Goal: Answer question/provide support: Share knowledge or assist other users

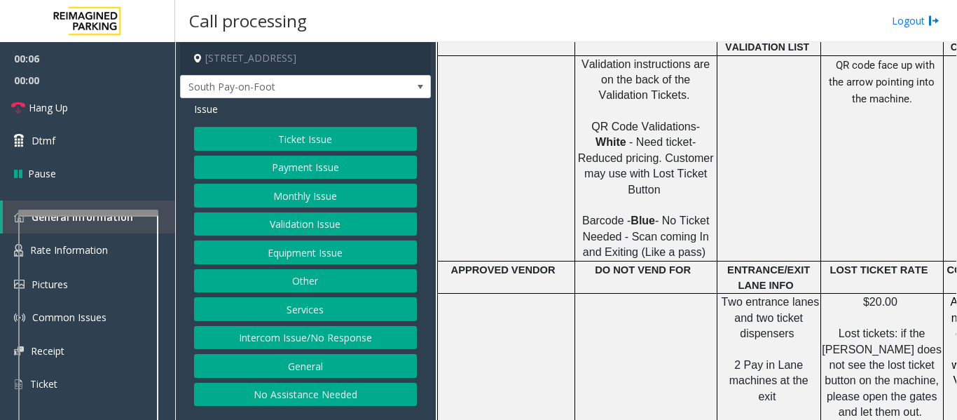
scroll to position [911, 0]
click at [346, 142] on button "Ticket Issue" at bounding box center [305, 139] width 223 height 24
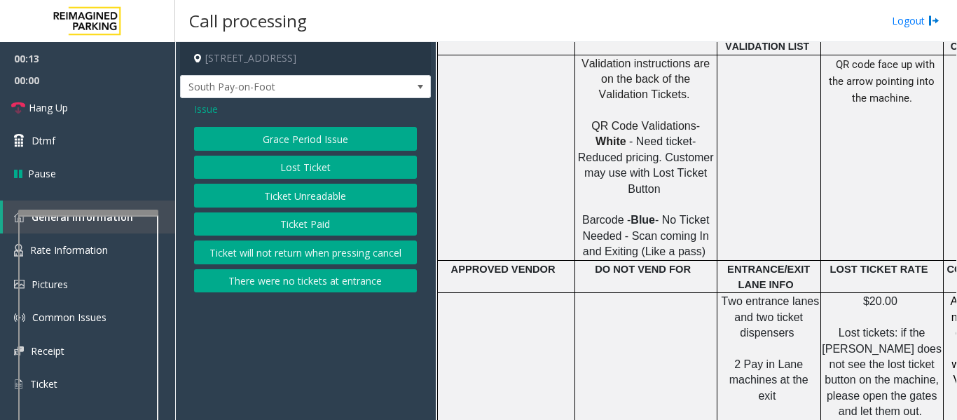
click at [317, 175] on button "Lost Ticket" at bounding box center [305, 168] width 223 height 24
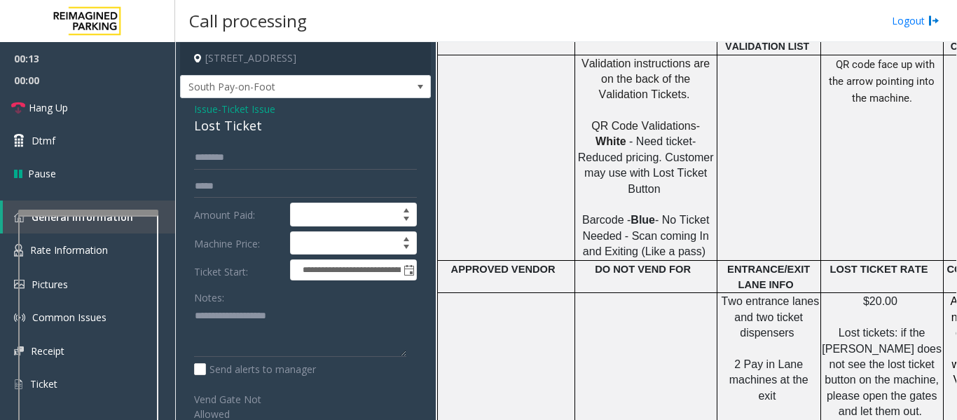
click at [222, 128] on div "Lost Ticket" at bounding box center [305, 125] width 223 height 19
copy div "Lost Ticket"
click at [247, 317] on textarea at bounding box center [300, 331] width 212 height 53
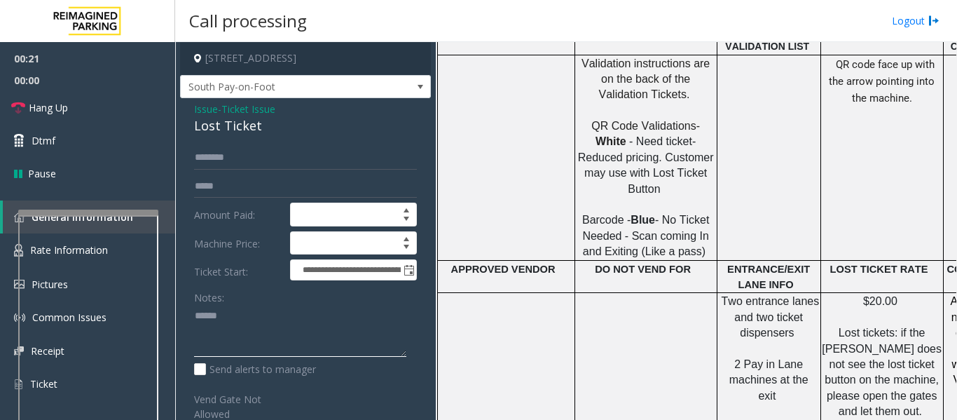
paste textarea "**********"
click at [308, 348] on textarea at bounding box center [300, 331] width 212 height 53
click at [247, 332] on textarea at bounding box center [300, 331] width 212 height 53
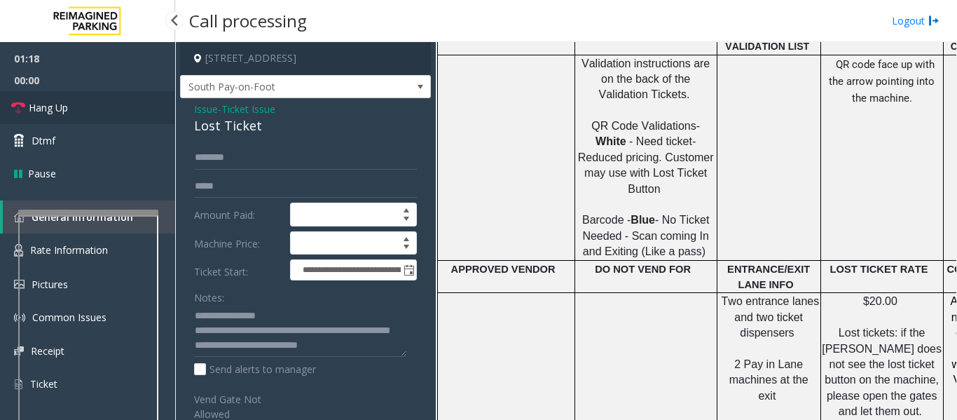
click at [77, 107] on link "Hang Up" at bounding box center [87, 107] width 175 height 33
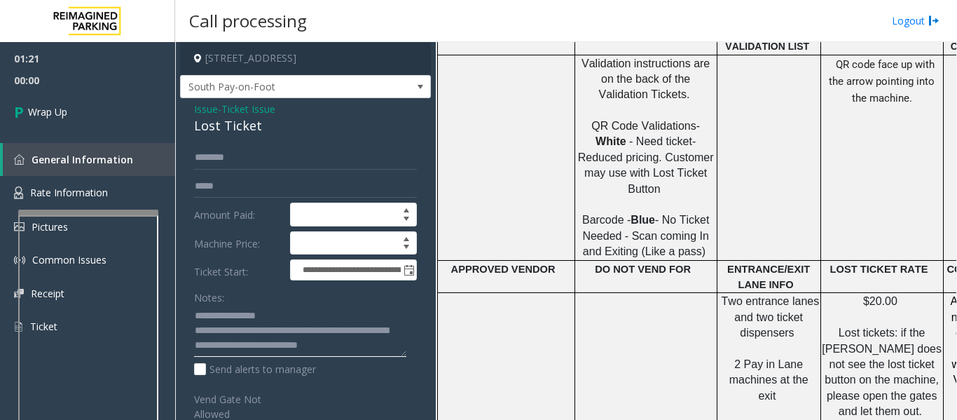
click at [369, 329] on textarea at bounding box center [300, 331] width 212 height 53
type textarea "**********"
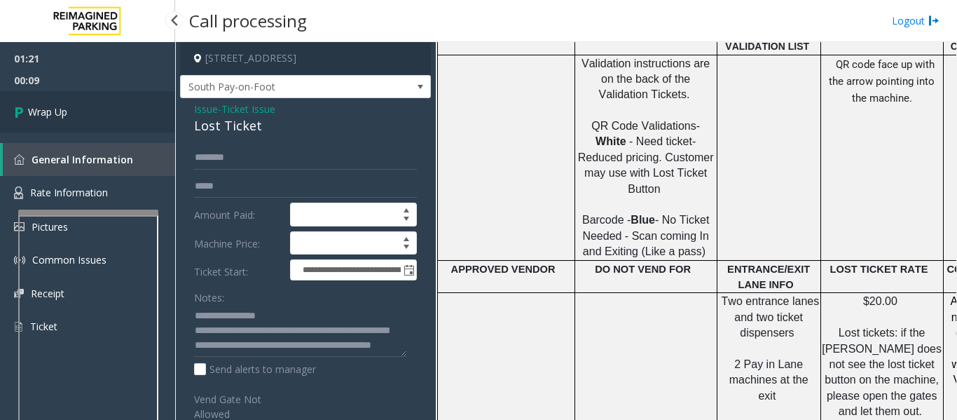
click at [87, 121] on link "Wrap Up" at bounding box center [87, 111] width 175 height 41
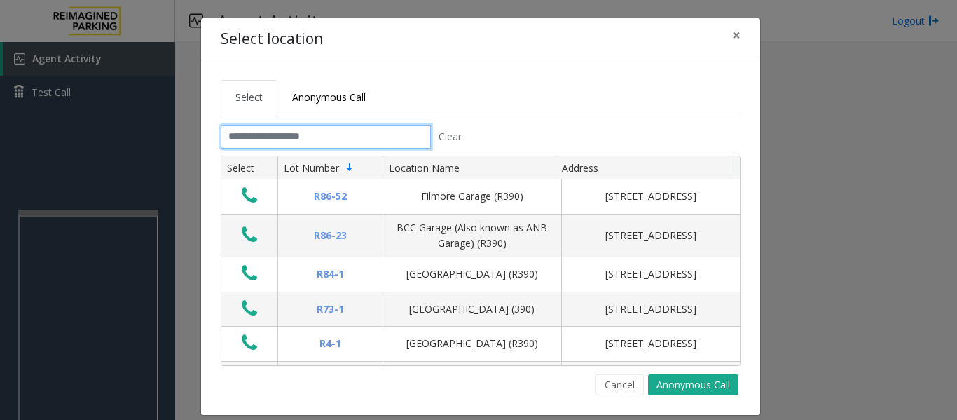
click at [239, 136] on input "text" at bounding box center [326, 137] width 210 height 24
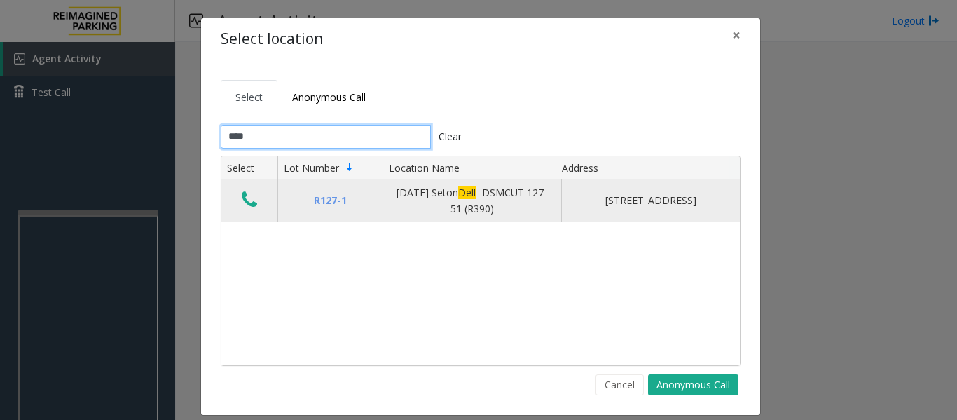
type input "****"
click at [243, 199] on icon "Data table" at bounding box center [249, 200] width 15 height 20
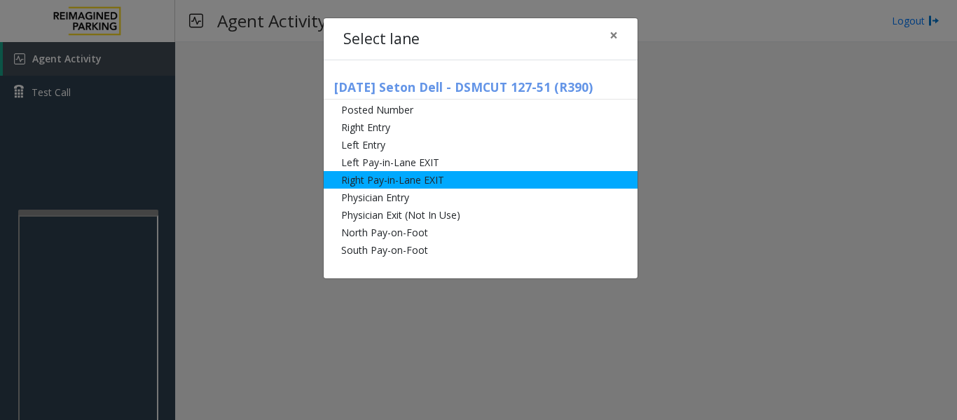
click at [395, 184] on li "Right Pay-in-Lane EXIT" at bounding box center [481, 180] width 314 height 18
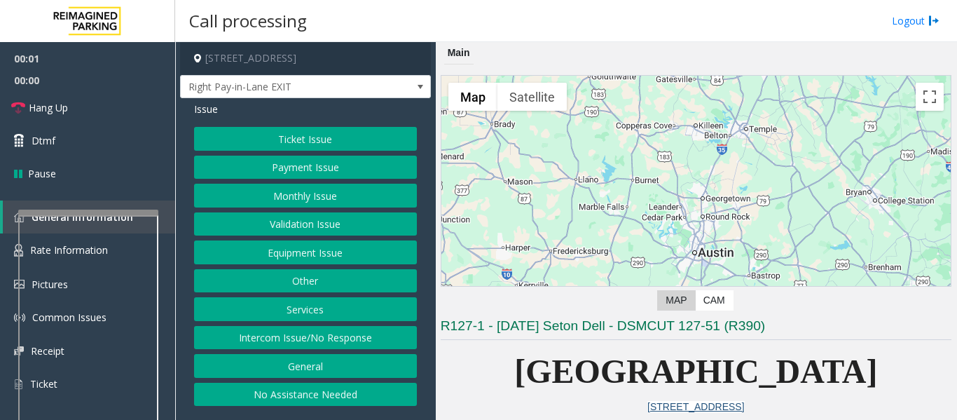
click at [303, 258] on button "Equipment Issue" at bounding box center [305, 252] width 223 height 24
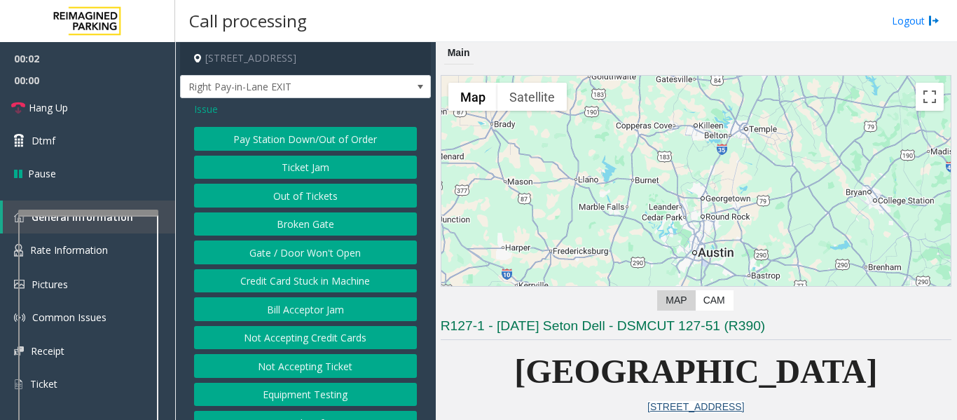
click at [307, 247] on button "Gate / Door Won't Open" at bounding box center [305, 252] width 223 height 24
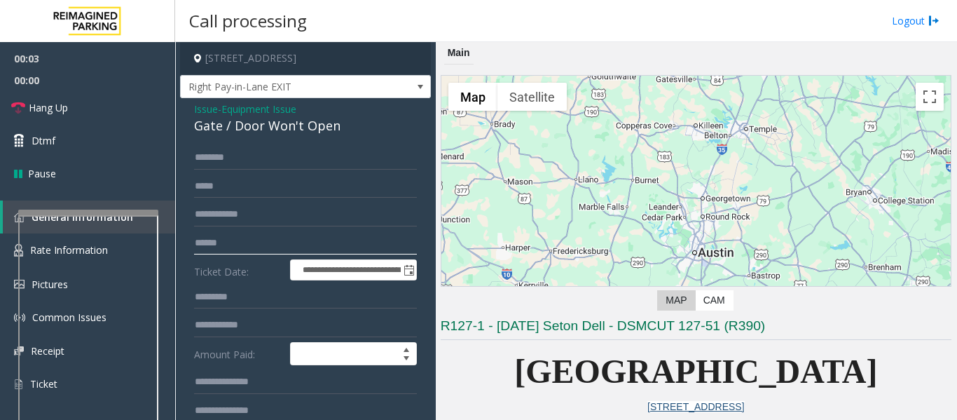
click at [282, 247] on input "text" at bounding box center [305, 243] width 223 height 24
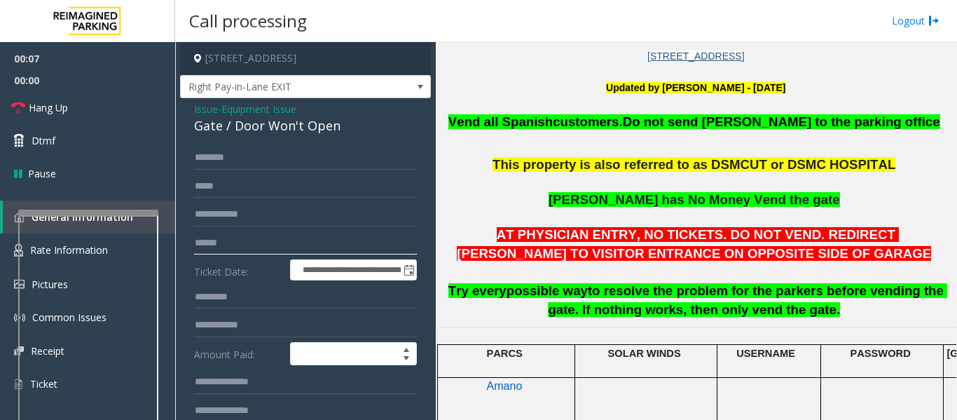
scroll to position [701, 0]
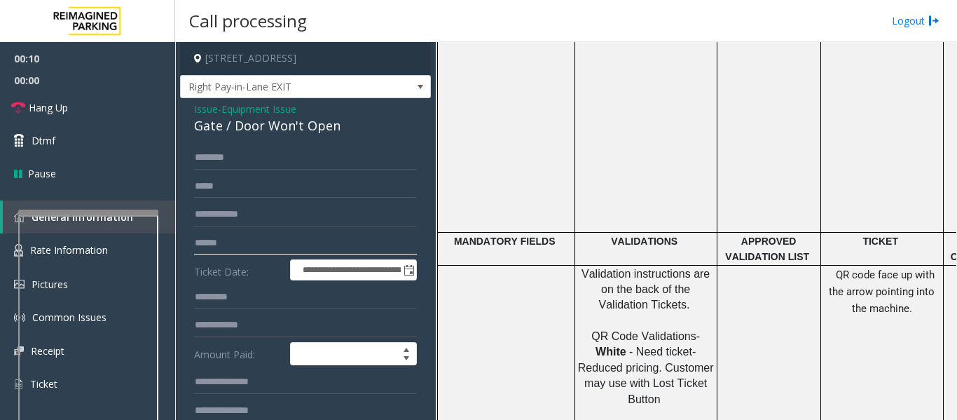
type input "******"
click at [213, 113] on span "Issue" at bounding box center [206, 109] width 24 height 15
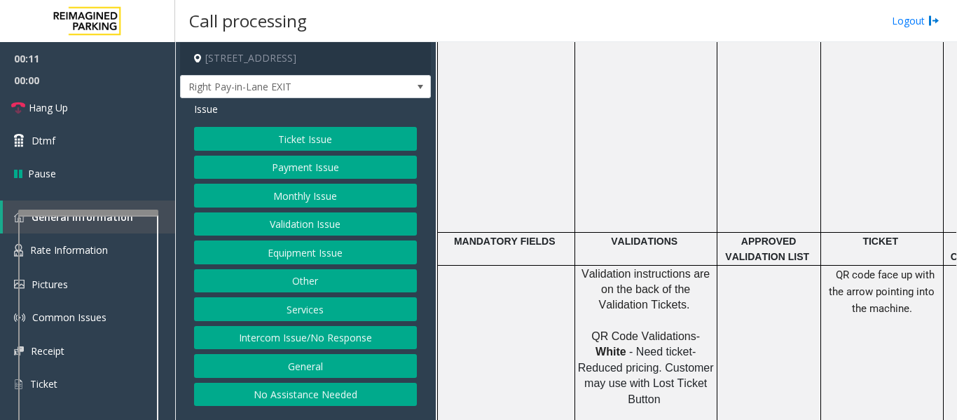
click at [303, 305] on button "Services" at bounding box center [305, 309] width 223 height 24
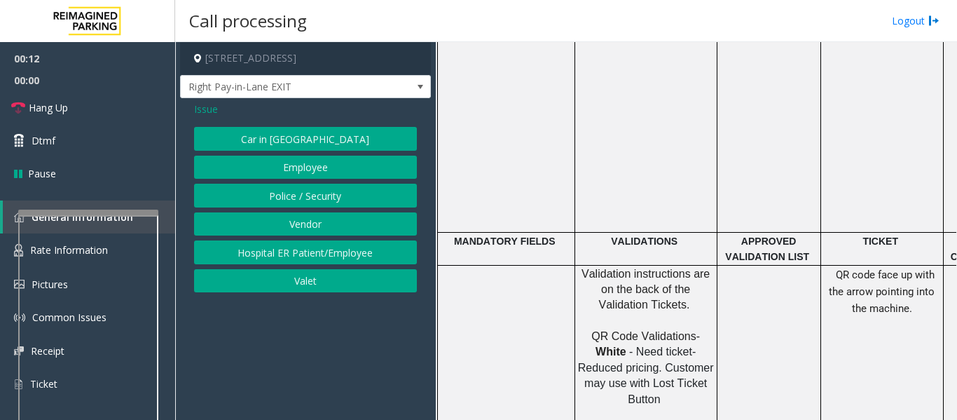
click at [285, 203] on button "Police / Security" at bounding box center [305, 196] width 223 height 24
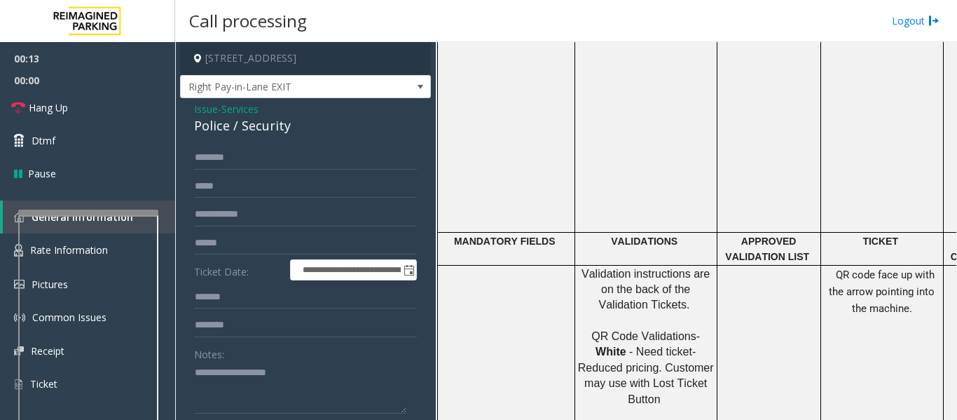
click at [226, 123] on div "Police / Security" at bounding box center [305, 125] width 223 height 19
click at [217, 125] on div "Police / Security" at bounding box center [305, 125] width 223 height 19
copy div "Police"
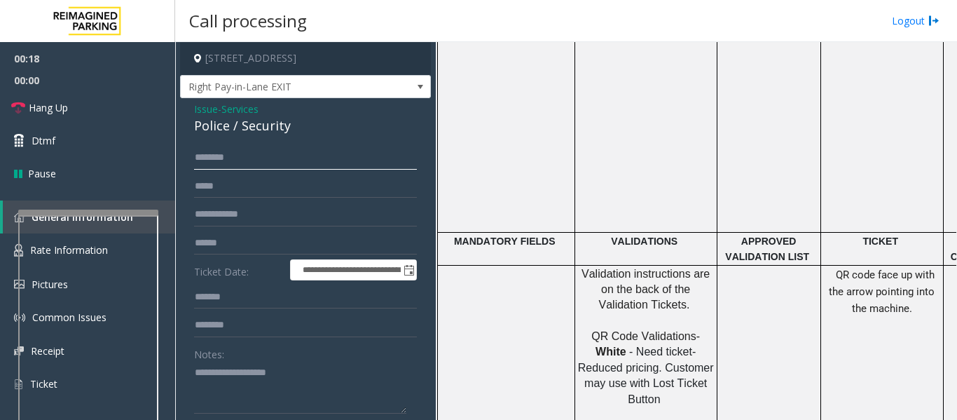
click at [223, 157] on input "text" at bounding box center [305, 158] width 223 height 24
type input "****"
click at [243, 383] on textarea at bounding box center [300, 388] width 212 height 53
type textarea "*****"
click at [202, 156] on input "****" at bounding box center [305, 158] width 223 height 24
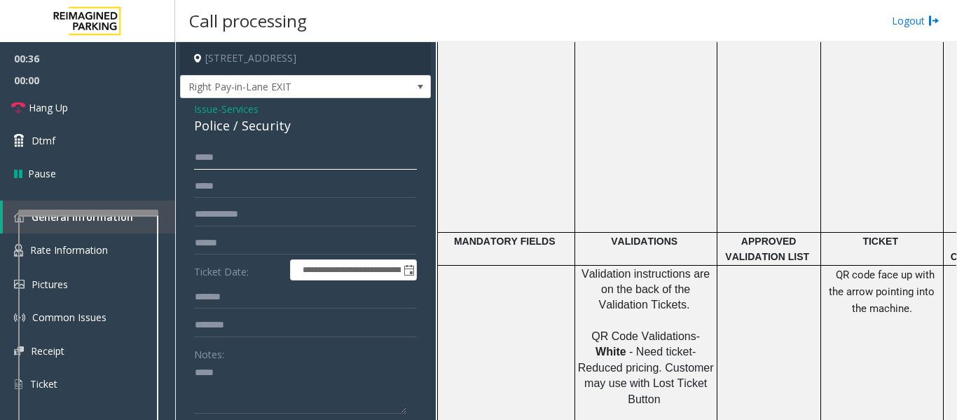
click at [211, 156] on input "****" at bounding box center [305, 158] width 223 height 24
type input "****"
click at [242, 209] on input "text" at bounding box center [305, 215] width 223 height 24
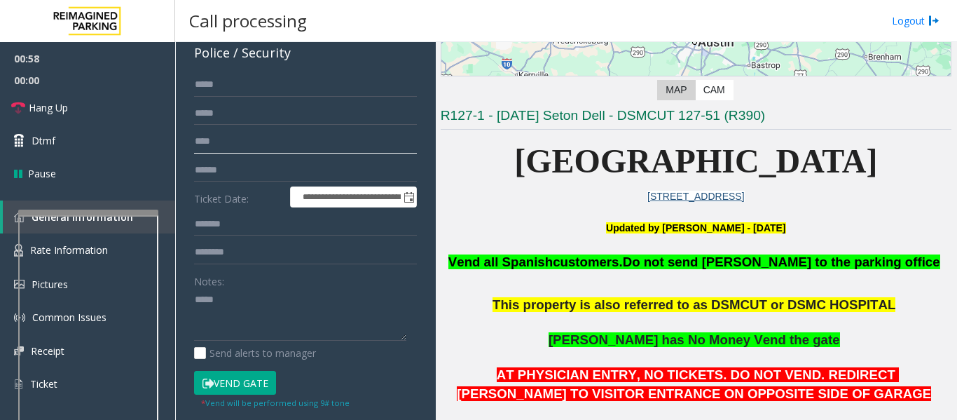
scroll to position [156, 0]
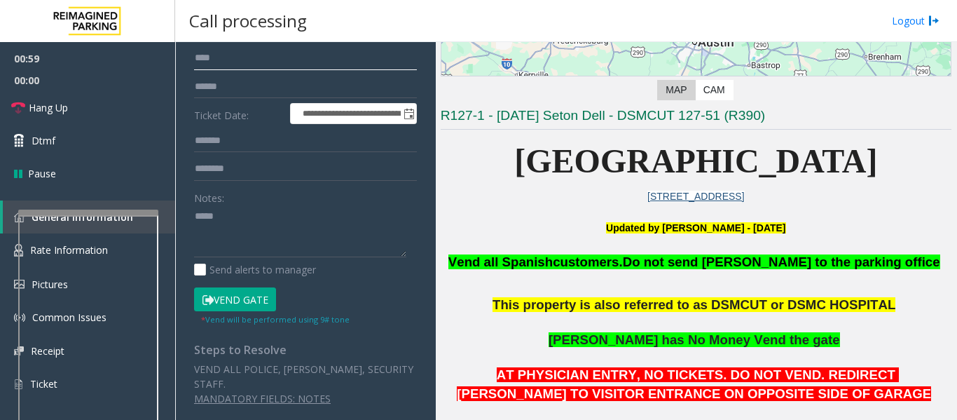
type input "****"
click at [254, 301] on button "Vend Gate" at bounding box center [235, 299] width 82 height 24
click at [253, 226] on textarea at bounding box center [300, 231] width 212 height 53
paste textarea "******"
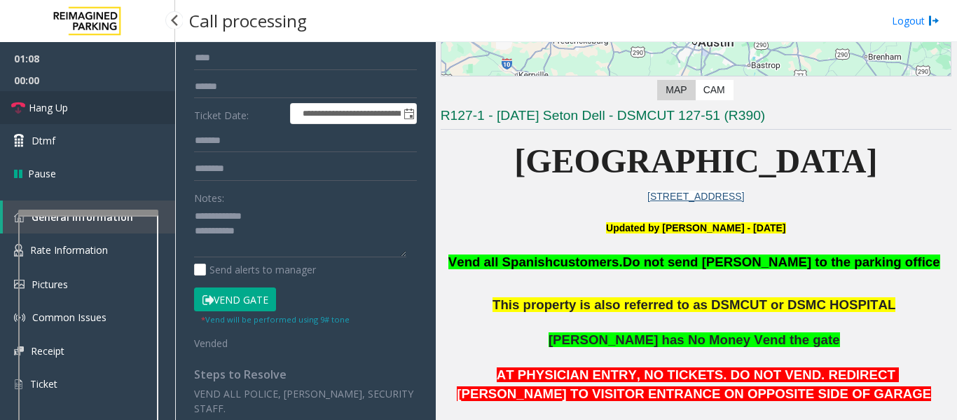
click at [128, 106] on link "Hang Up" at bounding box center [87, 107] width 175 height 33
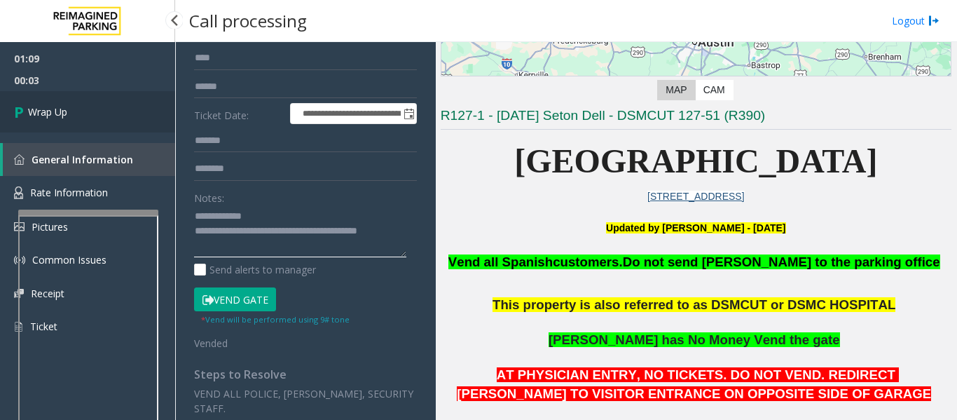
type textarea "**********"
click at [100, 128] on link "Wrap Up" at bounding box center [87, 111] width 175 height 41
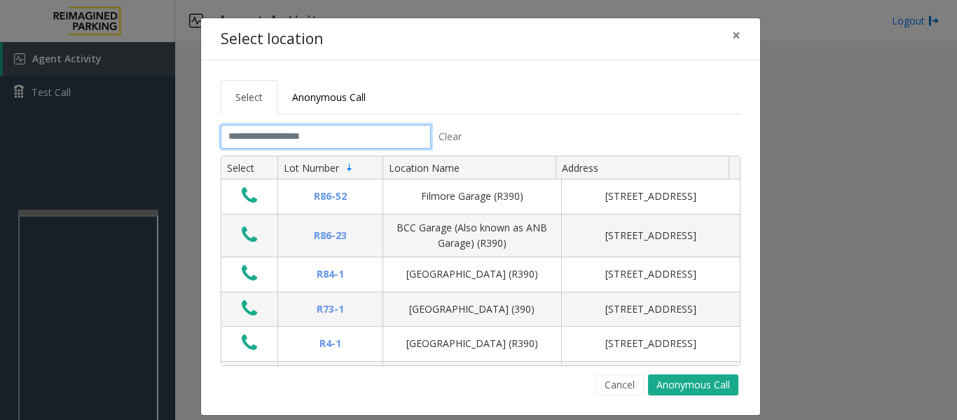
click at [349, 144] on input "text" at bounding box center [326, 137] width 210 height 24
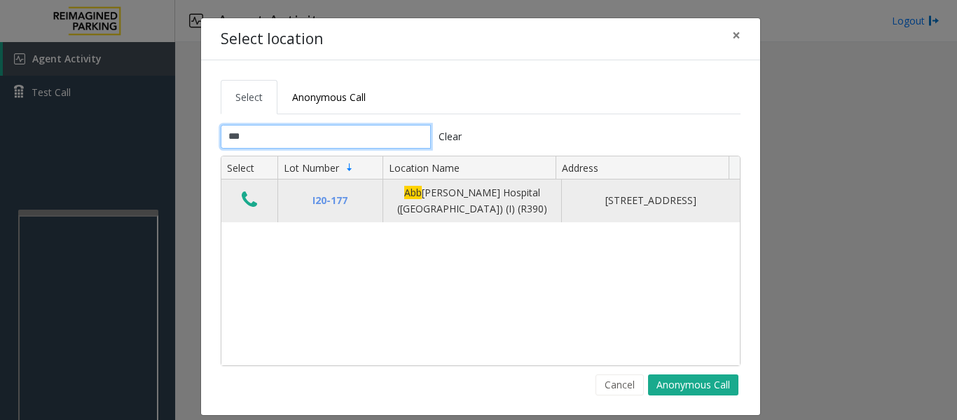
type input "***"
click at [246, 198] on icon "Data table" at bounding box center [249, 200] width 15 height 20
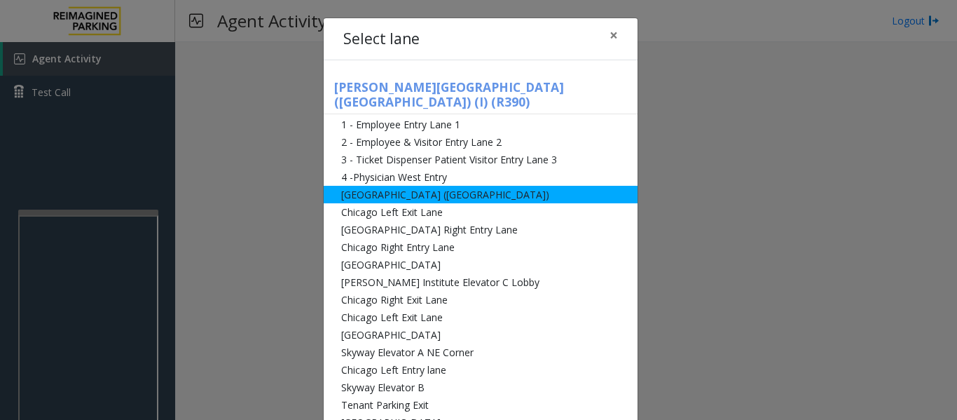
click at [364, 186] on li "[GEOGRAPHIC_DATA] ([GEOGRAPHIC_DATA])" at bounding box center [481, 195] width 314 height 18
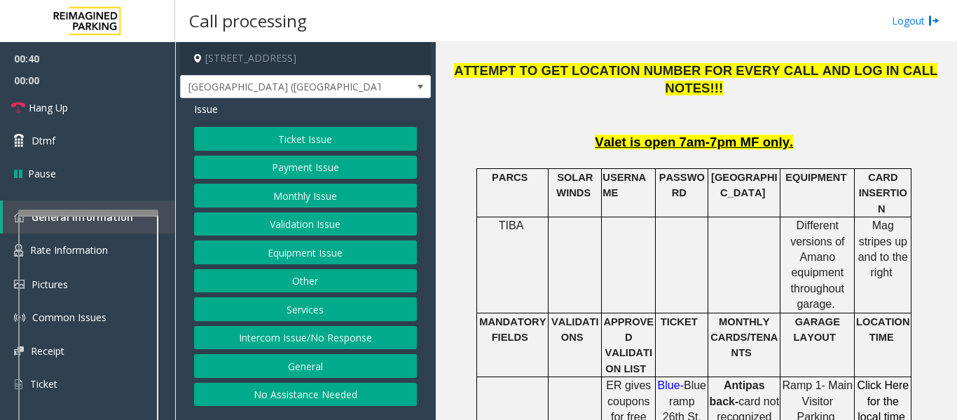
scroll to position [701, 0]
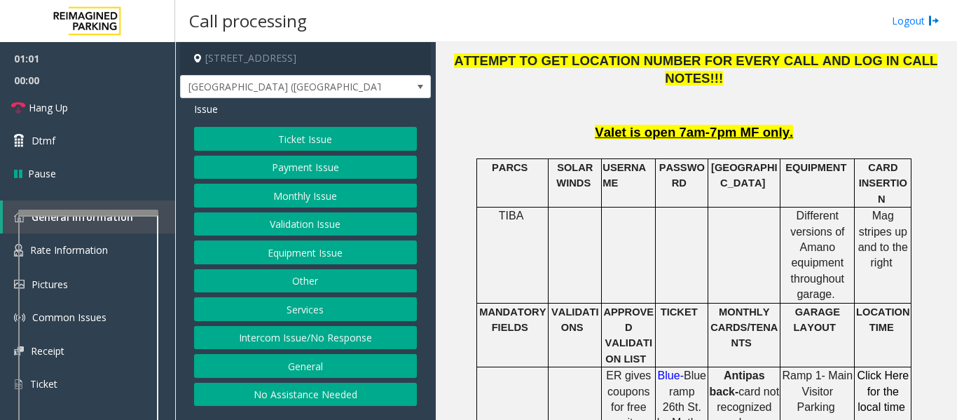
click at [315, 250] on button "Equipment Issue" at bounding box center [305, 252] width 223 height 24
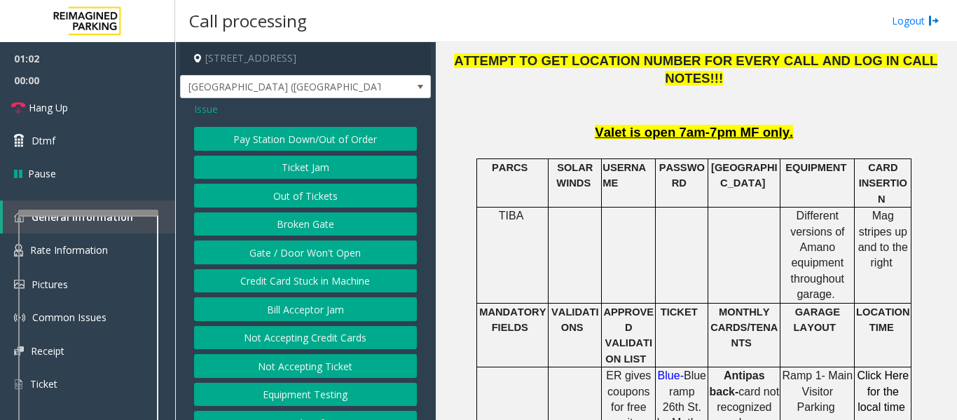
click at [315, 250] on button "Gate / Door Won't Open" at bounding box center [305, 252] width 223 height 24
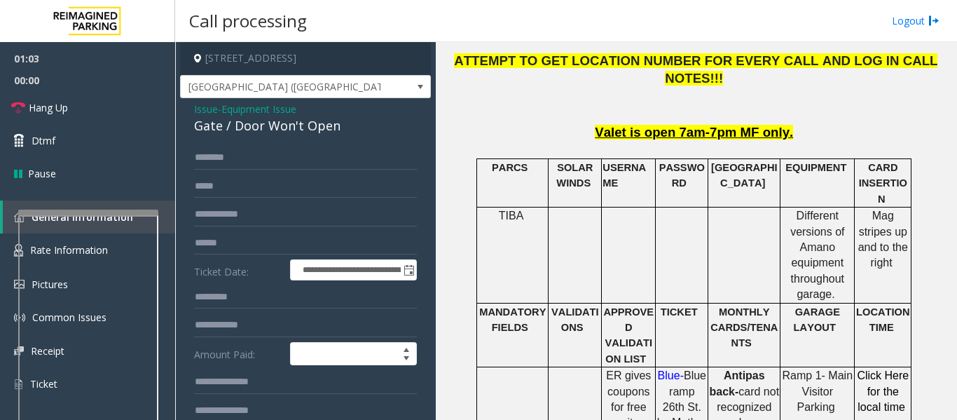
click at [289, 126] on div "Gate / Door Won't Open" at bounding box center [305, 125] width 223 height 19
copy div "Gate / Door Won't Open"
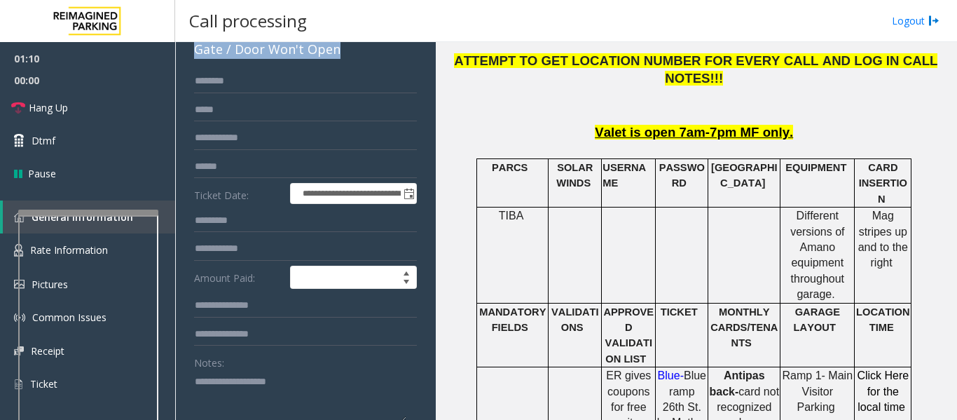
scroll to position [210, 0]
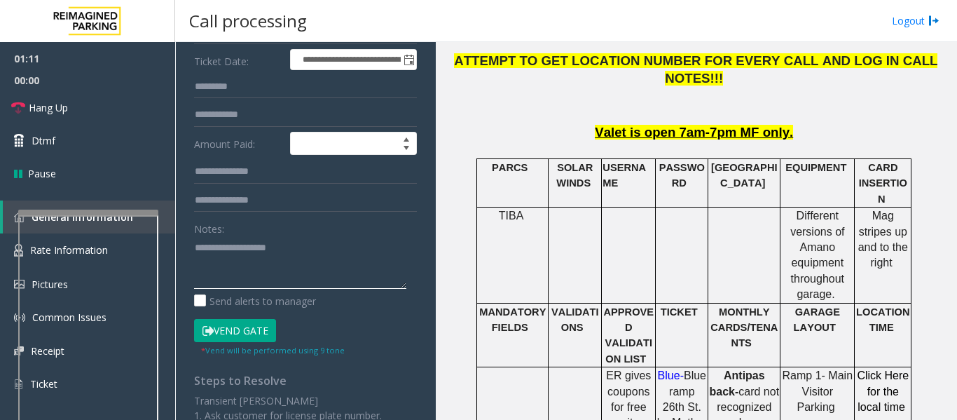
click at [285, 247] on textarea at bounding box center [300, 262] width 212 height 53
click at [259, 333] on button "Vend Gate" at bounding box center [235, 331] width 82 height 24
click at [277, 261] on textarea at bounding box center [300, 262] width 212 height 53
paste textarea "**********"
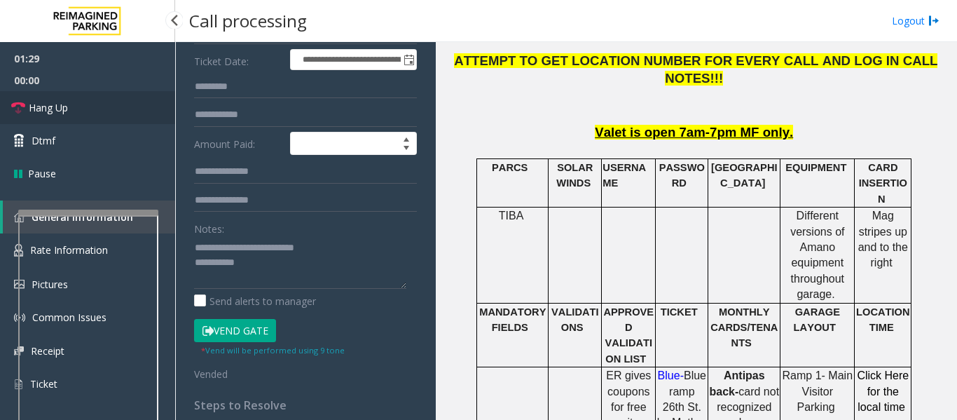
click at [111, 104] on link "Hang Up" at bounding box center [87, 107] width 175 height 33
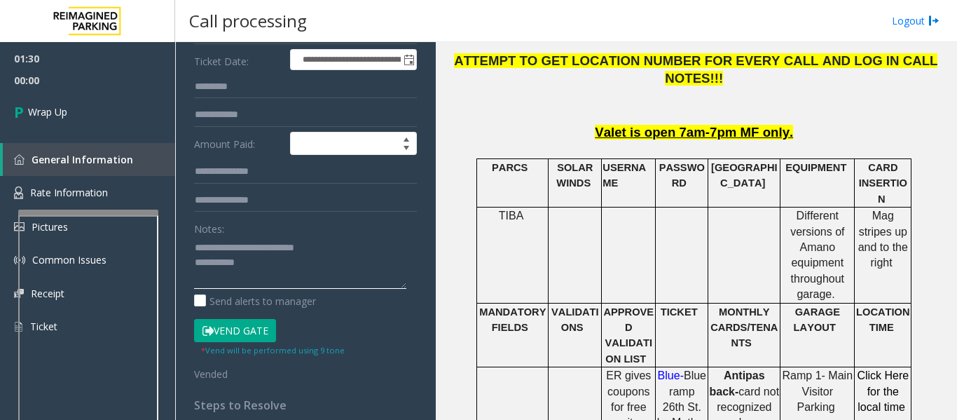
click at [285, 271] on textarea at bounding box center [300, 262] width 212 height 53
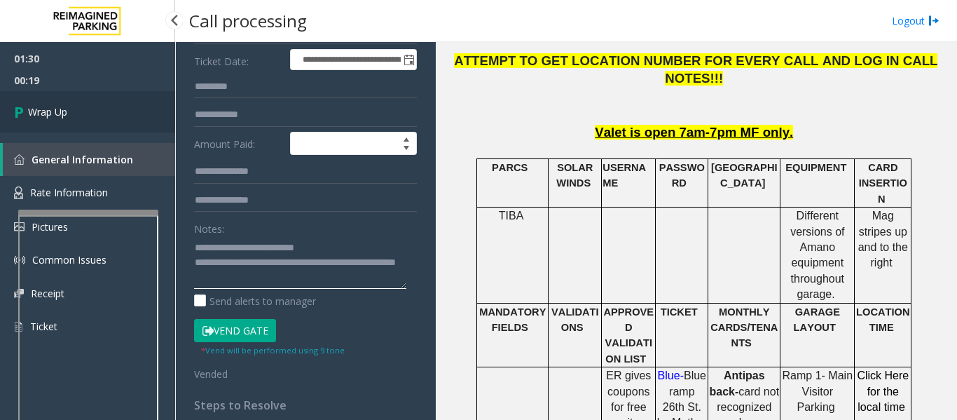
type textarea "**********"
click at [89, 97] on link "Wrap Up" at bounding box center [87, 111] width 175 height 41
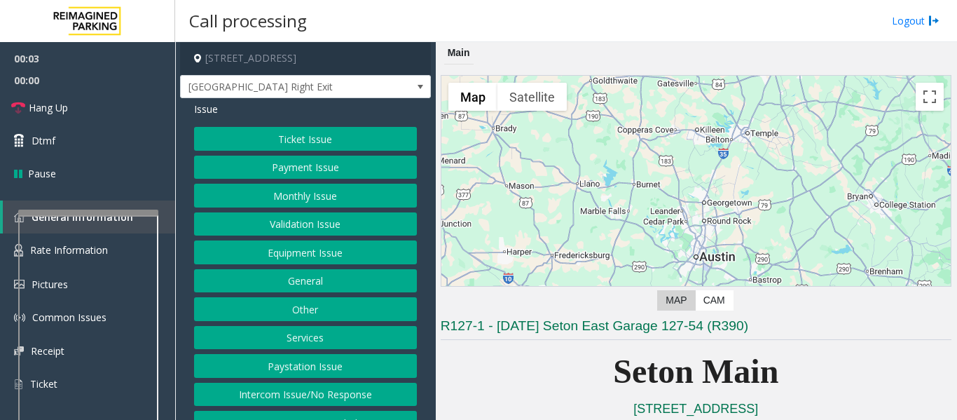
click at [341, 252] on button "Equipment Issue" at bounding box center [305, 252] width 223 height 24
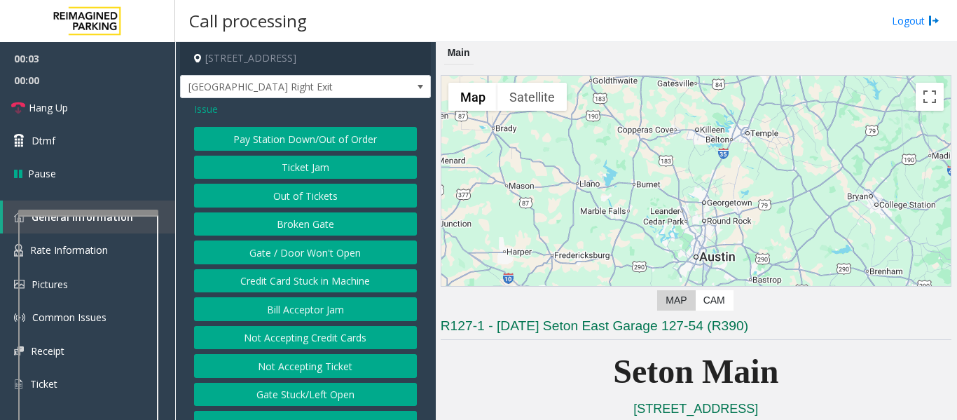
click at [341, 252] on button "Gate / Door Won't Open" at bounding box center [305, 252] width 223 height 24
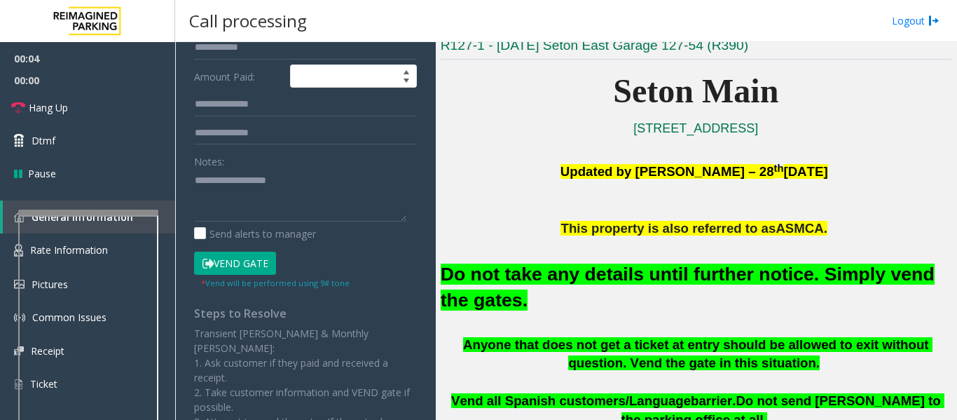
scroll to position [280, 0]
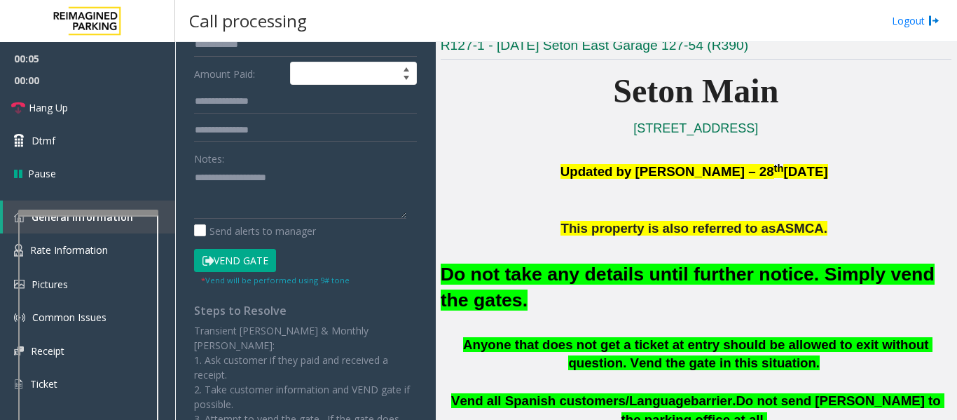
click at [244, 264] on button "Vend Gate" at bounding box center [235, 261] width 82 height 24
click at [512, 270] on font "Do not take any details until further notice. Simply vend the gates." at bounding box center [688, 287] width 494 height 47
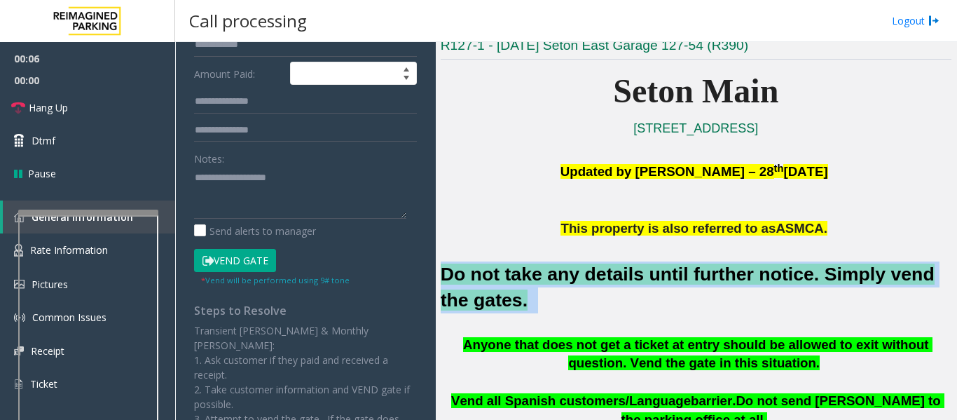
click at [512, 270] on font "Do not take any details until further notice. Simply vend the gates." at bounding box center [688, 287] width 494 height 47
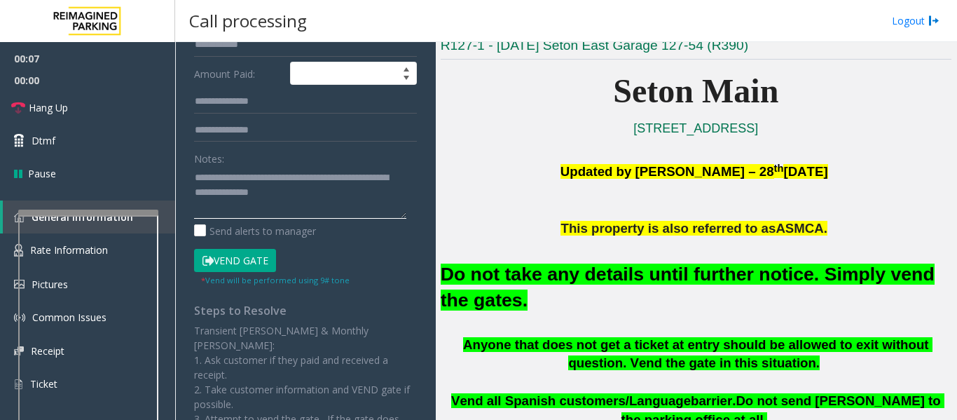
click at [303, 209] on textarea at bounding box center [300, 192] width 212 height 53
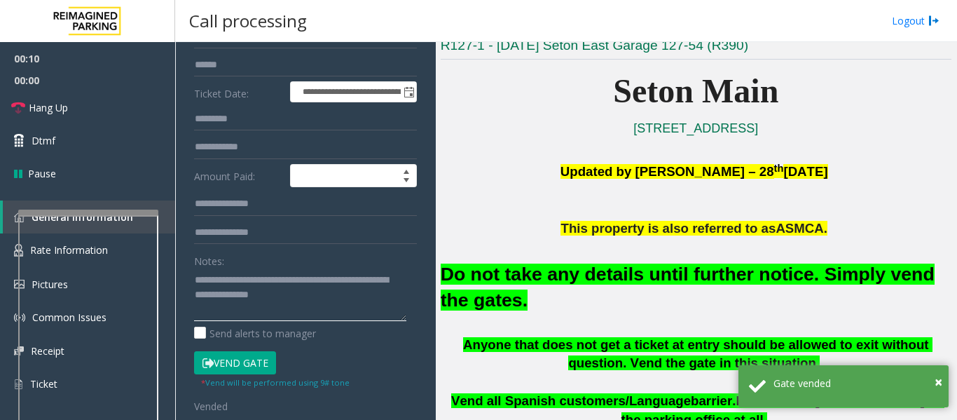
scroll to position [0, 0]
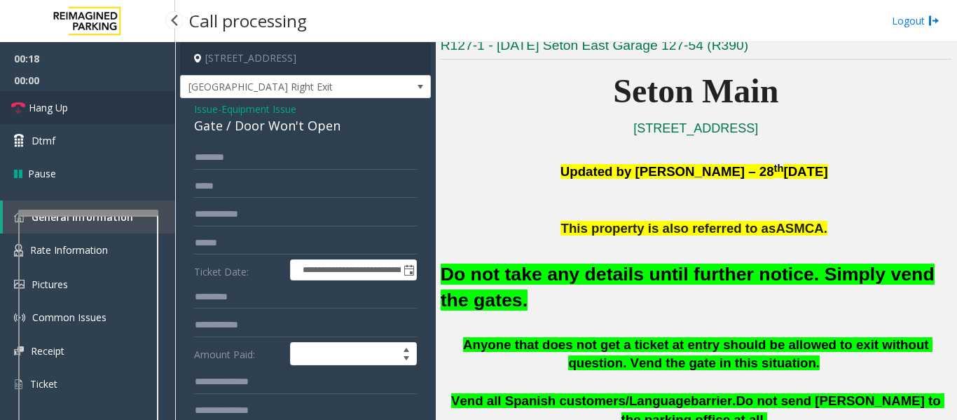
type textarea "**********"
click at [22, 116] on link "Hang Up" at bounding box center [87, 107] width 175 height 33
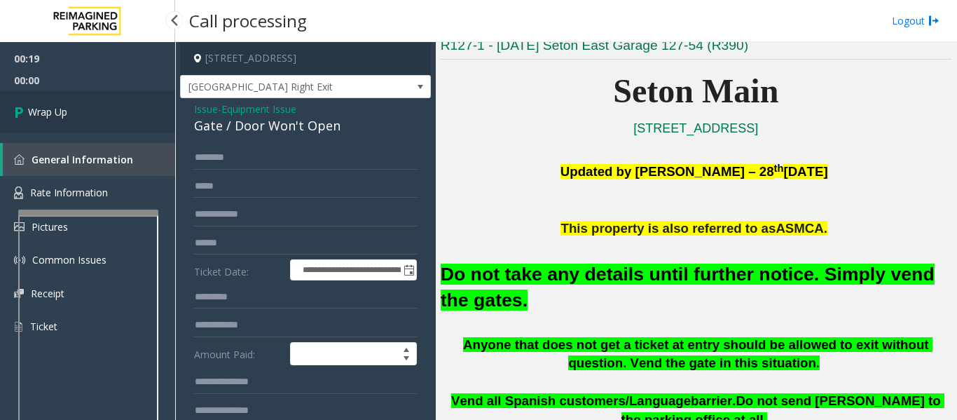
click at [34, 121] on link "Wrap Up" at bounding box center [87, 111] width 175 height 41
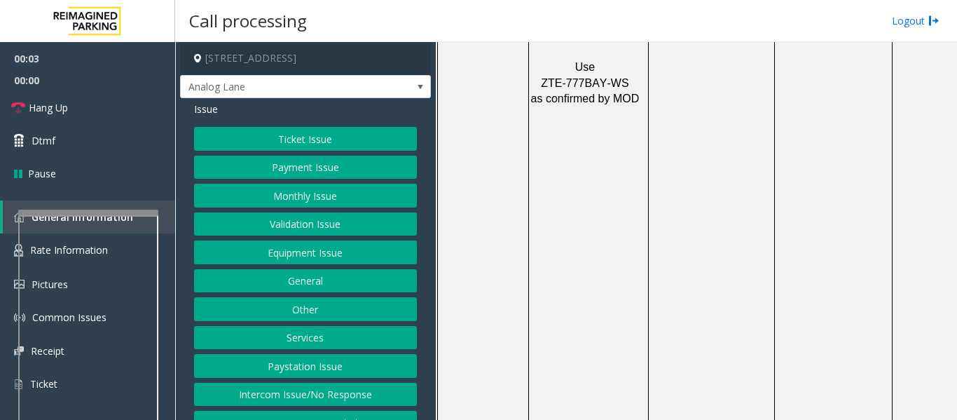
scroll to position [1962, 0]
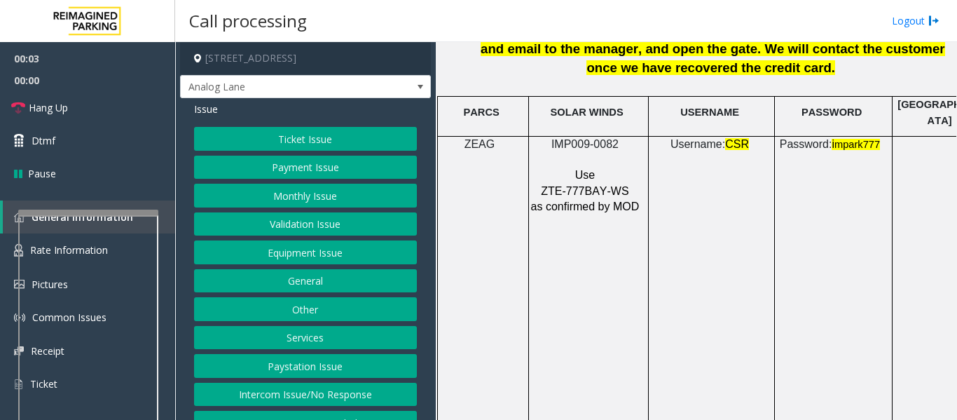
click at [606, 138] on span "IMP009-0082" at bounding box center [585, 144] width 67 height 12
copy p "IMP009-0082"
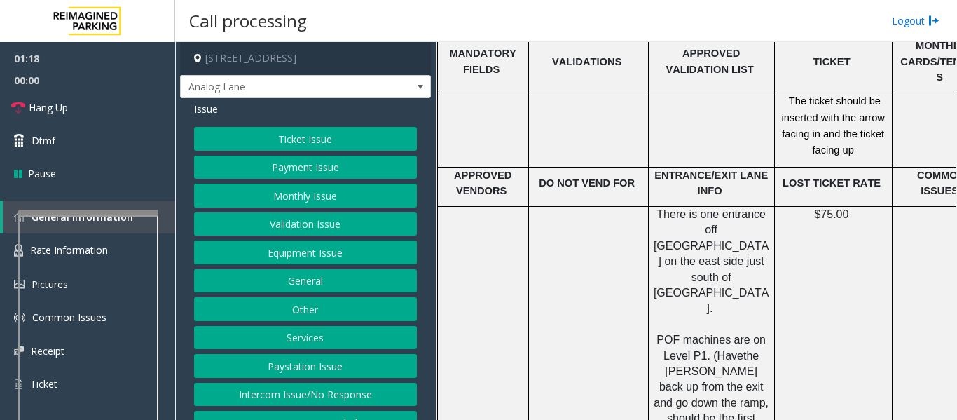
scroll to position [2803, 0]
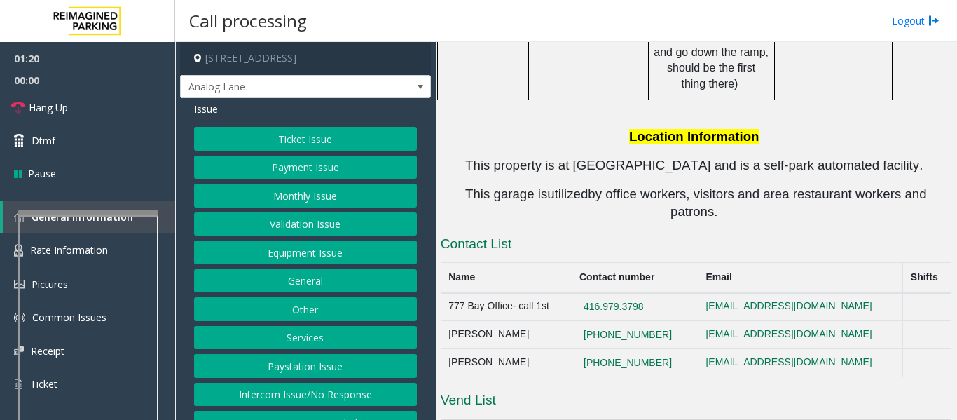
click at [293, 253] on button "Equipment Issue" at bounding box center [305, 252] width 223 height 24
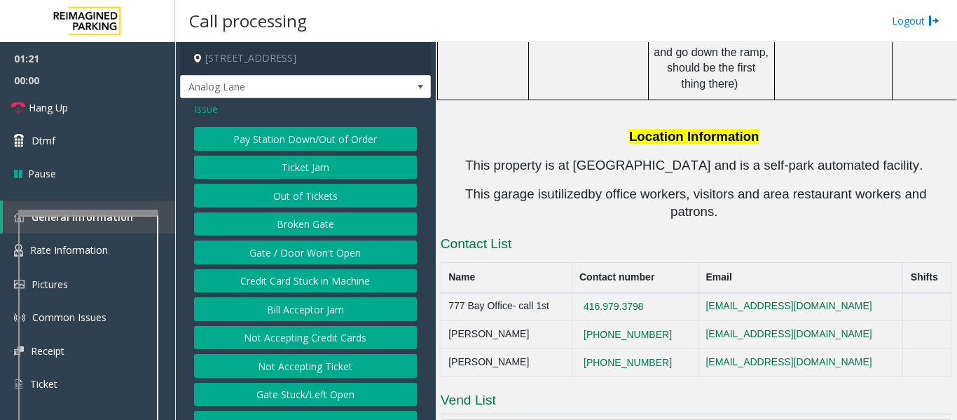
click at [348, 201] on button "Out of Tickets" at bounding box center [305, 196] width 223 height 24
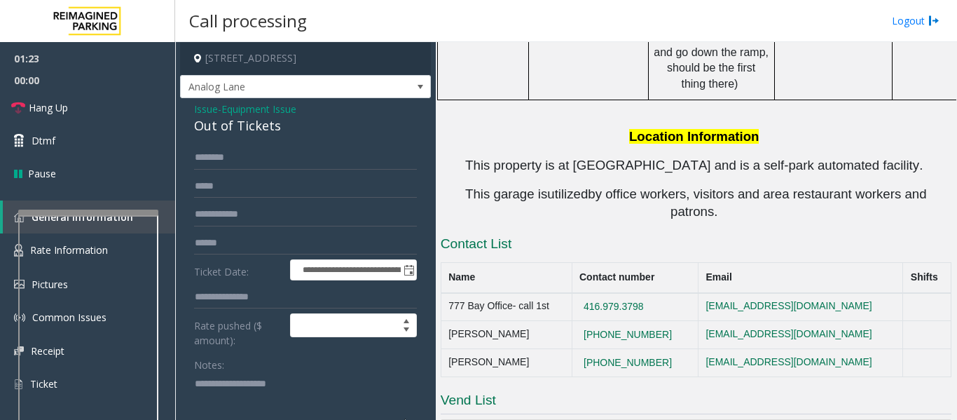
click at [214, 123] on div "Out of Tickets" at bounding box center [305, 125] width 223 height 19
copy div "Out of Tickets"
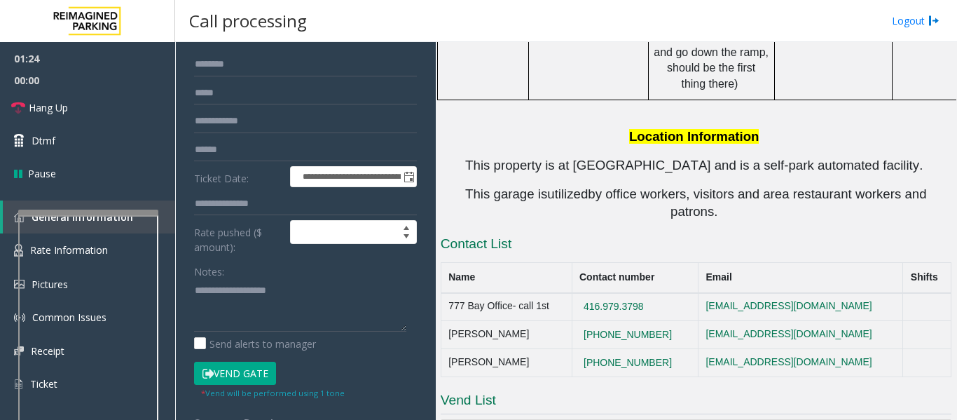
scroll to position [210, 0]
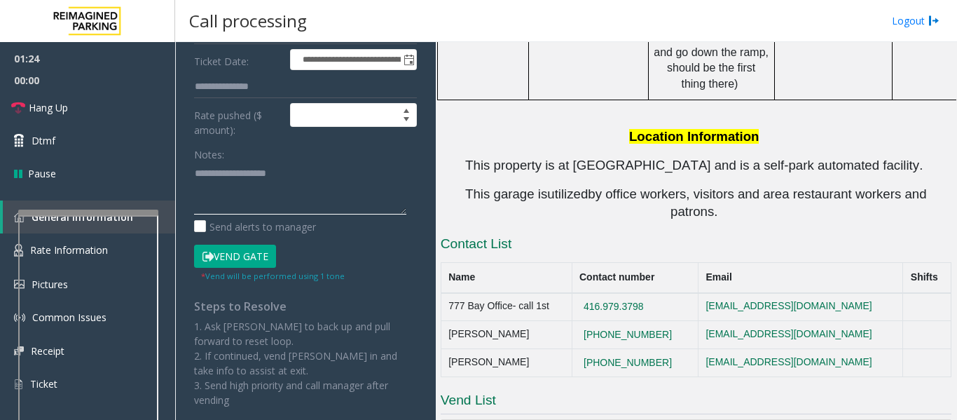
click at [216, 171] on textarea at bounding box center [300, 188] width 212 height 53
paste textarea "**********"
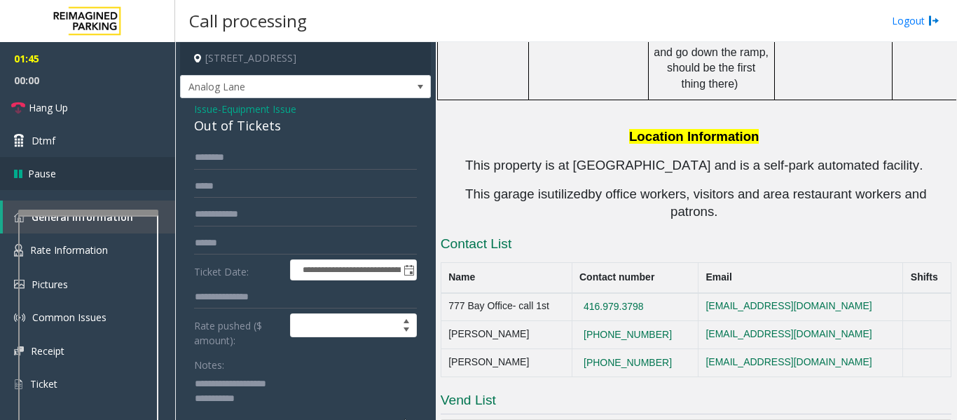
scroll to position [4, 0]
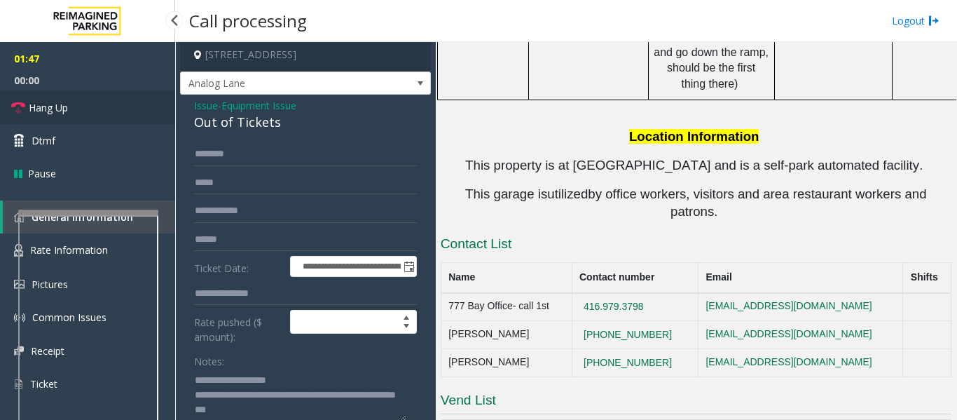
type textarea "**********"
click at [78, 110] on link "Hang Up" at bounding box center [87, 107] width 175 height 33
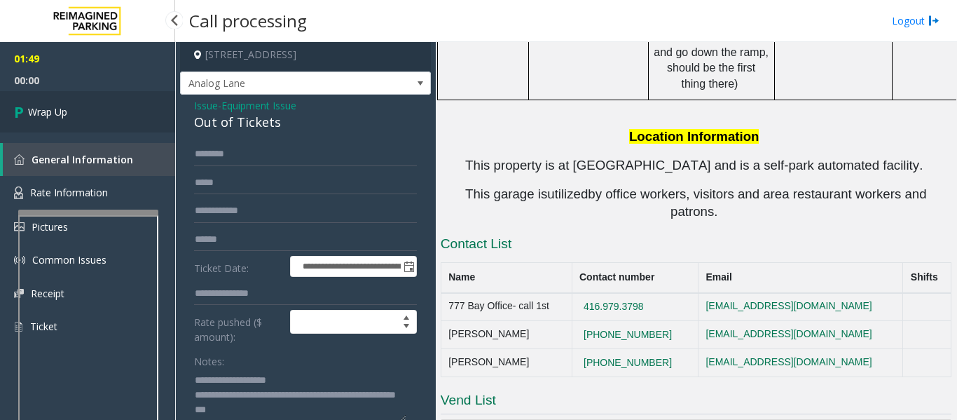
click at [100, 118] on link "Wrap Up" at bounding box center [87, 111] width 175 height 41
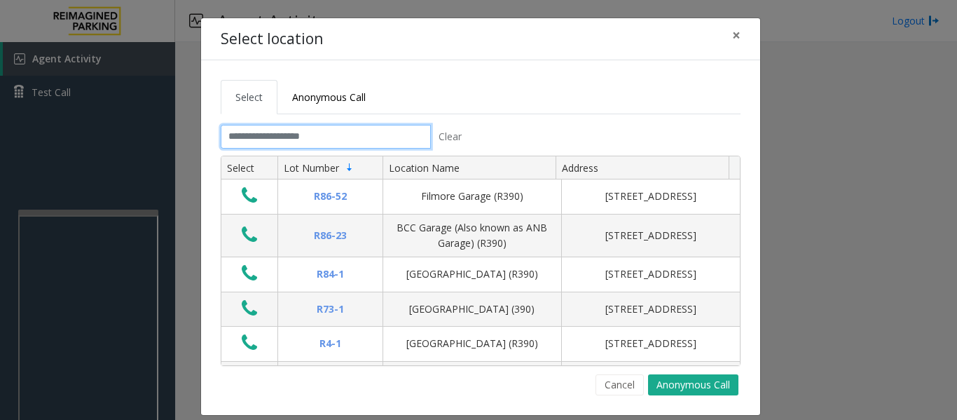
click at [356, 131] on input "text" at bounding box center [326, 137] width 210 height 24
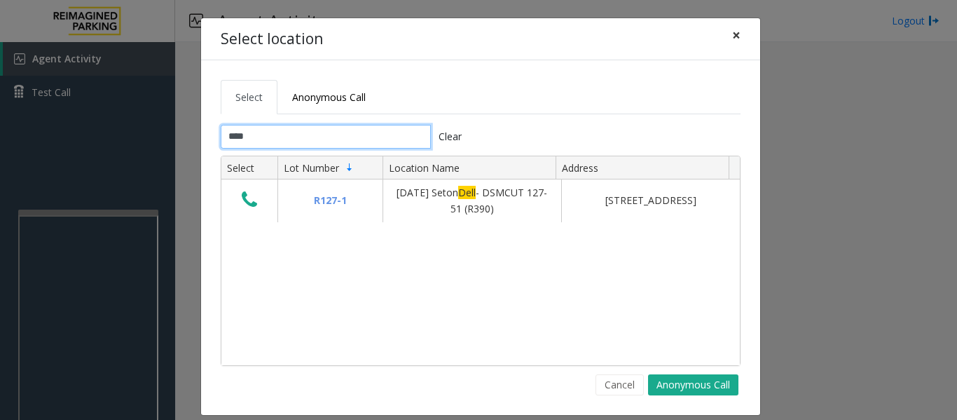
type input "****"
click at [724, 29] on button "×" at bounding box center [737, 35] width 28 height 34
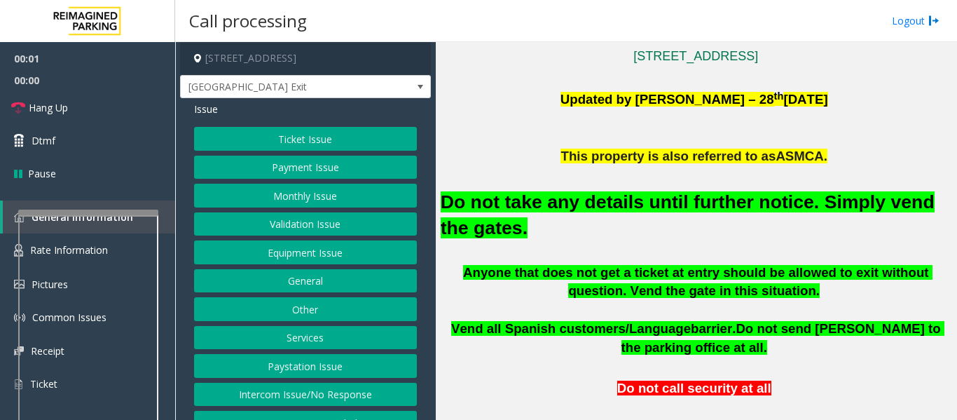
scroll to position [420, 0]
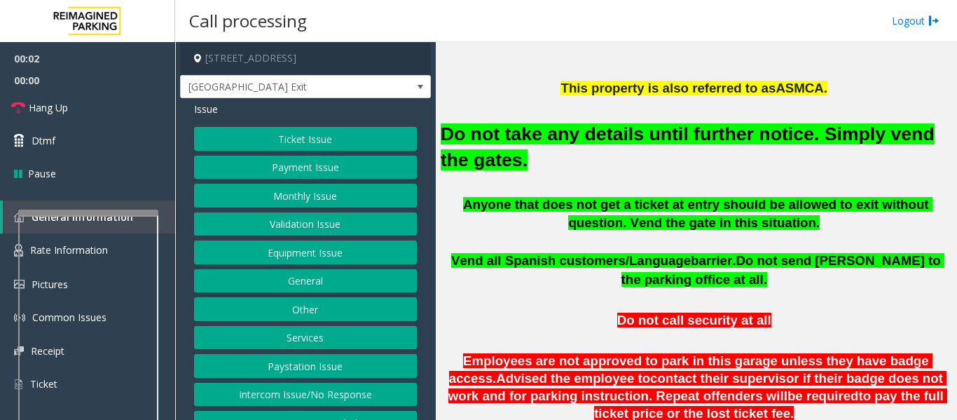
click at [311, 251] on button "Equipment Issue" at bounding box center [305, 252] width 223 height 24
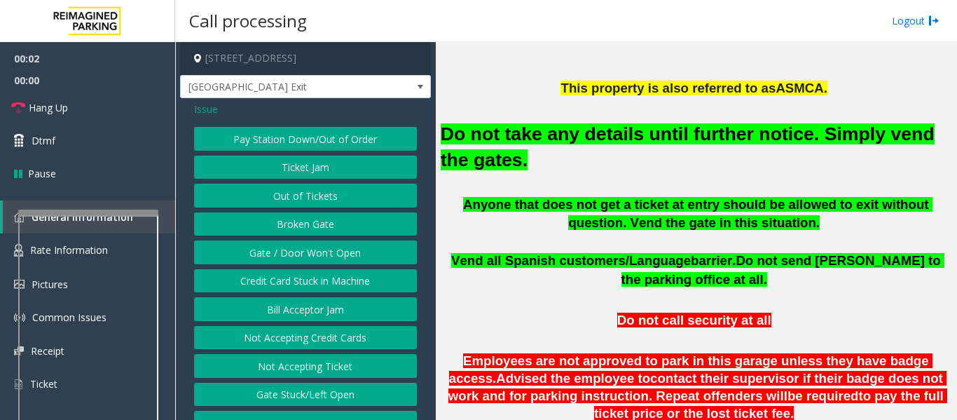
click at [311, 250] on button "Gate / Door Won't Open" at bounding box center [305, 252] width 223 height 24
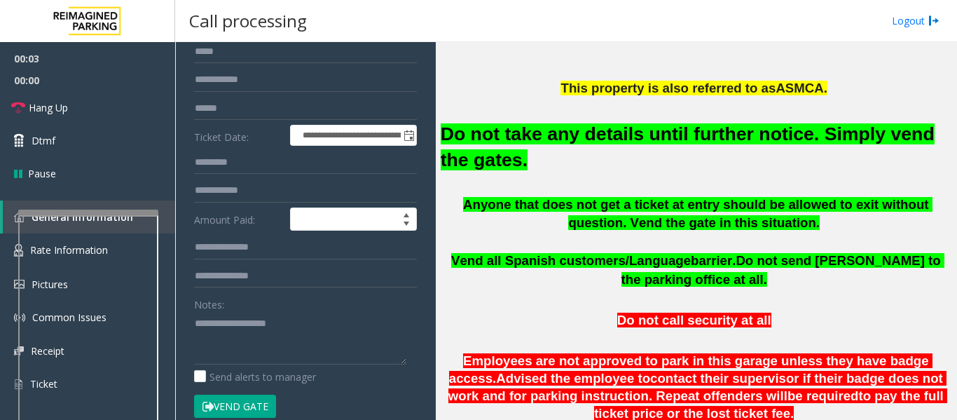
scroll to position [280, 0]
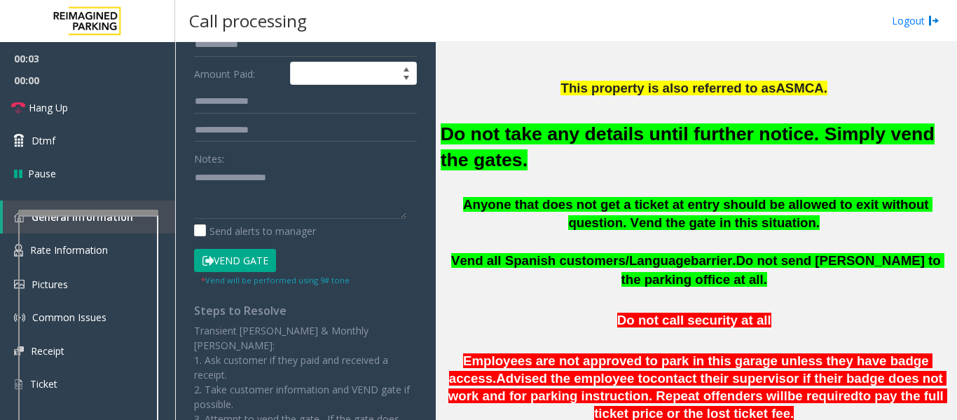
click at [247, 268] on button "Vend Gate" at bounding box center [235, 261] width 82 height 24
click at [565, 135] on font "Do not take any details until further notice. Simply vend the gates." at bounding box center [688, 146] width 494 height 47
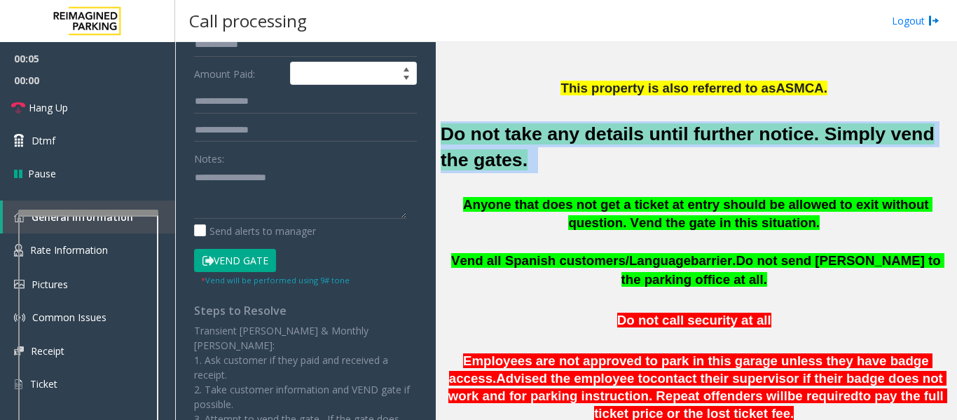
click at [565, 135] on font "Do not take any details until further notice. Simply vend the gates." at bounding box center [688, 146] width 494 height 47
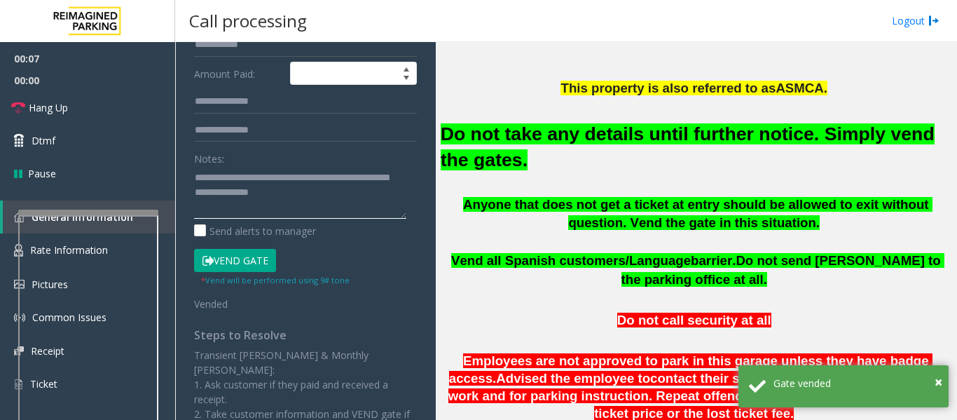
click at [368, 203] on textarea at bounding box center [300, 192] width 212 height 53
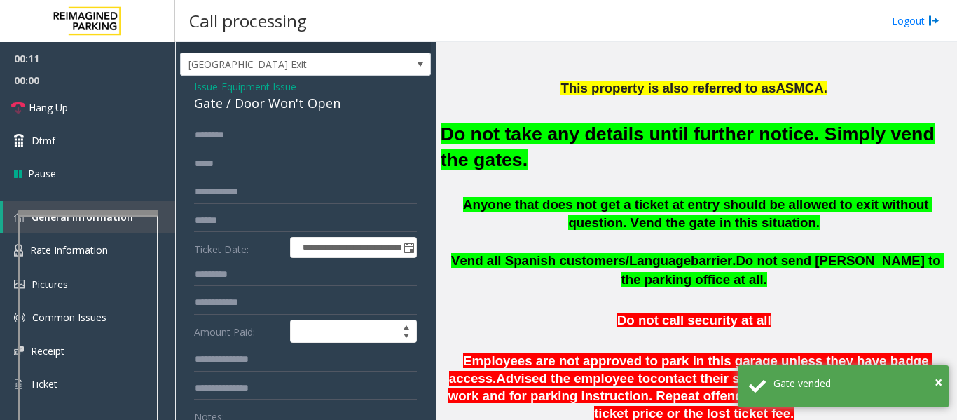
scroll to position [0, 0]
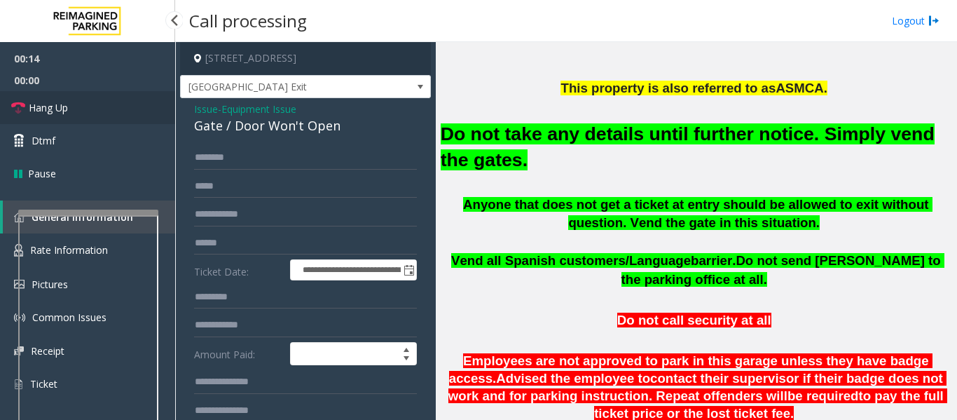
type textarea "**********"
click at [39, 100] on span "Hang Up" at bounding box center [48, 107] width 39 height 15
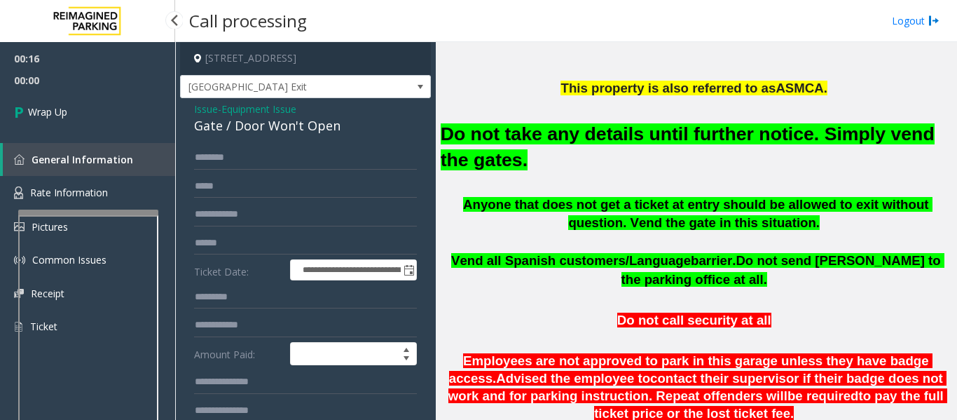
click at [104, 137] on div "00:16 00:00 Wrap Up General Information Rate Information Pictures Common Issues…" at bounding box center [87, 198] width 175 height 313
click at [104, 123] on link "Wrap Up" at bounding box center [87, 111] width 175 height 41
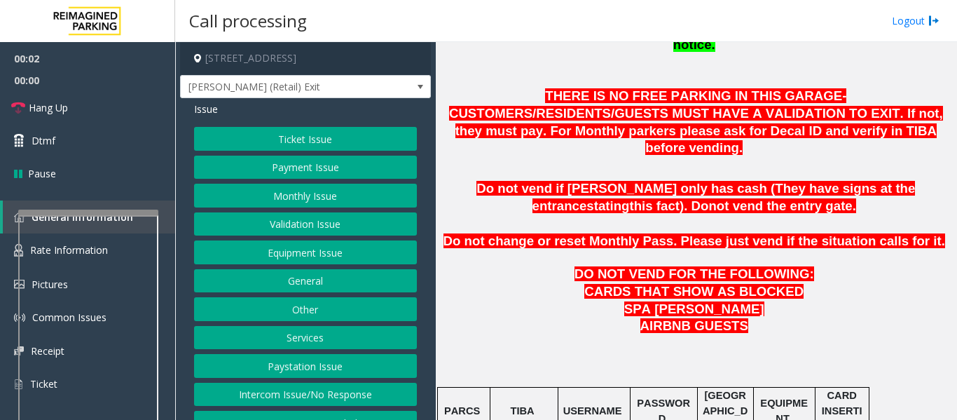
scroll to position [631, 0]
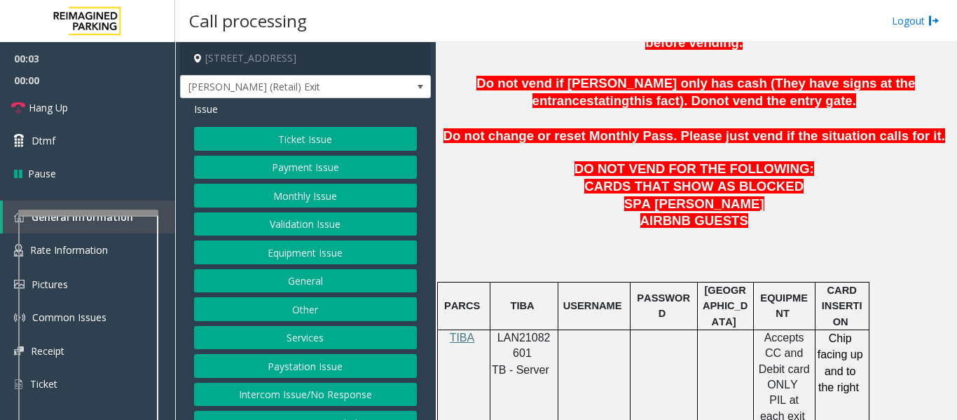
click at [538, 331] on span "LAN21082601" at bounding box center [524, 344] width 53 height 27
copy p "LAN21082601"
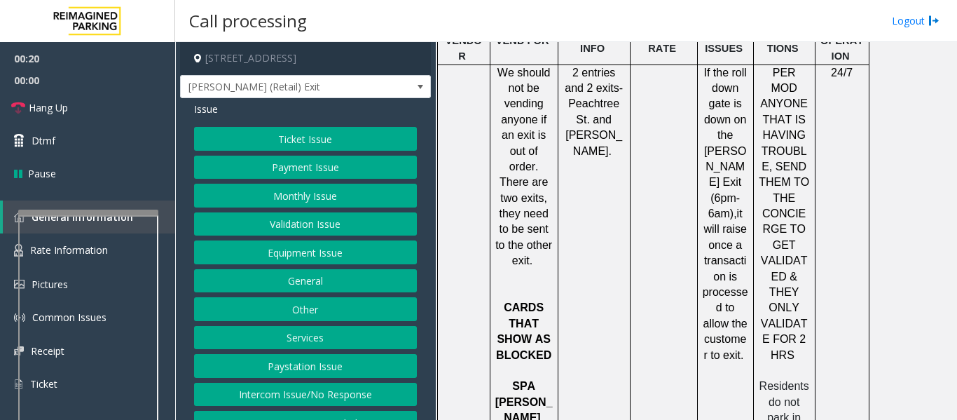
scroll to position [1402, 0]
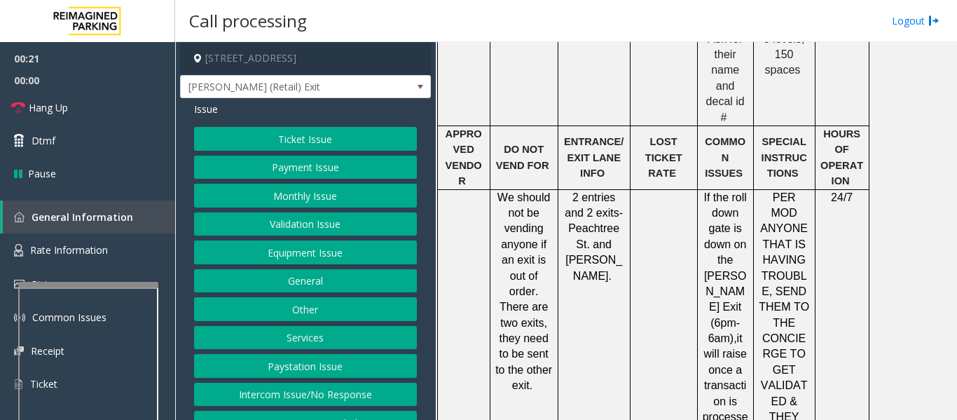
click at [100, 285] on div at bounding box center [88, 285] width 140 height 6
click at [109, 254] on link "Rate Information" at bounding box center [87, 250] width 175 height 34
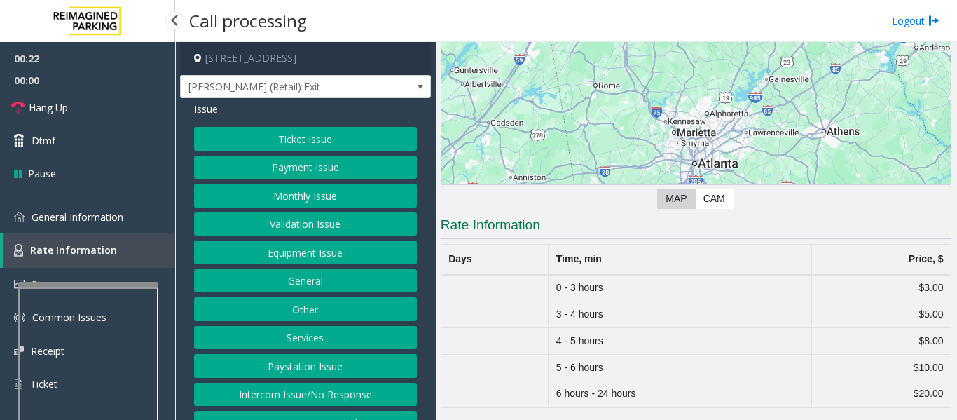
scroll to position [120, 0]
click at [104, 221] on span "General Information" at bounding box center [78, 216] width 92 height 13
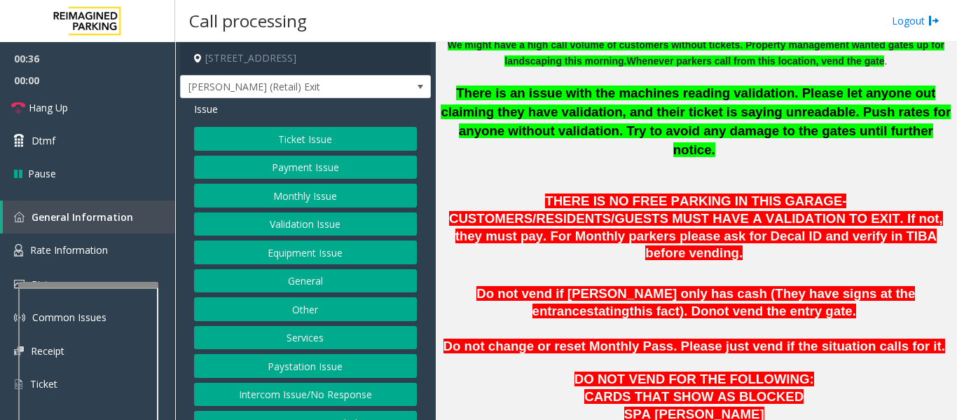
scroll to position [280, 0]
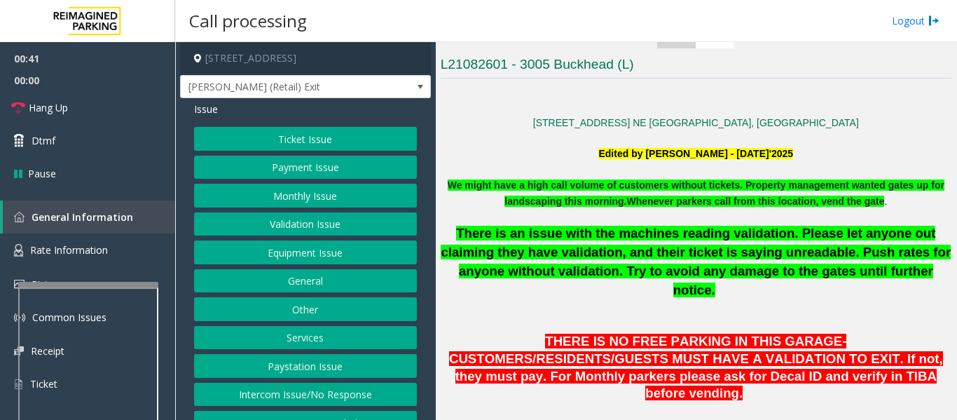
click at [362, 151] on button "Ticket Issue" at bounding box center [305, 139] width 223 height 24
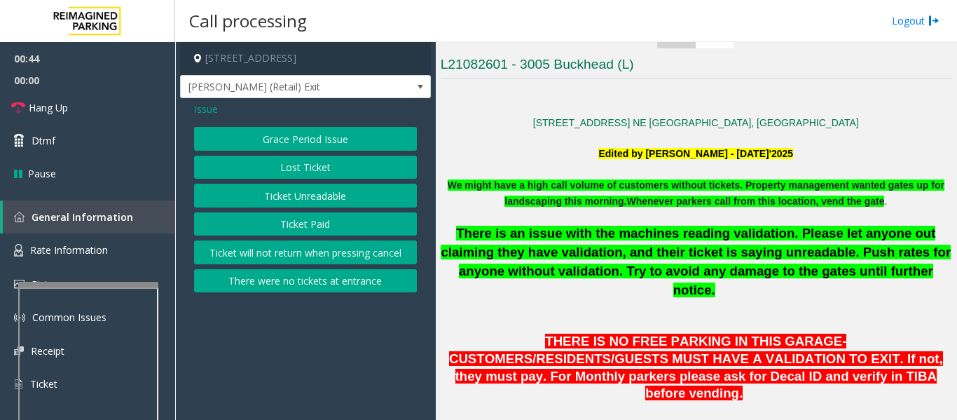
click at [348, 171] on button "Lost Ticket" at bounding box center [305, 168] width 223 height 24
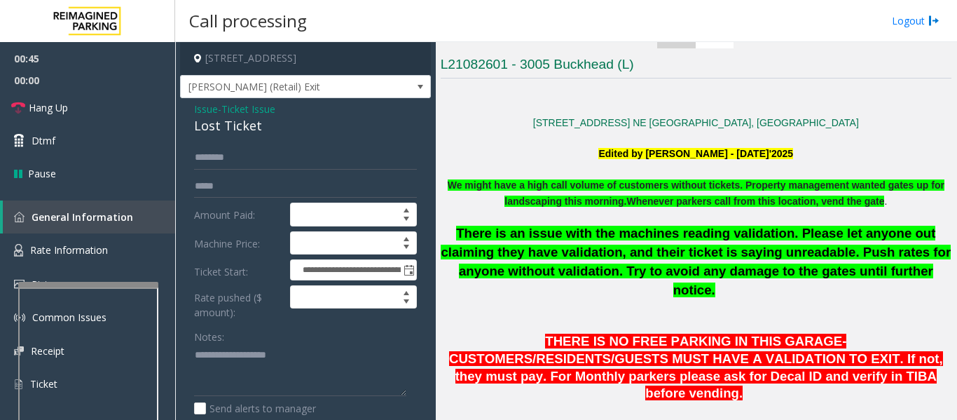
click at [242, 135] on div "Lost Ticket" at bounding box center [305, 125] width 223 height 19
copy div "Lost Ticket"
click at [210, 383] on textarea at bounding box center [300, 370] width 212 height 53
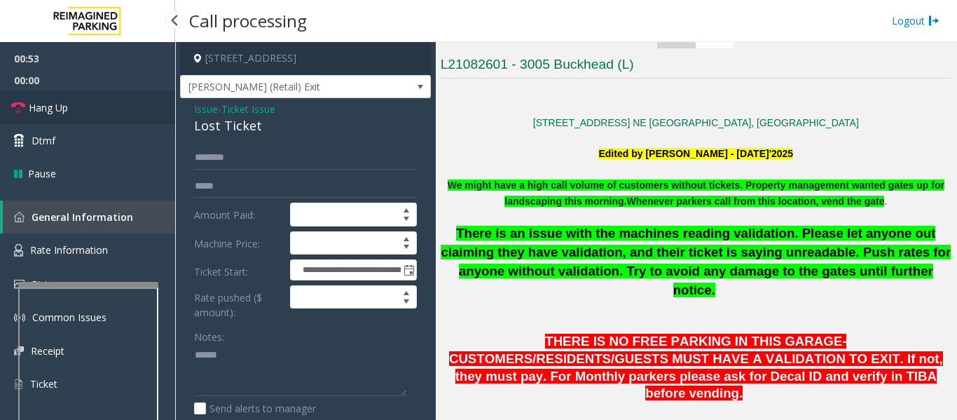
click at [128, 116] on link "Hang Up" at bounding box center [87, 107] width 175 height 33
click at [249, 364] on textarea at bounding box center [300, 370] width 212 height 53
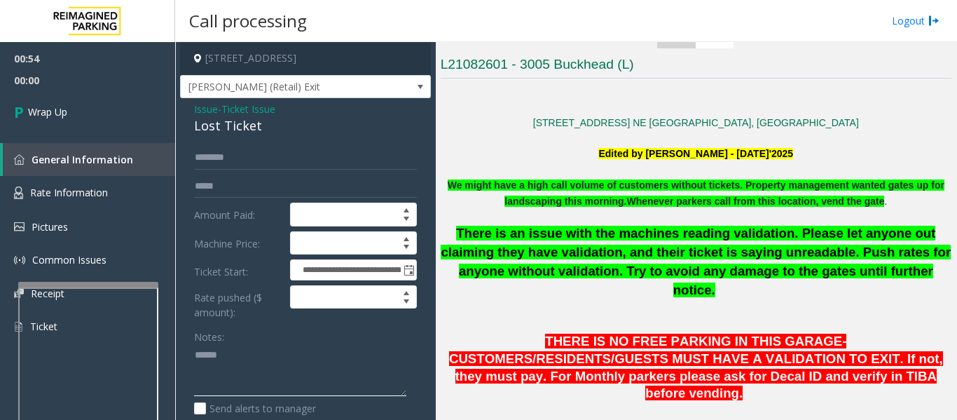
paste textarea "**********"
click at [197, 392] on textarea at bounding box center [300, 370] width 212 height 53
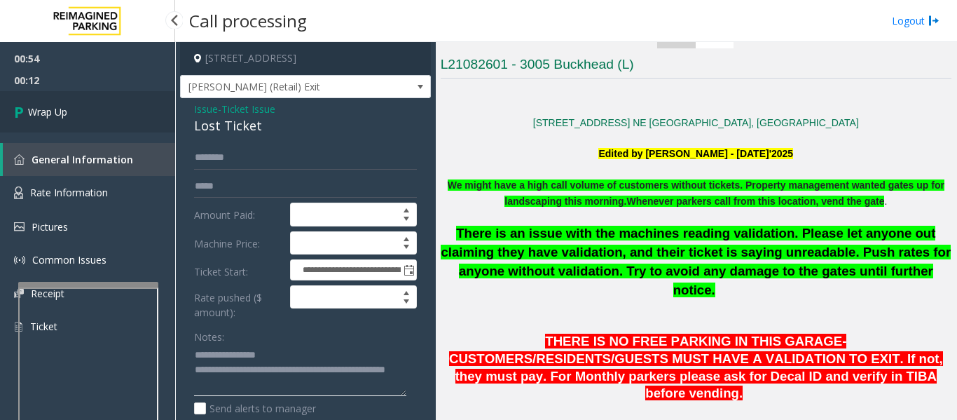
type textarea "**********"
click at [49, 109] on span "Wrap Up" at bounding box center [47, 111] width 39 height 15
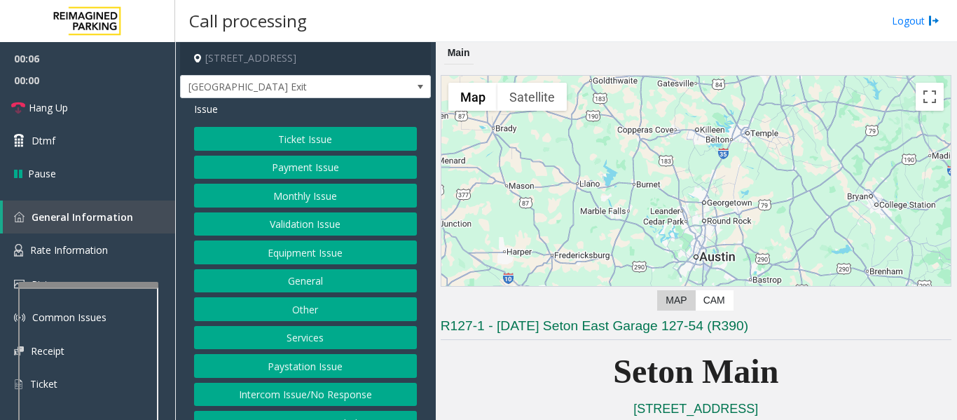
click at [342, 254] on button "Equipment Issue" at bounding box center [305, 252] width 223 height 24
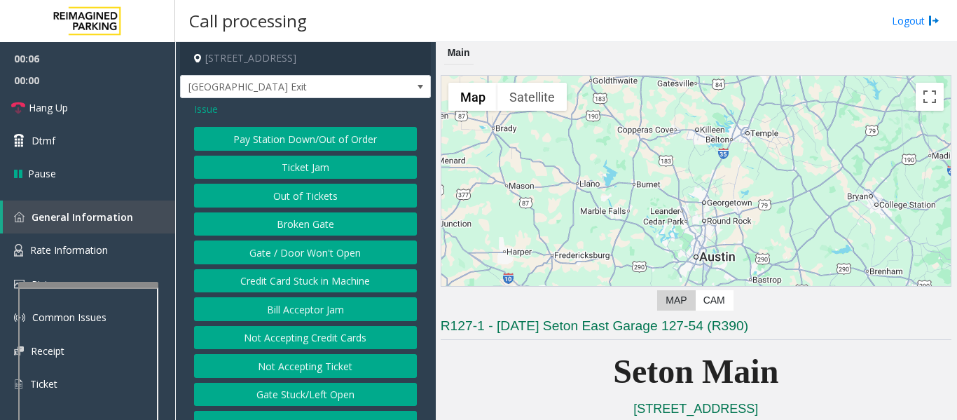
click at [342, 254] on button "Gate / Door Won't Open" at bounding box center [305, 252] width 223 height 24
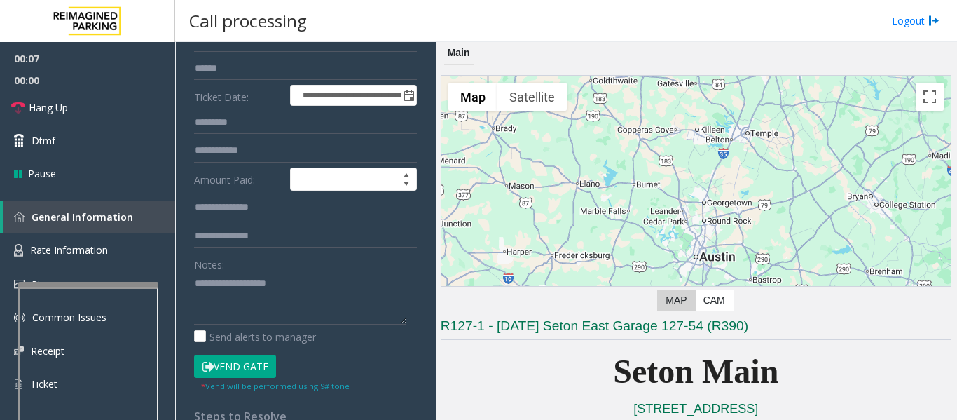
scroll to position [280, 0]
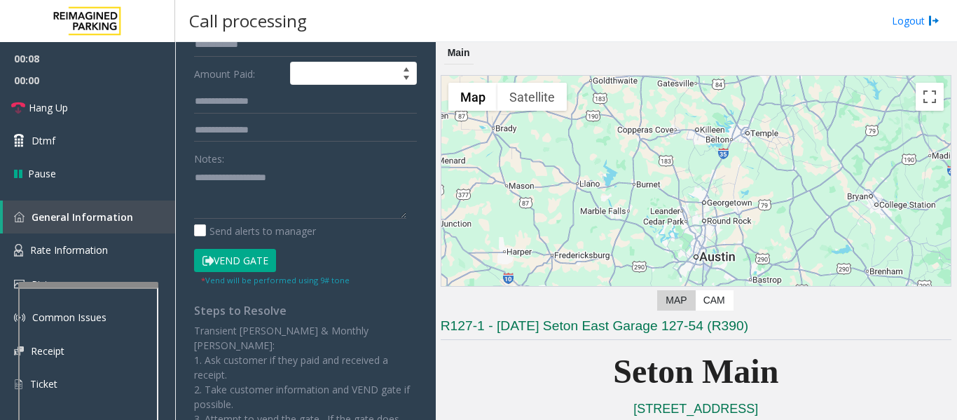
click at [249, 251] on button "Vend Gate" at bounding box center [235, 261] width 82 height 24
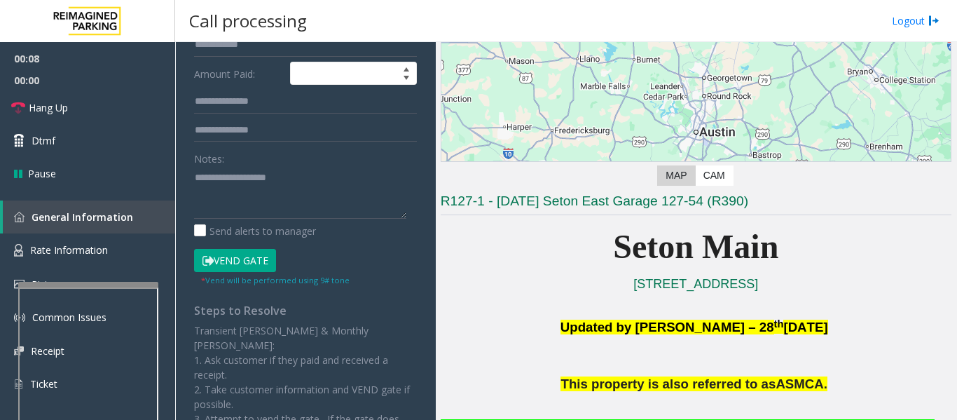
scroll to position [350, 0]
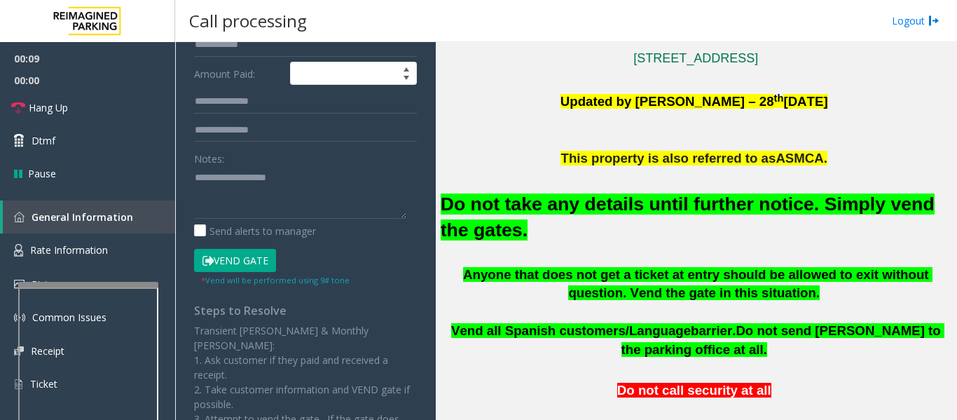
click at [700, 203] on font "Do not take any details until further notice. Simply vend the gates." at bounding box center [688, 216] width 494 height 47
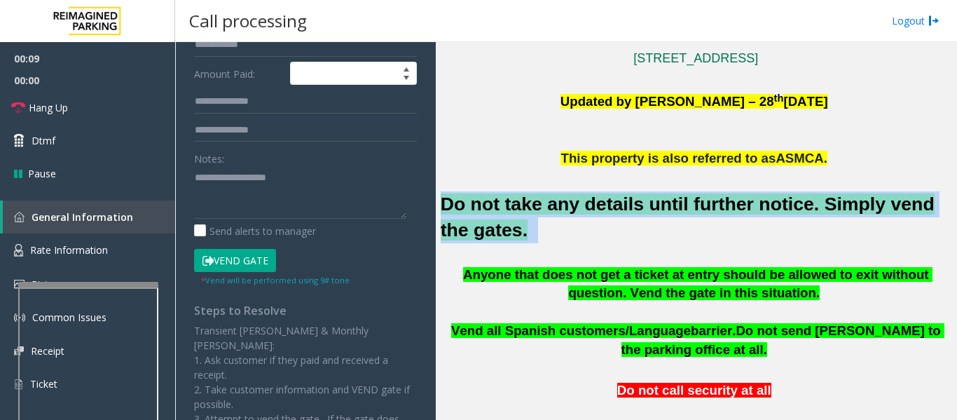
click at [700, 203] on font "Do not take any details until further notice. Simply vend the gates." at bounding box center [688, 216] width 494 height 47
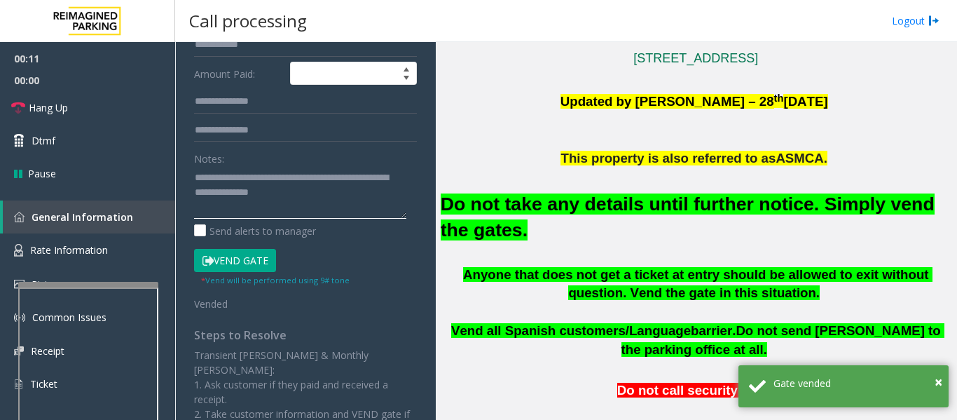
click at [371, 203] on textarea at bounding box center [300, 192] width 212 height 53
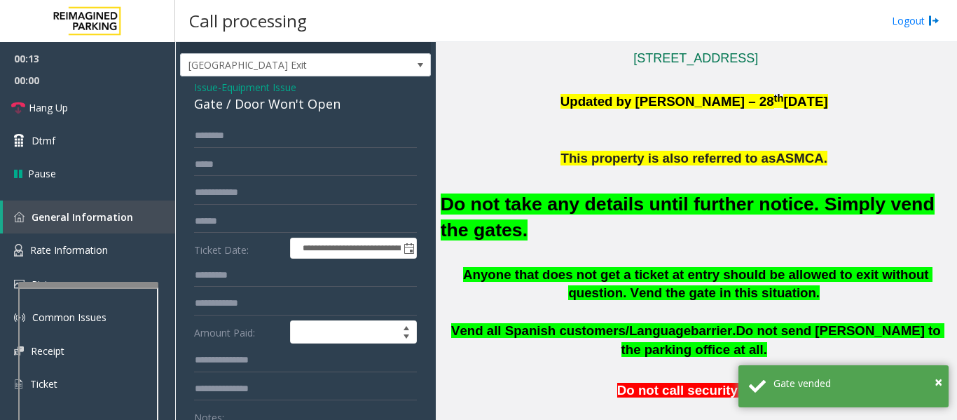
scroll to position [0, 0]
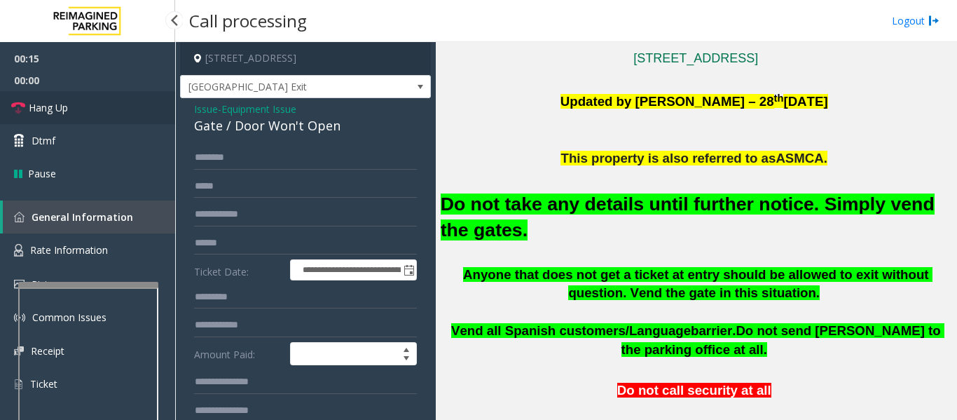
type textarea "**********"
click at [69, 105] on link "Hang Up" at bounding box center [87, 107] width 175 height 33
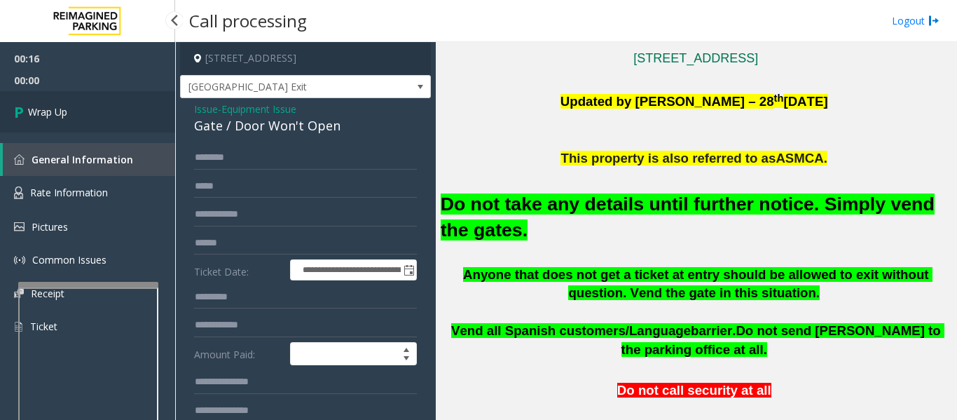
click at [46, 123] on link "Wrap Up" at bounding box center [87, 111] width 175 height 41
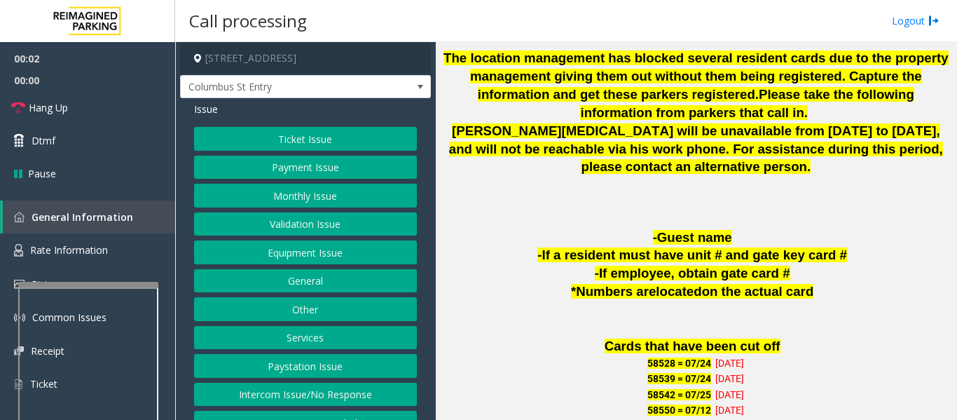
scroll to position [981, 0]
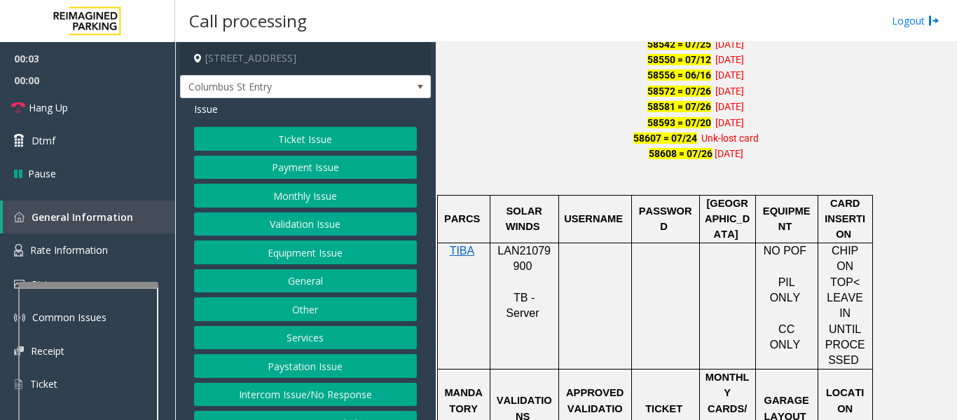
click at [509, 249] on span "LAN21079900" at bounding box center [524, 258] width 53 height 27
copy p "LAN21079900"
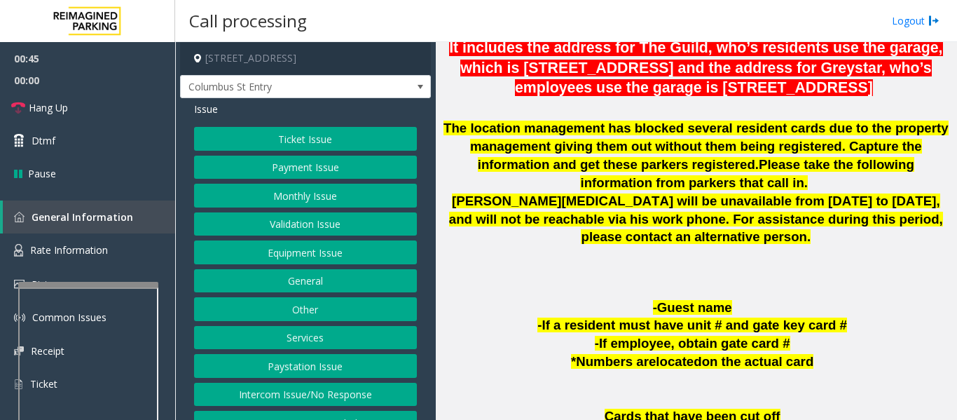
scroll to position [280, 0]
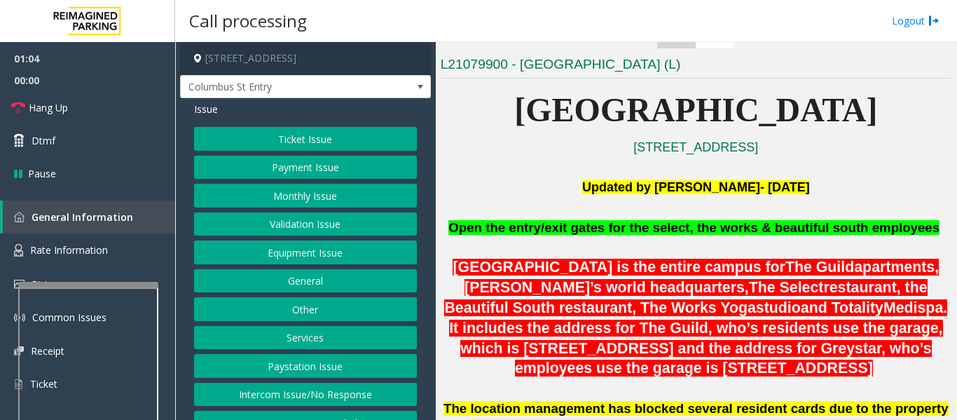
click at [330, 398] on button "Intercom Issue/No Response" at bounding box center [305, 395] width 223 height 24
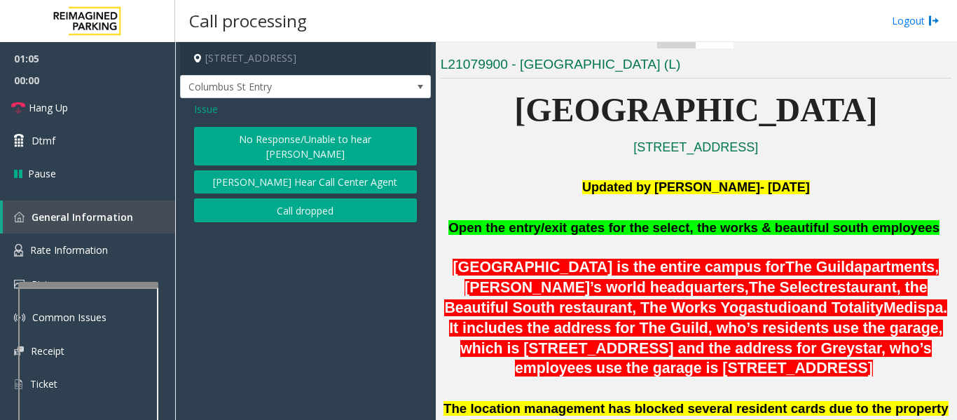
click at [329, 170] on button "[PERSON_NAME] Hear Call Center Agent" at bounding box center [305, 182] width 223 height 24
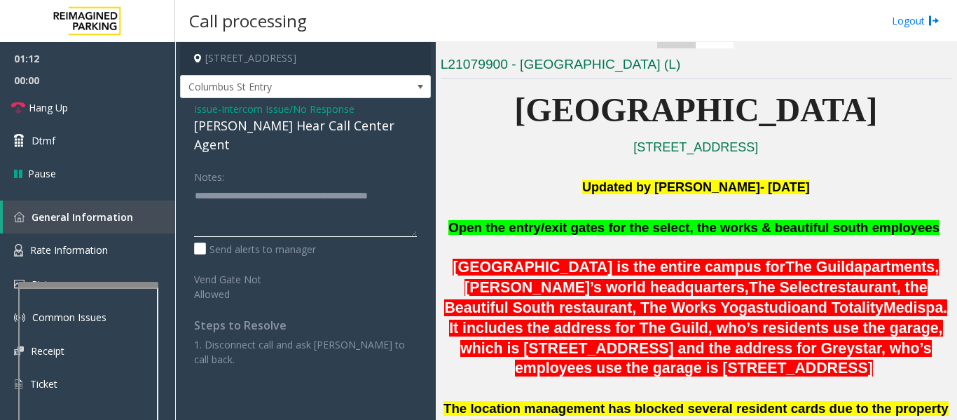
click at [281, 207] on textarea at bounding box center [305, 210] width 223 height 53
type textarea "**********"
click at [49, 111] on span "Hang Up" at bounding box center [48, 107] width 39 height 15
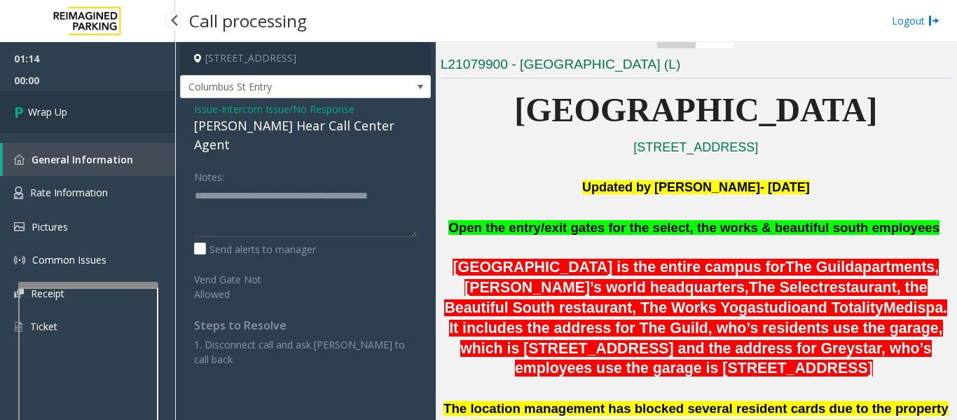
click at [25, 116] on icon at bounding box center [21, 111] width 14 height 23
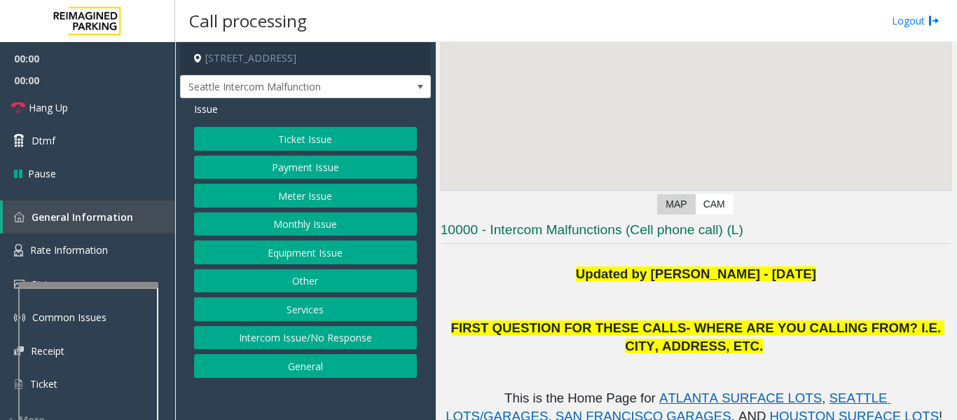
scroll to position [210, 0]
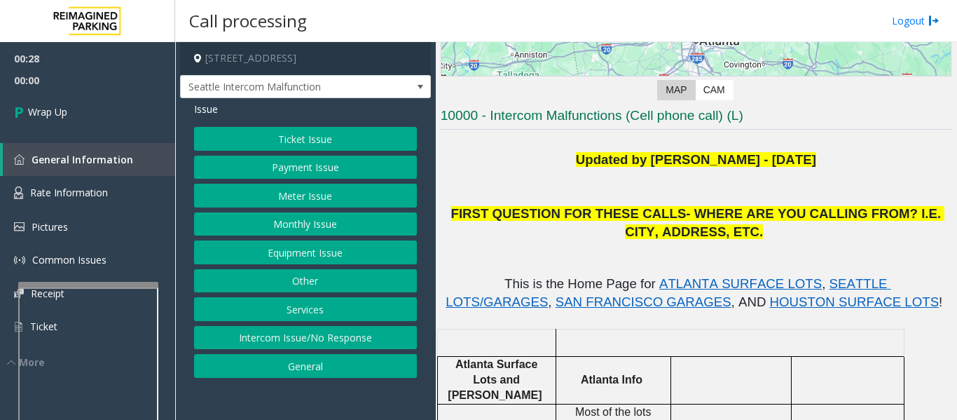
click at [273, 334] on button "Intercom Issue/No Response" at bounding box center [305, 338] width 223 height 24
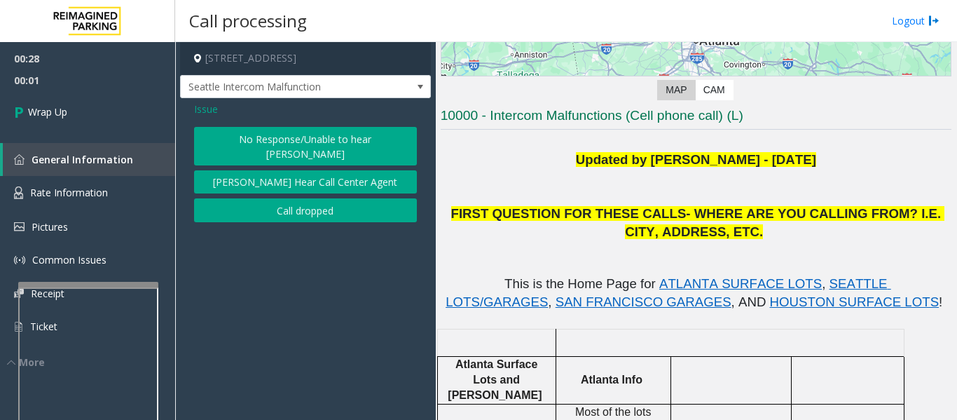
click at [322, 198] on button "Call dropped" at bounding box center [305, 210] width 223 height 24
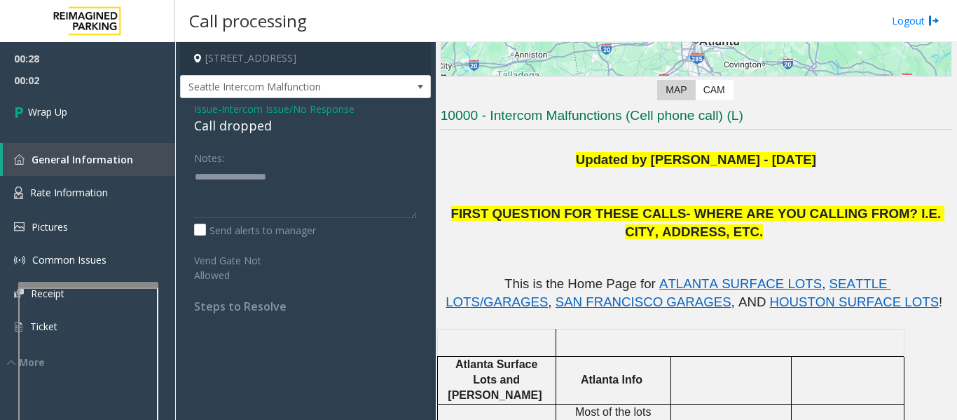
click at [246, 130] on div "Call dropped" at bounding box center [305, 125] width 223 height 19
type textarea "**********"
click at [144, 123] on link "Wrap Up" at bounding box center [87, 111] width 175 height 41
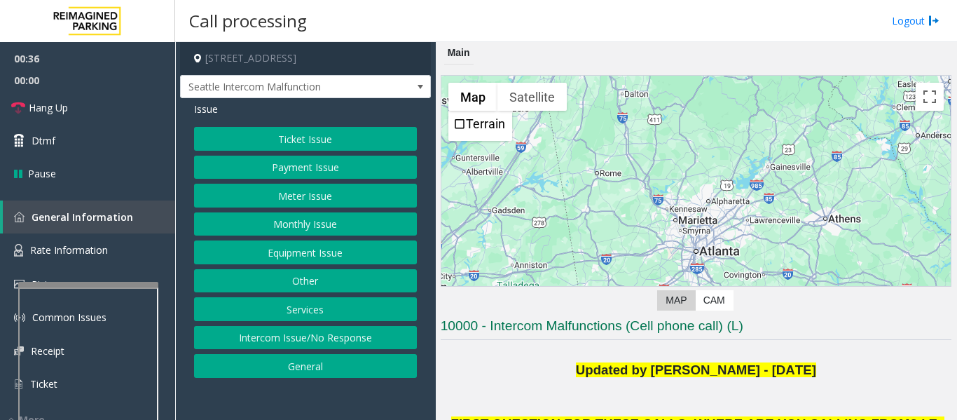
click at [367, 139] on button "Ticket Issue" at bounding box center [305, 139] width 223 height 24
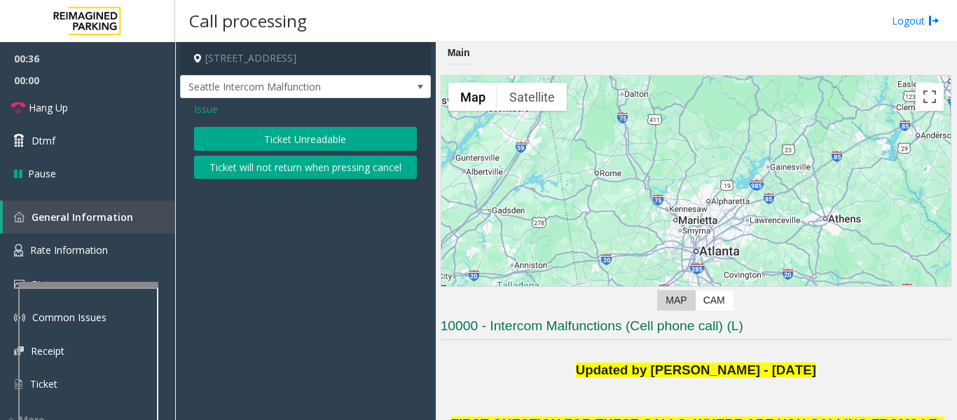
click at [329, 146] on button "Ticket Unreadable" at bounding box center [305, 139] width 223 height 24
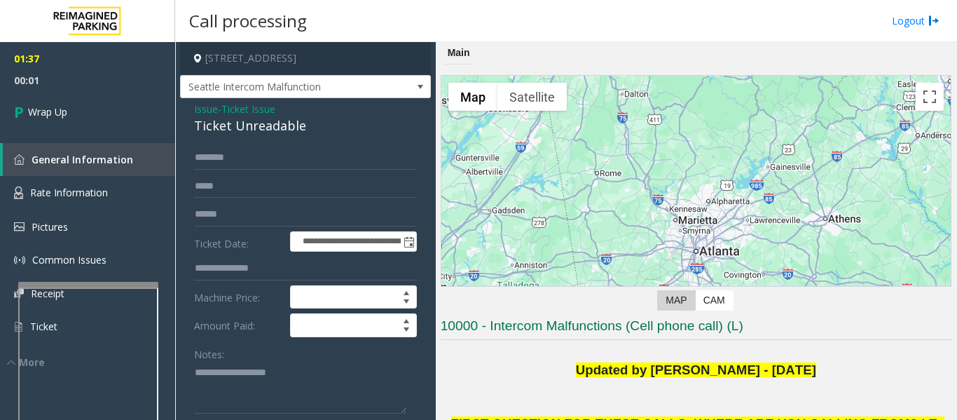
click at [269, 135] on div "Ticket Unreadable" at bounding box center [305, 125] width 223 height 19
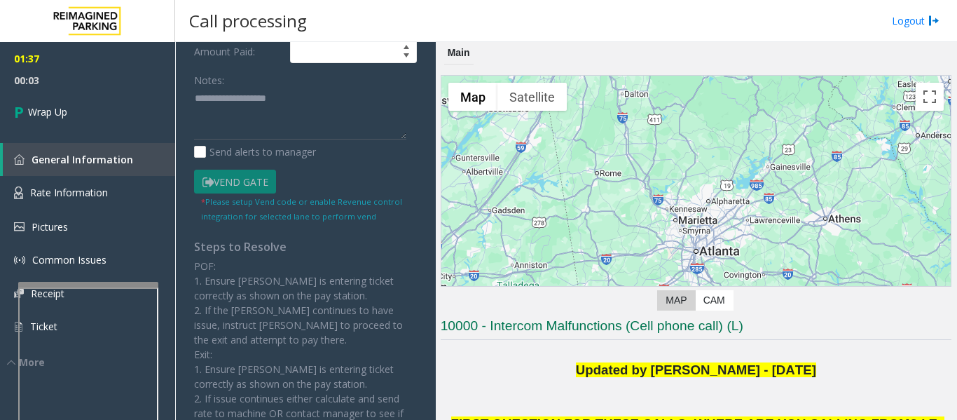
scroll to position [280, 0]
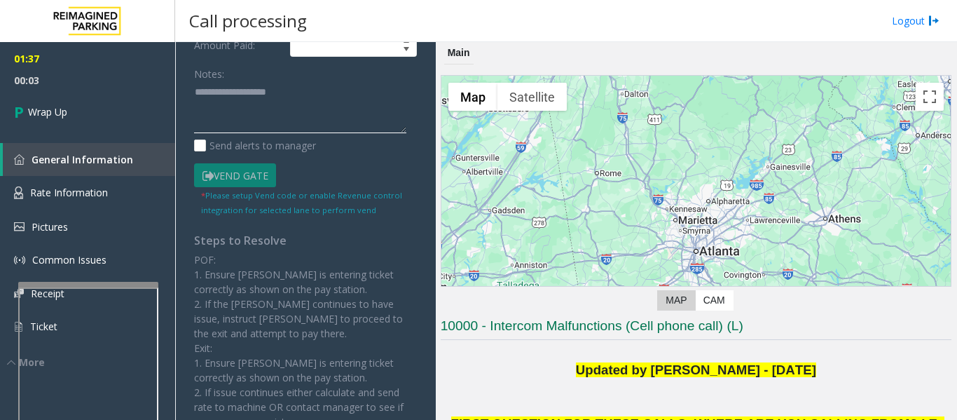
click at [301, 116] on textarea at bounding box center [300, 107] width 212 height 53
paste textarea "**********"
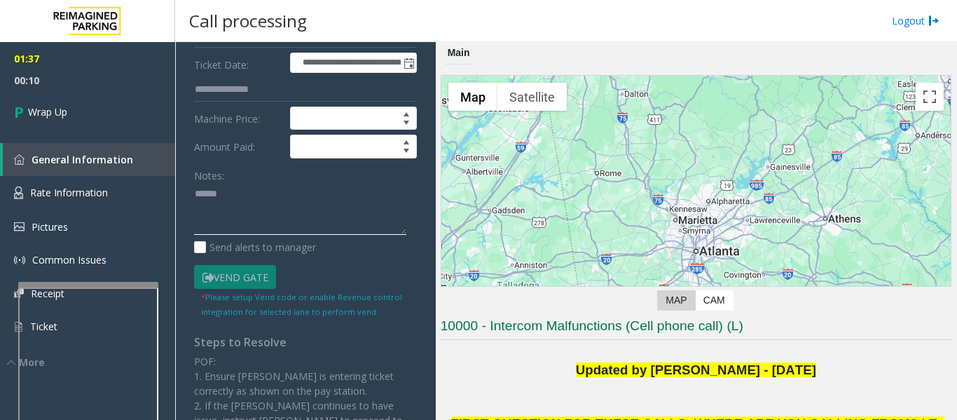
scroll to position [0, 0]
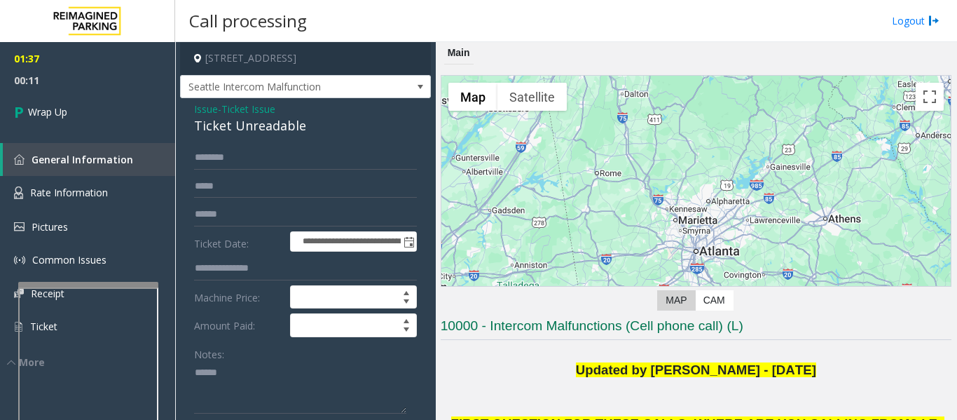
click at [262, 135] on div "Ticket Unreadable" at bounding box center [305, 125] width 223 height 19
copy div "Ticket Unreadable"
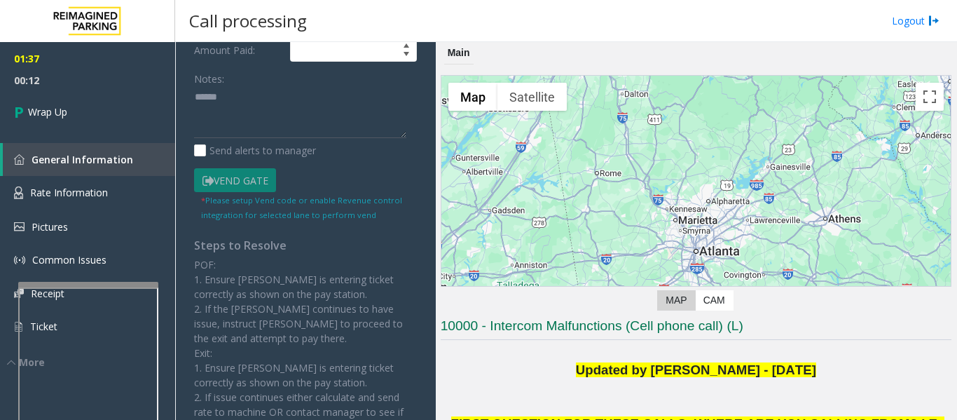
scroll to position [280, 0]
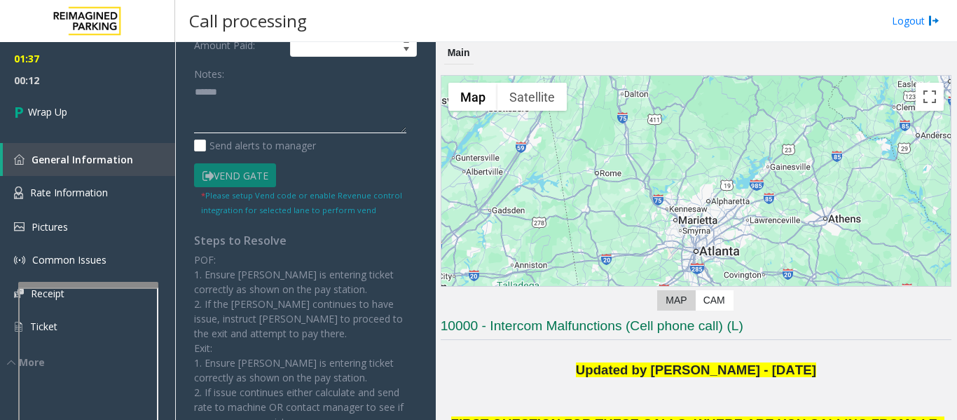
click at [275, 116] on textarea at bounding box center [300, 107] width 212 height 53
paste textarea "**********"
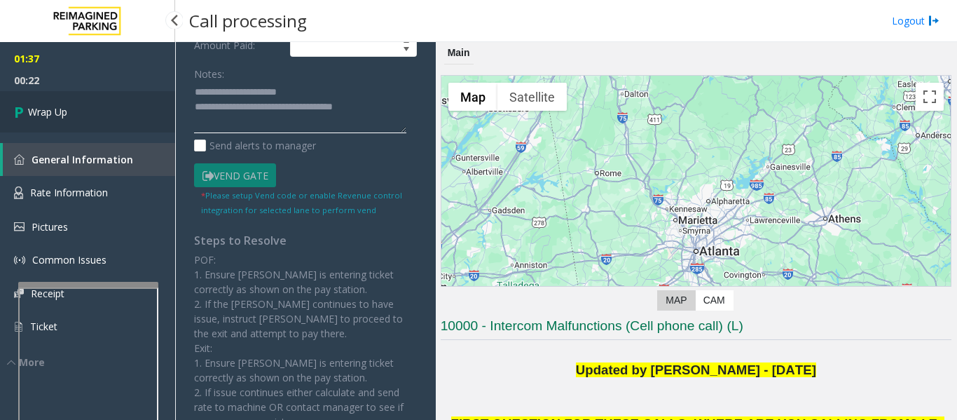
type textarea "**********"
click at [71, 98] on link "Wrap Up" at bounding box center [87, 111] width 175 height 41
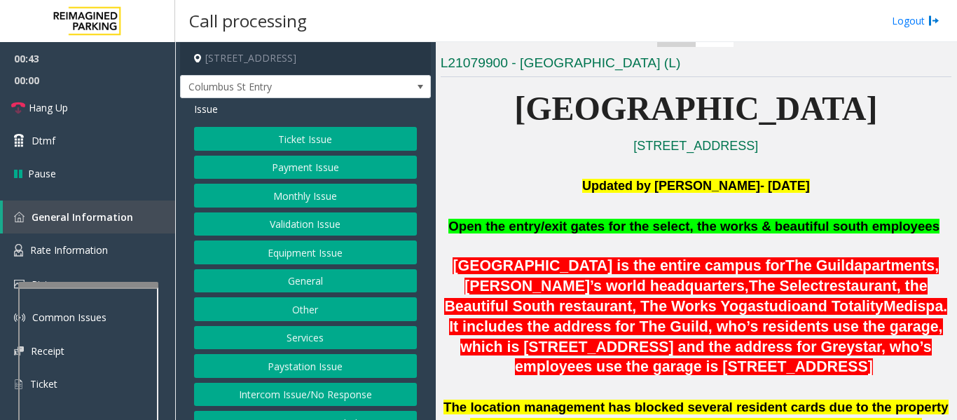
scroll to position [140, 0]
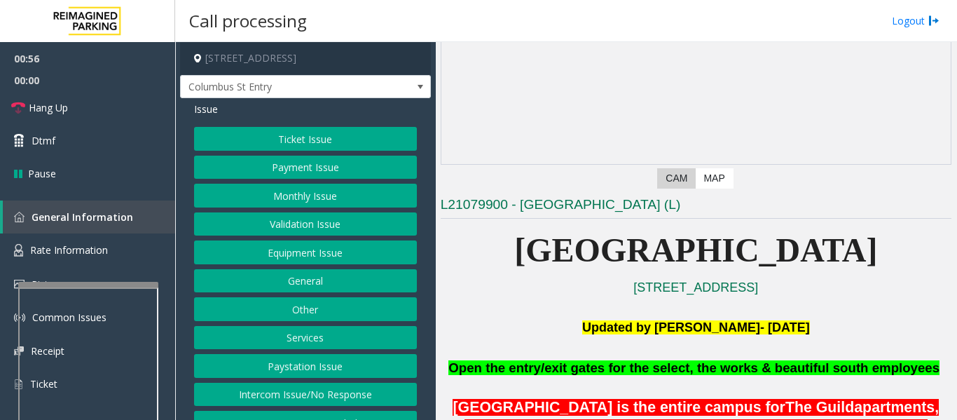
click at [360, 259] on button "Equipment Issue" at bounding box center [305, 252] width 223 height 24
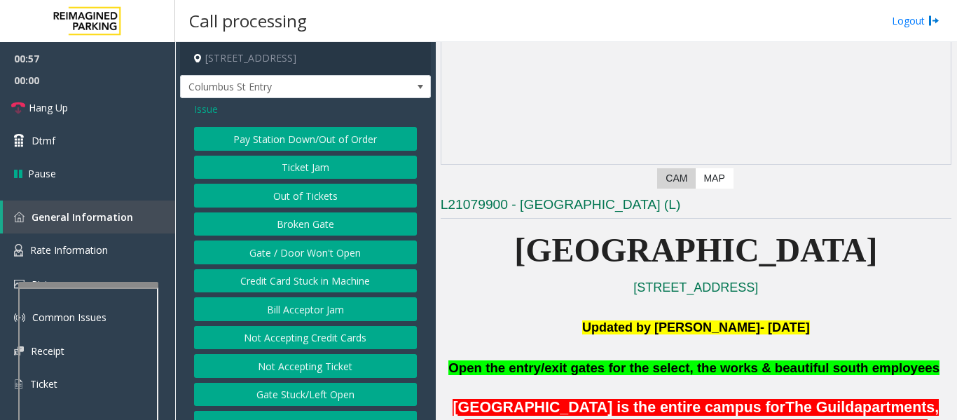
click at [347, 256] on button "Gate / Door Won't Open" at bounding box center [305, 252] width 223 height 24
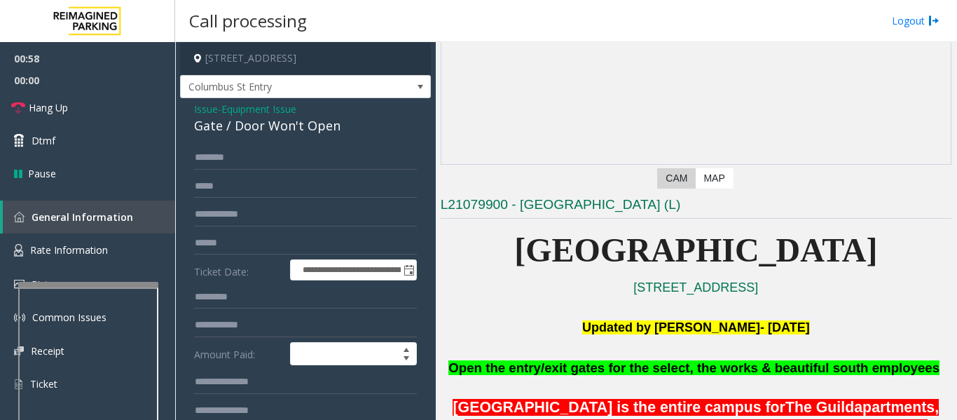
click at [287, 128] on div "Gate / Door Won't Open" at bounding box center [305, 125] width 223 height 19
copy div "Gate / Door Won't Open"
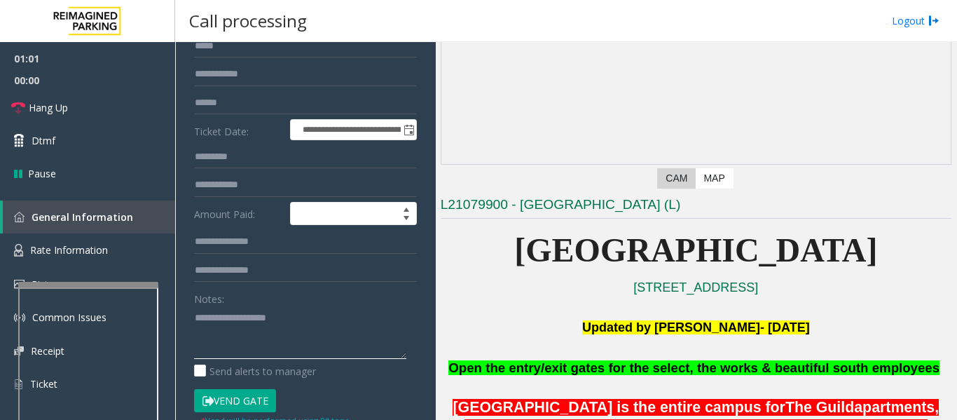
click at [269, 307] on textarea at bounding box center [300, 332] width 212 height 53
click at [39, 102] on span "Hang Up" at bounding box center [48, 107] width 39 height 15
click at [229, 321] on textarea at bounding box center [300, 332] width 212 height 53
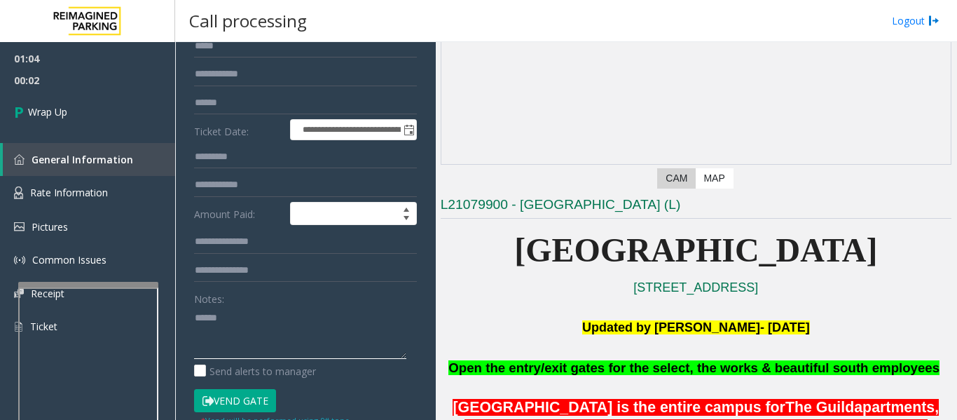
paste textarea "**********"
type textarea "**********"
click at [55, 89] on span "00:23" at bounding box center [87, 80] width 175 height 22
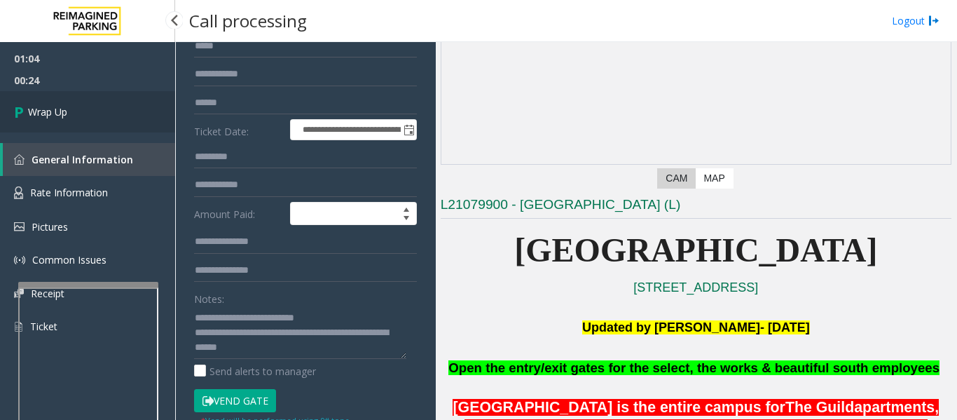
click at [55, 110] on span "Wrap Up" at bounding box center [47, 111] width 39 height 15
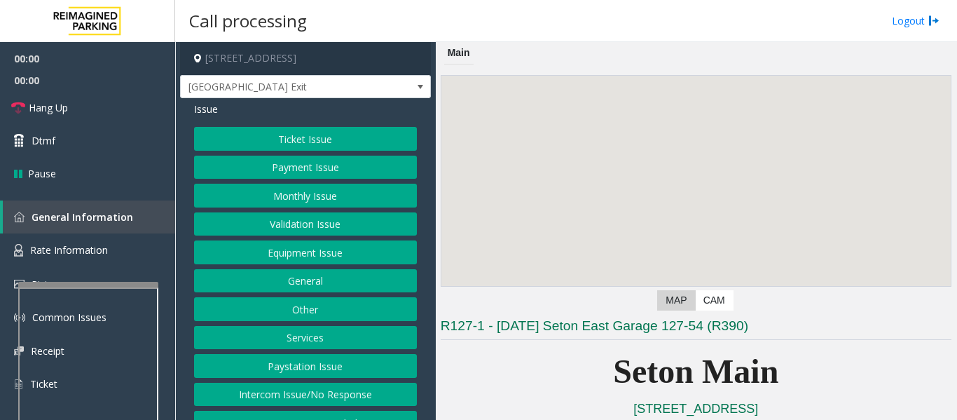
click at [330, 263] on button "Equipment Issue" at bounding box center [305, 252] width 223 height 24
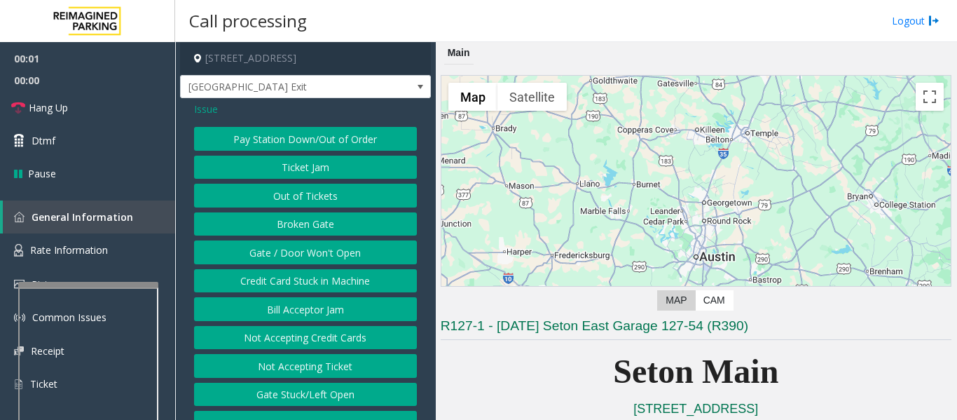
click at [330, 263] on button "Gate / Door Won't Open" at bounding box center [305, 252] width 223 height 24
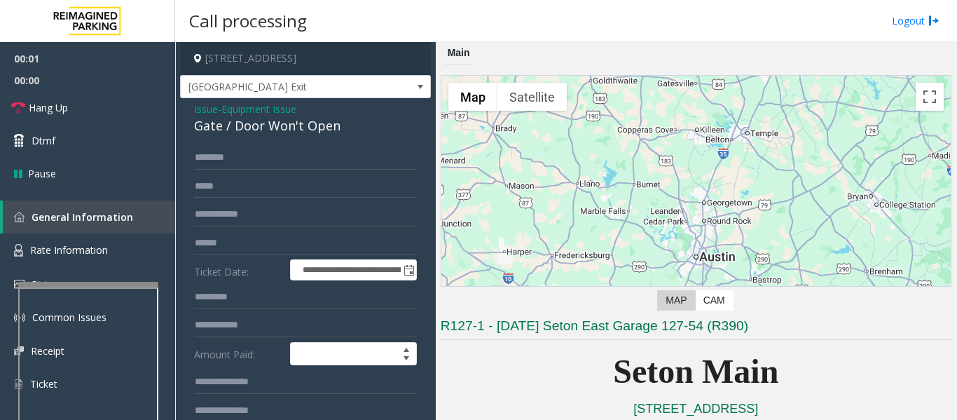
scroll to position [420, 0]
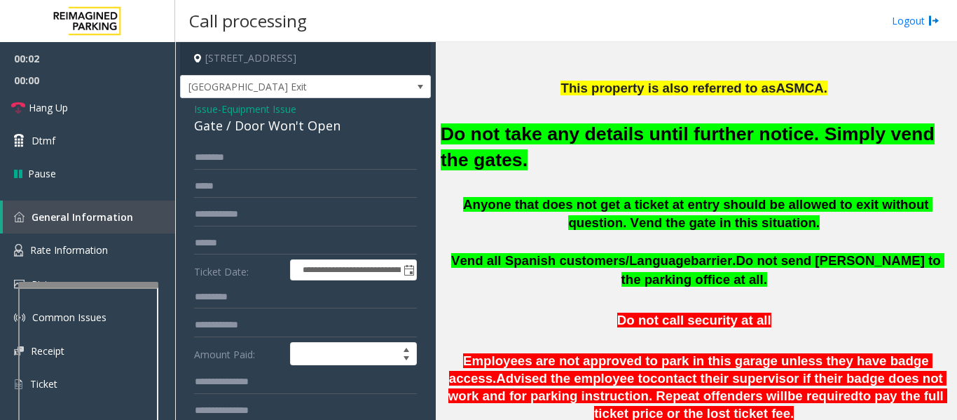
click at [589, 118] on div "Do not take any details until further notice. Simply vend the gates." at bounding box center [696, 145] width 511 height 97
click at [585, 139] on font "Do not take any details until further notice. Simply vend the gates." at bounding box center [688, 146] width 494 height 47
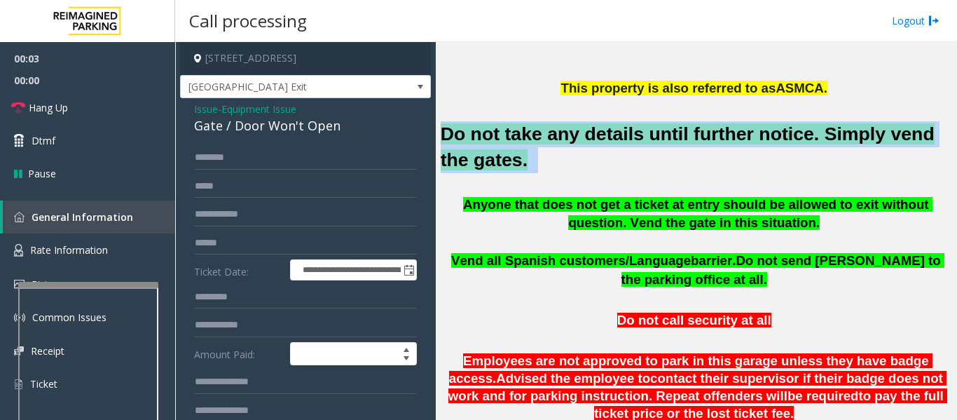
click at [585, 139] on font "Do not take any details until further notice. Simply vend the gates." at bounding box center [688, 146] width 494 height 47
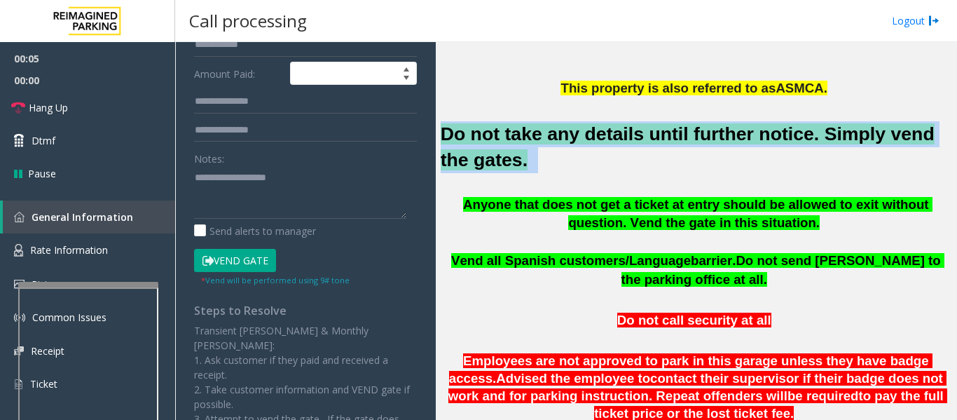
click at [264, 264] on button "Vend Gate" at bounding box center [235, 261] width 82 height 24
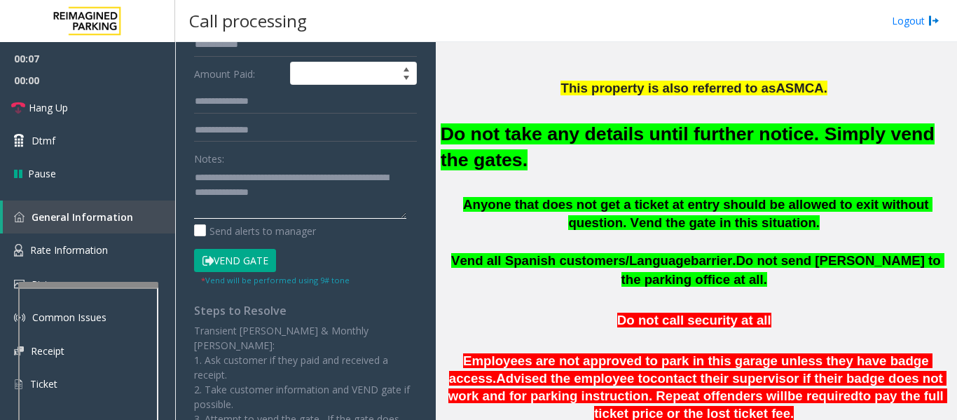
click at [324, 189] on textarea at bounding box center [300, 192] width 212 height 53
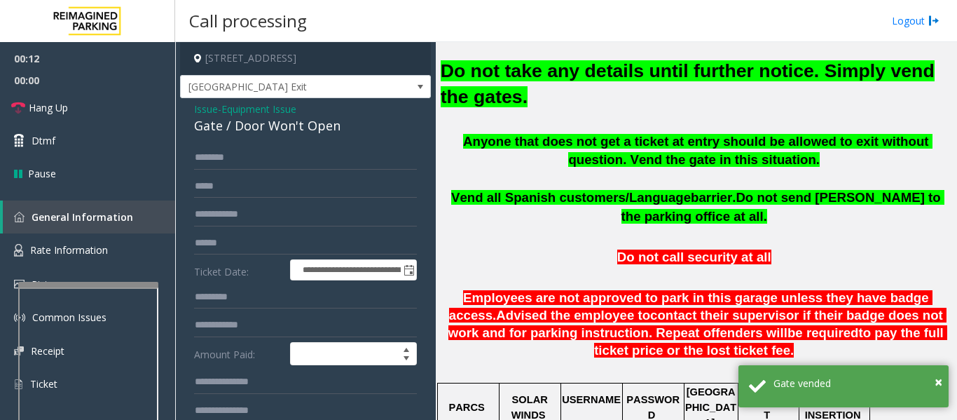
scroll to position [350, 0]
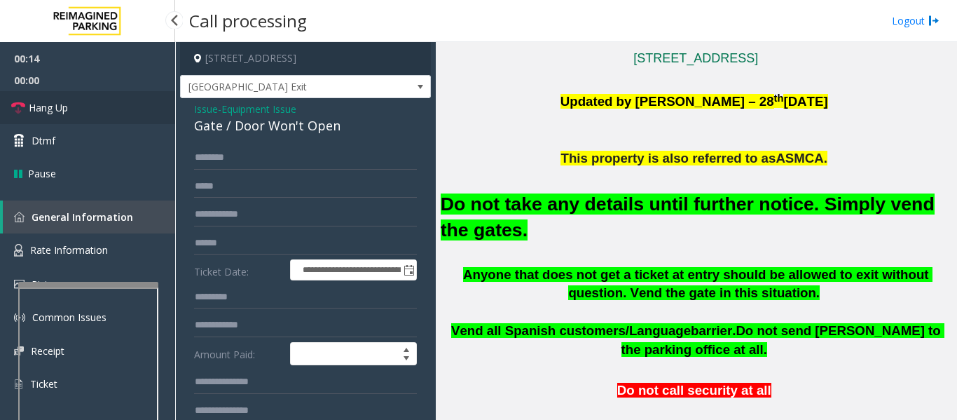
type textarea "**********"
click at [128, 114] on link "Hang Up" at bounding box center [87, 107] width 175 height 33
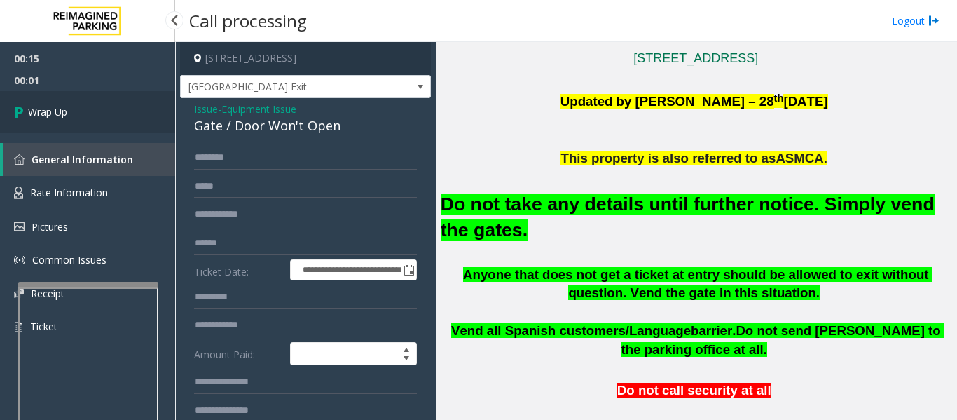
click at [121, 112] on link "Wrap Up" at bounding box center [87, 111] width 175 height 41
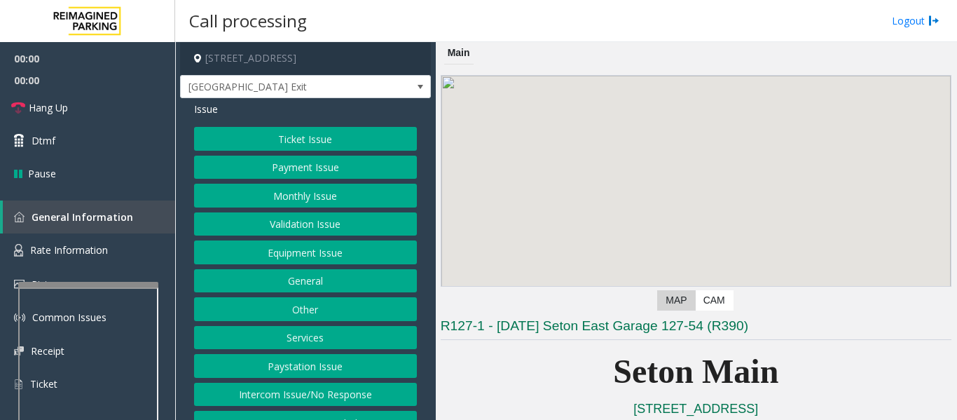
scroll to position [350, 0]
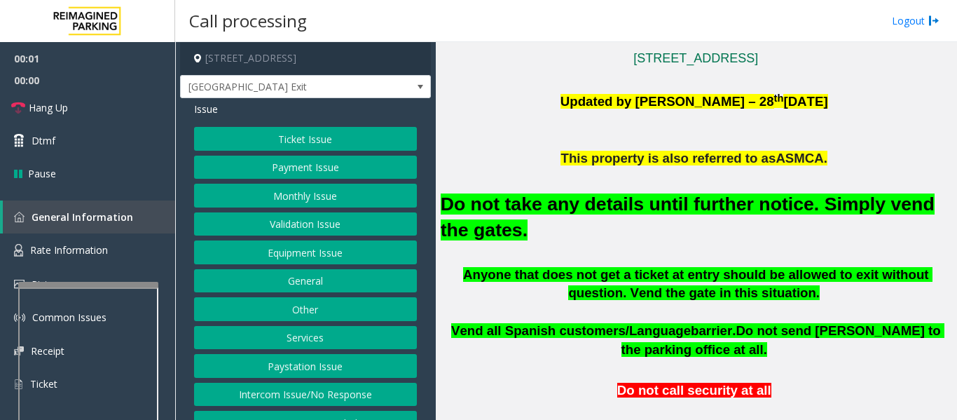
click at [364, 264] on div "Ticket Issue Payment Issue Monthly Issue Validation Issue Equipment Issue Gener…" at bounding box center [305, 281] width 223 height 308
click at [364, 256] on button "Equipment Issue" at bounding box center [305, 252] width 223 height 24
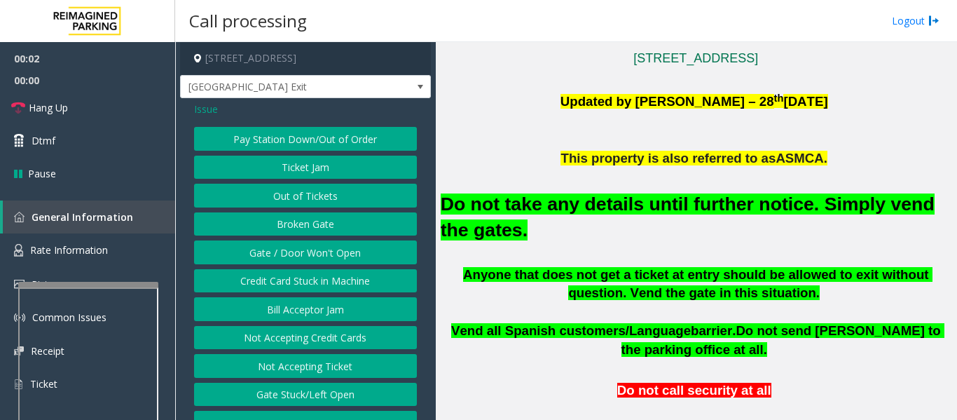
click at [315, 262] on button "Gate / Door Won't Open" at bounding box center [305, 252] width 223 height 24
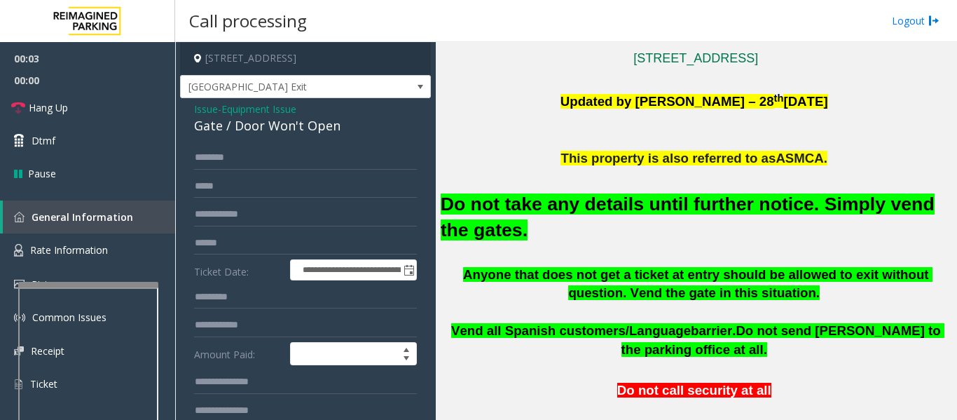
scroll to position [280, 0]
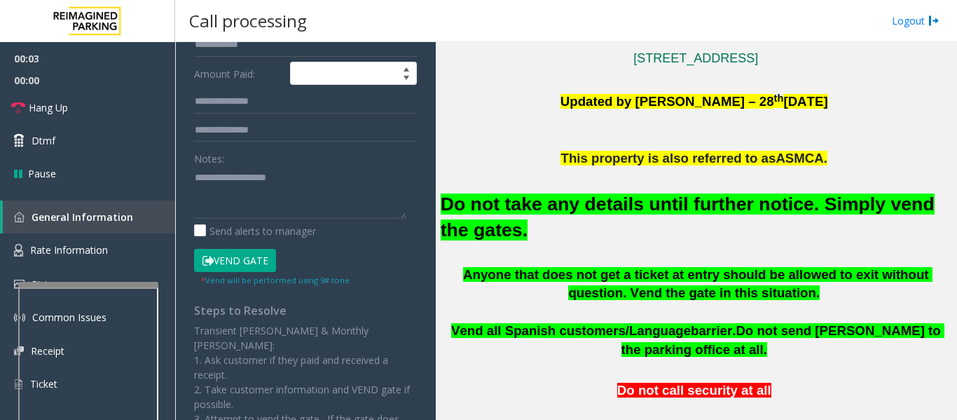
click at [232, 256] on button "Vend Gate" at bounding box center [235, 261] width 82 height 24
click at [550, 213] on font "Do not take any details until further notice. Simply vend the gates." at bounding box center [688, 216] width 494 height 47
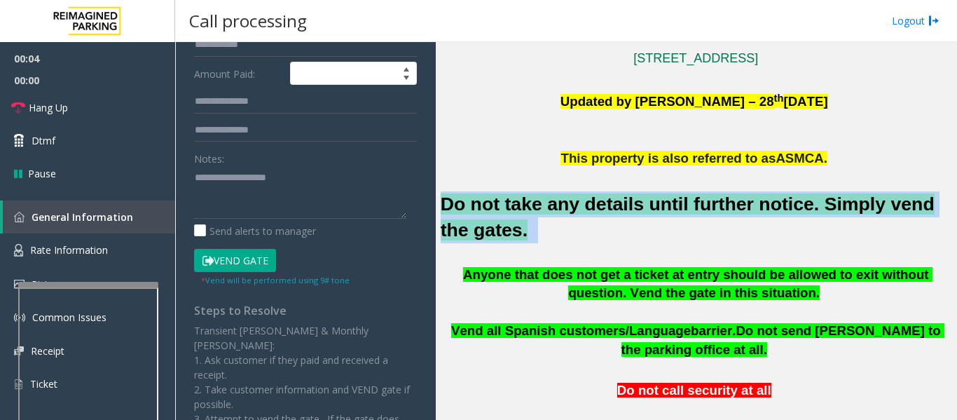
click at [550, 213] on font "Do not take any details until further notice. Simply vend the gates." at bounding box center [688, 216] width 494 height 47
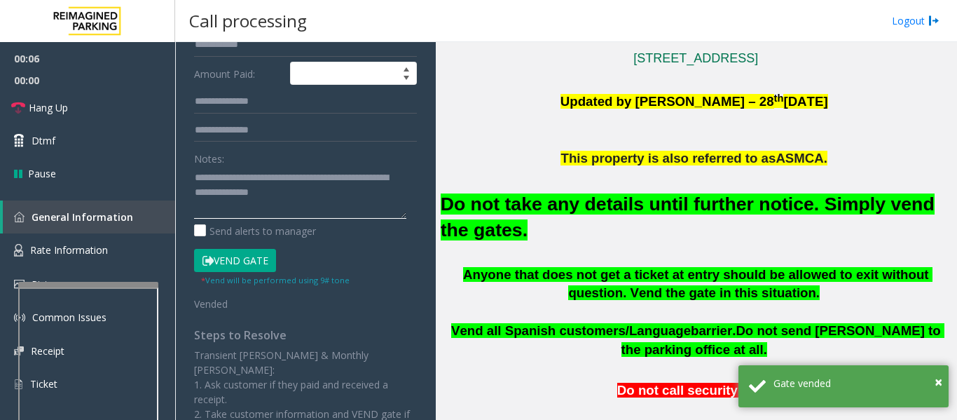
click at [324, 190] on textarea at bounding box center [300, 192] width 212 height 53
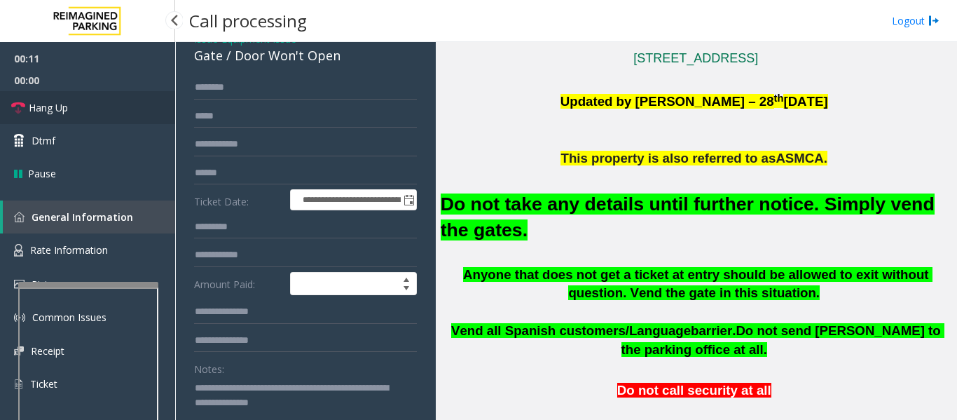
type textarea "**********"
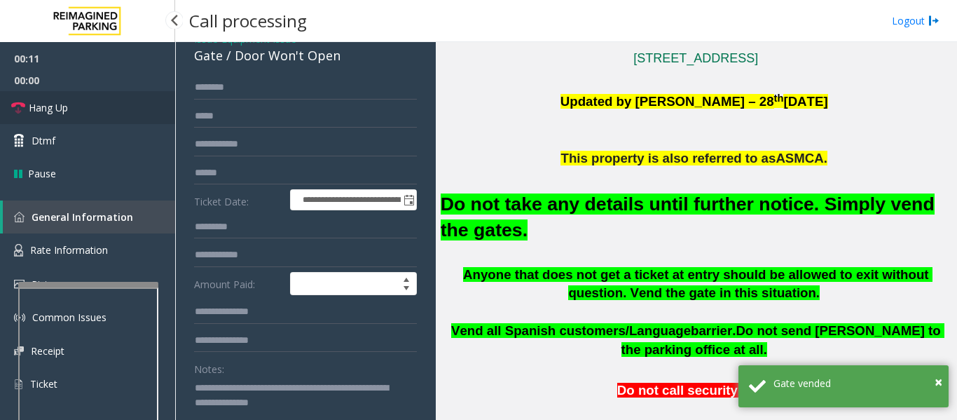
click at [34, 109] on span "Hang Up" at bounding box center [48, 107] width 39 height 15
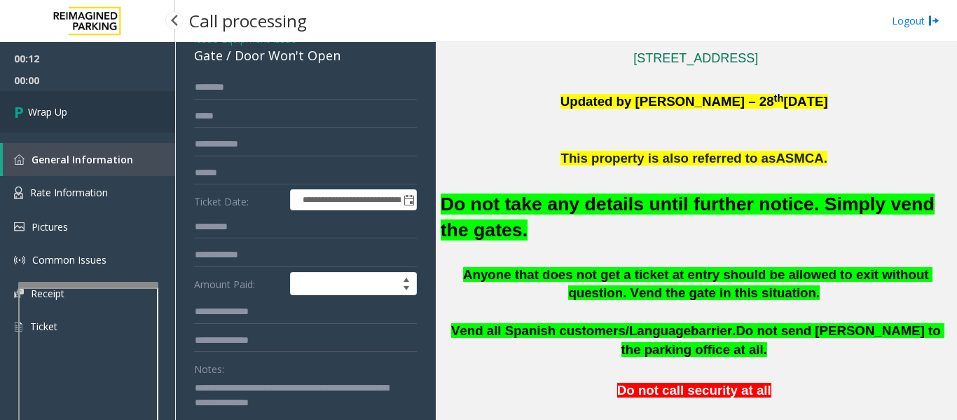
click at [62, 97] on link "Wrap Up" at bounding box center [87, 111] width 175 height 41
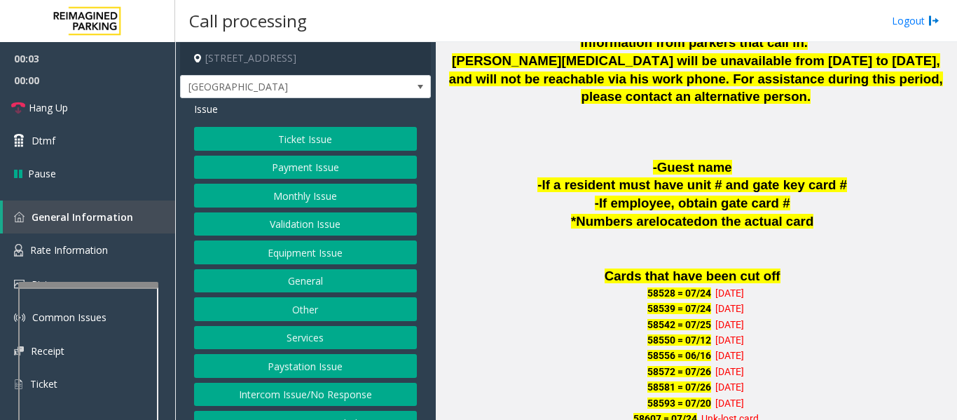
scroll to position [981, 0]
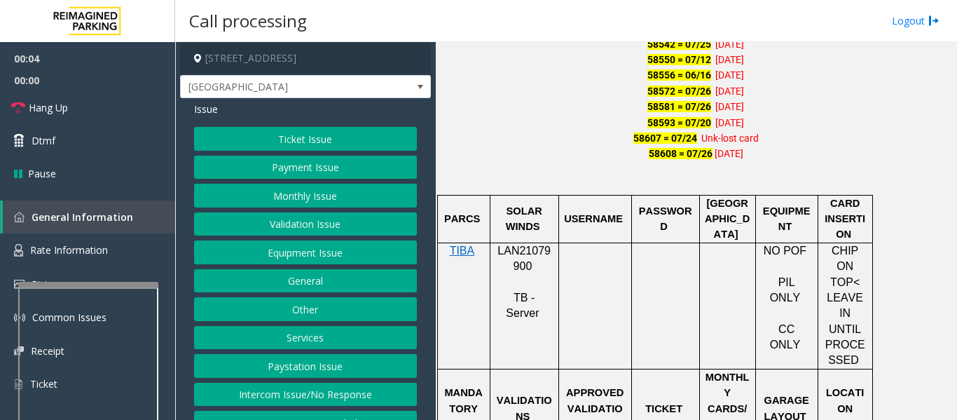
click at [521, 249] on span "LAN21079900" at bounding box center [524, 258] width 53 height 27
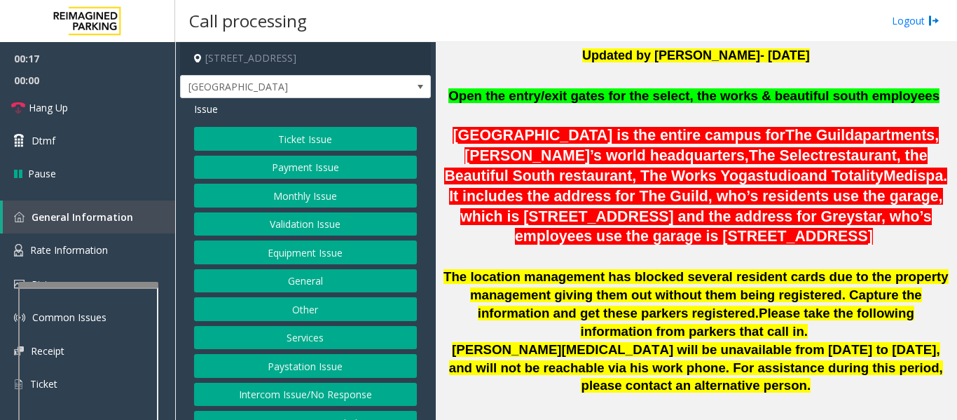
scroll to position [280, 0]
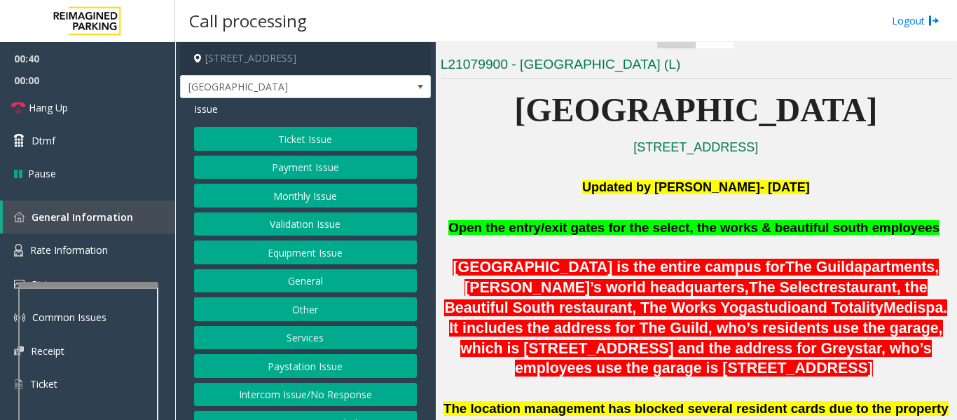
click at [249, 196] on button "Monthly Issue" at bounding box center [305, 196] width 223 height 24
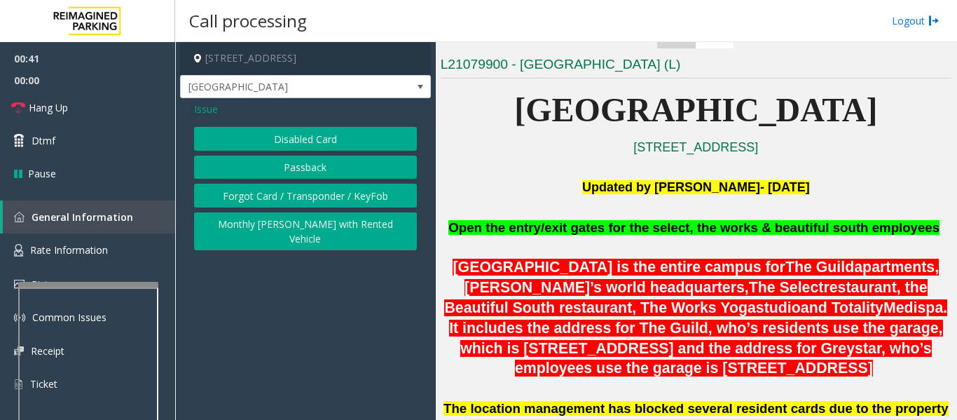
click at [303, 137] on button "Disabled Card" at bounding box center [305, 139] width 223 height 24
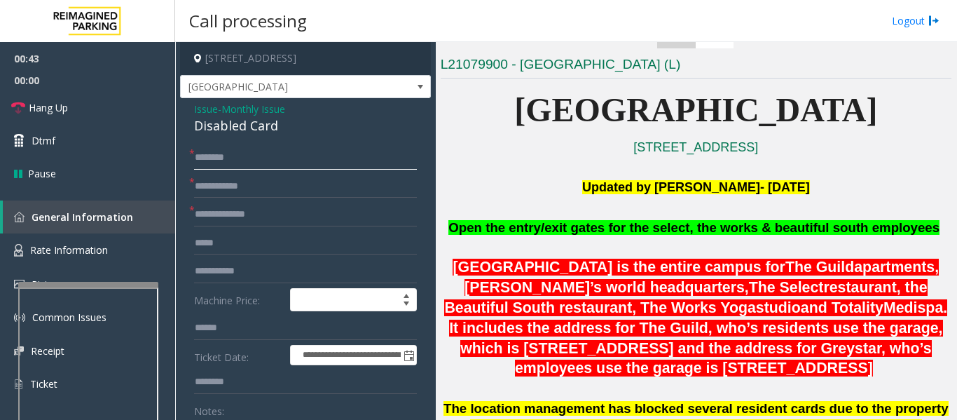
click at [259, 162] on input "text" at bounding box center [305, 158] width 223 height 24
click at [219, 157] on input "text" at bounding box center [305, 158] width 223 height 24
drag, startPoint x: 212, startPoint y: 158, endPoint x: 390, endPoint y: 154, distance: 178.8
click at [390, 154] on input "*******" at bounding box center [305, 158] width 223 height 24
drag, startPoint x: 361, startPoint y: 163, endPoint x: 105, endPoint y: 136, distance: 257.2
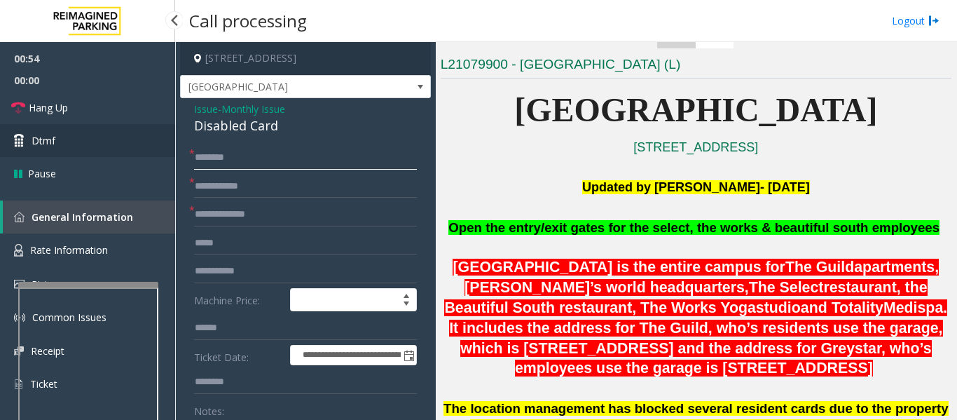
click at [105, 136] on app-root "**********" at bounding box center [478, 210] width 957 height 420
click at [341, 158] on input "*********" at bounding box center [305, 158] width 223 height 24
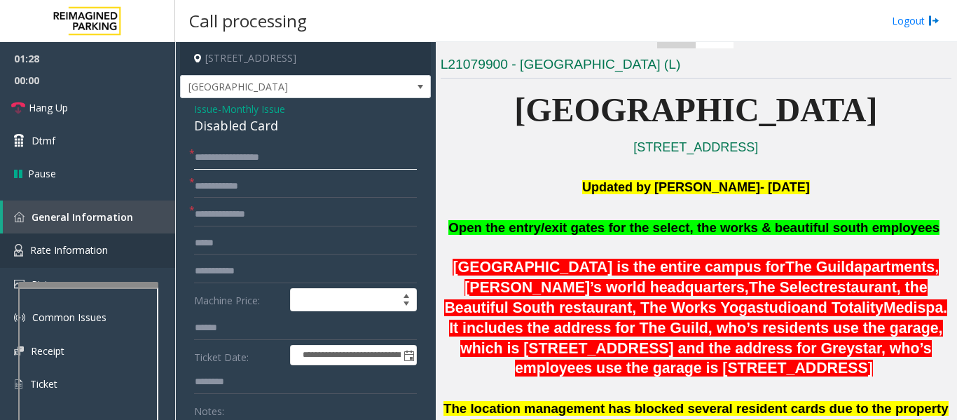
type input "**********"
click at [287, 184] on input "text" at bounding box center [305, 187] width 223 height 24
type input "*****"
click at [212, 114] on span "Issue" at bounding box center [206, 109] width 24 height 15
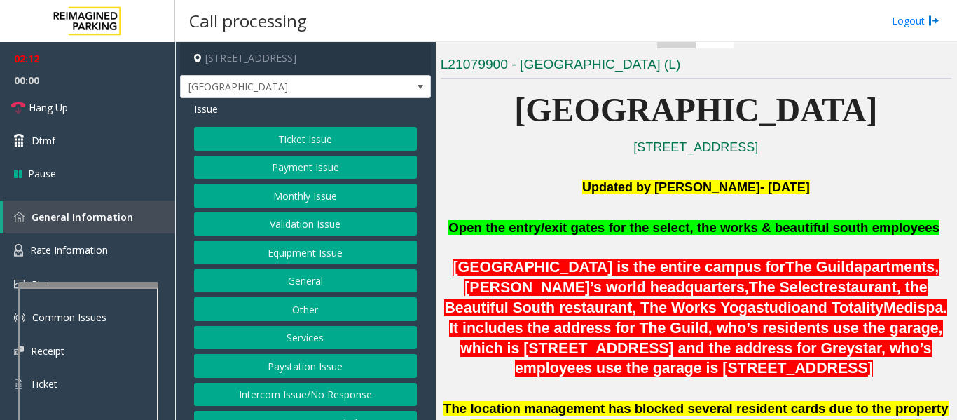
click at [296, 193] on button "Monthly Issue" at bounding box center [305, 196] width 223 height 24
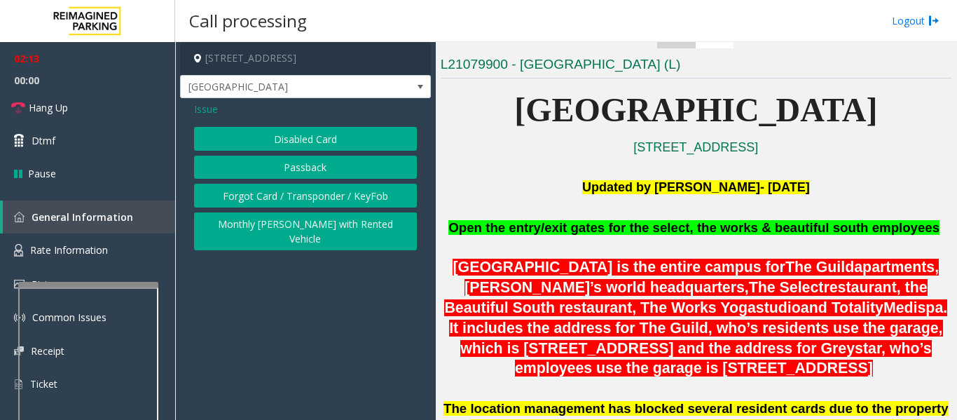
click at [310, 157] on button "Passback" at bounding box center [305, 168] width 223 height 24
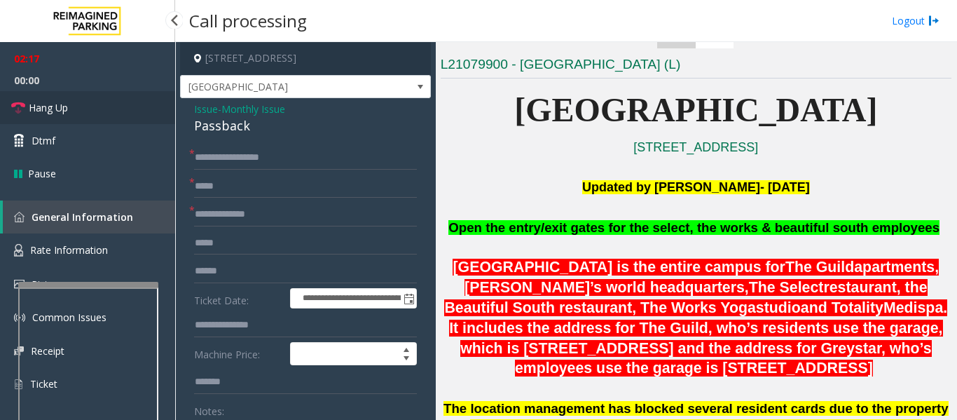
click at [103, 119] on link "Hang Up" at bounding box center [87, 107] width 175 height 33
click at [229, 208] on input "text" at bounding box center [305, 215] width 223 height 24
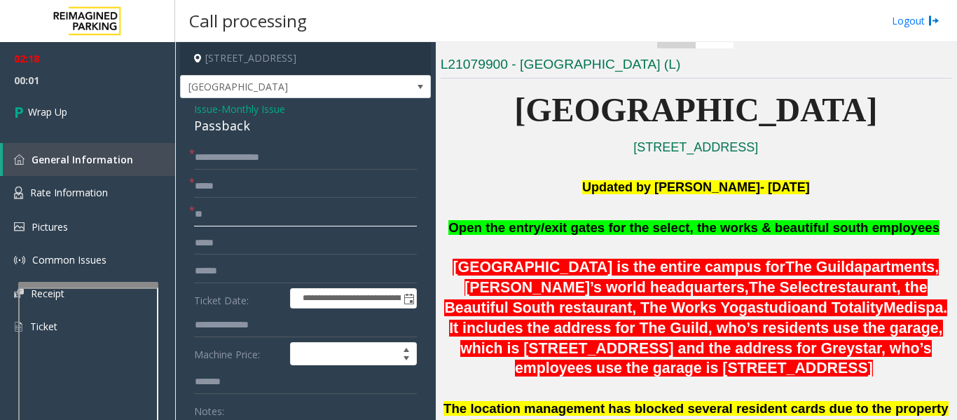
type input "**"
click at [226, 135] on div "Passback" at bounding box center [305, 125] width 223 height 19
click at [228, 130] on div "Passback" at bounding box center [305, 125] width 223 height 19
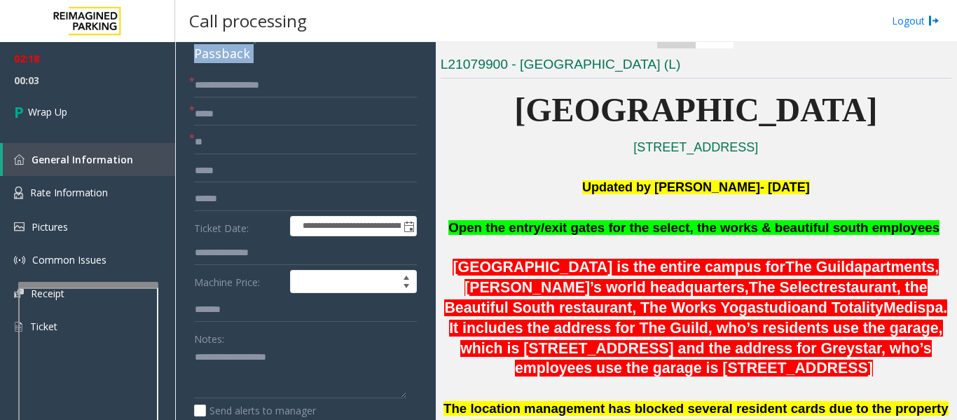
scroll to position [210, 0]
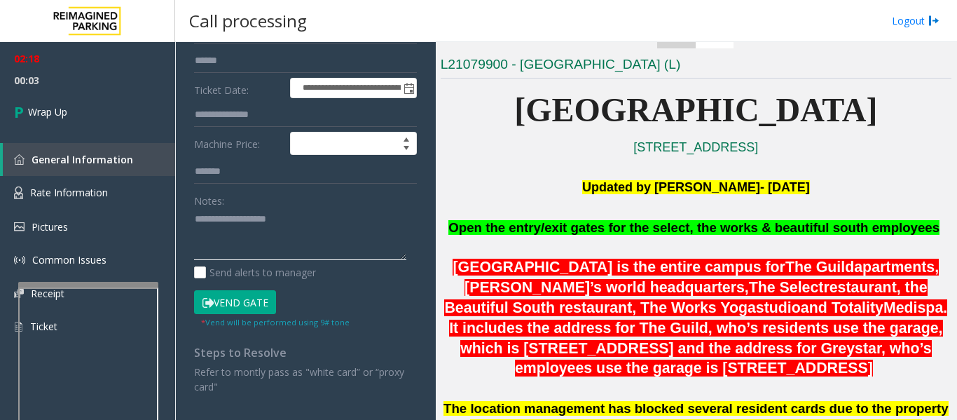
click at [245, 245] on textarea at bounding box center [300, 234] width 212 height 53
paste textarea "********"
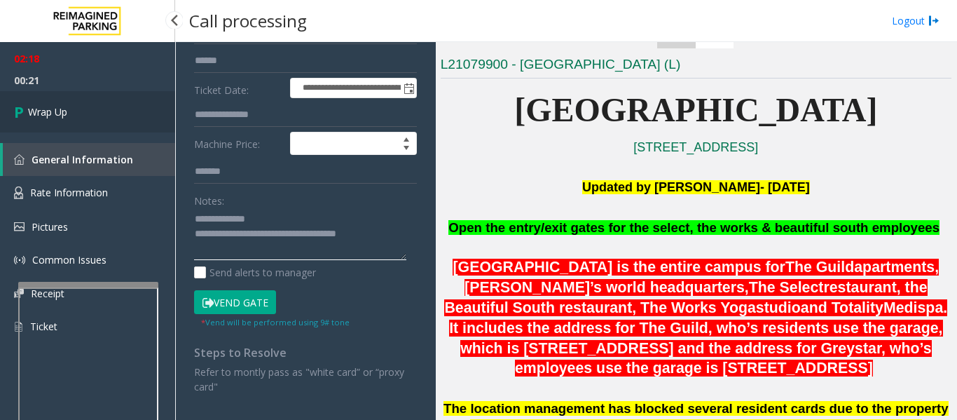
type textarea "**********"
click at [52, 110] on span "Wrap Up" at bounding box center [47, 111] width 39 height 15
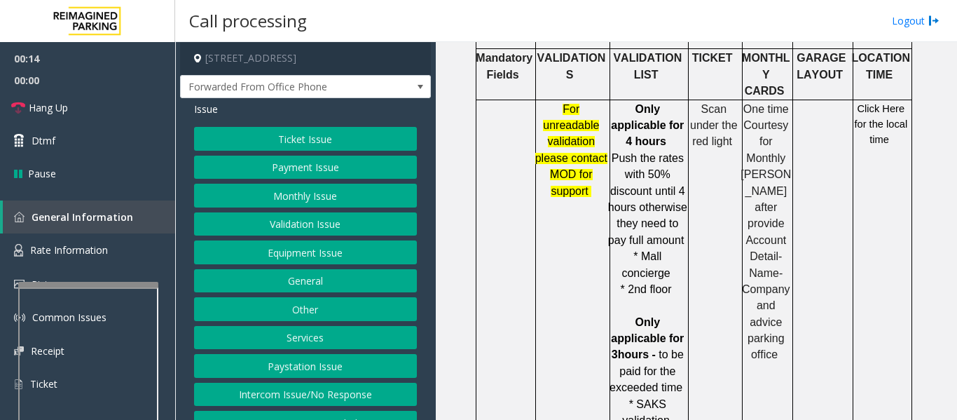
scroll to position [841, 0]
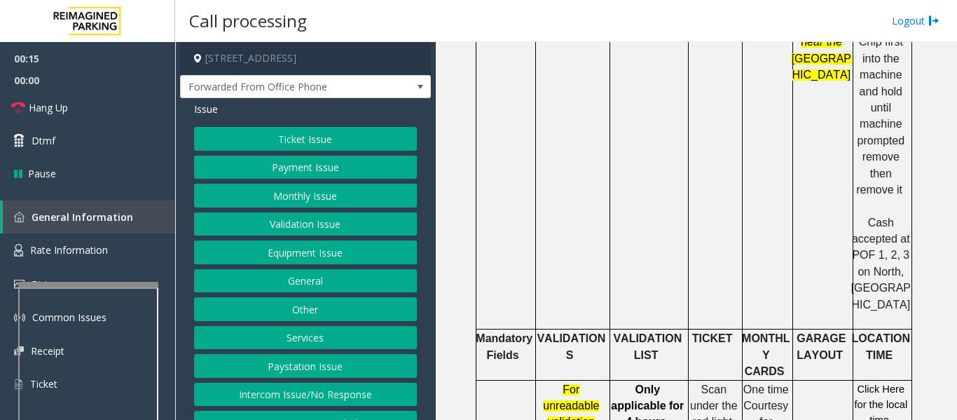
click at [873, 383] on span "Click Here for the local time" at bounding box center [880, 404] width 53 height 43
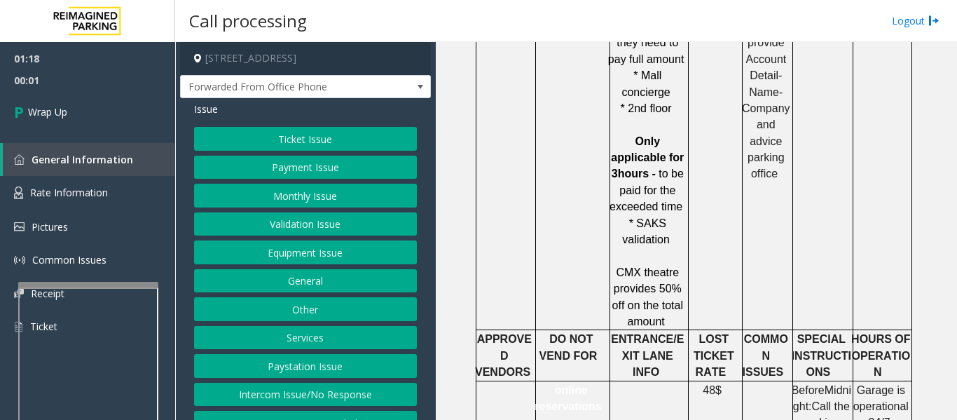
scroll to position [22, 0]
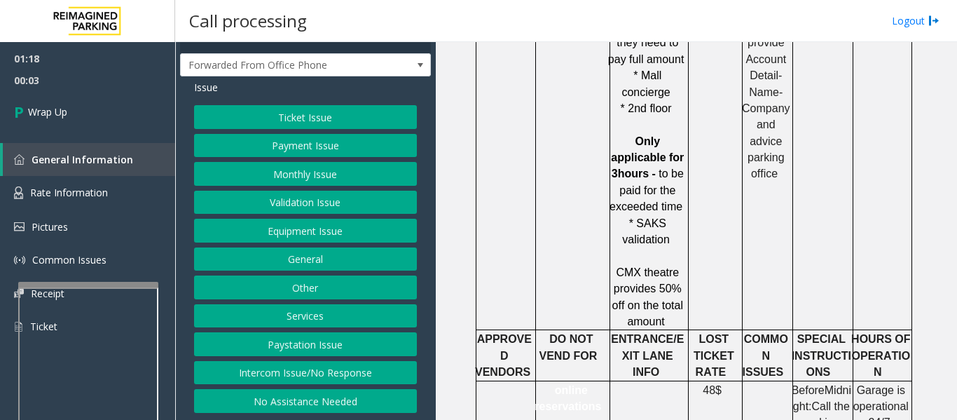
click at [318, 279] on button "Other" at bounding box center [305, 287] width 223 height 24
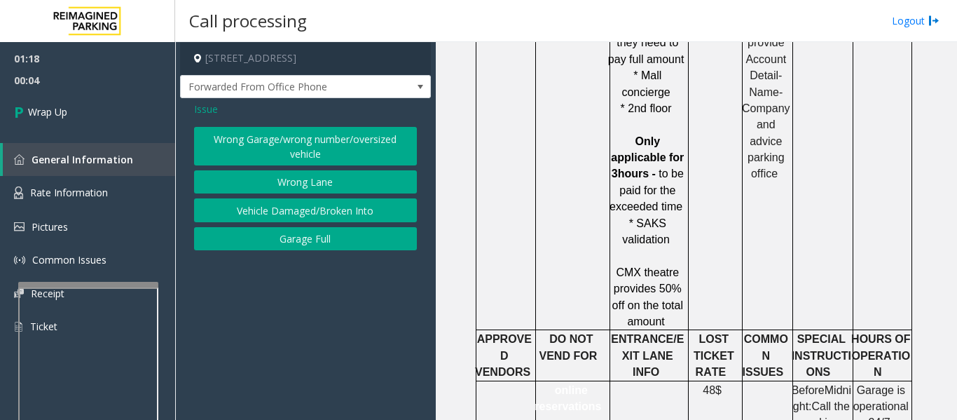
click at [216, 110] on span "Issue" at bounding box center [206, 109] width 24 height 15
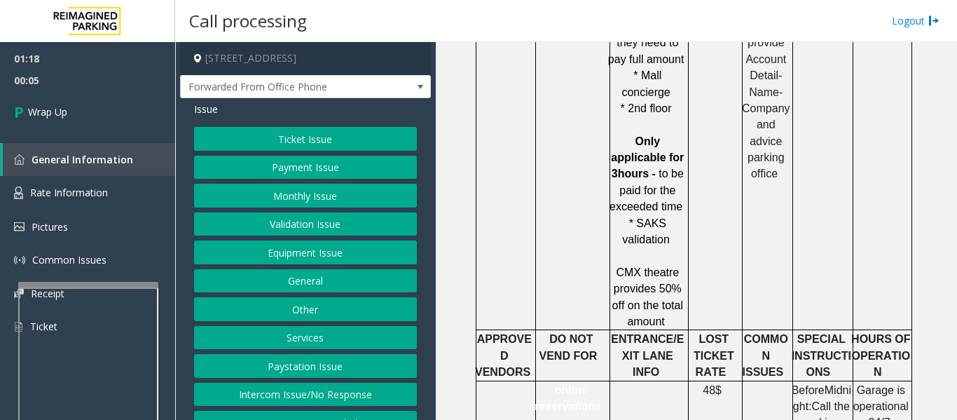
click at [301, 340] on button "Services" at bounding box center [305, 338] width 223 height 24
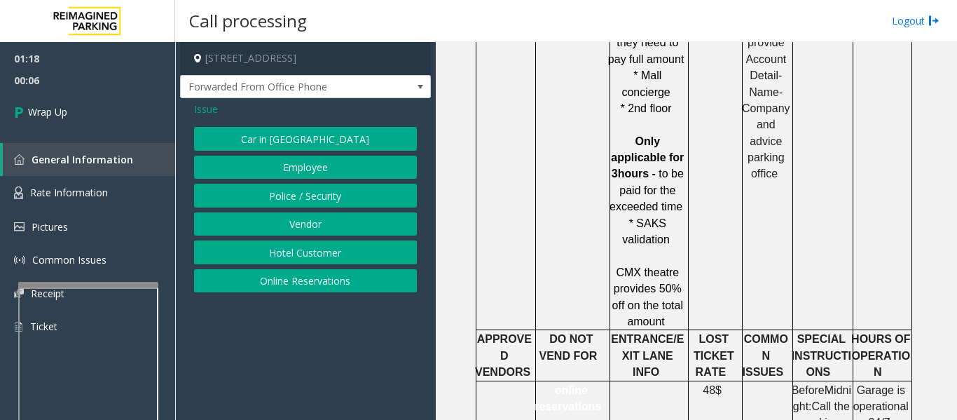
click at [212, 110] on span "Issue" at bounding box center [206, 109] width 24 height 15
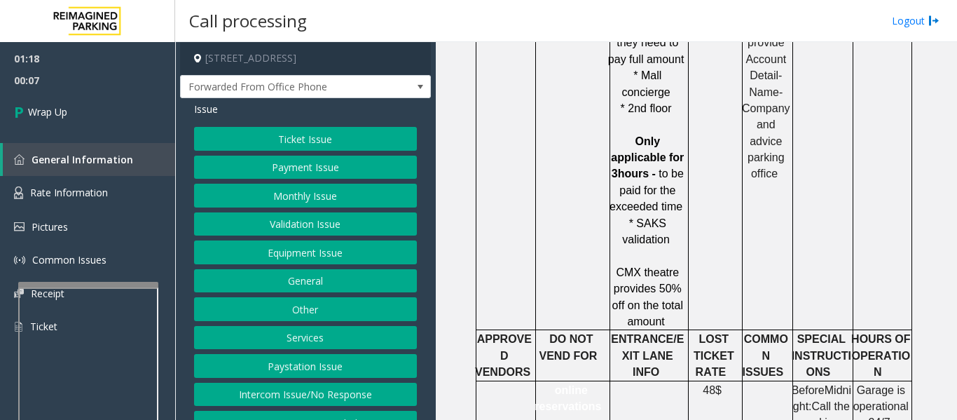
click at [287, 280] on button "General" at bounding box center [305, 281] width 223 height 24
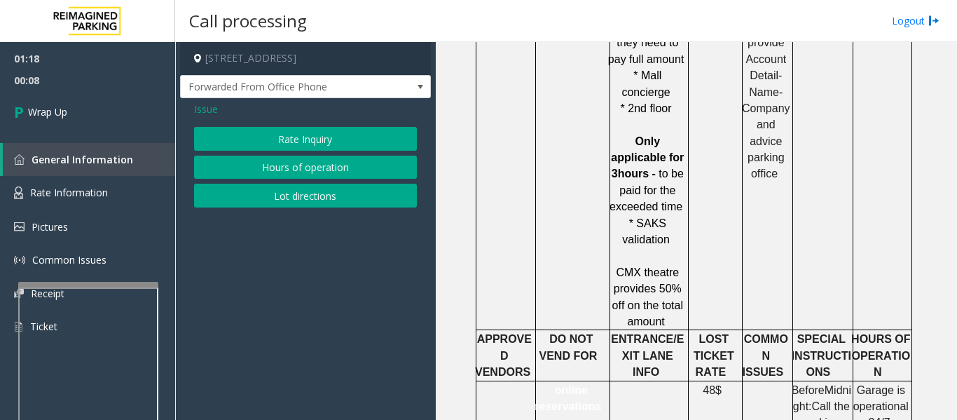
click at [303, 170] on button "Hours of operation" at bounding box center [305, 168] width 223 height 24
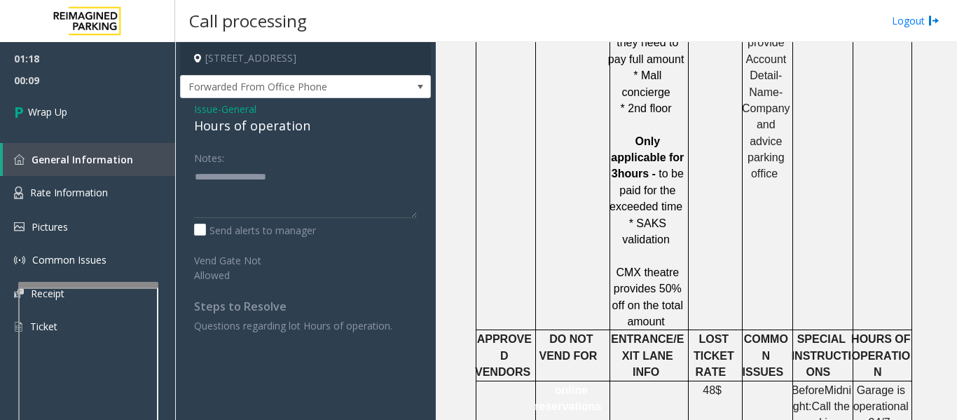
click at [239, 124] on div "Hours of operation" at bounding box center [305, 125] width 223 height 19
click at [238, 161] on div "Notes:" at bounding box center [305, 182] width 223 height 72
click at [240, 184] on textarea at bounding box center [305, 191] width 223 height 53
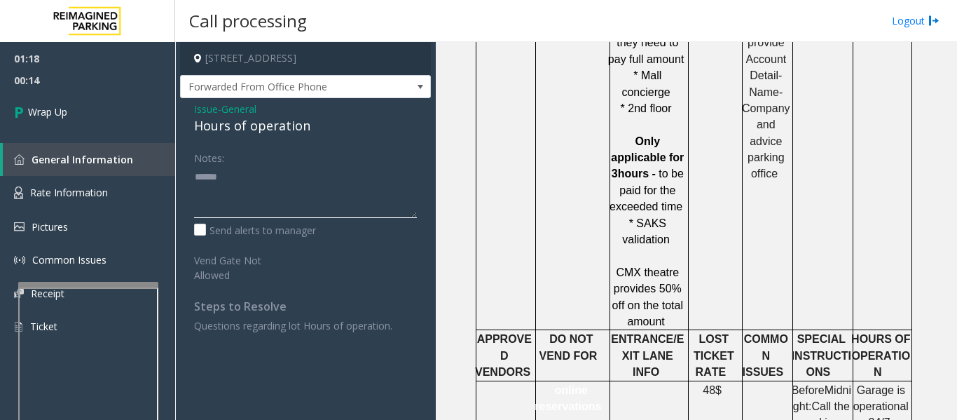
paste textarea "**********"
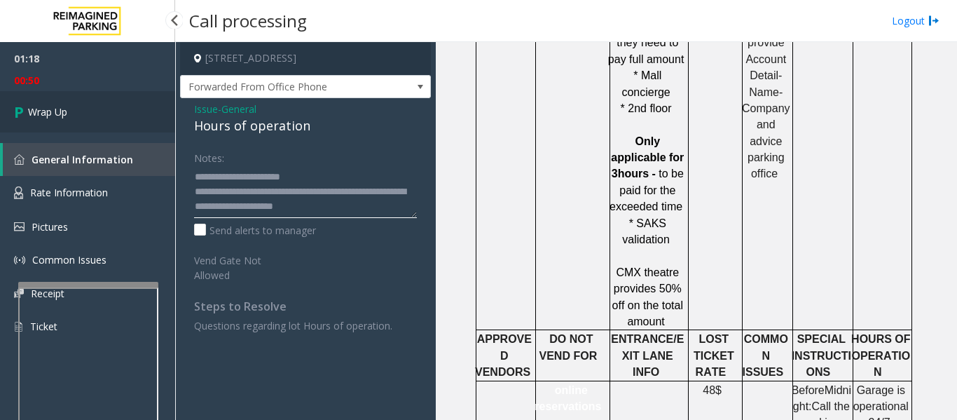
type textarea "**********"
click at [92, 109] on link "Wrap Up" at bounding box center [87, 111] width 175 height 41
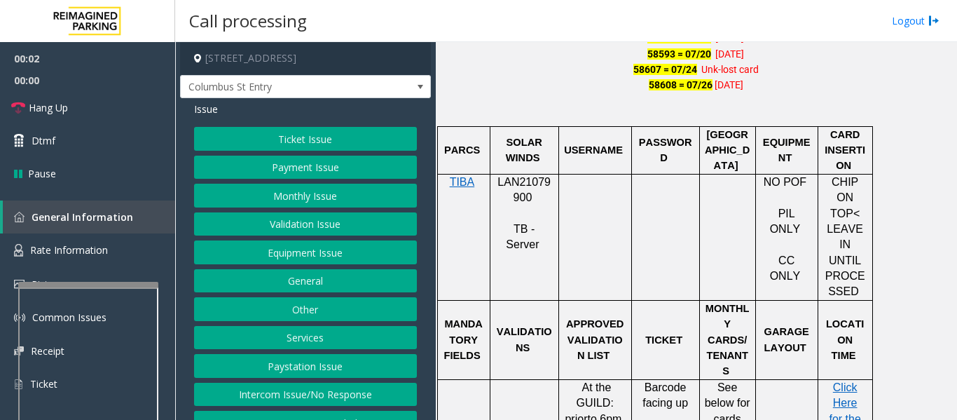
scroll to position [1051, 0]
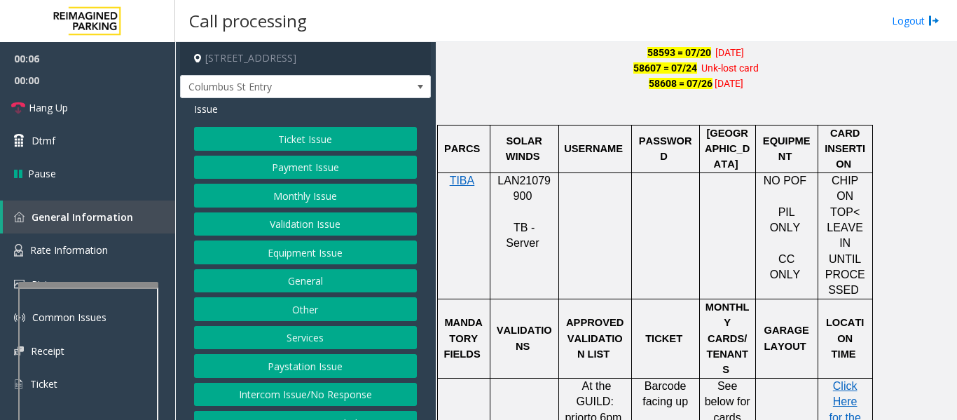
click at [528, 183] on span "LAN21079900" at bounding box center [524, 188] width 53 height 27
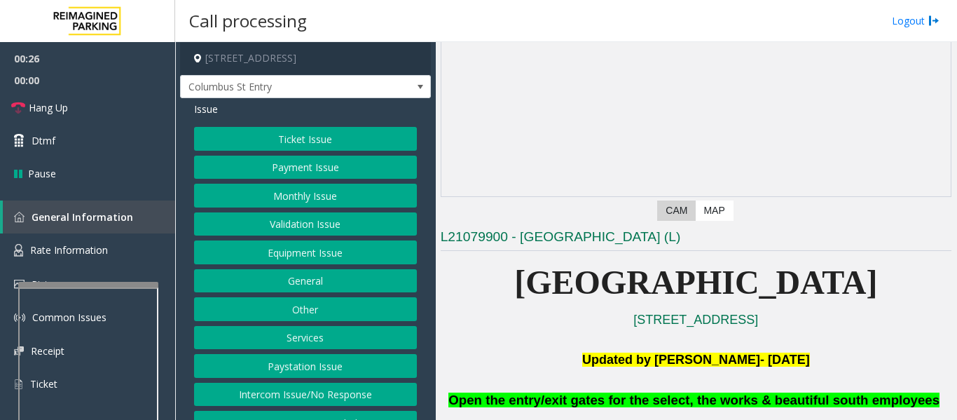
scroll to position [0, 0]
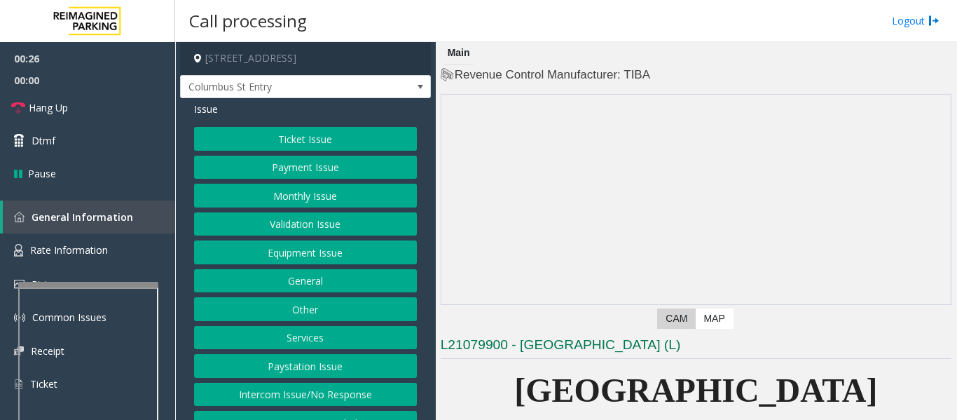
click at [304, 256] on button "Equipment Issue" at bounding box center [305, 252] width 223 height 24
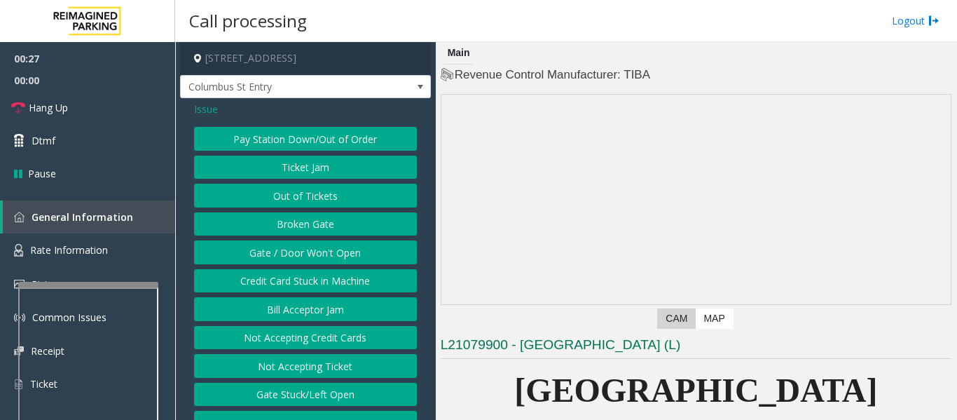
click at [304, 256] on button "Gate / Door Won't Open" at bounding box center [305, 252] width 223 height 24
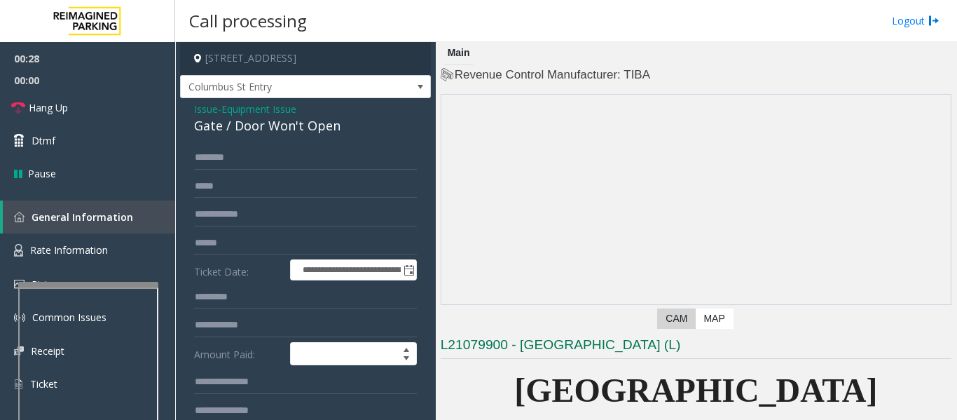
click at [257, 120] on div "Gate / Door Won't Open" at bounding box center [305, 125] width 223 height 19
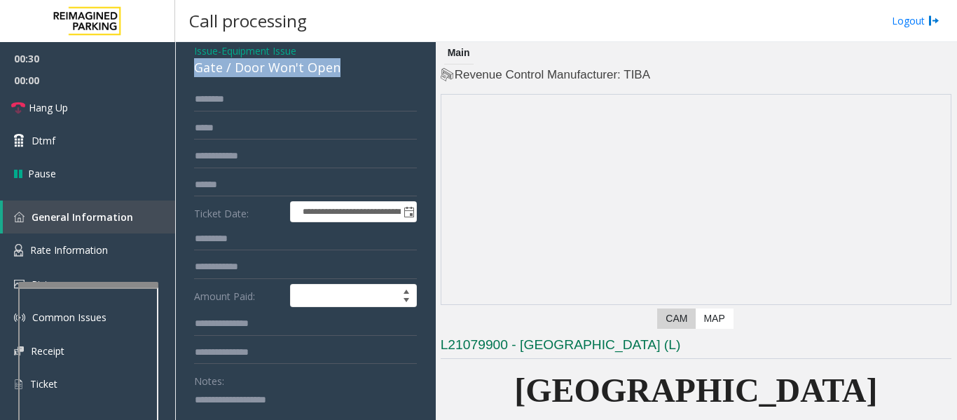
scroll to position [280, 0]
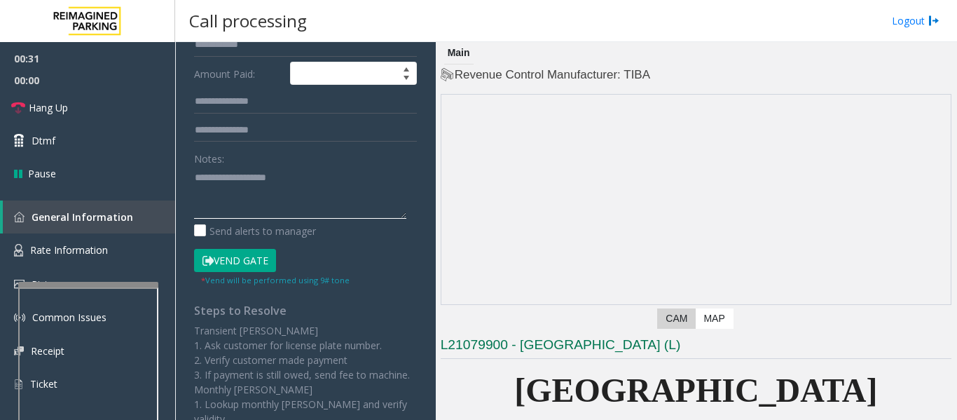
click at [289, 203] on textarea at bounding box center [300, 192] width 212 height 53
paste textarea "**********"
click at [53, 115] on link "Hang Up" at bounding box center [87, 107] width 175 height 33
click at [265, 207] on textarea at bounding box center [300, 192] width 212 height 53
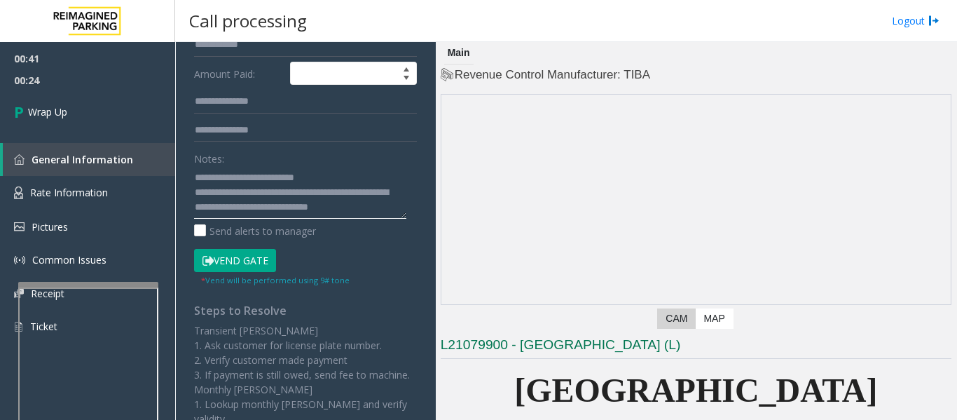
drag, startPoint x: 208, startPoint y: 205, endPoint x: 196, endPoint y: 200, distance: 12.9
click at [196, 200] on textarea at bounding box center [300, 192] width 212 height 53
click at [209, 206] on textarea at bounding box center [300, 192] width 212 height 53
type textarea "**********"
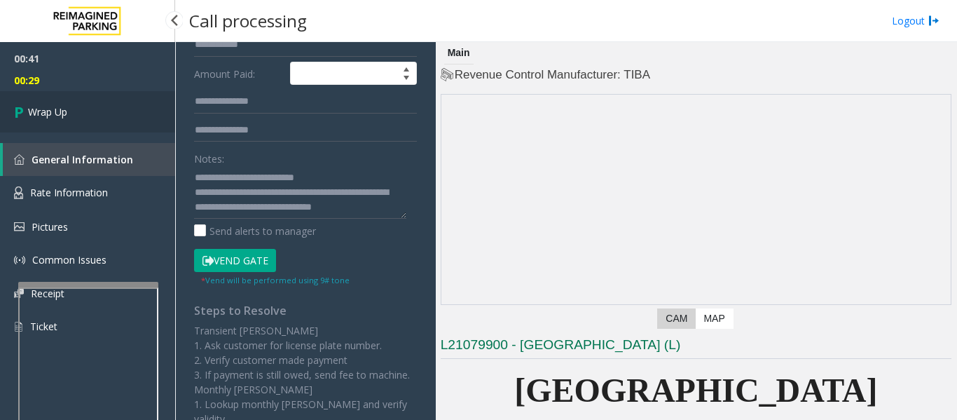
click at [69, 126] on link "Wrap Up" at bounding box center [87, 111] width 175 height 41
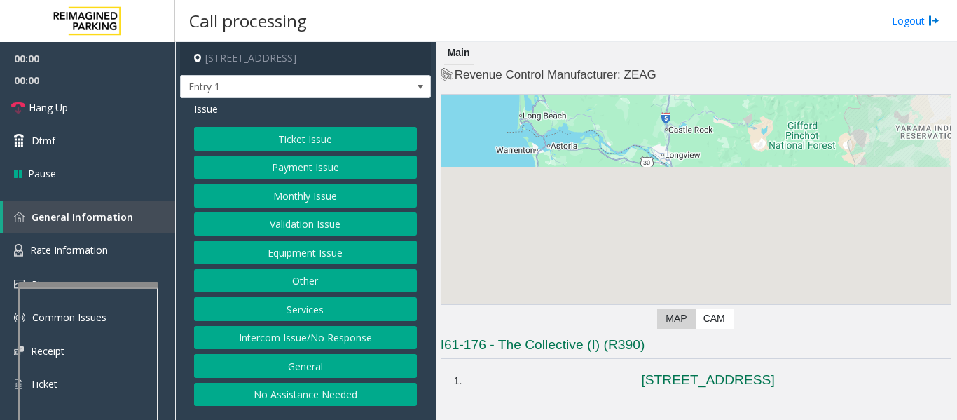
scroll to position [280, 0]
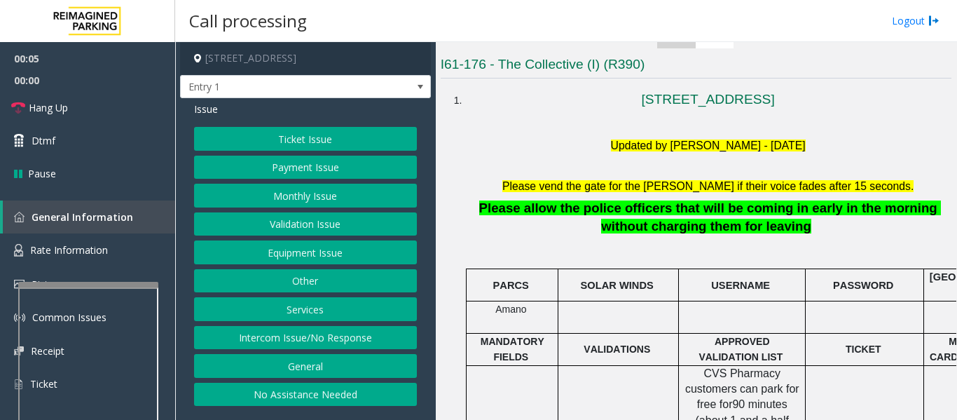
click at [307, 338] on button "Intercom Issue/No Response" at bounding box center [305, 338] width 223 height 24
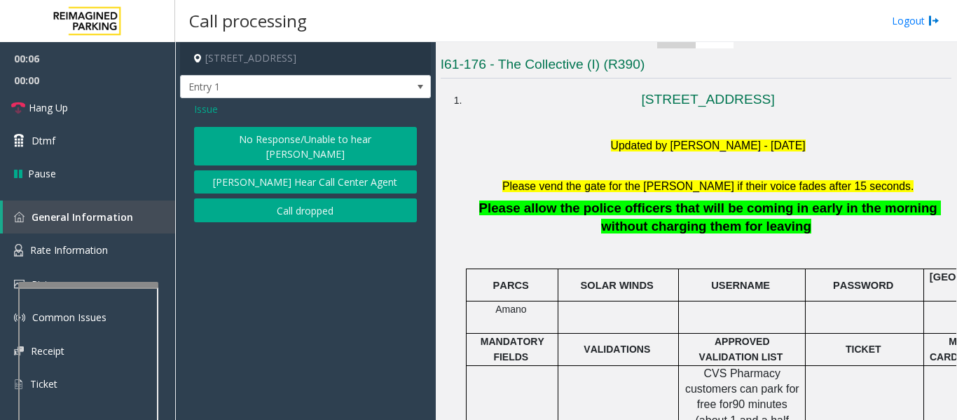
click at [331, 144] on button "No Response/Unable to hear [PERSON_NAME]" at bounding box center [305, 146] width 223 height 39
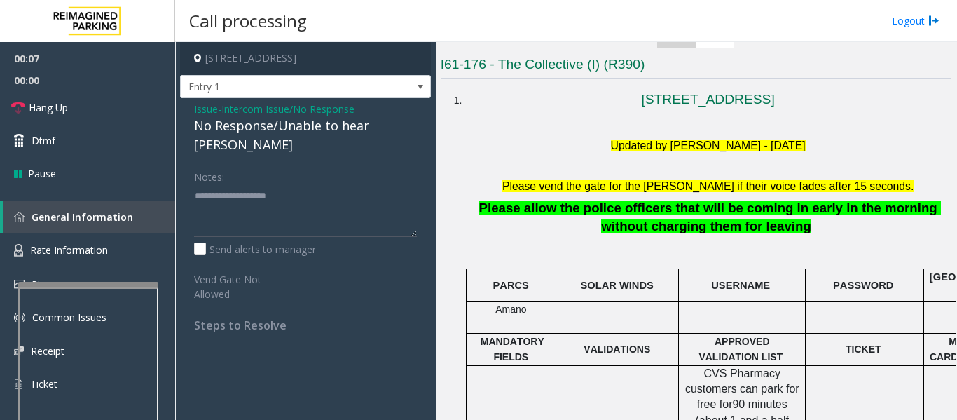
click at [316, 131] on div "No Response/Unable to hear [PERSON_NAME]" at bounding box center [305, 135] width 223 height 38
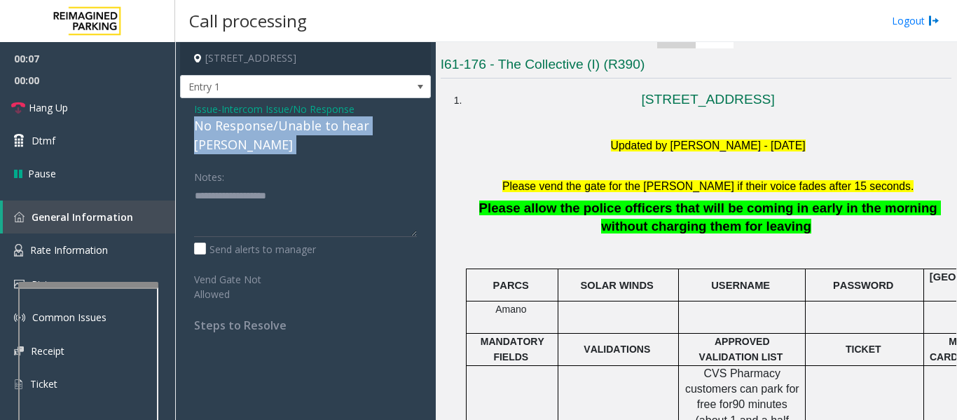
click at [316, 131] on div "No Response/Unable to hear [PERSON_NAME]" at bounding box center [305, 135] width 223 height 38
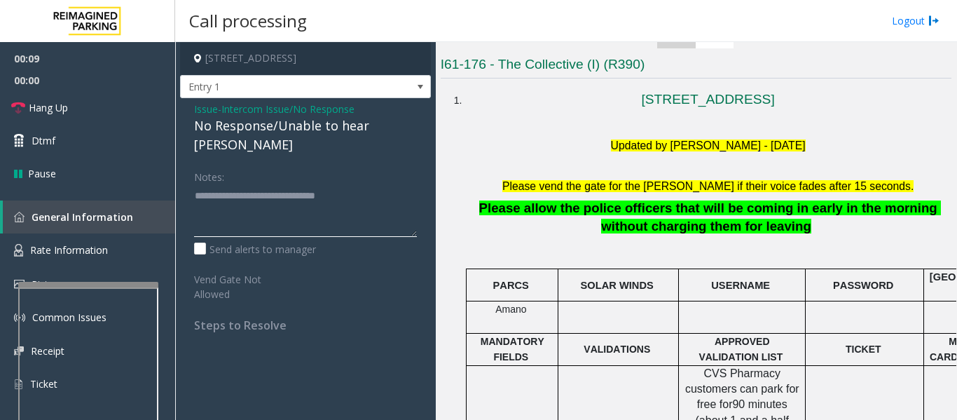
click at [358, 184] on textarea at bounding box center [305, 210] width 223 height 53
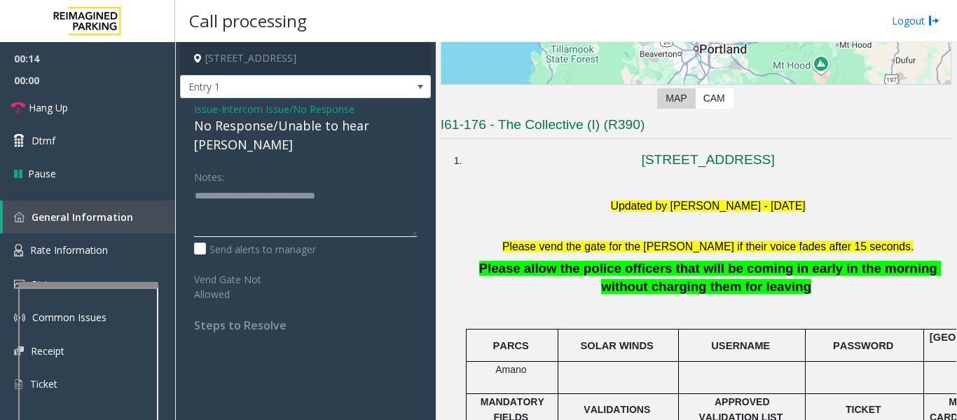
scroll to position [140, 0]
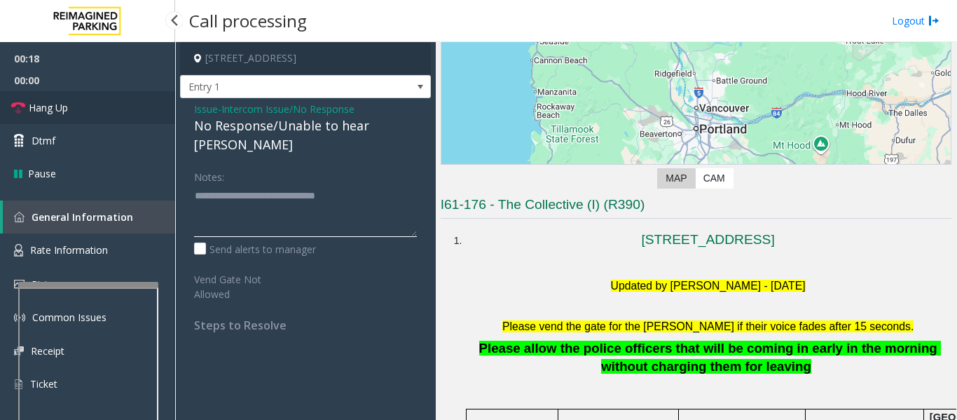
type textarea "**********"
click at [39, 109] on span "Hang Up" at bounding box center [48, 107] width 39 height 15
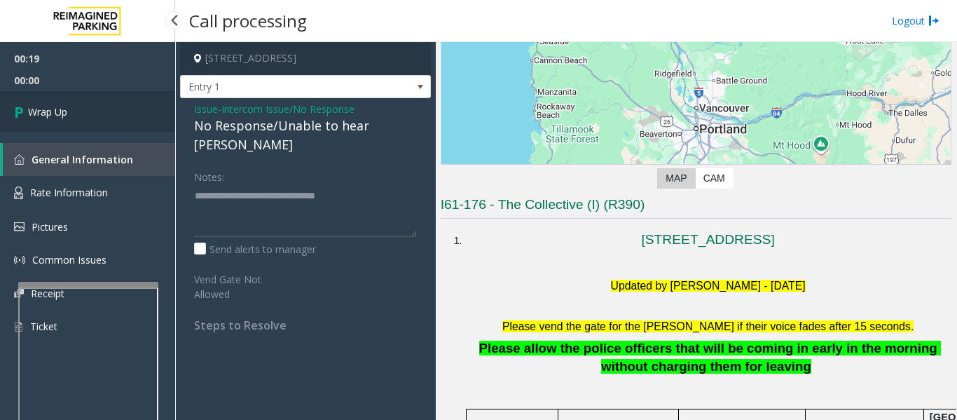
click at [67, 114] on span "Wrap Up" at bounding box center [47, 111] width 39 height 15
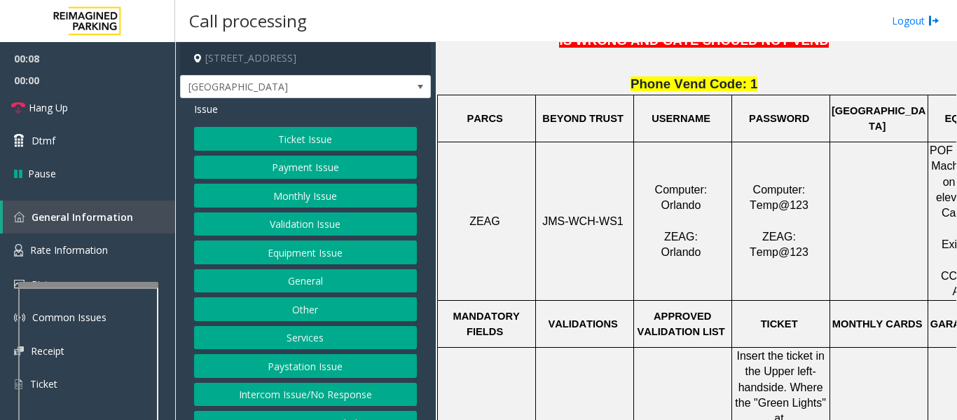
scroll to position [22, 0]
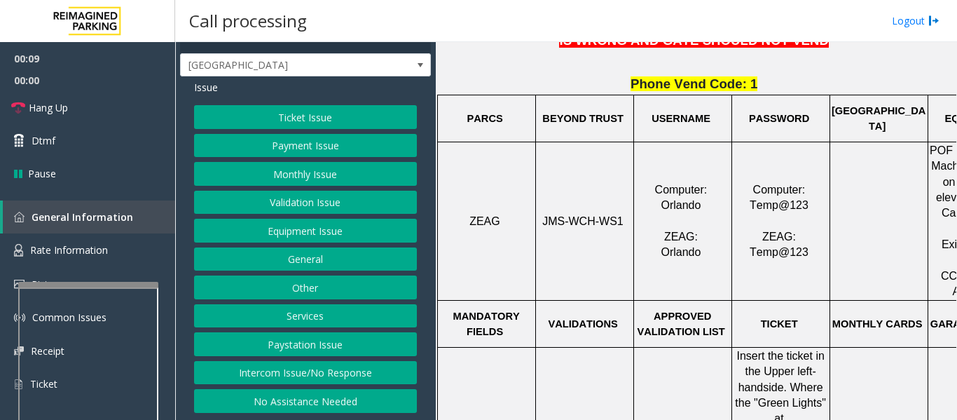
click at [319, 370] on button "Intercom Issue/No Response" at bounding box center [305, 373] width 223 height 24
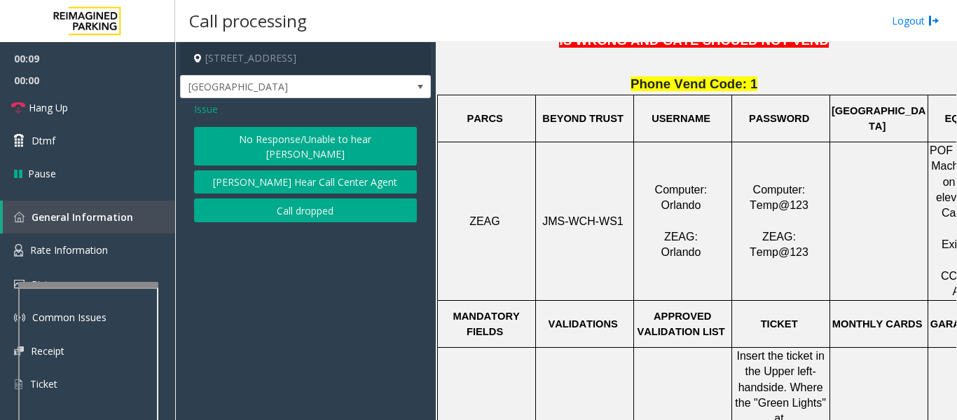
scroll to position [0, 0]
click at [327, 139] on button "No Response/Unable to hear [PERSON_NAME]" at bounding box center [305, 146] width 223 height 39
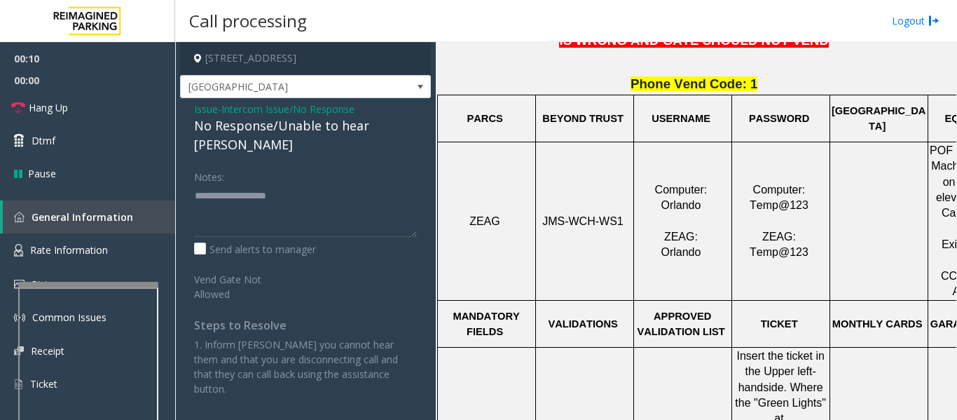
click at [289, 137] on div "Issue - Intercom Issue/No Response No Response/Unable to hear [PERSON_NAME] Not…" at bounding box center [305, 254] width 251 height 312
click at [306, 130] on div "No Response/Unable to hear [PERSON_NAME]" at bounding box center [305, 135] width 223 height 38
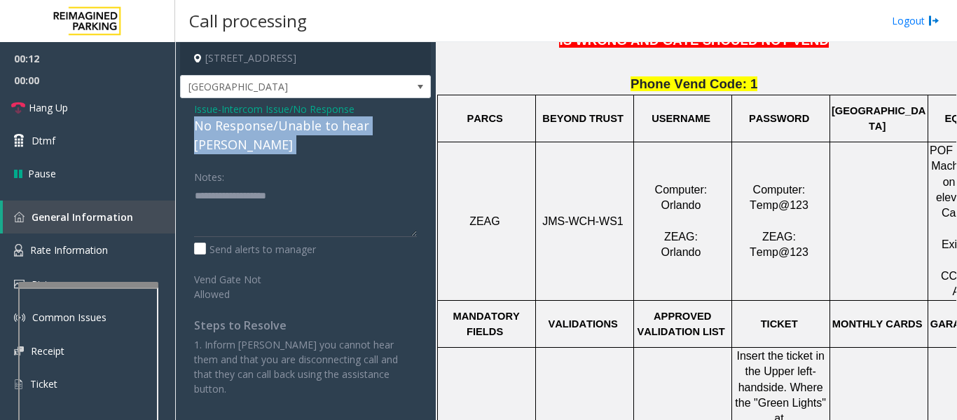
click at [306, 130] on div "No Response/Unable to hear [PERSON_NAME]" at bounding box center [305, 135] width 223 height 38
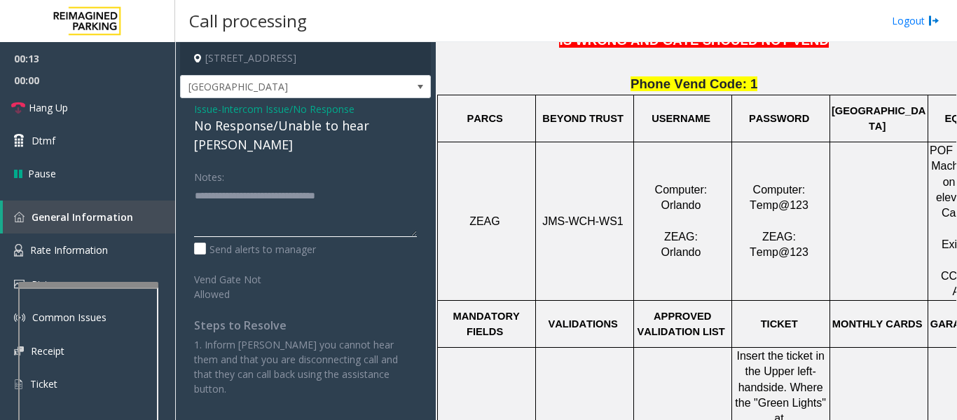
click at [374, 184] on textarea at bounding box center [305, 210] width 223 height 53
type textarea "**********"
click at [37, 106] on span "Hang Up" at bounding box center [48, 107] width 39 height 15
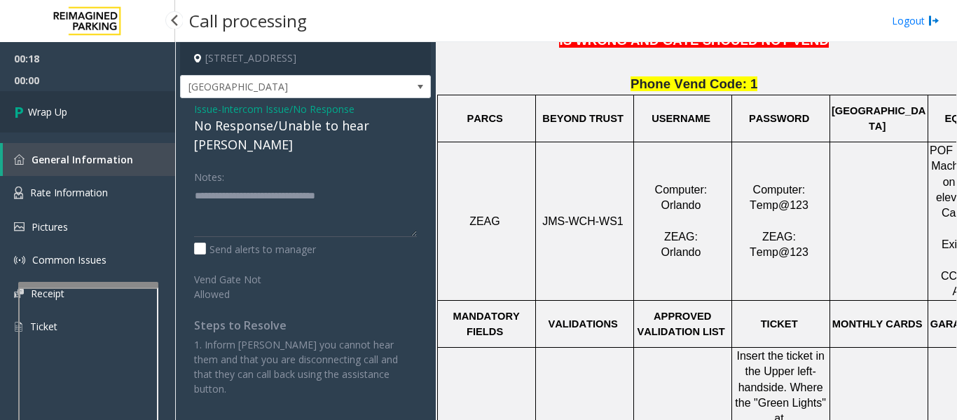
click at [53, 116] on span "Wrap Up" at bounding box center [47, 111] width 39 height 15
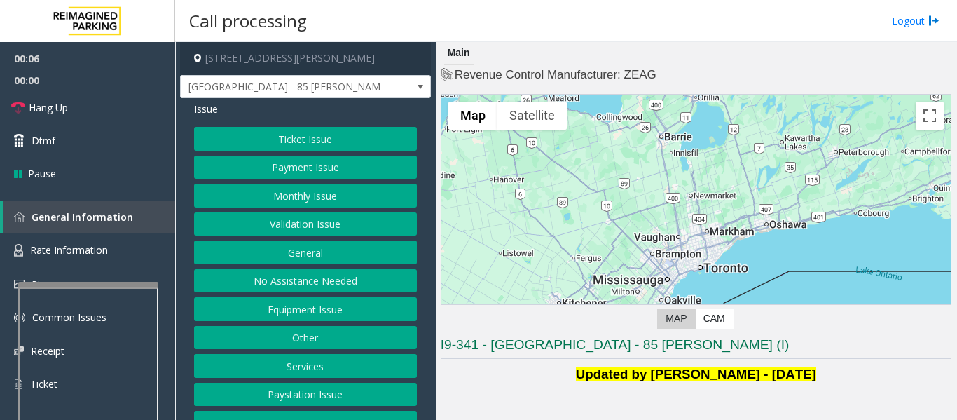
click at [292, 224] on button "Validation Issue" at bounding box center [305, 224] width 223 height 24
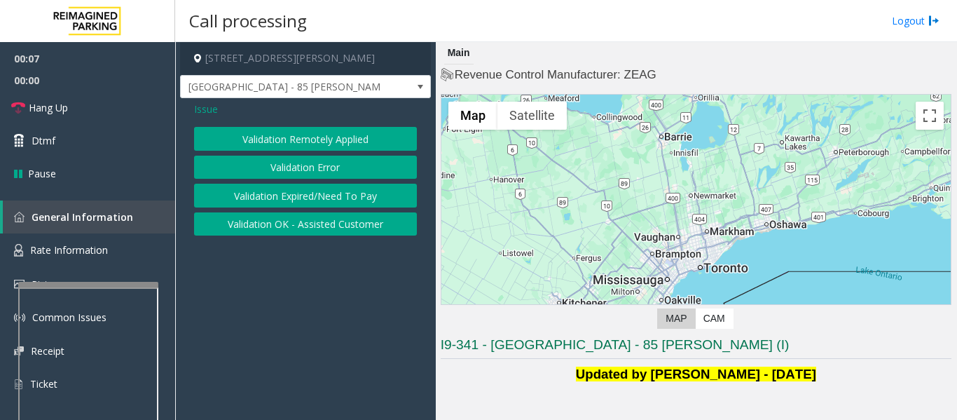
click at [324, 158] on button "Validation Error" at bounding box center [305, 168] width 223 height 24
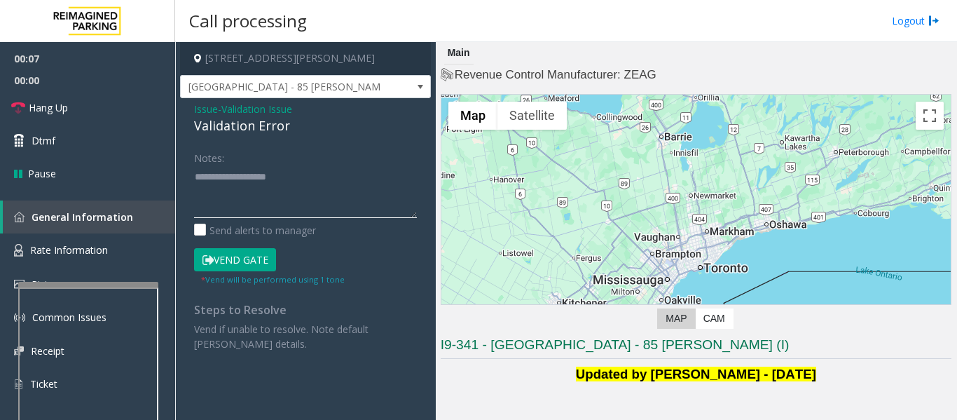
click at [267, 193] on textarea at bounding box center [305, 191] width 223 height 53
click at [204, 127] on div "Validation Error" at bounding box center [305, 125] width 223 height 19
click at [221, 188] on textarea at bounding box center [305, 191] width 223 height 53
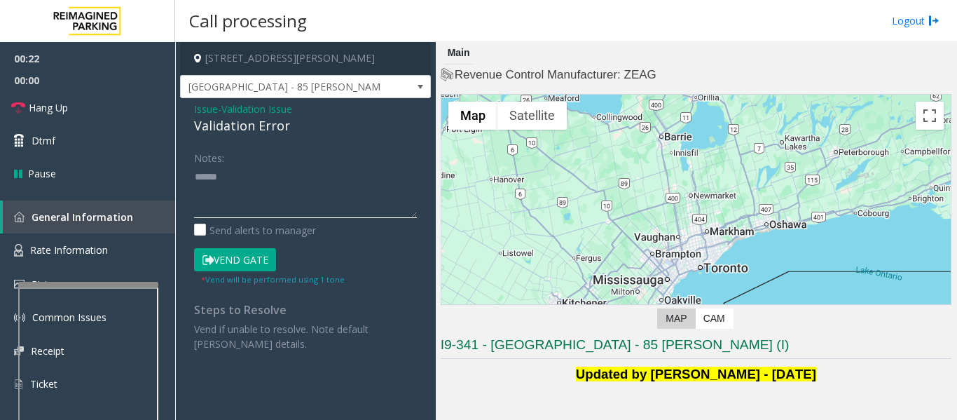
paste textarea "**********"
click at [304, 182] on textarea at bounding box center [305, 191] width 223 height 53
paste textarea "**********"
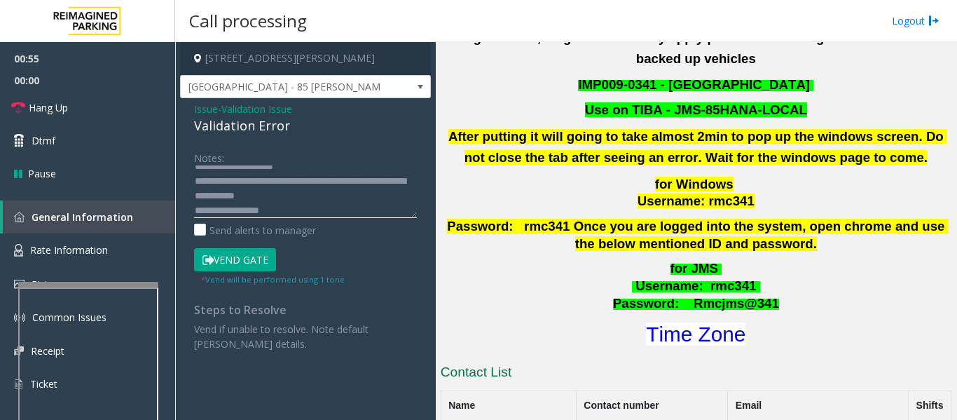
scroll to position [561, 0]
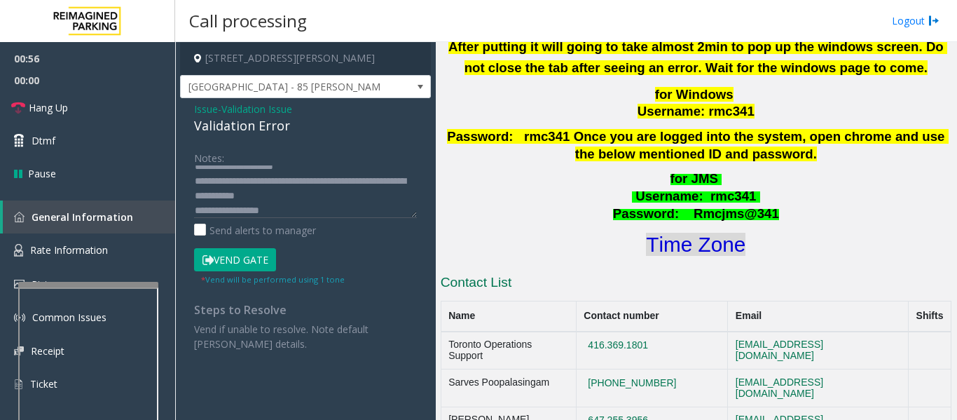
click at [673, 233] on font "Time Zone" at bounding box center [696, 244] width 100 height 23
click at [260, 258] on button "Vend Gate" at bounding box center [235, 260] width 82 height 24
click at [320, 175] on textarea at bounding box center [305, 191] width 223 height 53
click at [324, 200] on textarea at bounding box center [305, 191] width 223 height 53
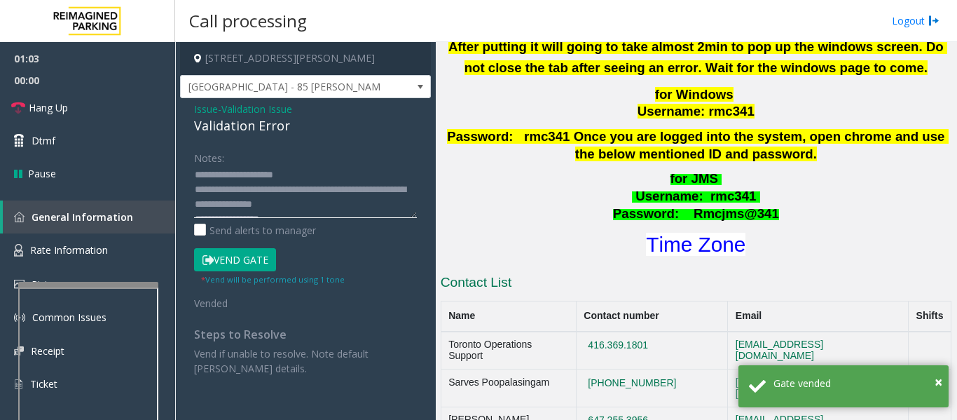
scroll to position [0, 0]
click at [310, 184] on textarea at bounding box center [305, 191] width 223 height 53
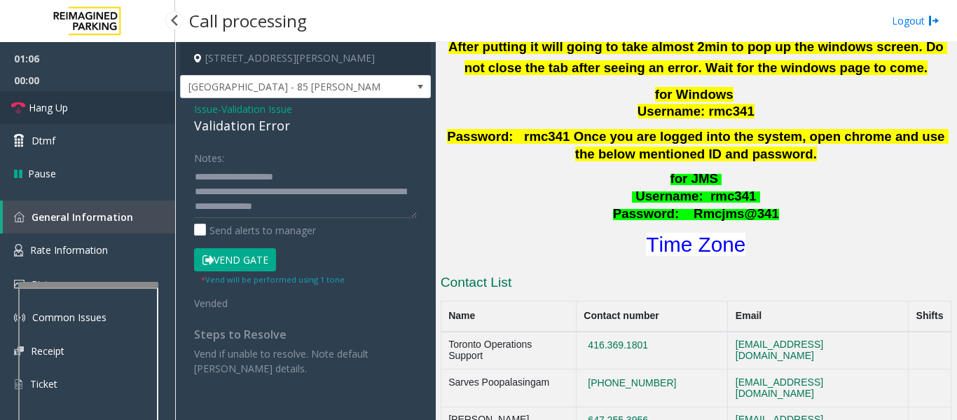
click at [18, 112] on icon at bounding box center [18, 108] width 14 height 14
click at [296, 179] on textarea at bounding box center [305, 191] width 223 height 53
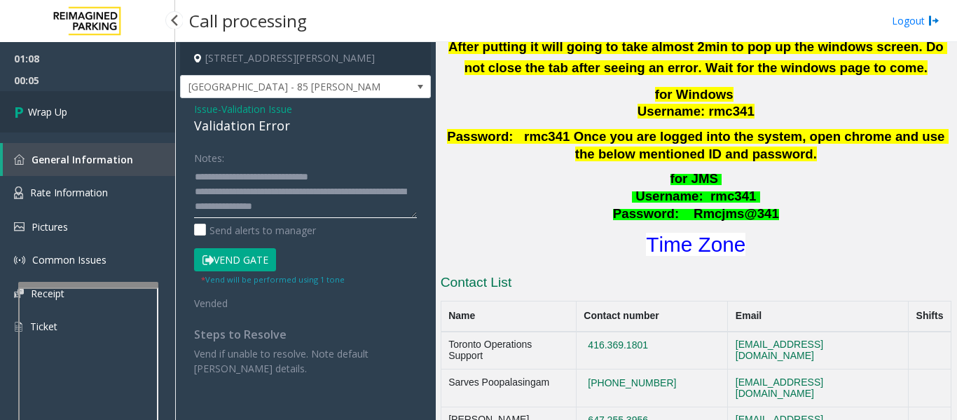
type textarea "**********"
click at [87, 123] on link "Wrap Up" at bounding box center [87, 111] width 175 height 41
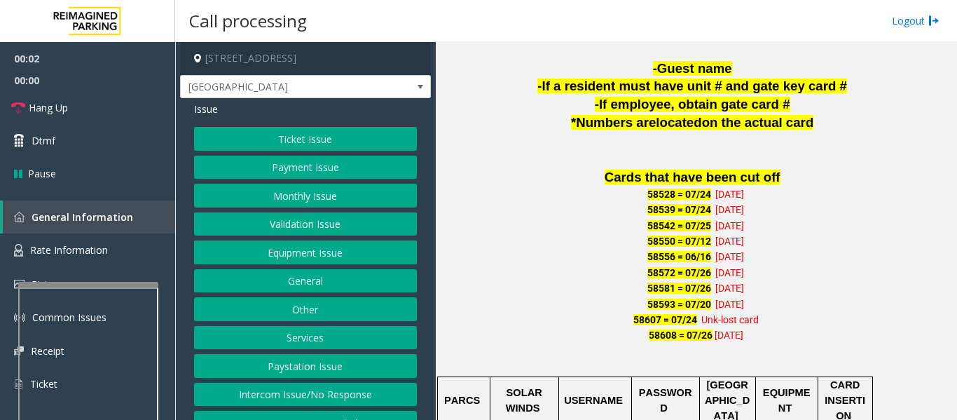
scroll to position [981, 0]
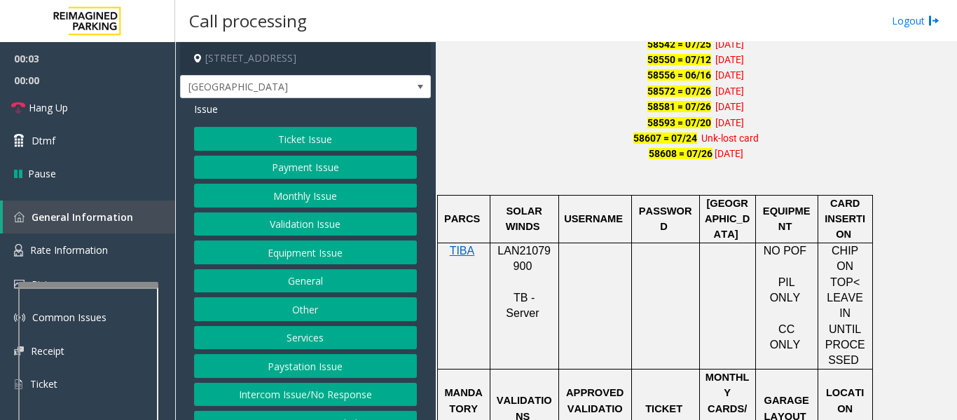
click at [548, 252] on span "LAN21079900" at bounding box center [524, 258] width 53 height 27
click at [273, 203] on button "Monthly Issue" at bounding box center [305, 196] width 223 height 24
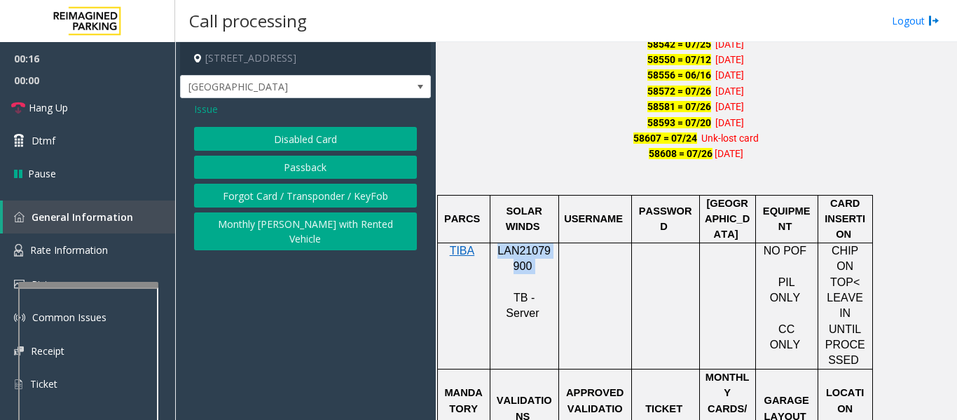
click at [336, 168] on button "Passback" at bounding box center [305, 168] width 223 height 24
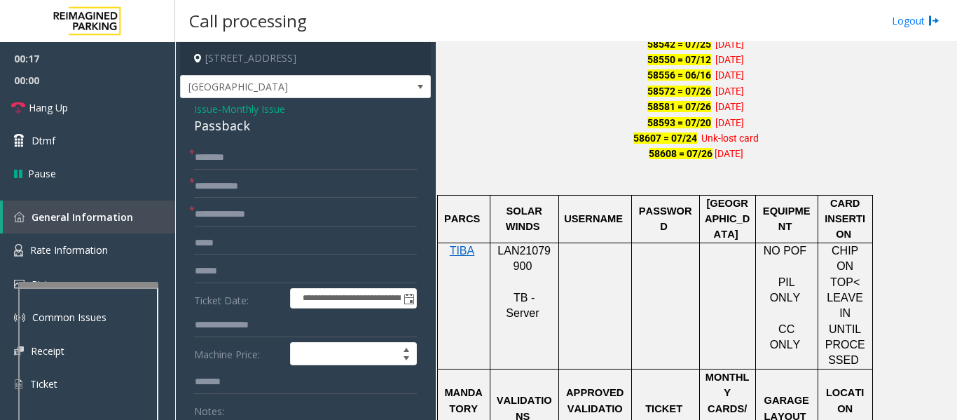
click at [240, 130] on div "Passback" at bounding box center [305, 125] width 223 height 19
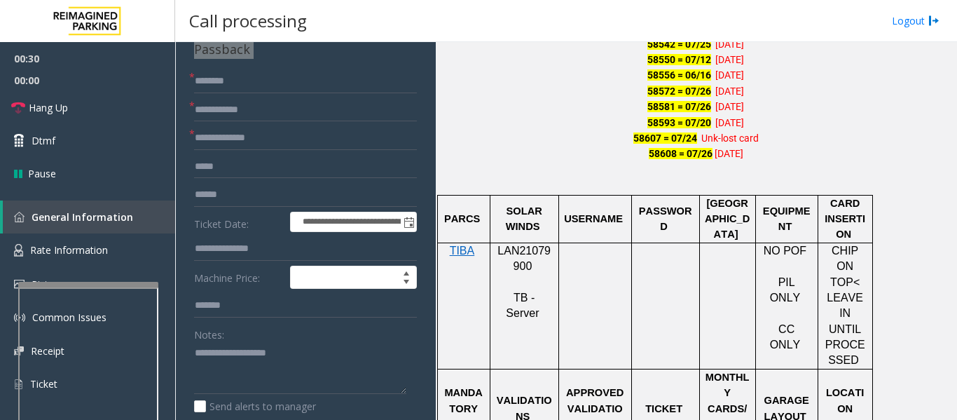
scroll to position [0, 0]
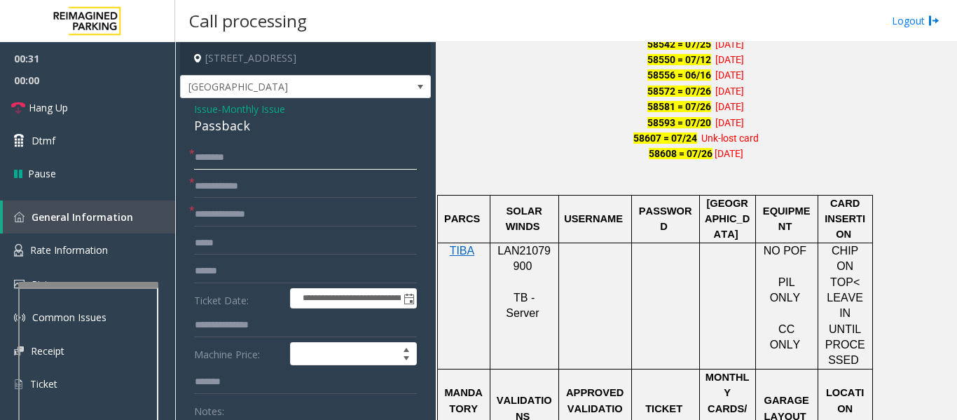
click at [289, 166] on input "text" at bounding box center [305, 158] width 223 height 24
type input "****"
click at [276, 182] on input "text" at bounding box center [305, 187] width 223 height 24
drag, startPoint x: 228, startPoint y: 185, endPoint x: 337, endPoint y: 206, distance: 111.3
click at [228, 185] on input "text" at bounding box center [305, 187] width 223 height 24
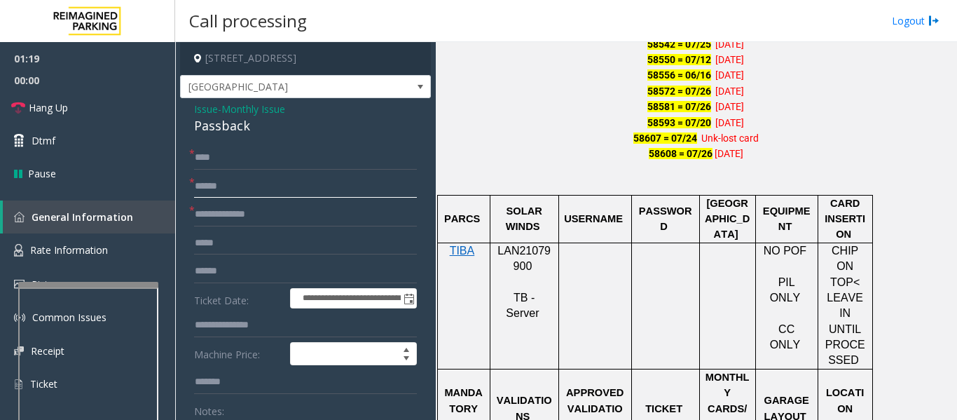
type input "******"
click at [254, 156] on input "****" at bounding box center [305, 158] width 223 height 24
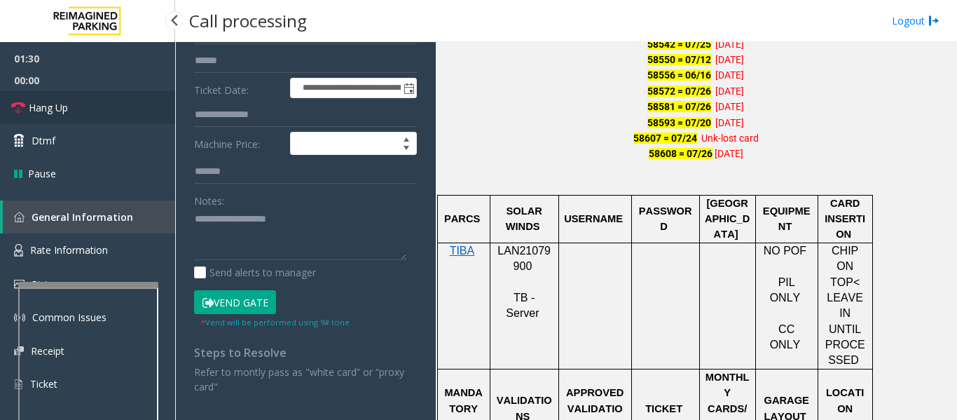
type input "**********"
click at [66, 118] on link "Hang Up" at bounding box center [87, 107] width 175 height 33
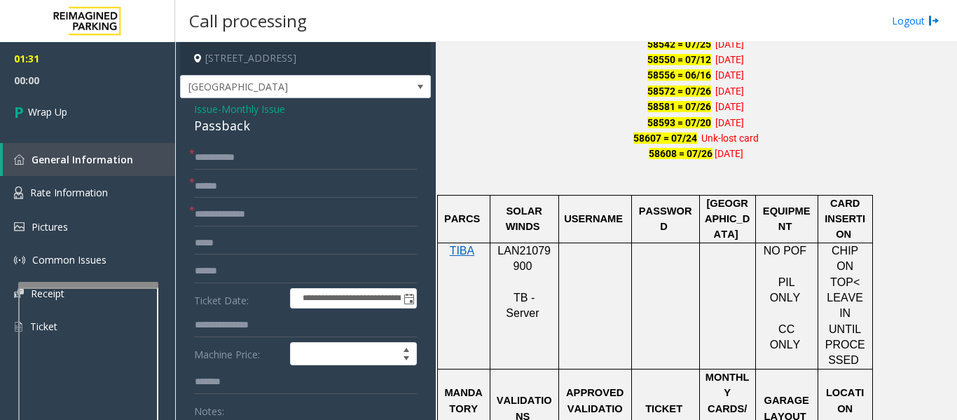
click at [239, 130] on div "Passback" at bounding box center [305, 125] width 223 height 19
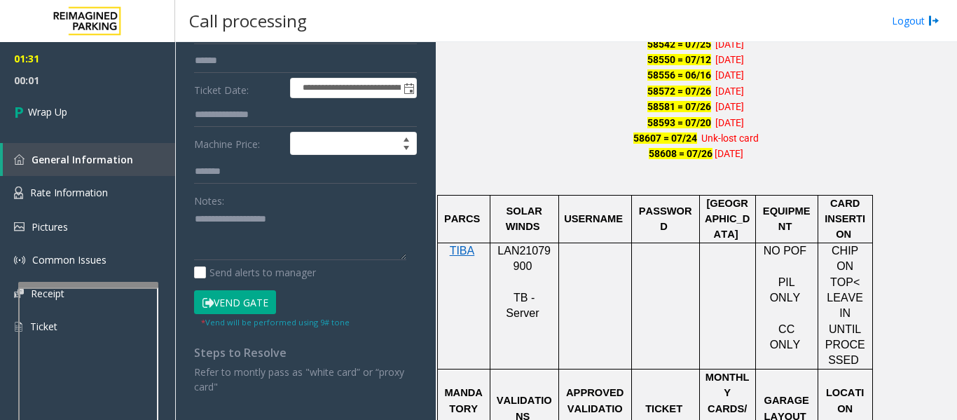
click at [247, 204] on div "Notes:" at bounding box center [305, 225] width 223 height 72
click at [248, 231] on textarea at bounding box center [300, 234] width 212 height 53
paste textarea "********"
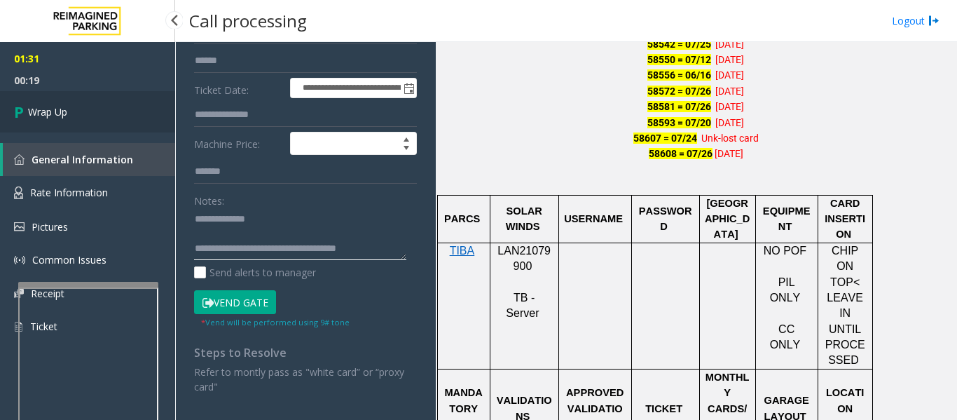
type textarea "**********"
click at [88, 109] on link "Wrap Up" at bounding box center [87, 111] width 175 height 41
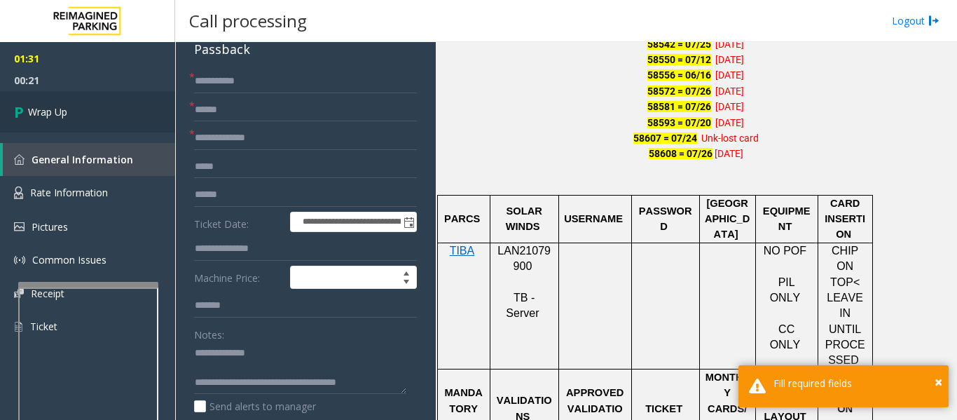
scroll to position [0, 0]
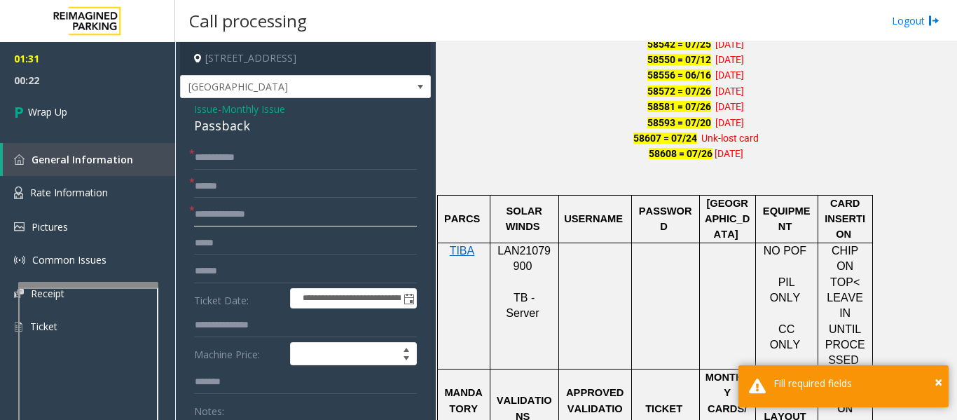
click at [289, 223] on input "text" at bounding box center [305, 215] width 223 height 24
type input "**"
click at [117, 122] on link "Wrap Up" at bounding box center [87, 111] width 175 height 41
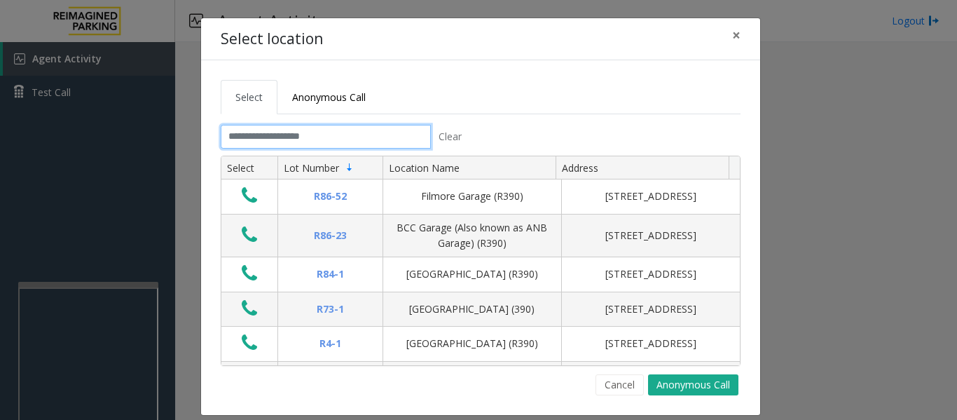
click at [278, 131] on input "text" at bounding box center [326, 137] width 210 height 24
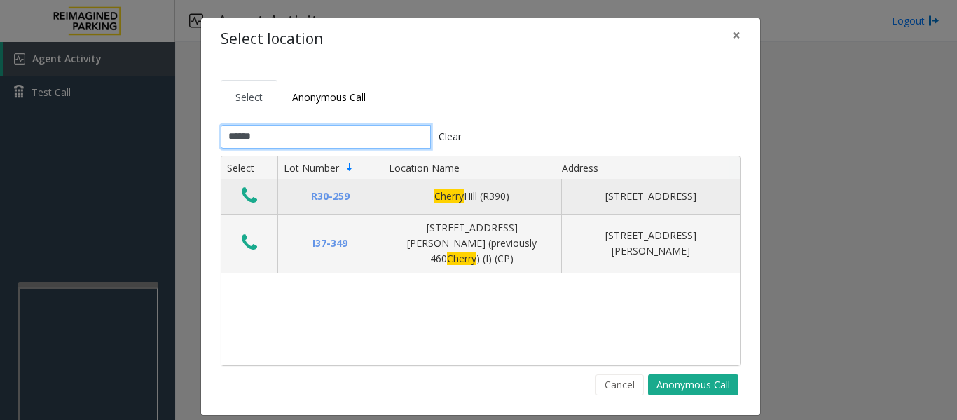
type input "******"
click at [242, 200] on icon "Data table" at bounding box center [249, 196] width 15 height 20
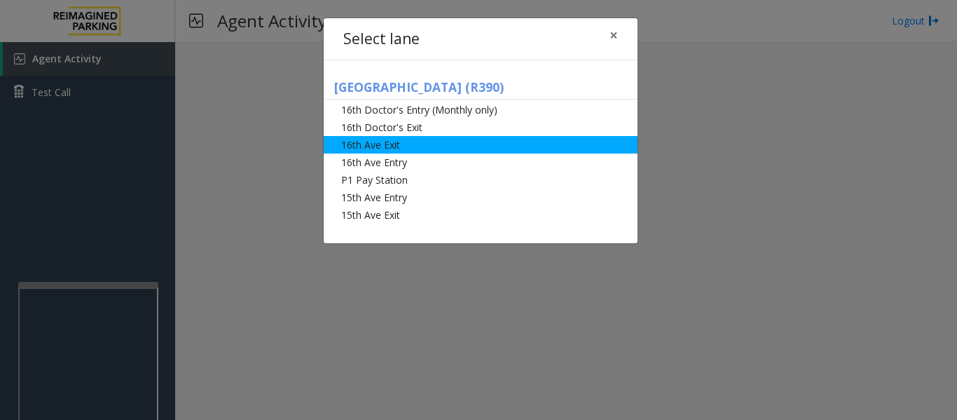
click at [413, 145] on li "16th Ave Exit" at bounding box center [481, 145] width 314 height 18
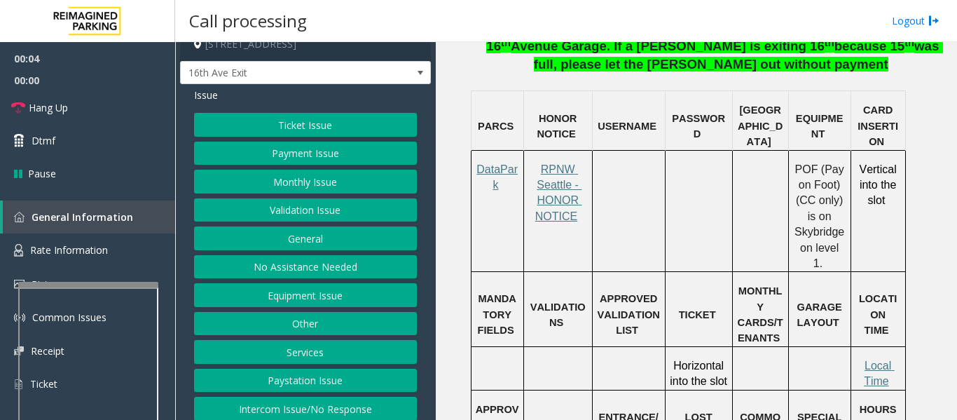
scroll to position [22, 0]
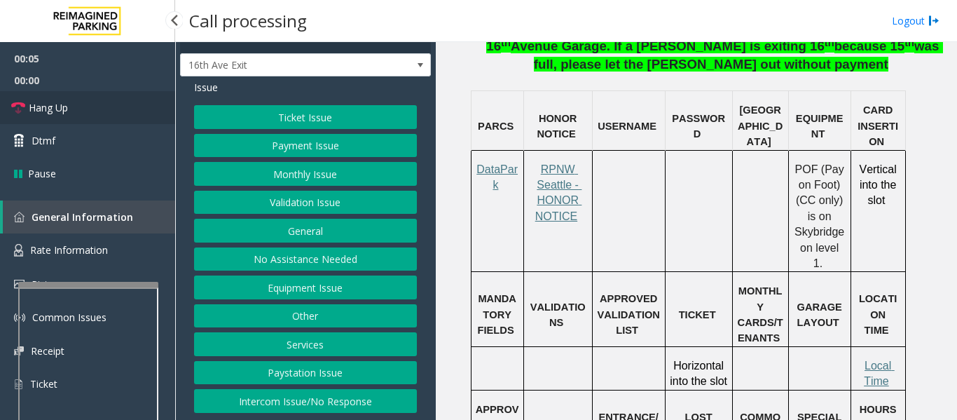
click at [18, 96] on link "Hang Up" at bounding box center [87, 107] width 175 height 33
click at [282, 287] on button "Equipment Issue" at bounding box center [305, 287] width 223 height 24
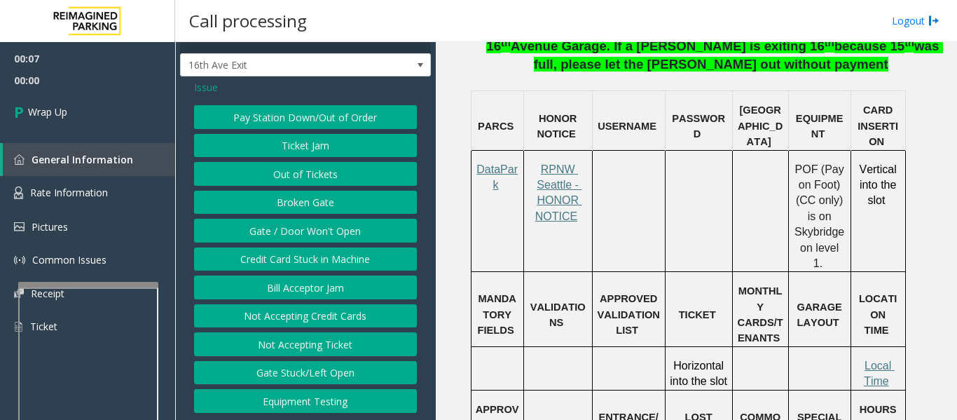
click at [303, 233] on button "Gate / Door Won't Open" at bounding box center [305, 231] width 223 height 24
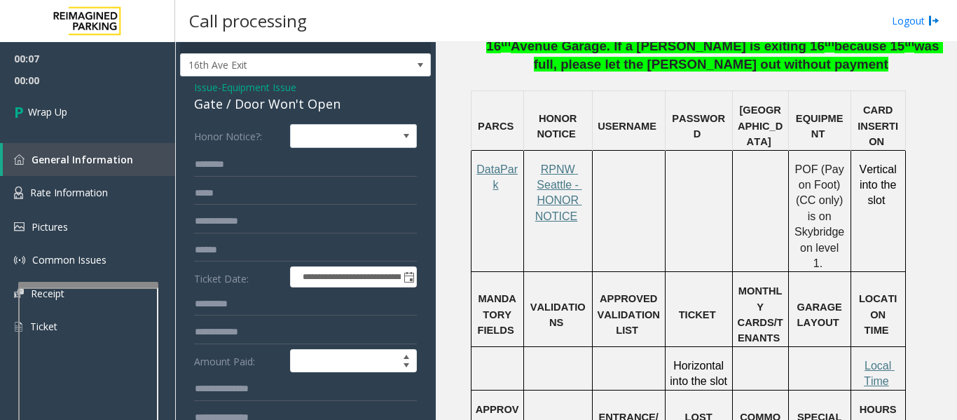
click at [269, 97] on div "Gate / Door Won't Open" at bounding box center [305, 104] width 223 height 19
copy div "Gate / Door Won't Open"
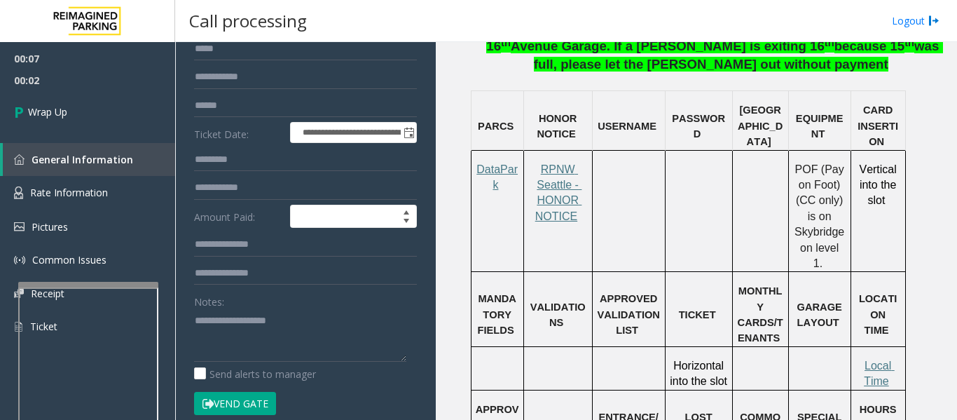
scroll to position [302, 0]
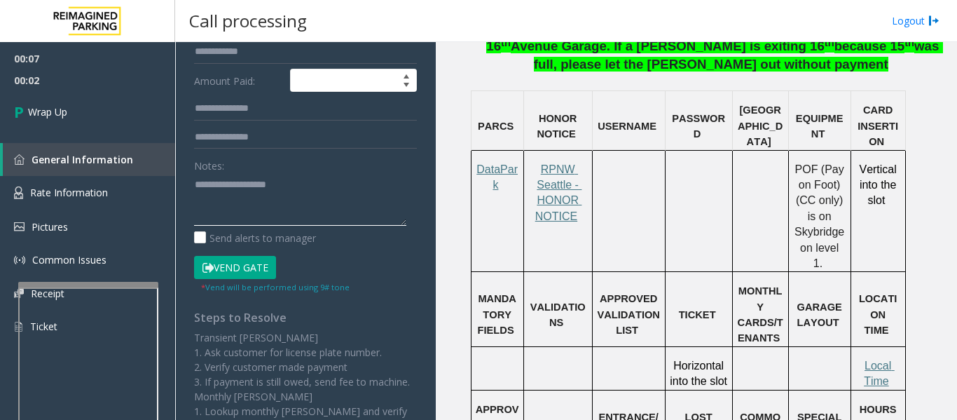
click at [264, 206] on textarea at bounding box center [300, 199] width 212 height 53
paste textarea "**********"
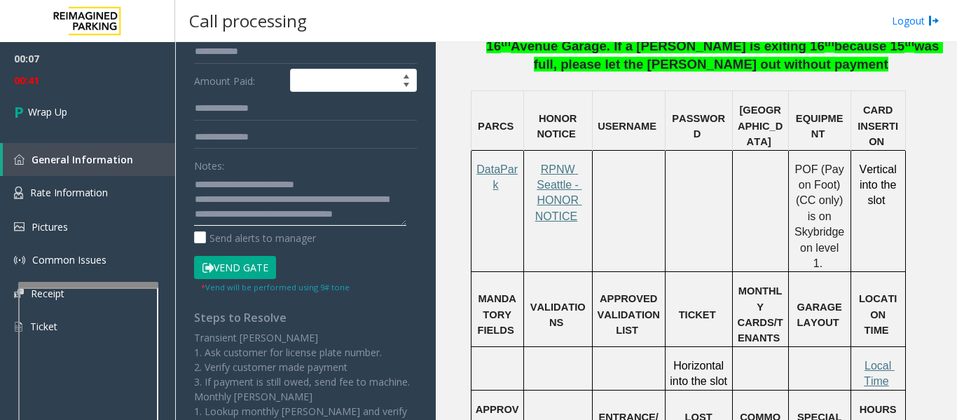
scroll to position [11, 0]
type textarea "**********"
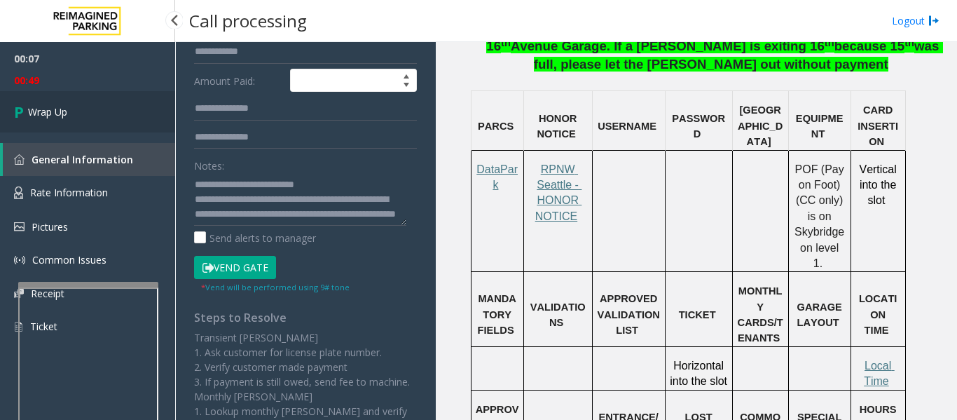
click at [25, 113] on icon at bounding box center [21, 111] width 14 height 23
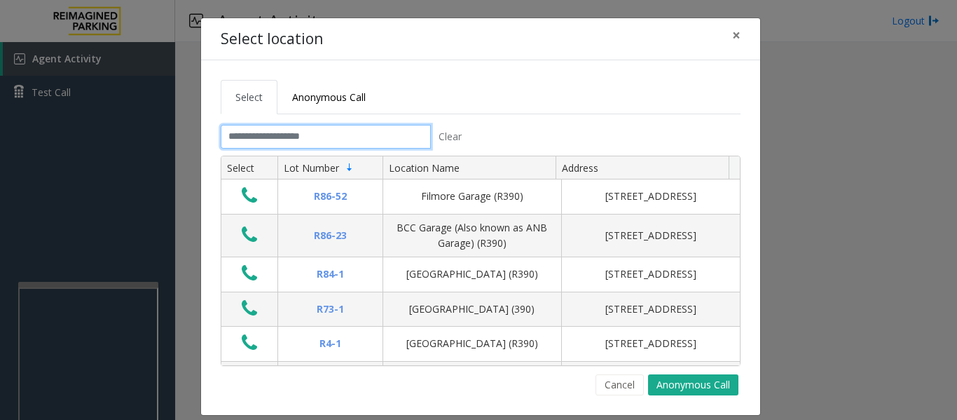
click at [224, 130] on input "text" at bounding box center [326, 137] width 210 height 24
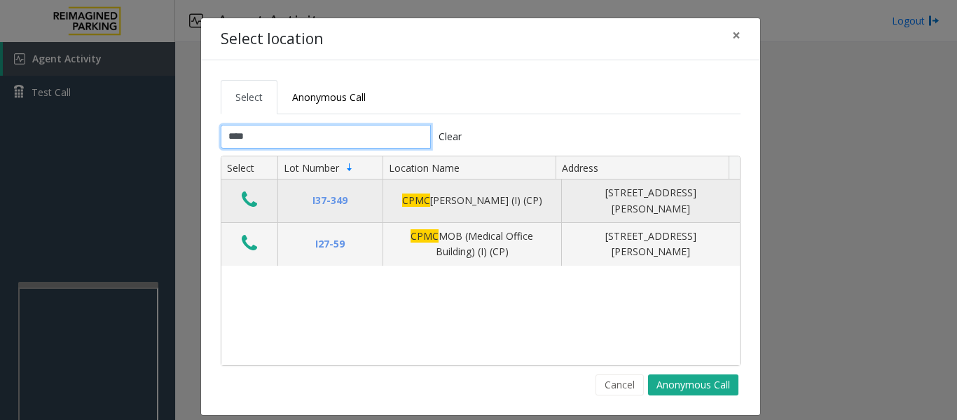
type input "****"
click at [238, 197] on button "Data table" at bounding box center [250, 200] width 24 height 22
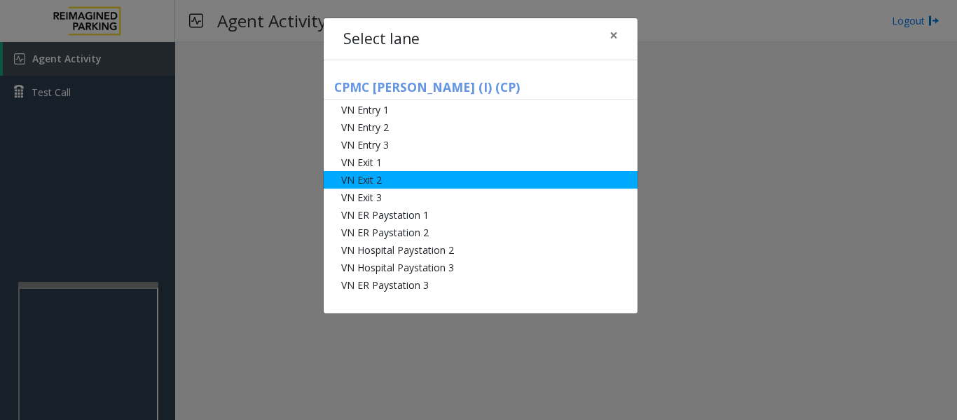
click at [353, 177] on li "VN Exit 2" at bounding box center [481, 180] width 314 height 18
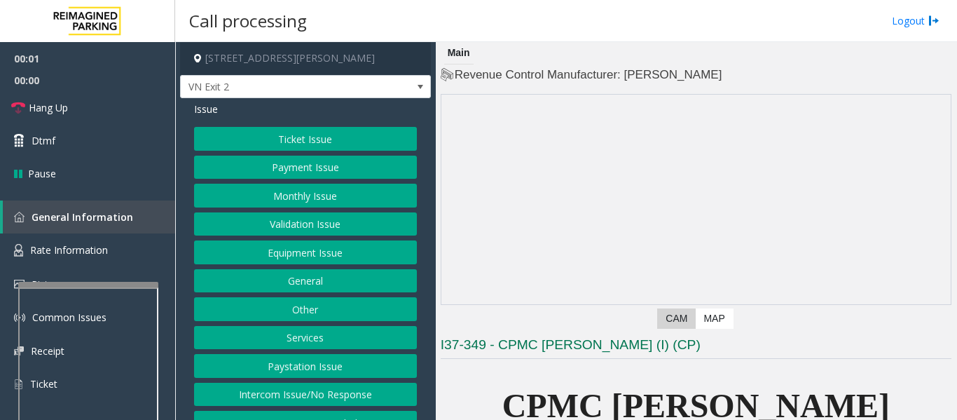
click at [400, 208] on div "Ticket Issue Payment Issue Monthly Issue Validation Issue Equipment Issue Gener…" at bounding box center [305, 281] width 223 height 308
click at [390, 200] on button "Monthly Issue" at bounding box center [305, 196] width 223 height 24
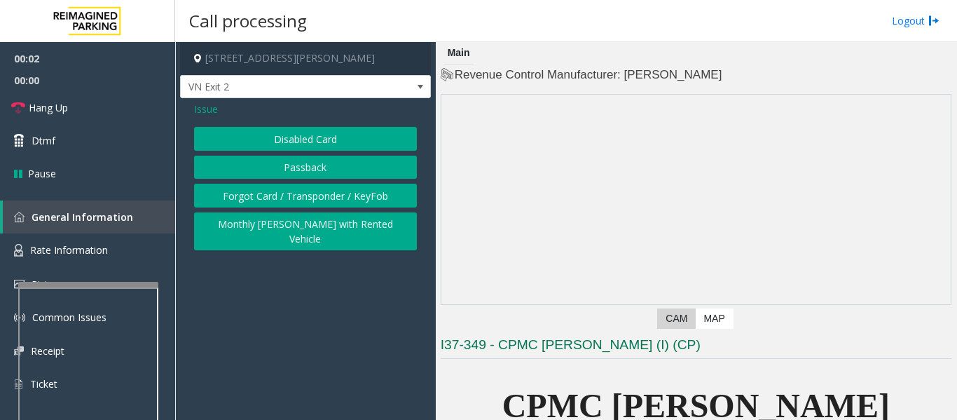
click at [386, 145] on button "Disabled Card" at bounding box center [305, 139] width 223 height 24
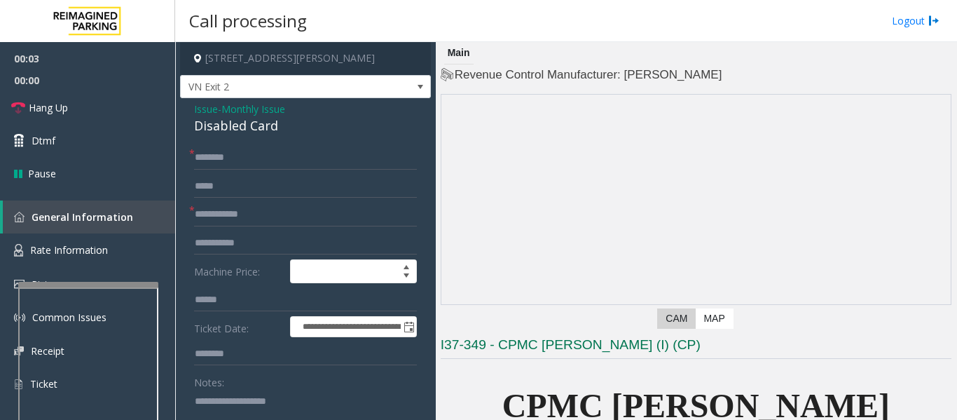
click at [249, 116] on span "Monthly Issue" at bounding box center [253, 109] width 64 height 15
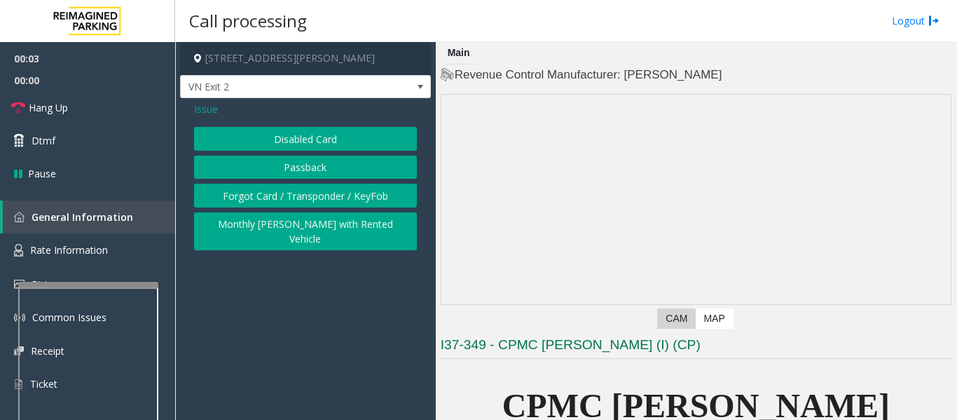
click at [249, 116] on div "Issue" at bounding box center [305, 109] width 223 height 15
click at [294, 169] on button "Passback" at bounding box center [305, 168] width 223 height 24
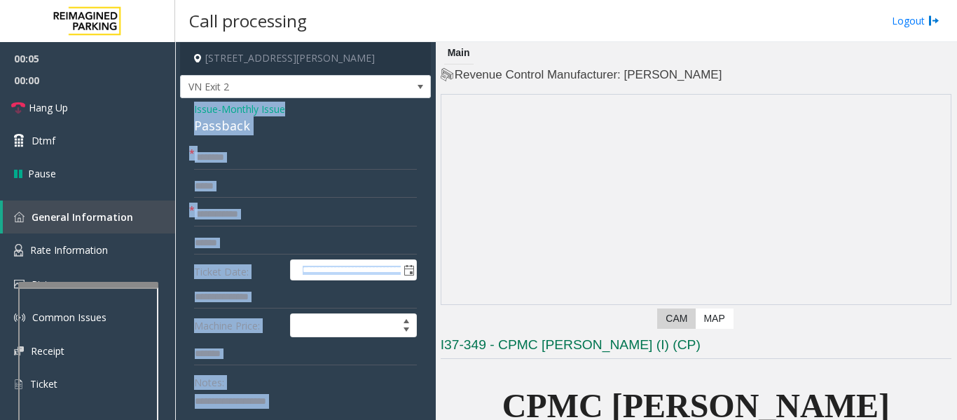
click at [202, 123] on div "Passback" at bounding box center [305, 125] width 223 height 19
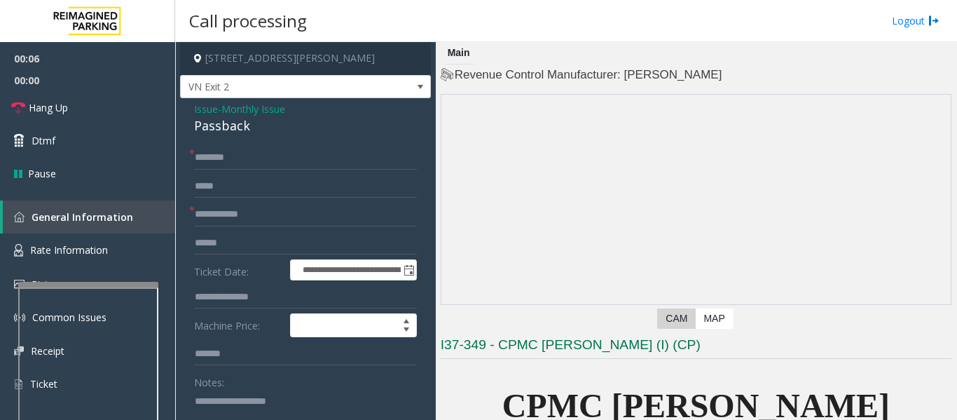
click at [203, 116] on div "Passback" at bounding box center [305, 125] width 223 height 19
click at [216, 116] on span "Issue" at bounding box center [206, 109] width 24 height 15
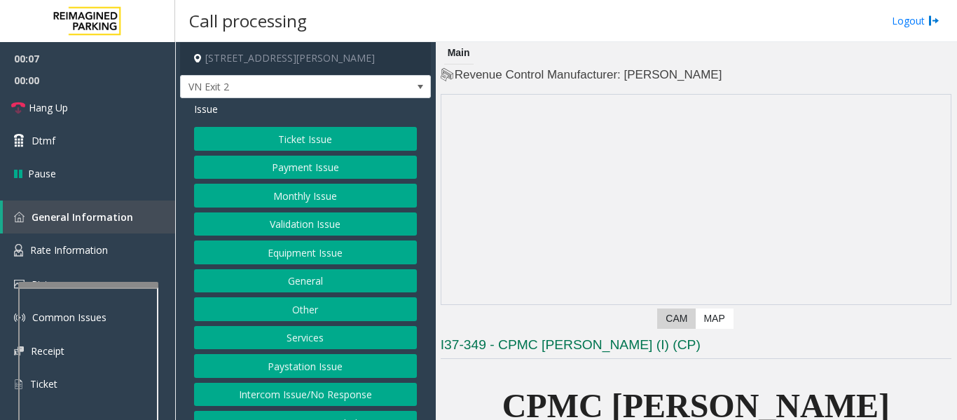
click at [298, 184] on button "Monthly Issue" at bounding box center [305, 196] width 223 height 24
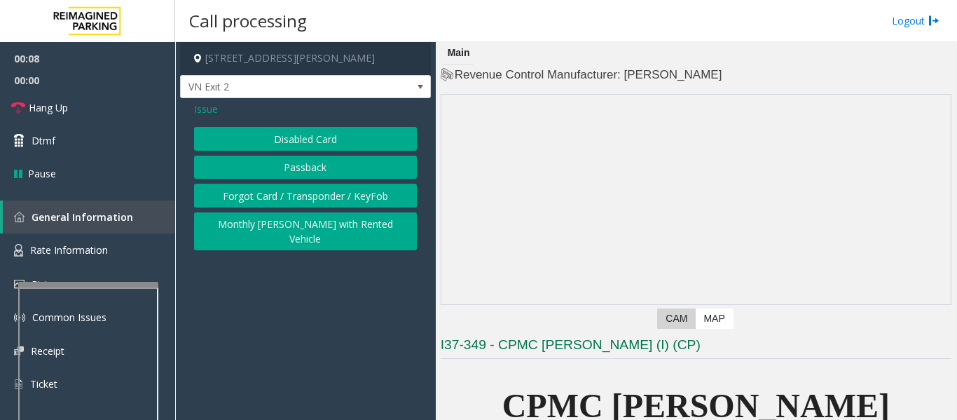
click at [299, 147] on button "Disabled Card" at bounding box center [305, 139] width 223 height 24
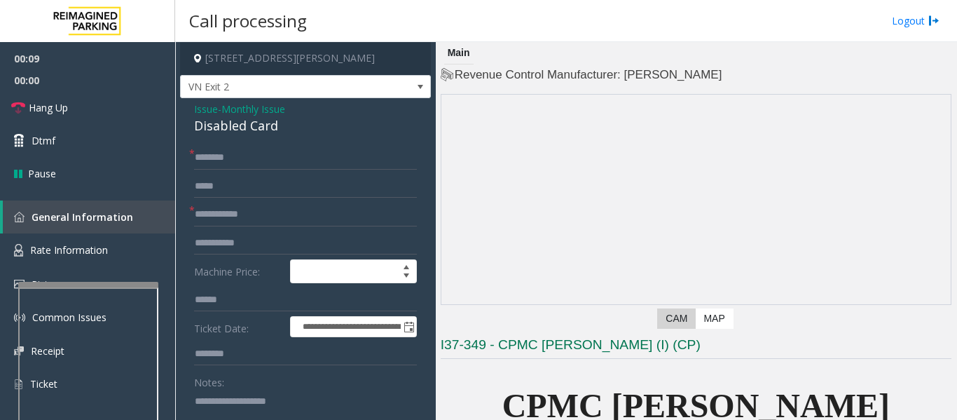
click at [209, 114] on span "Issue" at bounding box center [206, 109] width 24 height 15
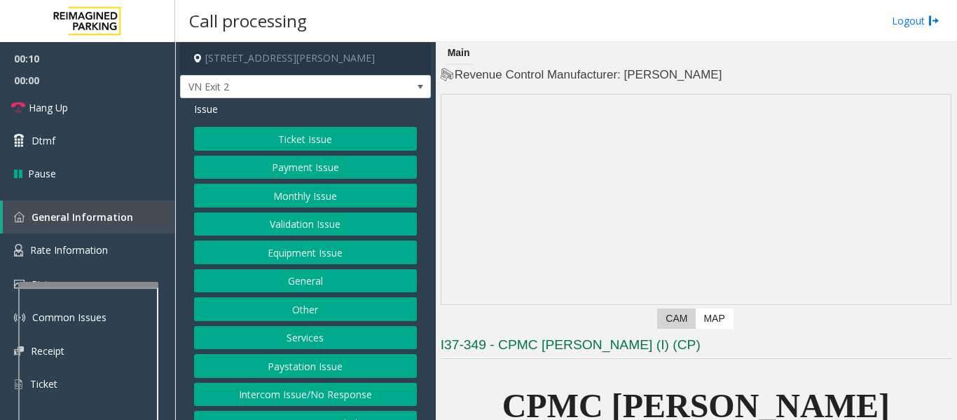
click at [300, 188] on button "Monthly Issue" at bounding box center [305, 196] width 223 height 24
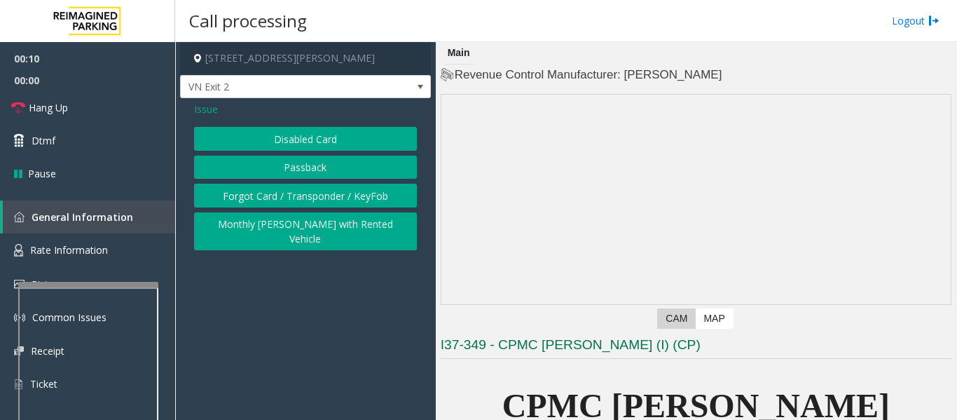
click at [299, 144] on button "Disabled Card" at bounding box center [305, 139] width 223 height 24
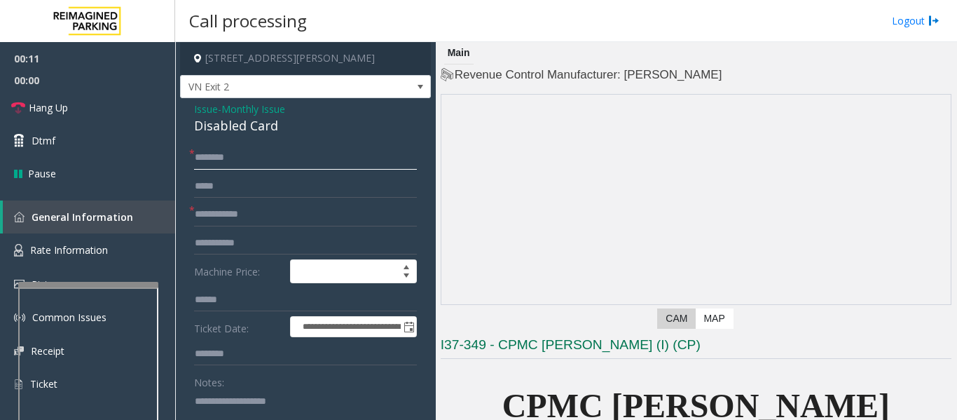
click at [227, 158] on input "text" at bounding box center [305, 158] width 223 height 24
type input "*******"
click at [204, 124] on div "Disabled Card" at bounding box center [305, 125] width 223 height 19
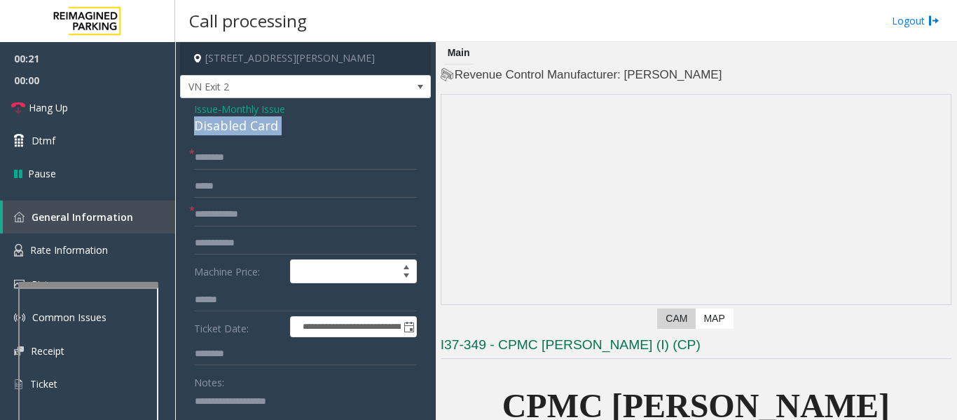
copy div "Disabled Card"
click at [264, 203] on input "text" at bounding box center [305, 215] width 223 height 24
click at [280, 385] on div "Notes:" at bounding box center [305, 406] width 223 height 72
click at [279, 397] on textarea at bounding box center [300, 416] width 212 height 53
click at [233, 214] on input "text" at bounding box center [305, 215] width 223 height 24
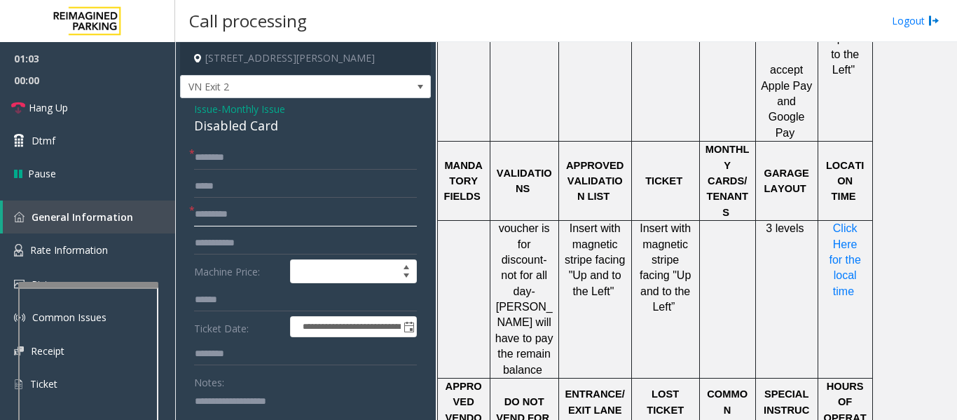
scroll to position [1051, 0]
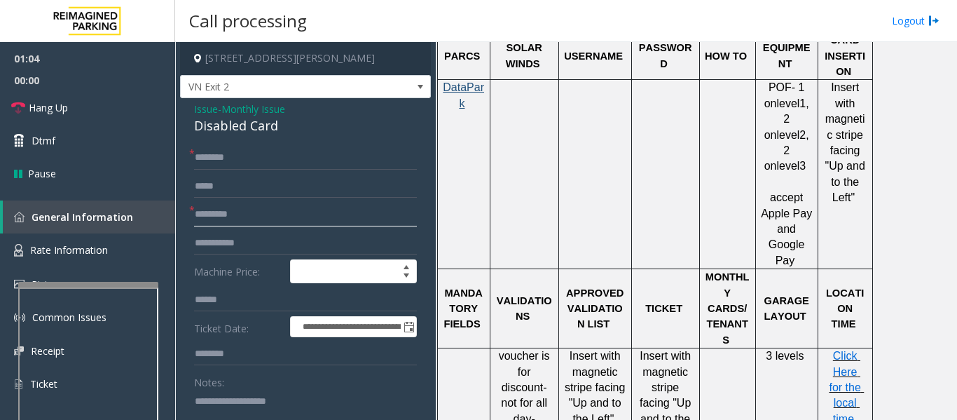
type input "*********"
click at [856, 350] on span "Click Here for the local time" at bounding box center [846, 387] width 35 height 75
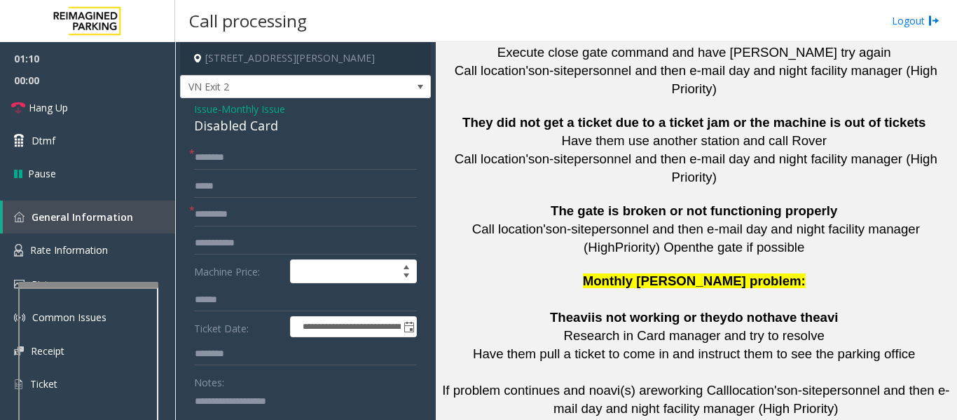
scroll to position [3428, 0]
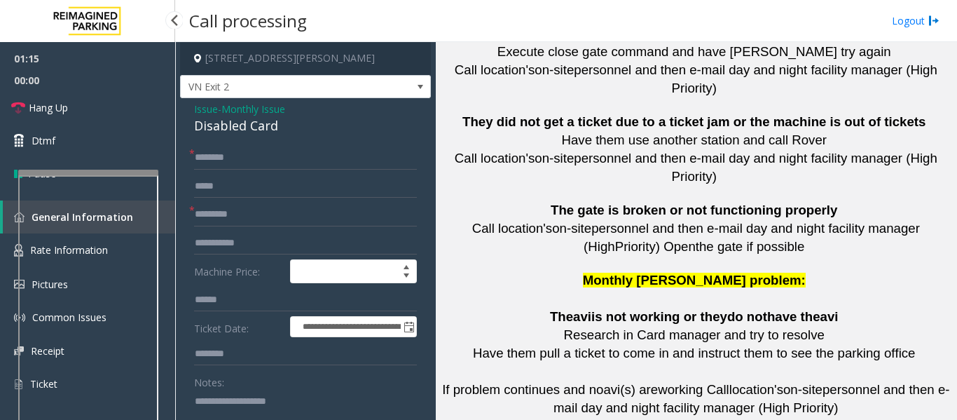
click at [131, 160] on app-root "**********" at bounding box center [478, 210] width 957 height 420
drag, startPoint x: 638, startPoint y: 197, endPoint x: 568, endPoint y: 207, distance: 71.6
drag, startPoint x: 566, startPoint y: 198, endPoint x: 648, endPoint y: 202, distance: 82.1
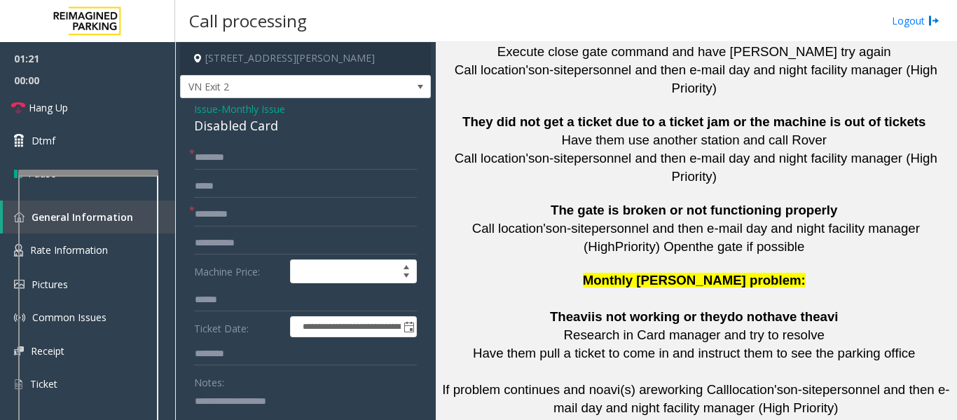
copy button "415-600-8994"
drag, startPoint x: 645, startPoint y: 231, endPoint x: 573, endPoint y: 231, distance: 72.2
copy button "415-600-8994"
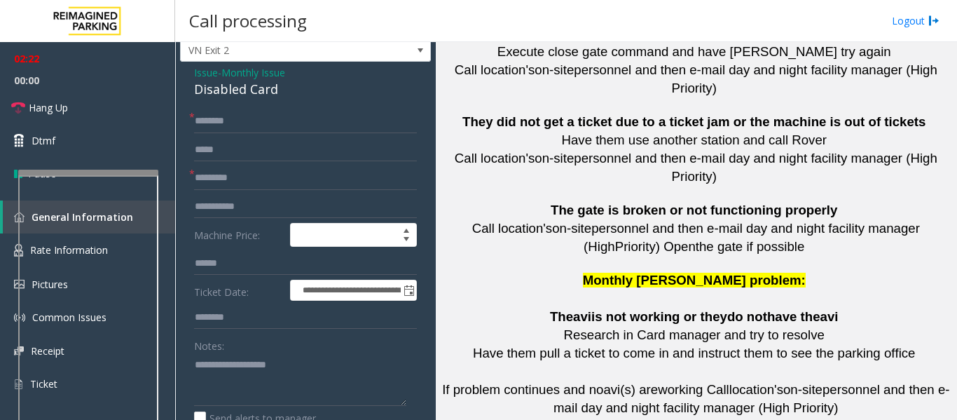
scroll to position [70, 0]
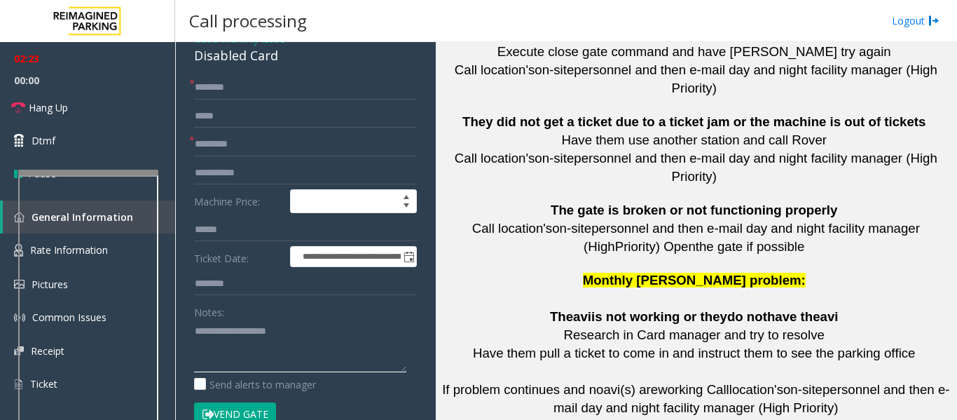
click at [261, 335] on textarea at bounding box center [300, 346] width 212 height 53
click at [215, 59] on div "Disabled Card" at bounding box center [305, 55] width 223 height 19
click at [235, 356] on textarea at bounding box center [300, 346] width 212 height 53
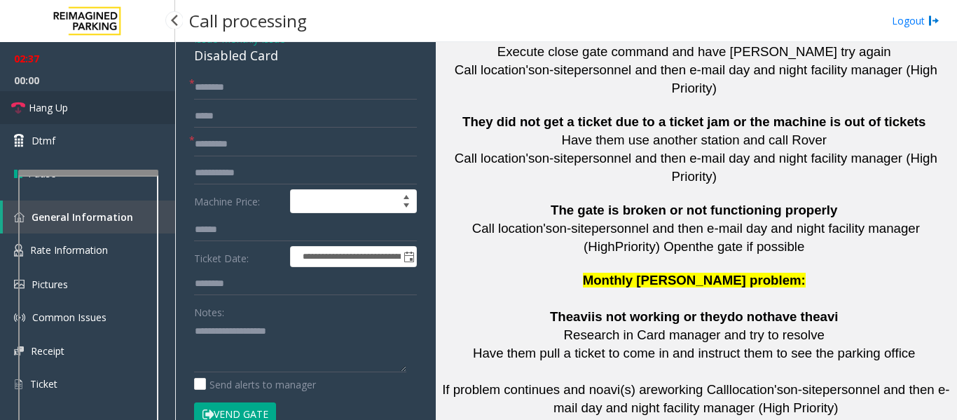
click at [74, 107] on link "Hang Up" at bounding box center [87, 107] width 175 height 33
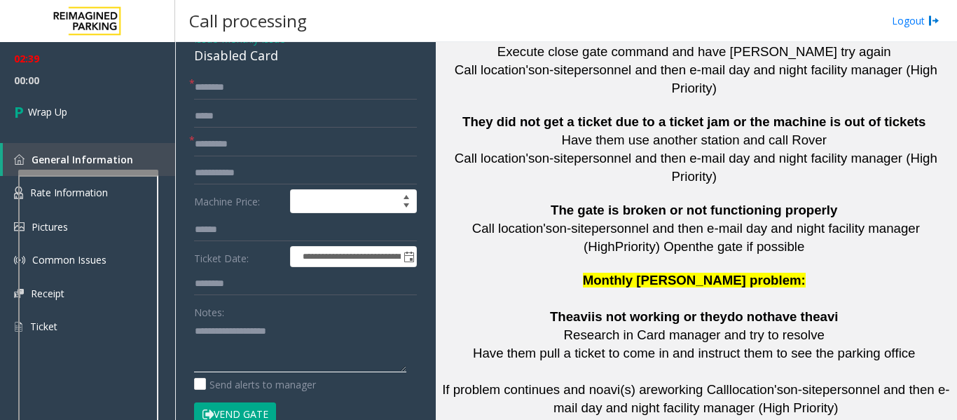
click at [233, 348] on textarea at bounding box center [300, 346] width 212 height 53
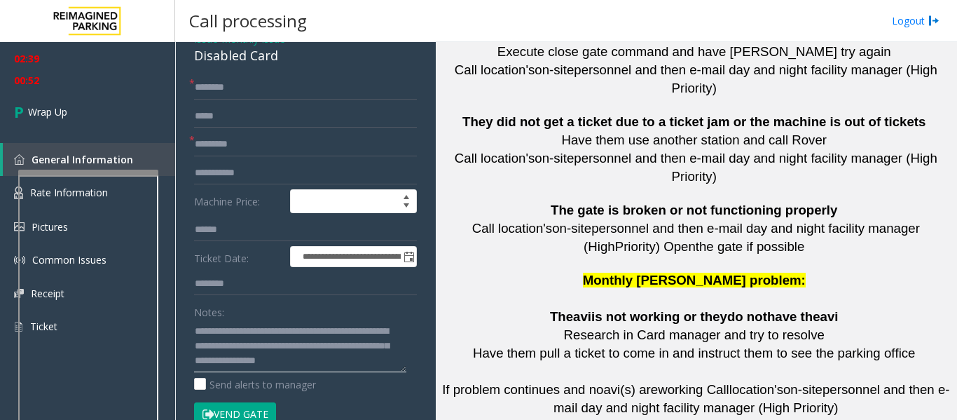
scroll to position [0, 0]
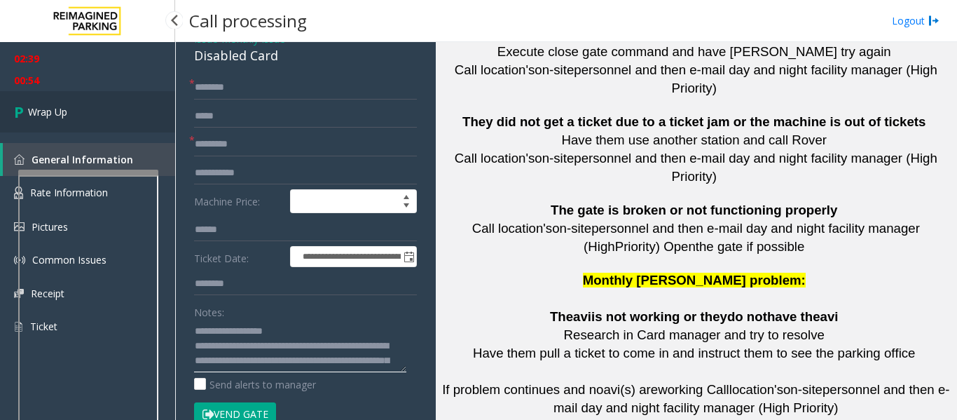
type textarea "**********"
click at [109, 128] on link "Wrap Up" at bounding box center [87, 111] width 175 height 41
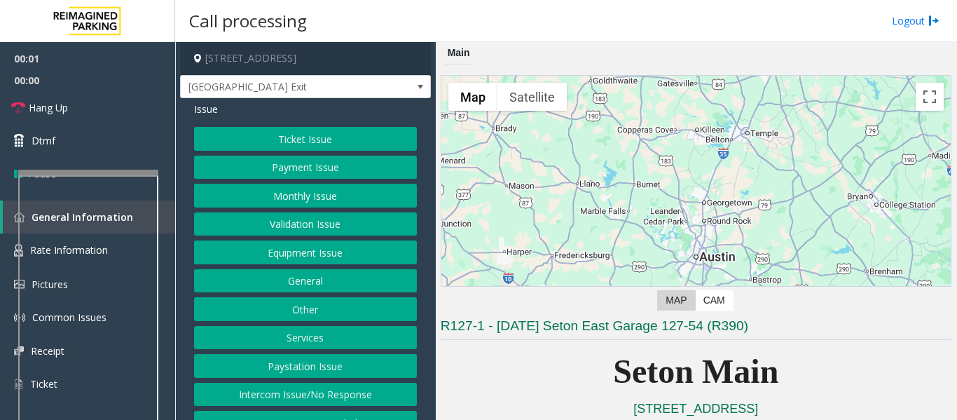
click at [385, 250] on button "Equipment Issue" at bounding box center [305, 252] width 223 height 24
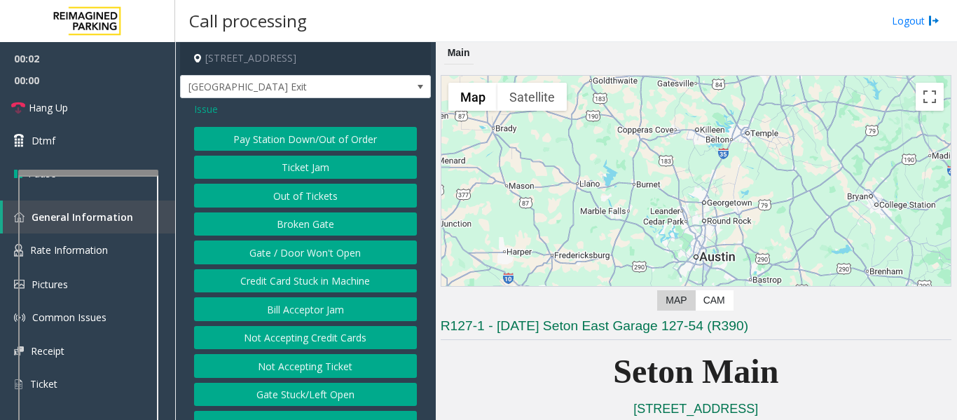
click at [324, 257] on button "Gate / Door Won't Open" at bounding box center [305, 252] width 223 height 24
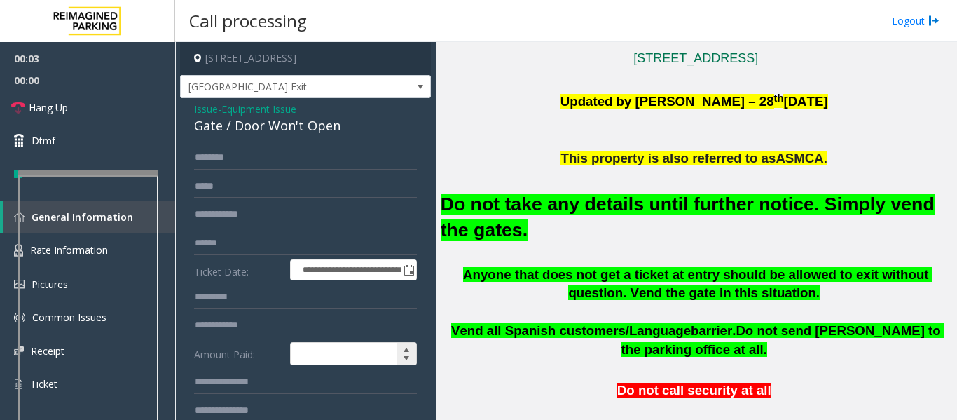
scroll to position [280, 0]
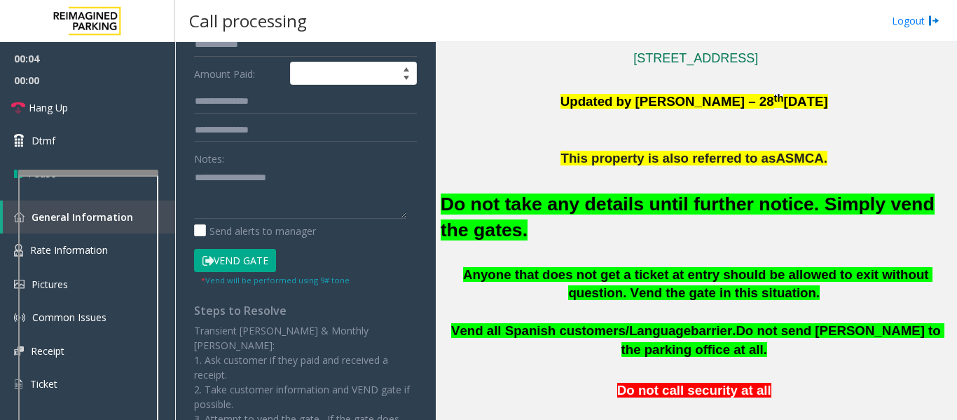
click at [242, 271] on button "Vend Gate" at bounding box center [235, 261] width 82 height 24
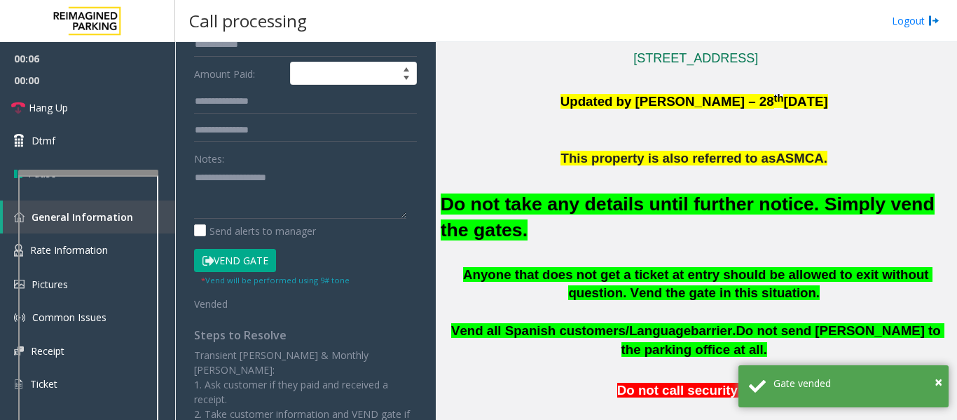
click at [580, 216] on h2 "Do not take any details until further notice. Simply vend the gates." at bounding box center [696, 217] width 511 height 52
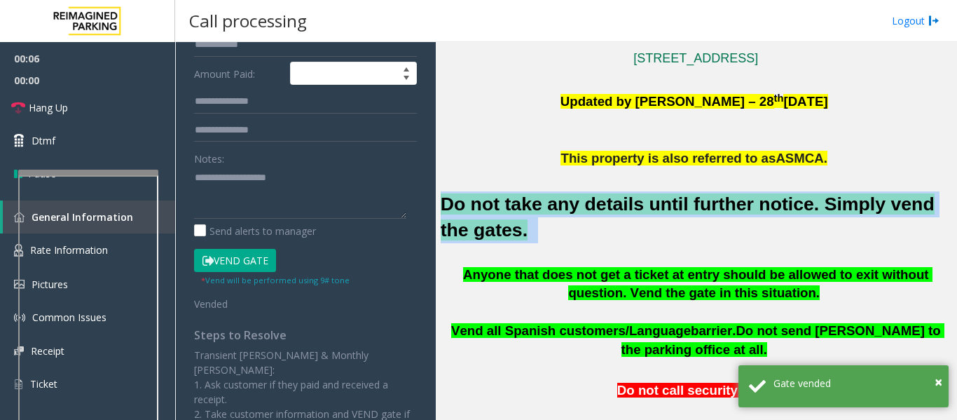
click at [580, 216] on h2 "Do not take any details until further notice. Simply vend the gates." at bounding box center [696, 217] width 511 height 52
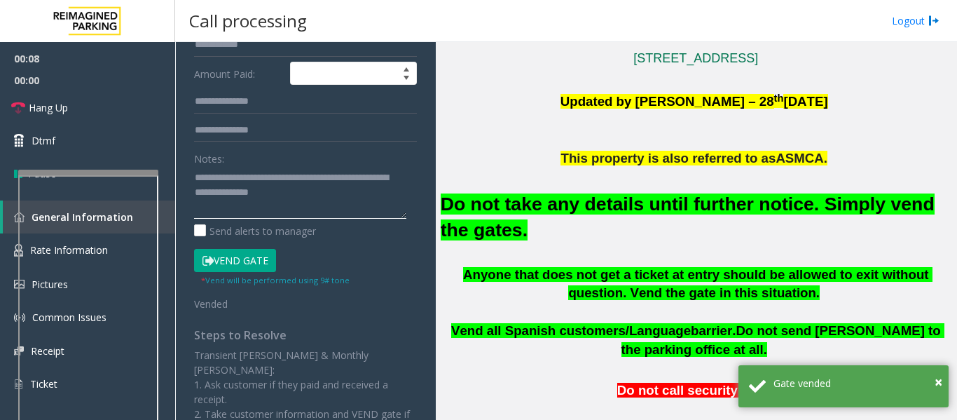
click at [364, 205] on textarea at bounding box center [300, 192] width 212 height 53
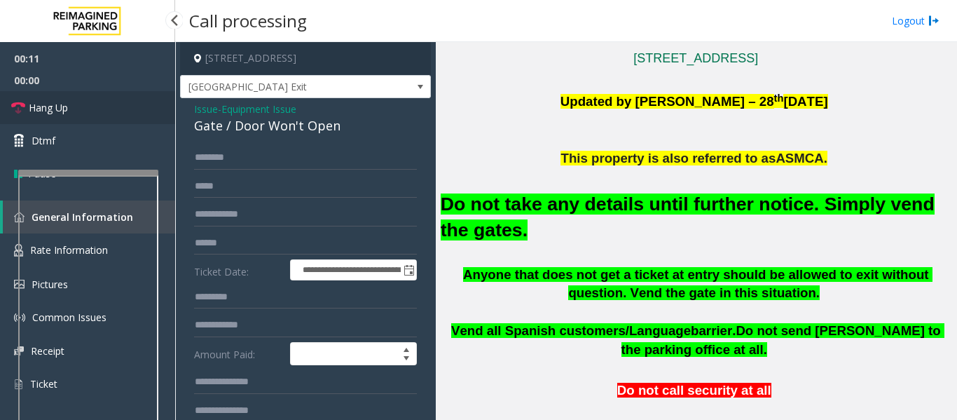
type textarea "**********"
click at [50, 110] on span "Hang Up" at bounding box center [48, 107] width 39 height 15
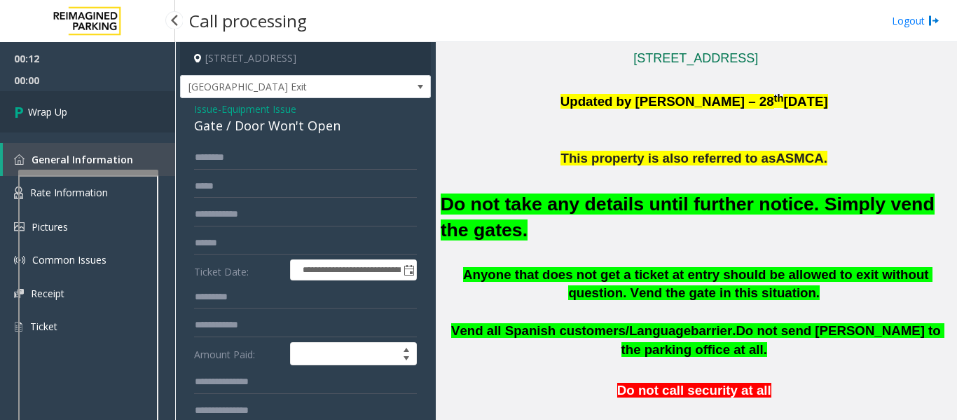
click at [32, 117] on span "Wrap Up" at bounding box center [47, 111] width 39 height 15
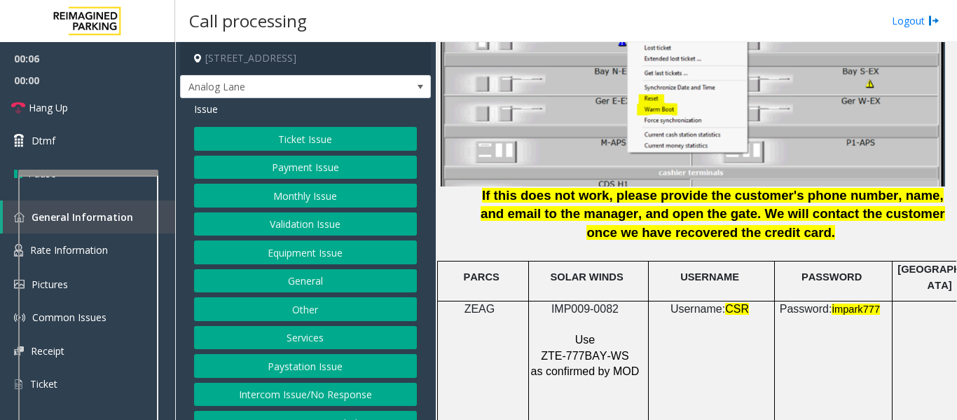
scroll to position [1822, 0]
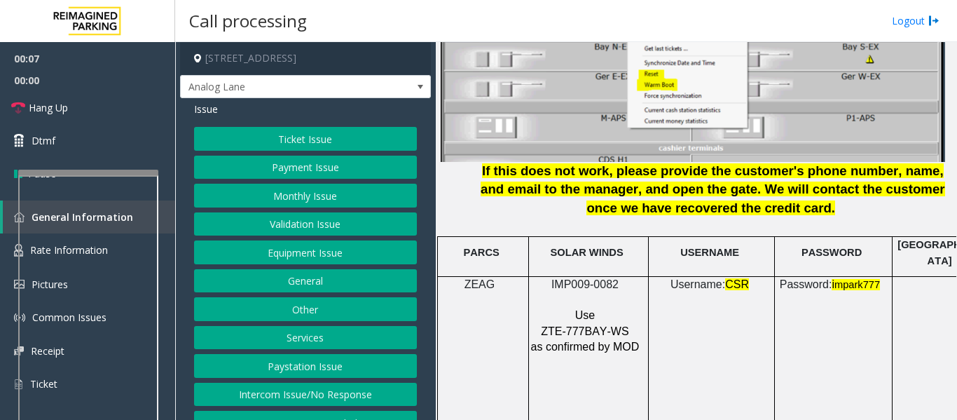
click at [600, 277] on p "IMP009-0082" at bounding box center [587, 284] width 113 height 15
copy p "IMP009-0082"
click at [237, 137] on button "Ticket Issue" at bounding box center [305, 139] width 223 height 24
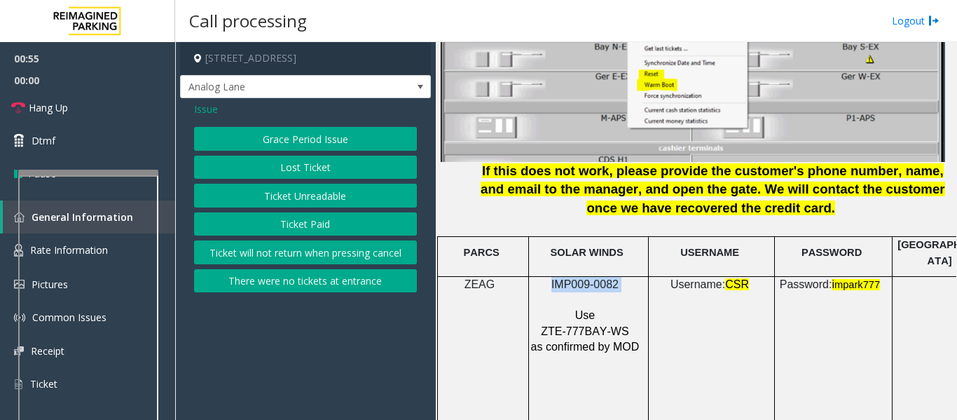
click at [261, 277] on button "There were no tickets at entrance" at bounding box center [305, 281] width 223 height 24
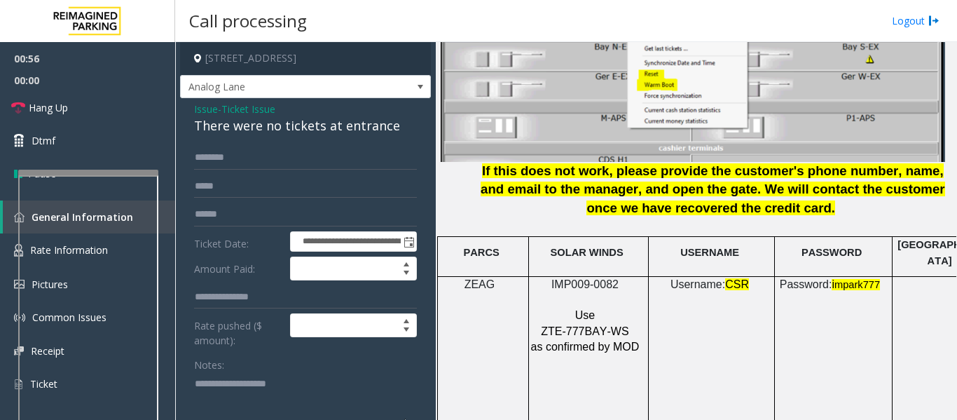
click at [259, 125] on div "There were no tickets at entrance" at bounding box center [305, 125] width 223 height 19
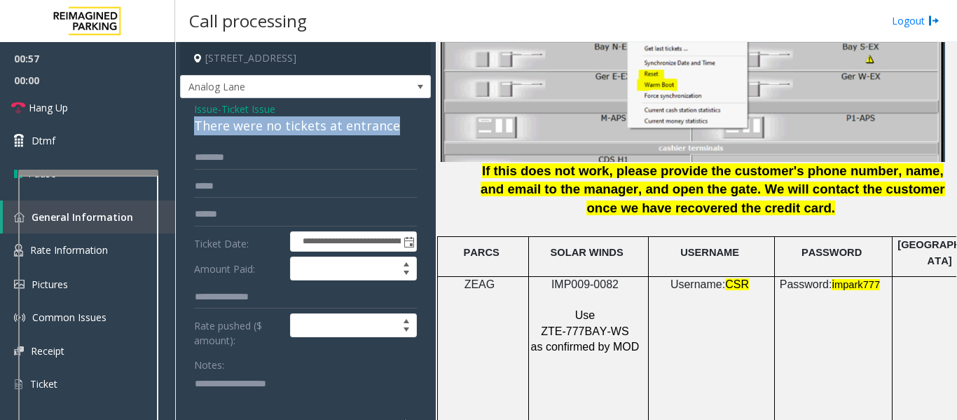
click at [259, 125] on div "There were no tickets at entrance" at bounding box center [305, 125] width 223 height 19
copy div "There were no tickets at entrance"
click at [21, 92] on link "Hang Up" at bounding box center [87, 107] width 175 height 33
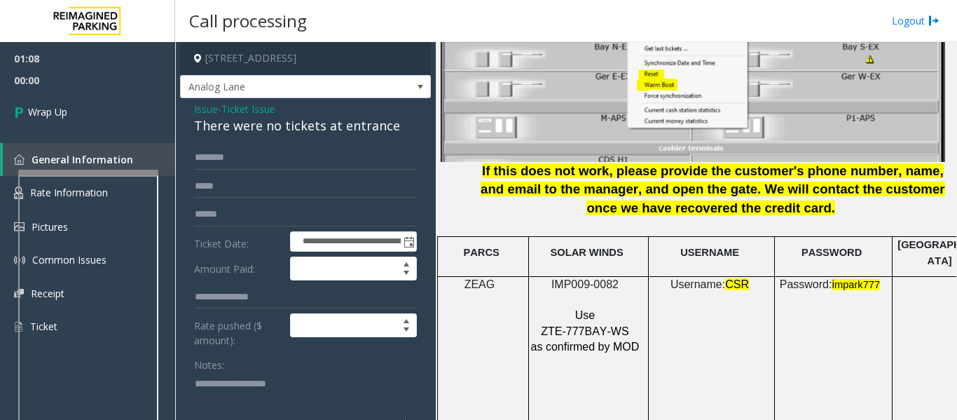
click at [226, 387] on textarea at bounding box center [300, 398] width 212 height 53
paste textarea "**********"
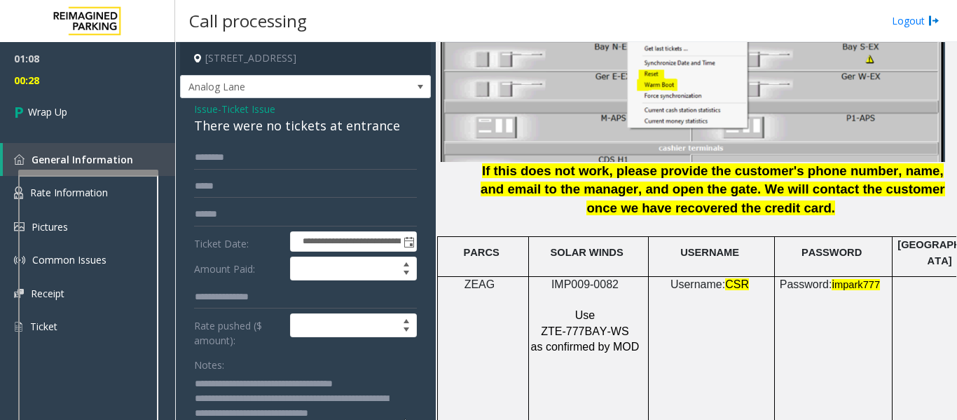
scroll to position [4, 0]
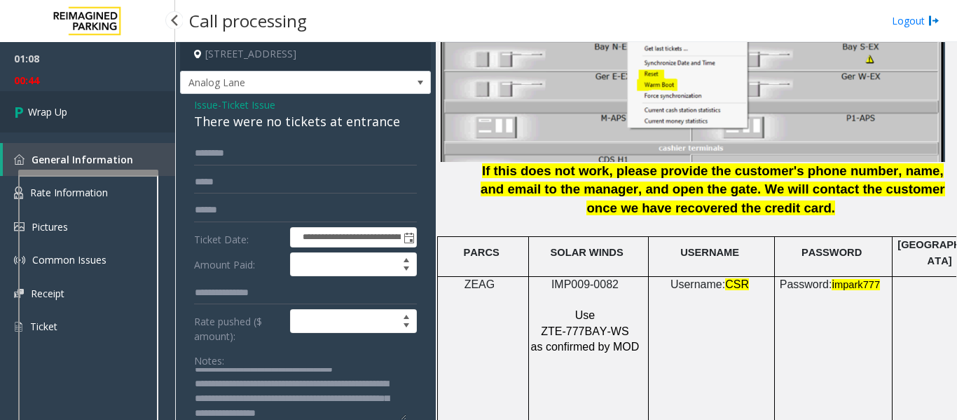
type textarea "**********"
click at [64, 116] on span "Wrap Up" at bounding box center [47, 111] width 39 height 15
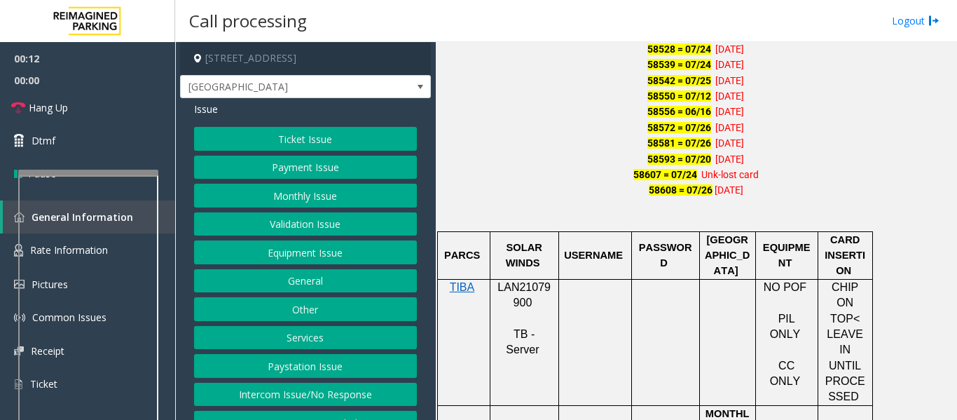
scroll to position [1051, 0]
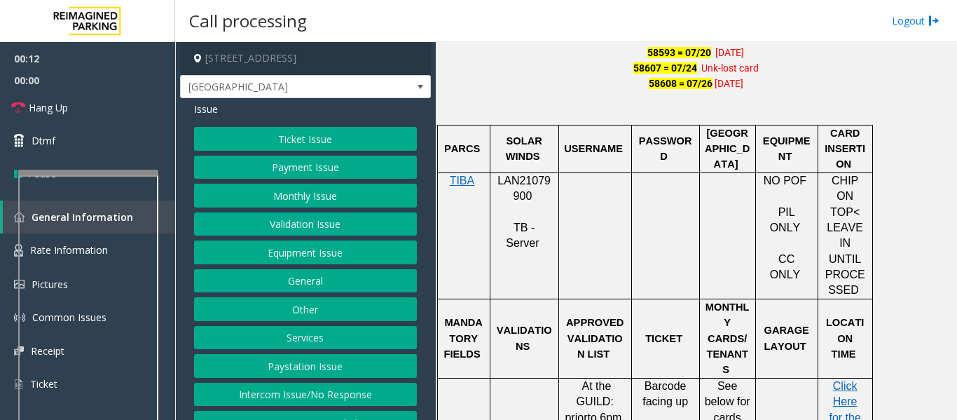
click at [524, 179] on span "LAN21079900" at bounding box center [524, 188] width 53 height 27
copy p "LAN21079900"
click at [337, 196] on button "Monthly Issue" at bounding box center [305, 196] width 223 height 24
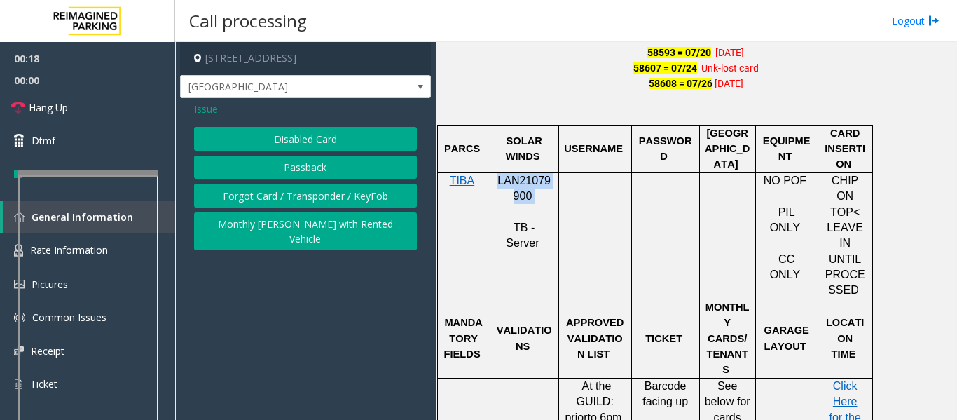
click at [333, 167] on button "Passback" at bounding box center [305, 168] width 223 height 24
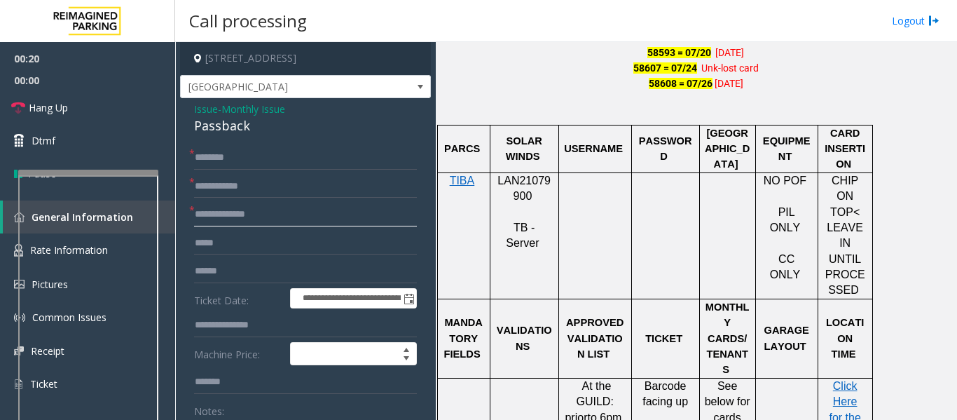
click at [294, 213] on input "text" at bounding box center [305, 215] width 223 height 24
type input "***"
click at [231, 151] on input "text" at bounding box center [305, 158] width 223 height 24
click at [217, 129] on div "Passback" at bounding box center [305, 125] width 223 height 19
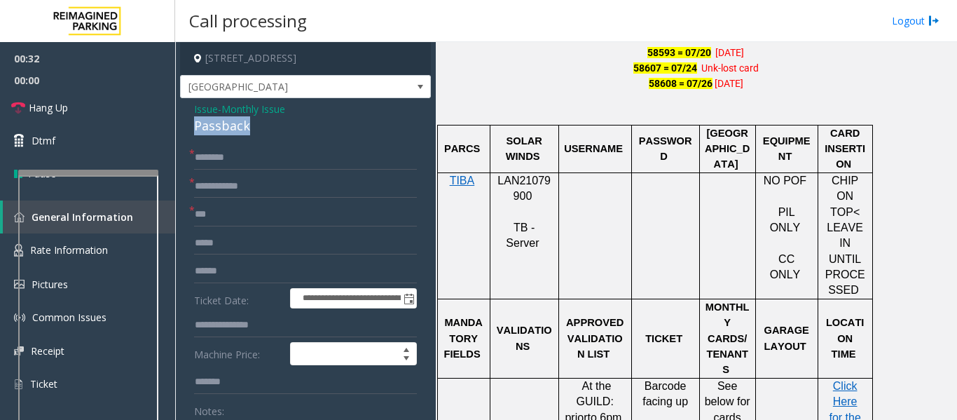
copy div "Passback"
click at [275, 165] on input "text" at bounding box center [305, 158] width 223 height 24
type input "*"
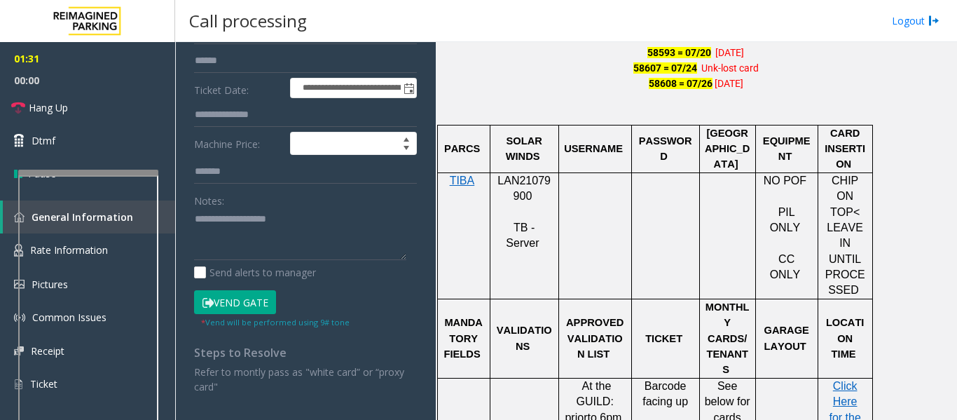
click at [249, 296] on button "Vend Gate" at bounding box center [235, 302] width 82 height 24
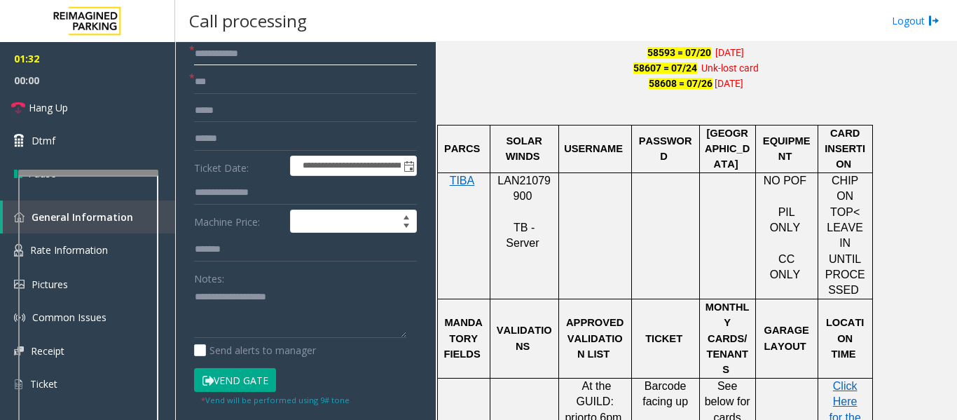
scroll to position [0, 0]
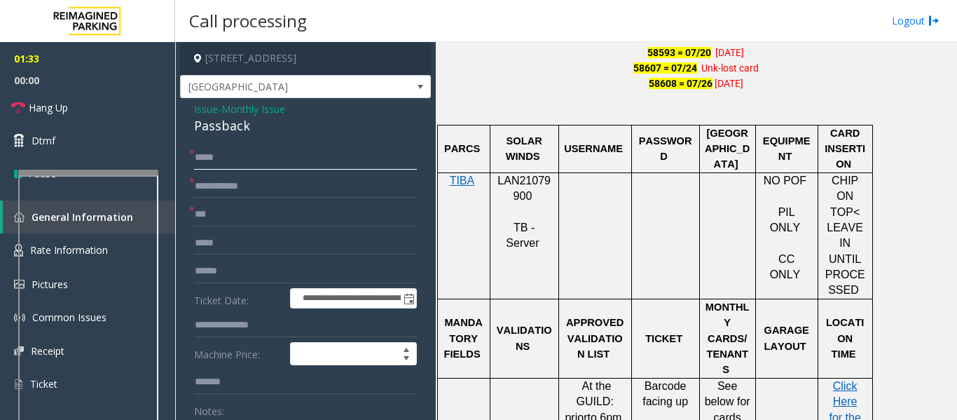
click at [268, 153] on input "****" at bounding box center [305, 158] width 223 height 24
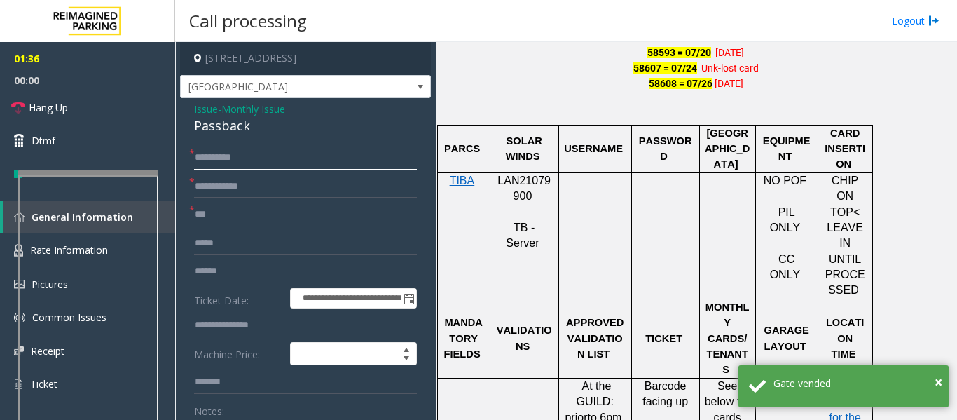
type input "**********"
click at [383, 193] on input "text" at bounding box center [305, 187] width 223 height 24
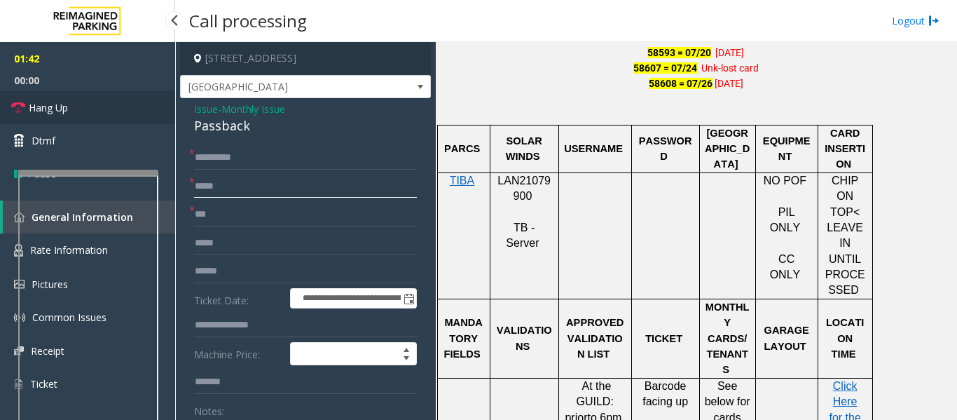
type input "*****"
click at [12, 101] on icon at bounding box center [18, 108] width 14 height 14
click at [213, 109] on span "Issue" at bounding box center [206, 109] width 24 height 15
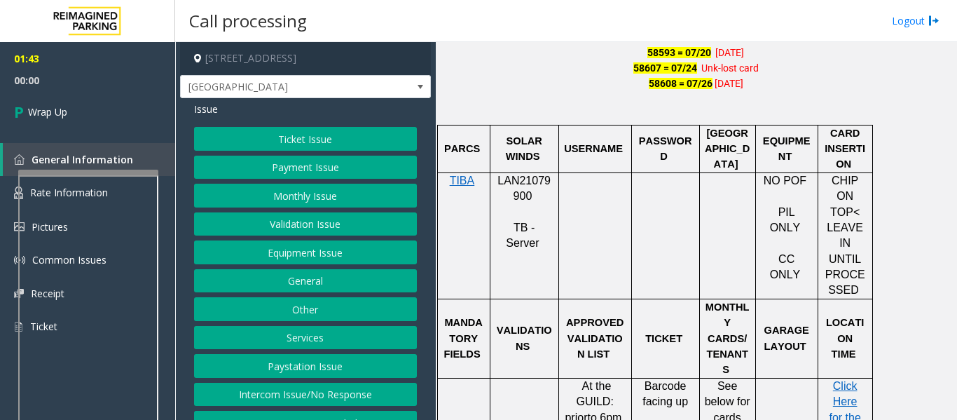
click at [289, 189] on button "Monthly Issue" at bounding box center [305, 196] width 223 height 24
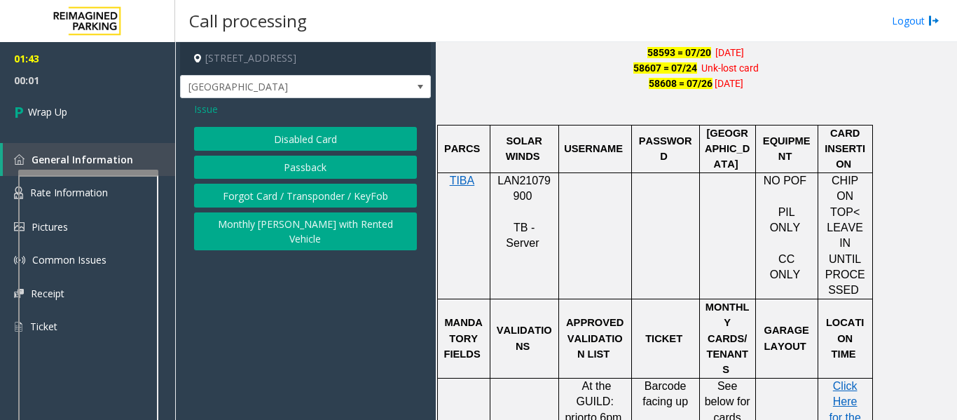
click at [313, 144] on button "Disabled Card" at bounding box center [305, 139] width 223 height 24
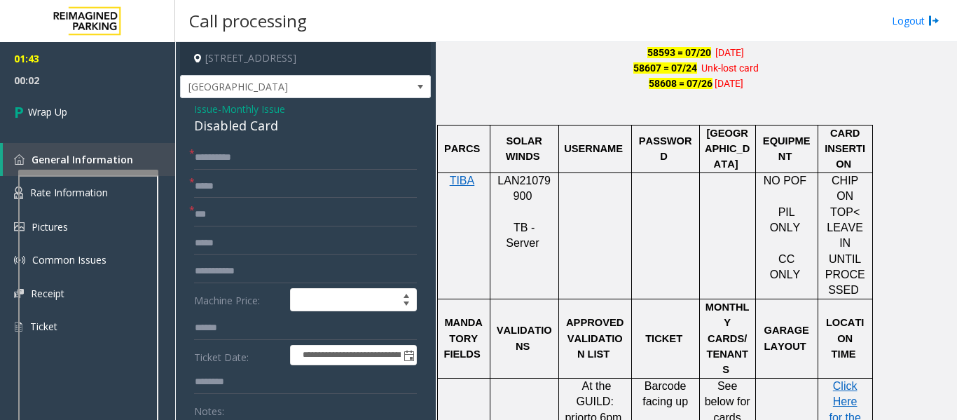
click at [219, 130] on div "Disabled Card" at bounding box center [305, 125] width 223 height 19
copy div "Disabled Card"
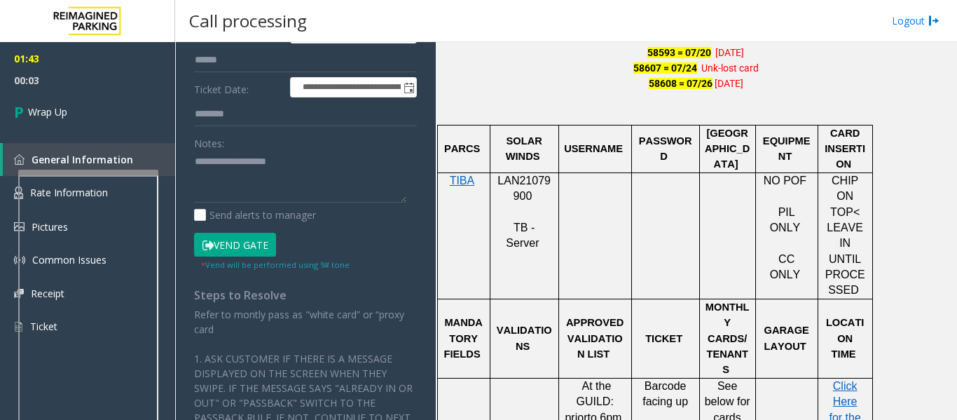
scroll to position [280, 0]
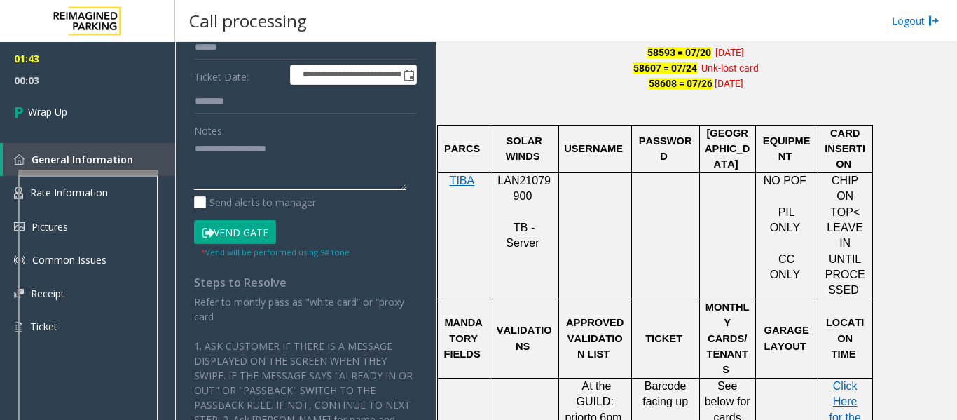
click at [236, 162] on textarea at bounding box center [300, 164] width 212 height 53
paste textarea "**********"
click at [245, 162] on textarea at bounding box center [300, 164] width 212 height 53
click at [306, 163] on textarea at bounding box center [300, 164] width 212 height 53
paste textarea "**********"
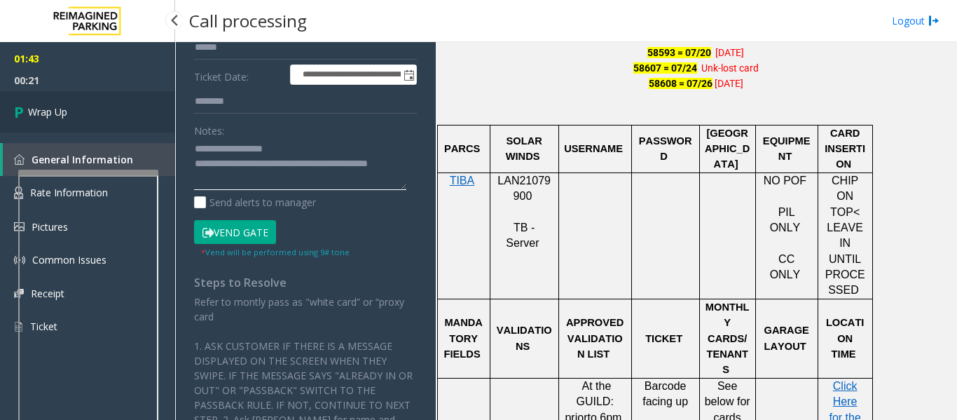
type textarea "**********"
click at [78, 99] on link "Wrap Up" at bounding box center [87, 111] width 175 height 41
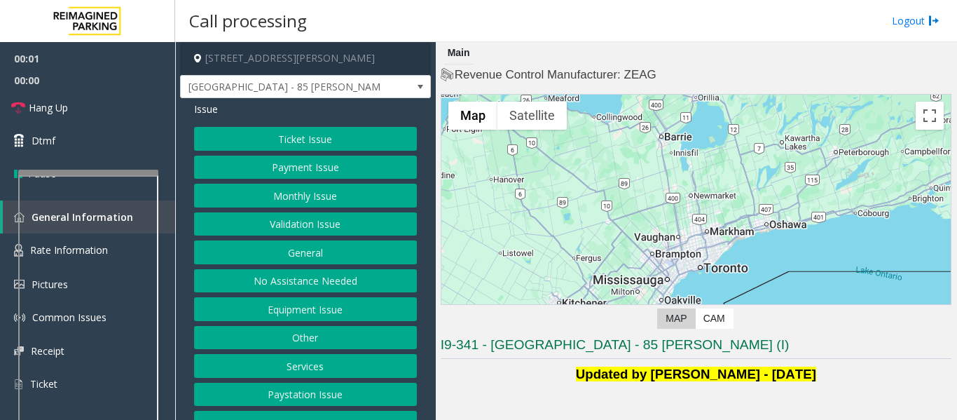
click at [339, 220] on button "Validation Issue" at bounding box center [305, 224] width 223 height 24
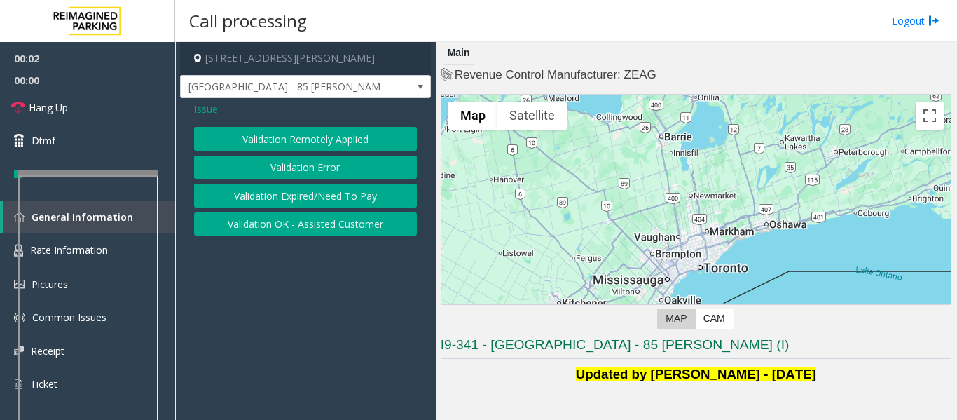
click at [356, 167] on button "Validation Error" at bounding box center [305, 168] width 223 height 24
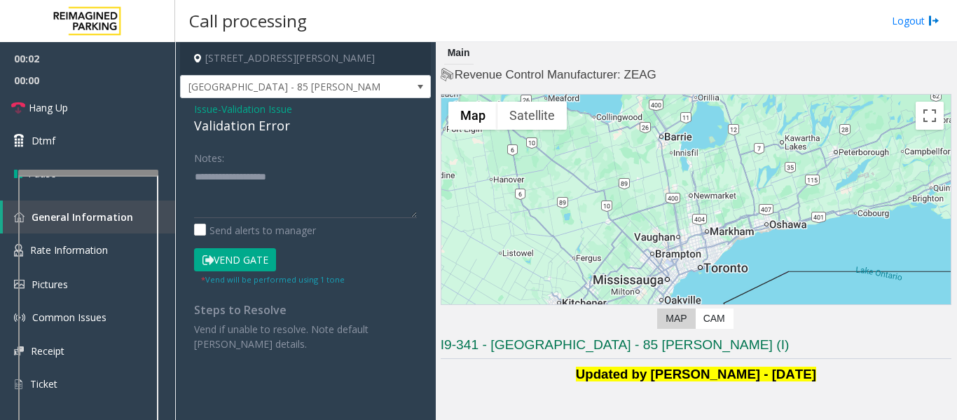
click at [271, 133] on div "Validation Error" at bounding box center [305, 125] width 223 height 19
copy div "Validation Error"
click at [268, 179] on textarea at bounding box center [305, 191] width 223 height 53
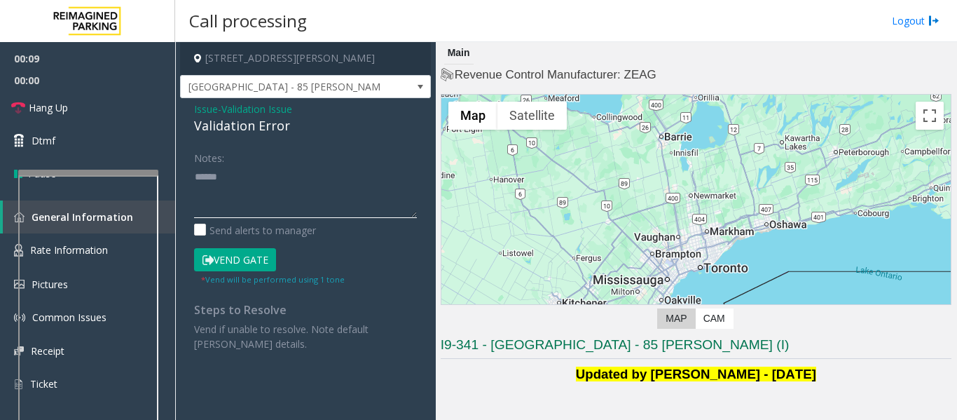
paste textarea "**********"
click at [313, 209] on textarea at bounding box center [305, 191] width 223 height 53
click at [326, 176] on textarea at bounding box center [305, 191] width 223 height 53
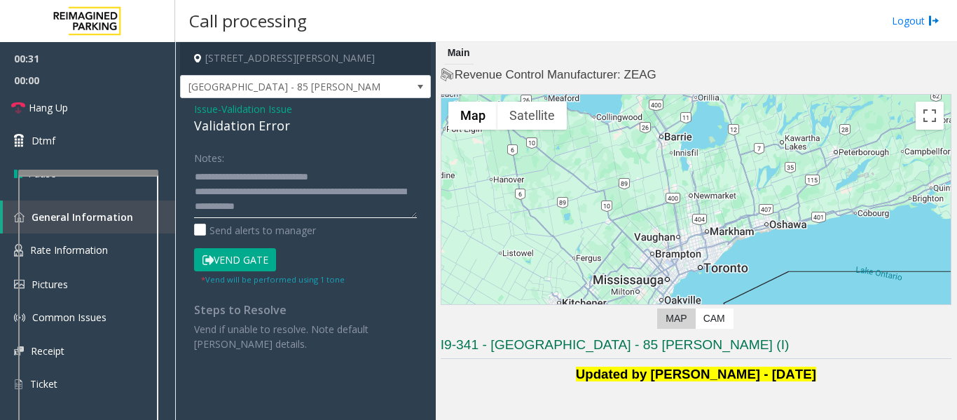
click at [347, 205] on textarea at bounding box center [305, 191] width 223 height 53
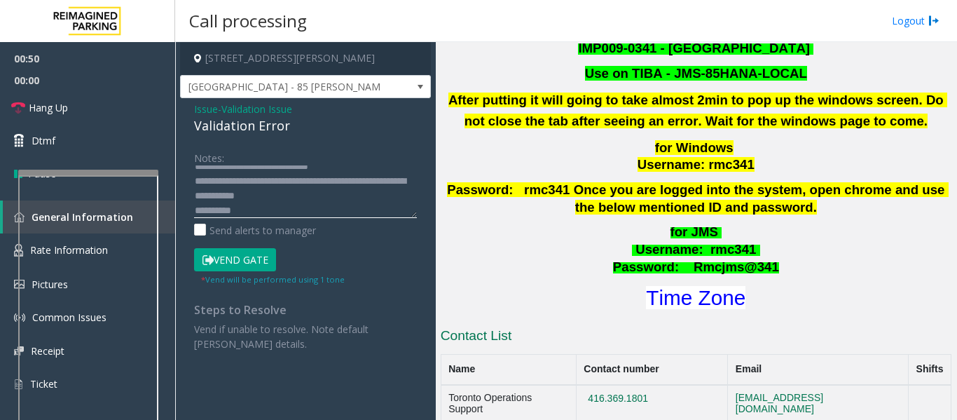
scroll to position [631, 0]
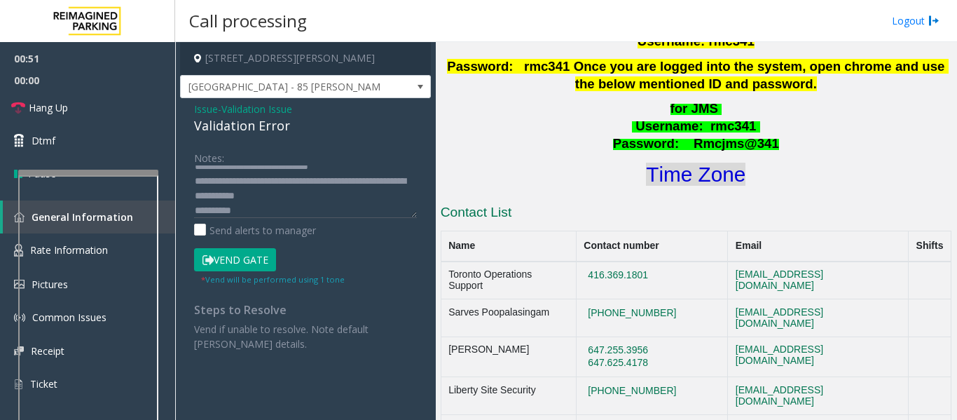
click at [702, 163] on font "Time Zone" at bounding box center [696, 174] width 100 height 23
click at [330, 200] on textarea at bounding box center [305, 191] width 223 height 53
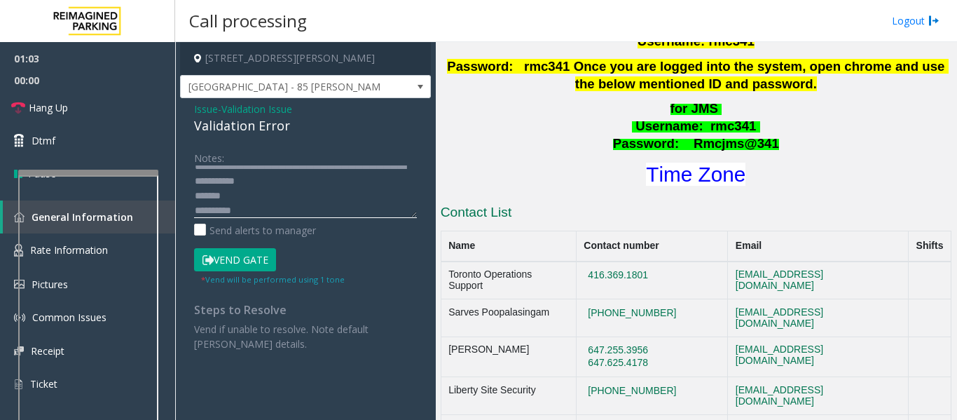
scroll to position [29, 0]
click at [322, 207] on textarea at bounding box center [305, 191] width 223 height 53
click at [195, 192] on textarea at bounding box center [305, 191] width 223 height 53
click at [264, 263] on button "Vend Gate" at bounding box center [235, 260] width 82 height 24
click at [318, 184] on textarea at bounding box center [305, 191] width 223 height 53
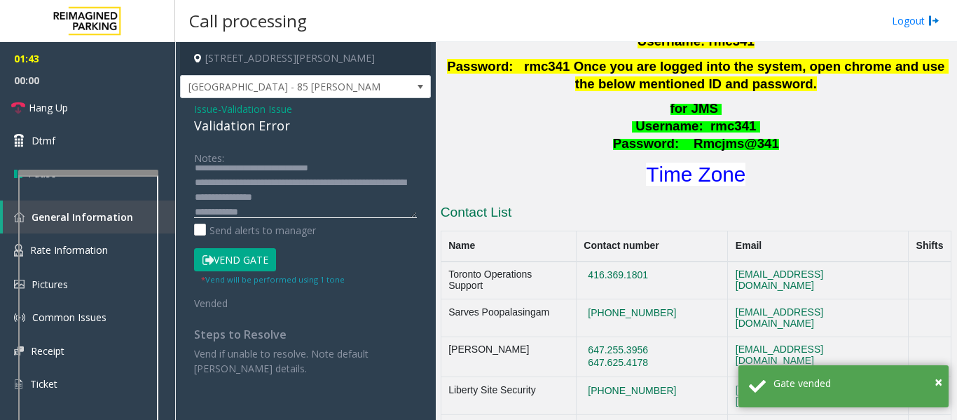
scroll to position [0, 0]
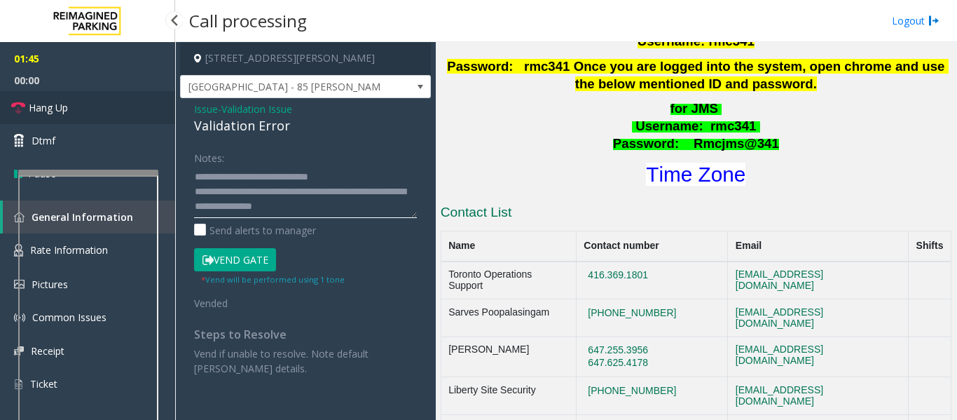
type textarea "**********"
click at [84, 104] on link "Hang Up" at bounding box center [87, 107] width 175 height 33
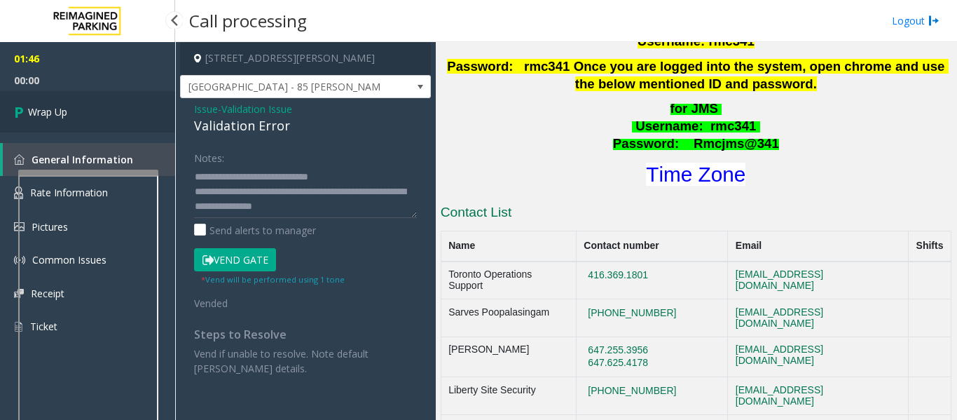
click at [102, 97] on link "Wrap Up" at bounding box center [87, 111] width 175 height 41
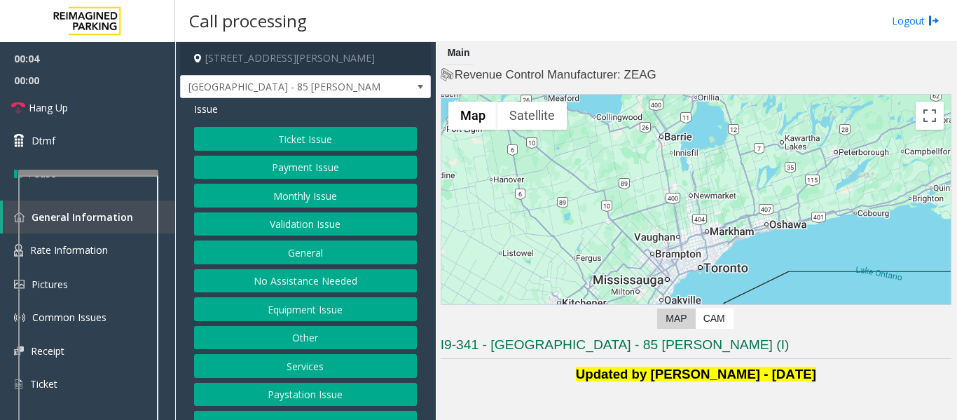
click at [329, 231] on button "Validation Issue" at bounding box center [305, 224] width 223 height 24
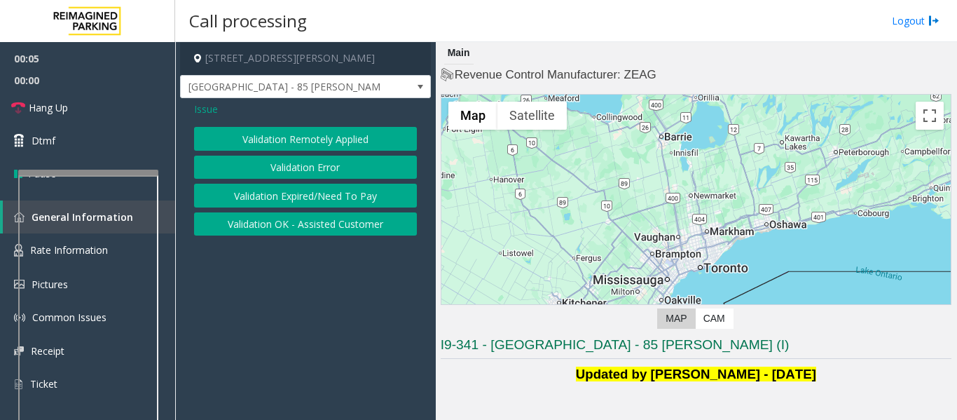
click at [306, 167] on button "Validation Error" at bounding box center [305, 168] width 223 height 24
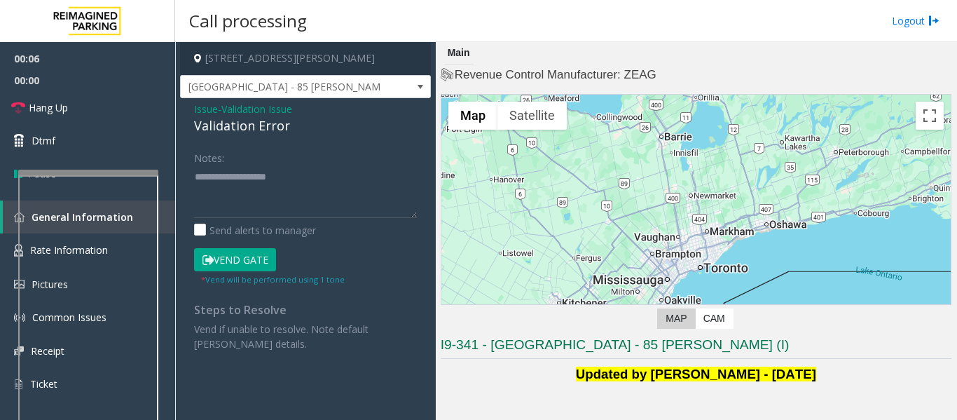
click at [239, 127] on div "Validation Error" at bounding box center [305, 125] width 223 height 19
click at [258, 184] on textarea at bounding box center [305, 191] width 223 height 53
paste textarea "**********"
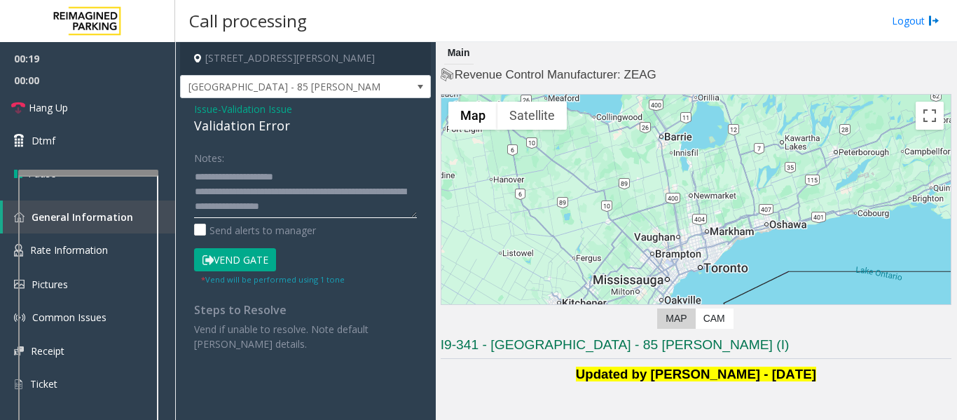
click at [358, 212] on textarea at bounding box center [305, 191] width 223 height 53
drag, startPoint x: 313, startPoint y: 206, endPoint x: 377, endPoint y: 203, distance: 64.5
click at [377, 203] on textarea at bounding box center [305, 191] width 223 height 53
click at [312, 175] on textarea at bounding box center [305, 191] width 223 height 53
click at [331, 203] on textarea at bounding box center [305, 191] width 223 height 53
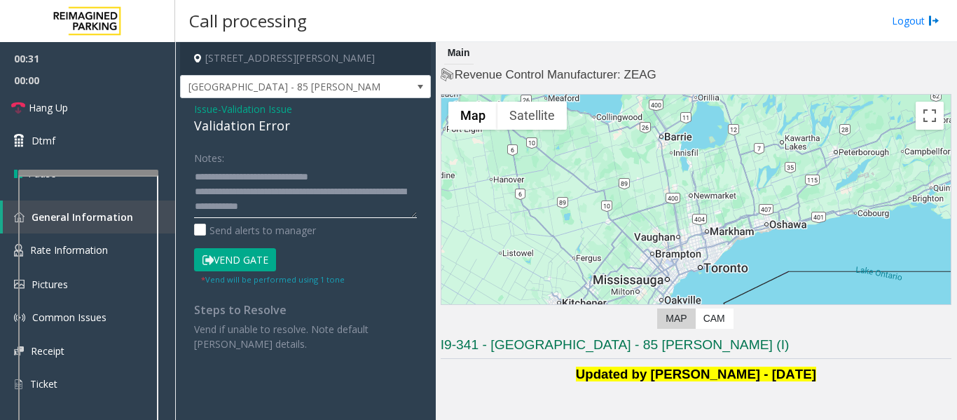
scroll to position [11, 0]
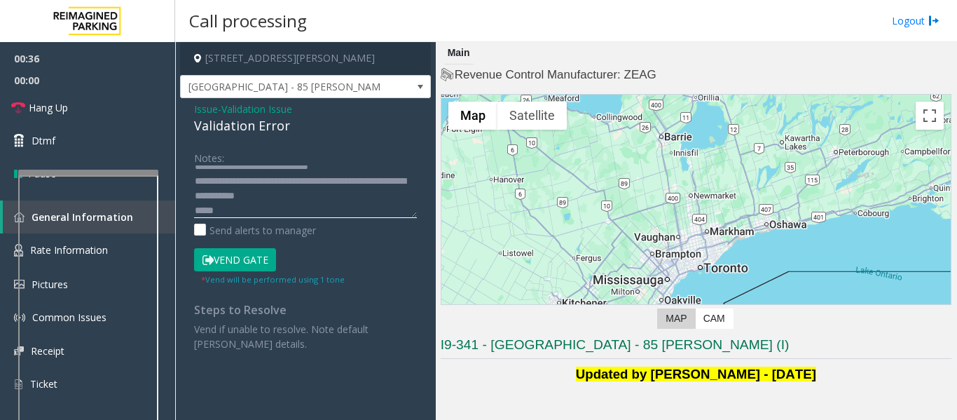
click at [355, 203] on textarea at bounding box center [305, 191] width 223 height 53
click at [360, 194] on textarea at bounding box center [305, 191] width 223 height 53
click at [320, 212] on textarea at bounding box center [305, 191] width 223 height 53
click at [315, 191] on textarea at bounding box center [305, 191] width 223 height 53
click at [392, 199] on textarea at bounding box center [305, 191] width 223 height 53
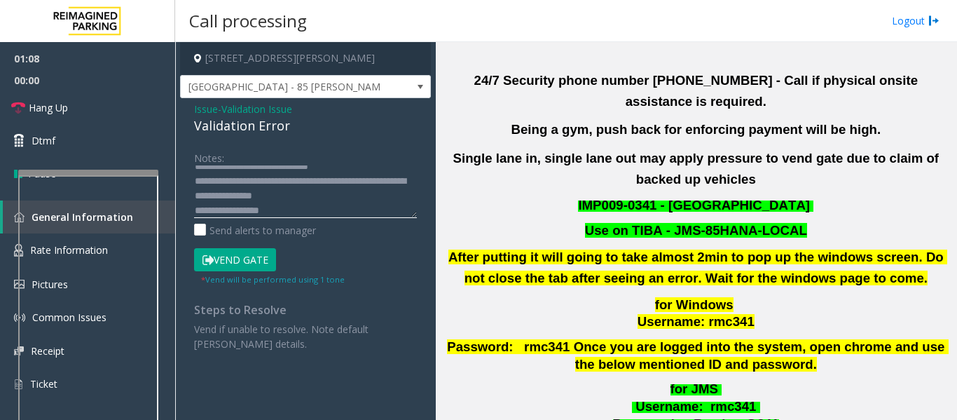
scroll to position [631, 0]
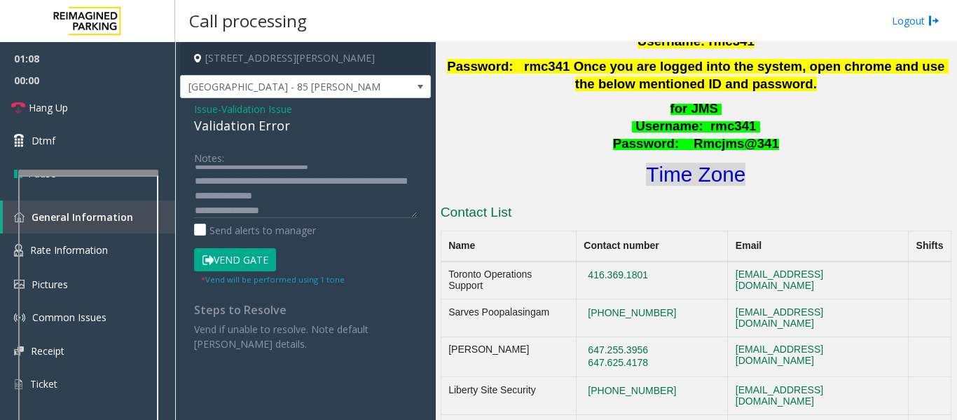
click at [687, 163] on font "Time Zone" at bounding box center [696, 174] width 100 height 23
click at [266, 266] on button "Vend Gate" at bounding box center [235, 260] width 82 height 24
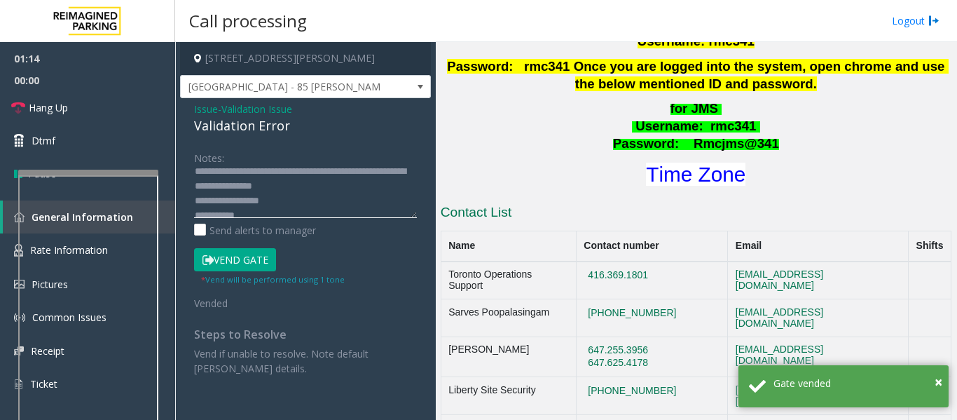
scroll to position [29, 0]
click at [312, 200] on textarea at bounding box center [305, 191] width 223 height 53
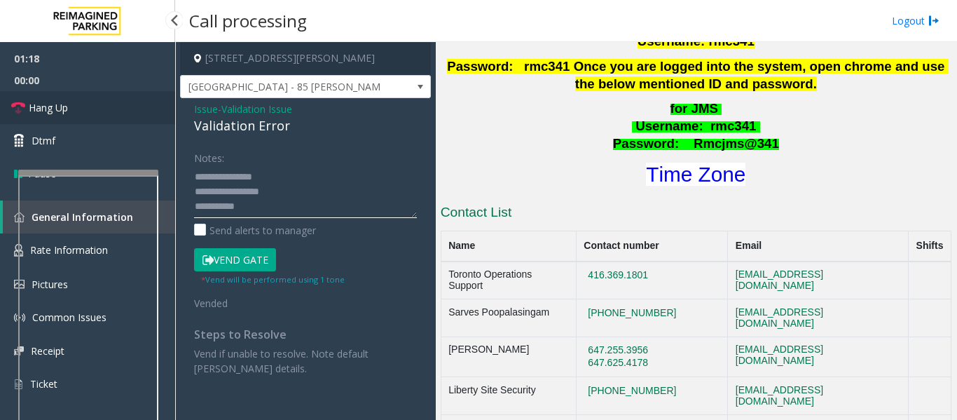
type textarea "**********"
click at [65, 102] on span "Hang Up" at bounding box center [48, 107] width 39 height 15
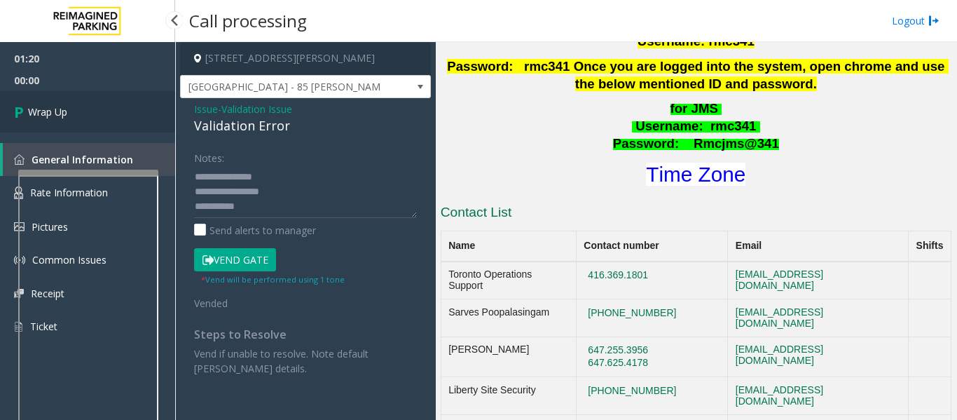
click at [88, 114] on link "Wrap Up" at bounding box center [87, 111] width 175 height 41
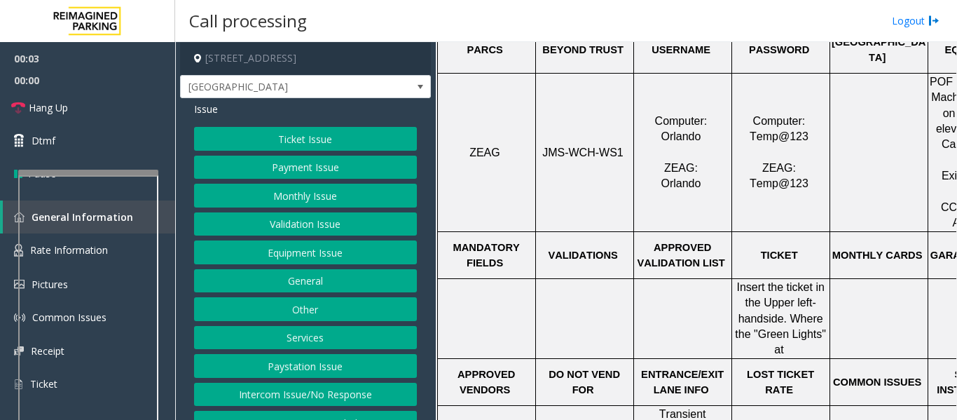
scroll to position [631, 0]
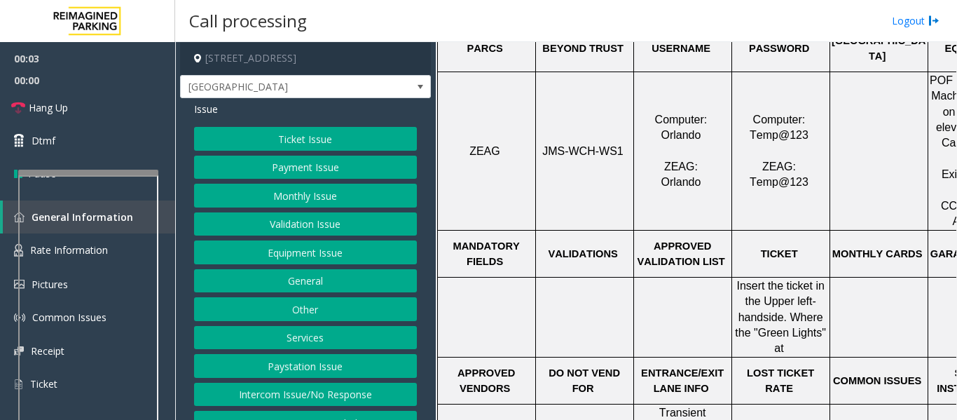
click at [567, 155] on span "JMS-WCH-WS1" at bounding box center [582, 151] width 81 height 12
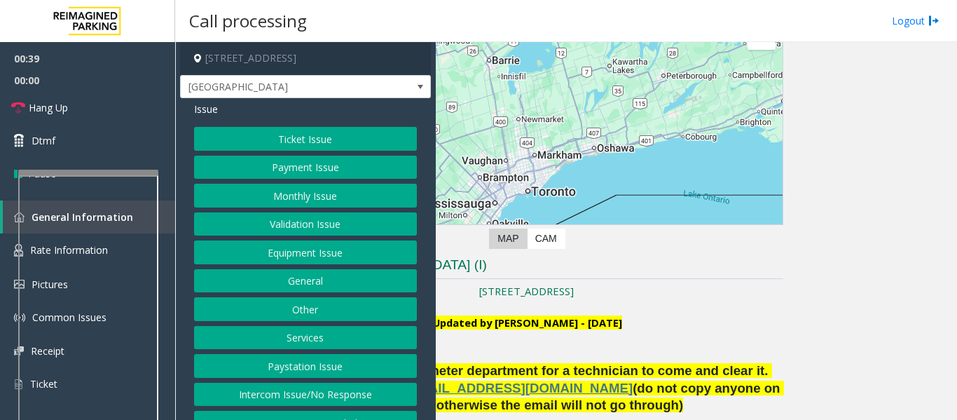
scroll to position [0, 179]
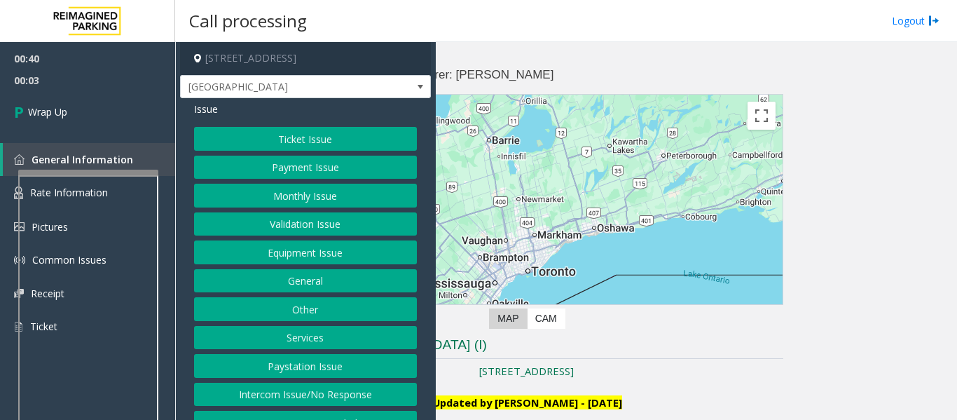
click at [292, 167] on button "Payment Issue" at bounding box center [305, 168] width 223 height 24
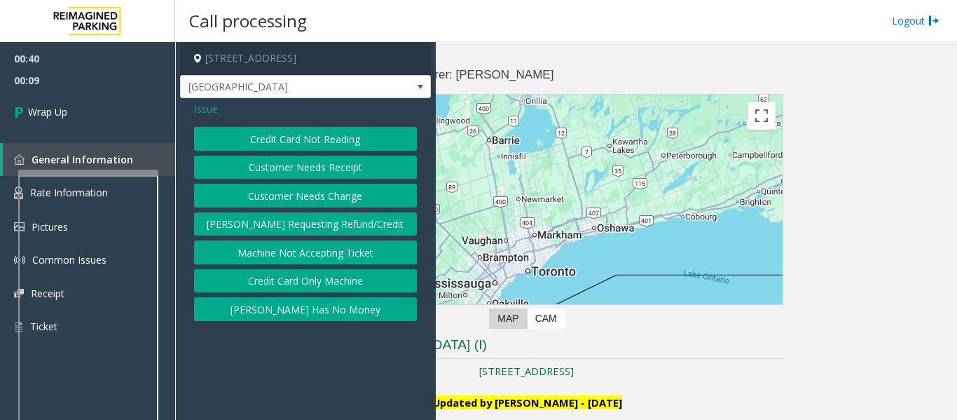
click at [326, 280] on button "Credit Card Only Machine" at bounding box center [305, 281] width 223 height 24
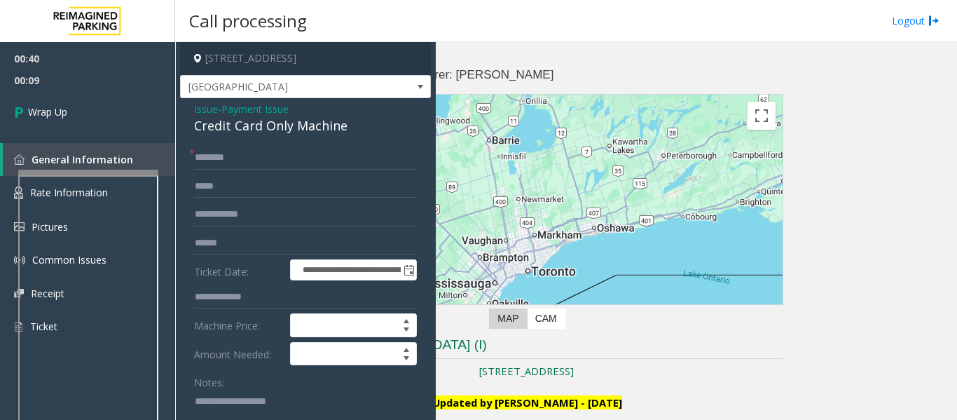
click at [259, 125] on div "Credit Card Only Machine" at bounding box center [305, 125] width 223 height 19
click at [259, 151] on input "text" at bounding box center [305, 158] width 223 height 24
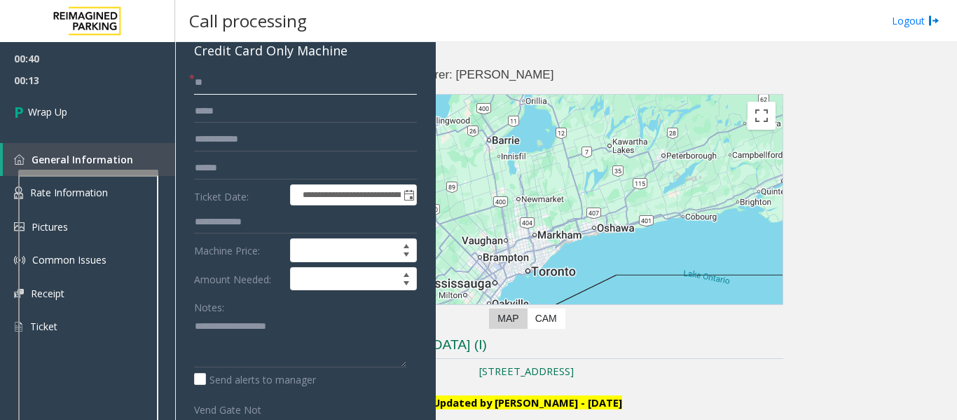
scroll to position [210, 0]
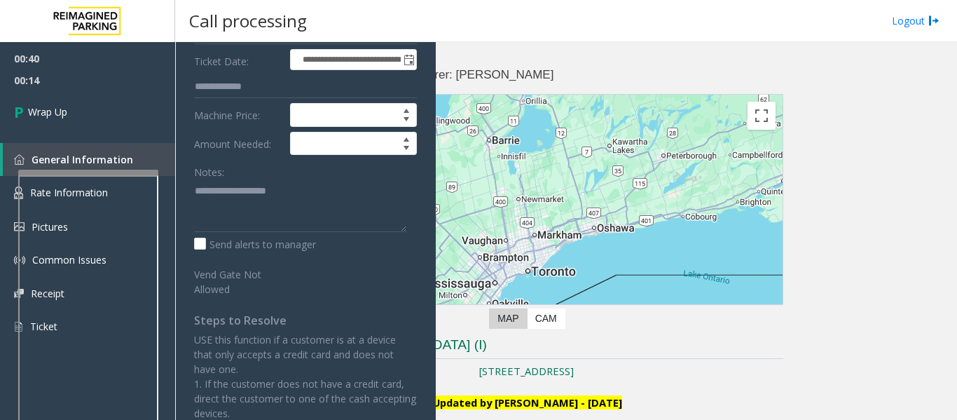
type input "**"
click at [266, 210] on textarea at bounding box center [300, 205] width 212 height 53
paste textarea "**********"
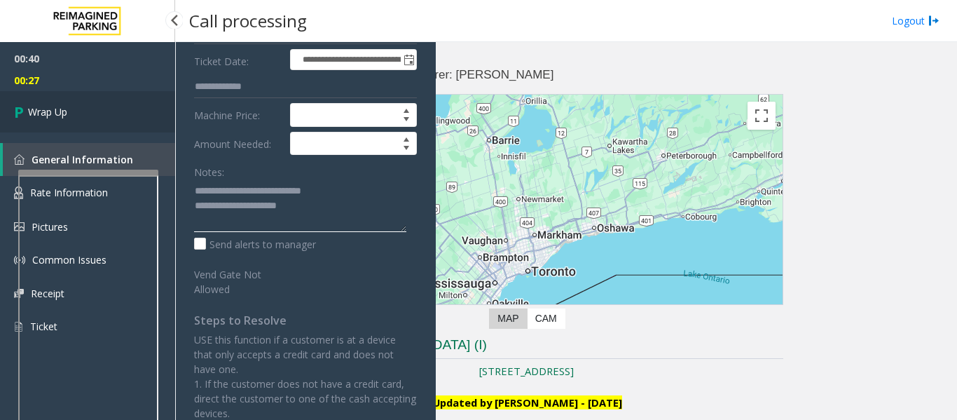
type textarea "**********"
click at [102, 116] on link "Wrap Up" at bounding box center [87, 111] width 175 height 41
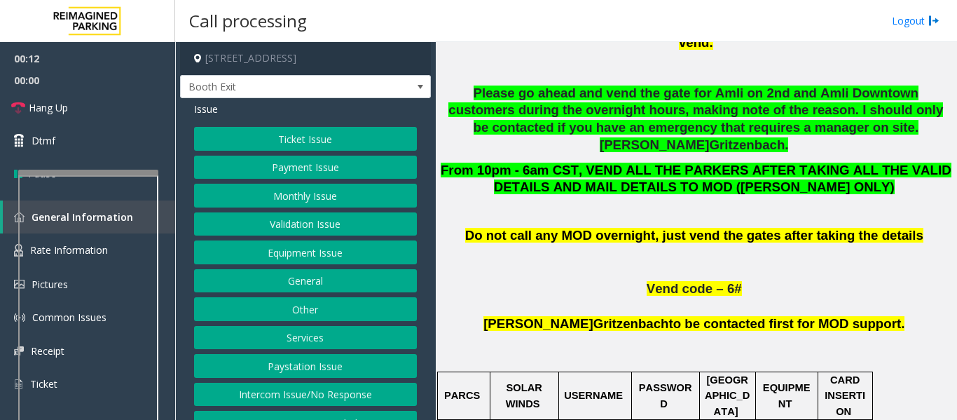
scroll to position [841, 0]
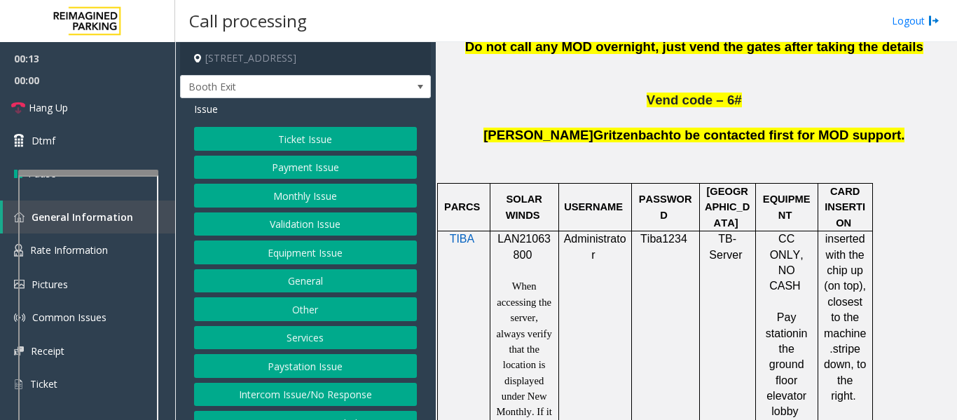
click at [537, 233] on span "LAN21063800" at bounding box center [524, 246] width 53 height 27
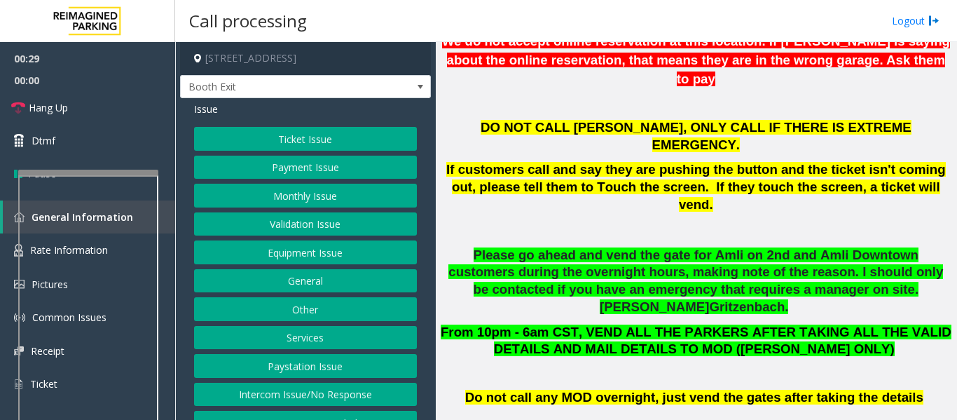
scroll to position [210, 0]
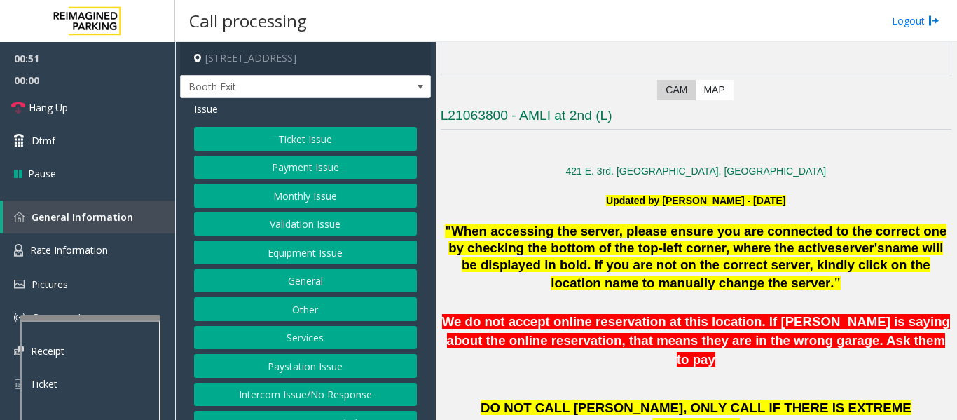
click at [126, 315] on div at bounding box center [90, 318] width 140 height 6
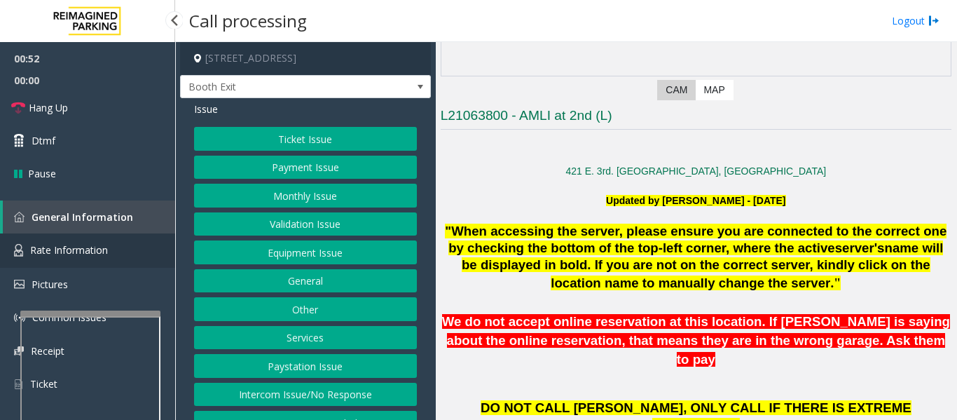
click at [128, 256] on link "Rate Information" at bounding box center [87, 250] width 175 height 34
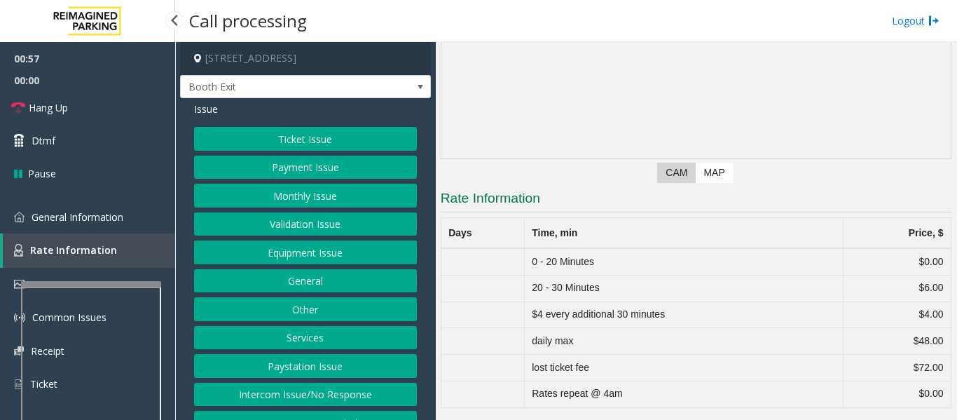
click at [133, 278] on app-root "00:57 00:00 Hang Up Dtmf Pause General Information Rate Information Pictures Co…" at bounding box center [478, 210] width 957 height 420
click at [132, 273] on div at bounding box center [91, 272] width 140 height 6
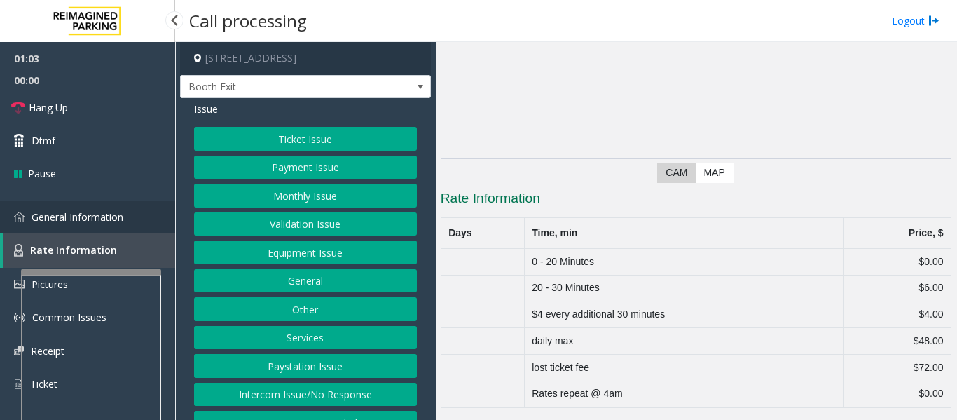
click at [149, 219] on link "General Information" at bounding box center [87, 216] width 175 height 33
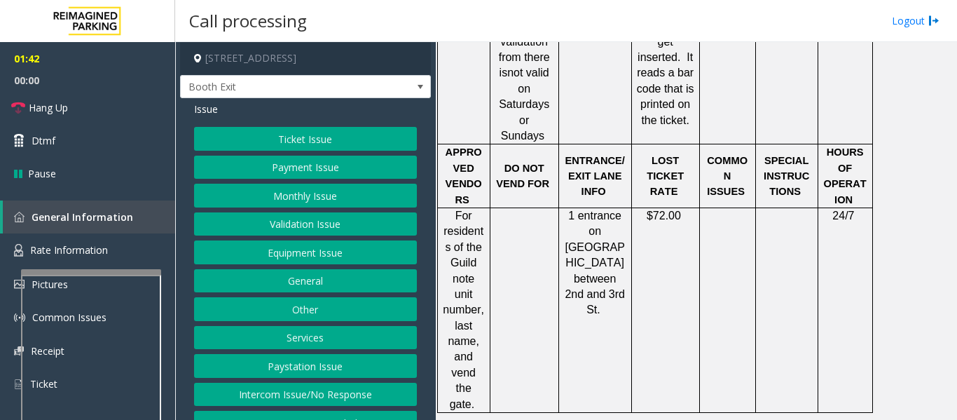
scroll to position [1892, 0]
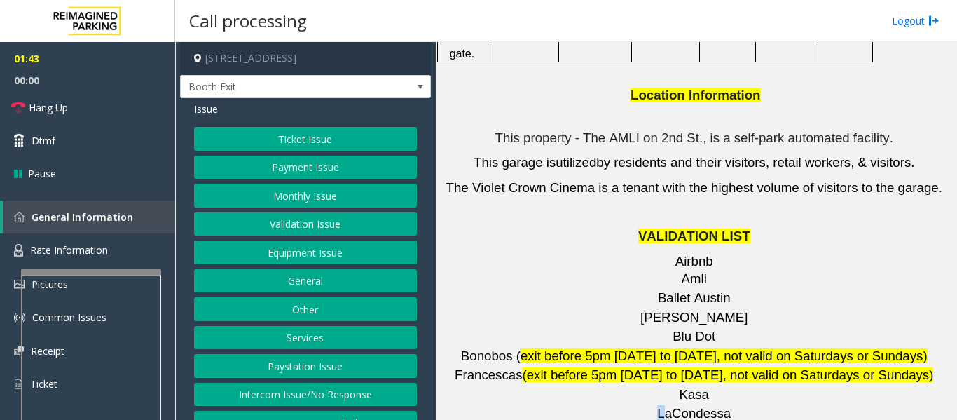
drag, startPoint x: 713, startPoint y: 233, endPoint x: 664, endPoint y: 241, distance: 50.4
click at [683, 387] on span "Kasa" at bounding box center [694, 394] width 30 height 15
drag, startPoint x: 678, startPoint y: 230, endPoint x: 704, endPoint y: 227, distance: 25.4
click at [704, 386] on p "Kasa" at bounding box center [696, 395] width 511 height 18
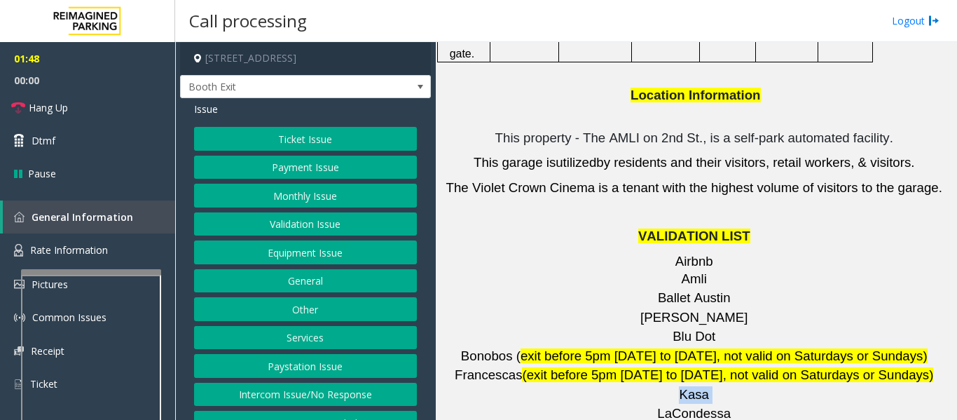
click at [747, 386] on p "Kasa" at bounding box center [696, 395] width 511 height 18
click at [711, 386] on p "Kasa" at bounding box center [696, 395] width 511 height 18
click at [313, 137] on button "Ticket Issue" at bounding box center [305, 139] width 223 height 24
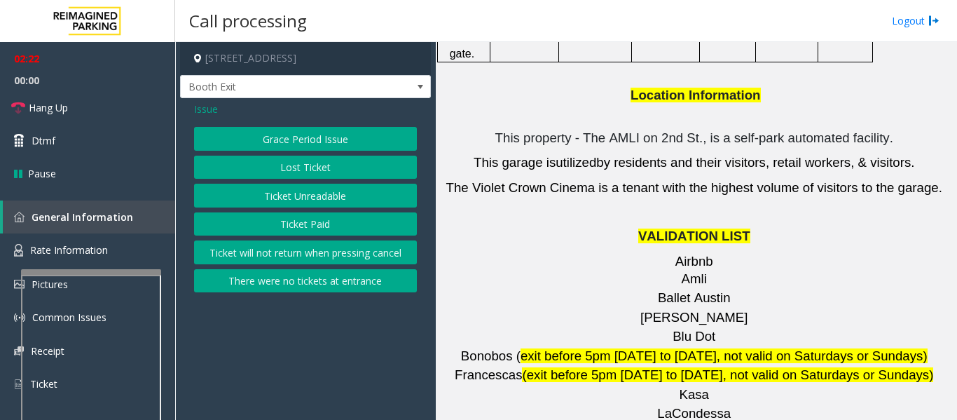
click at [317, 170] on button "Lost Ticket" at bounding box center [305, 168] width 223 height 24
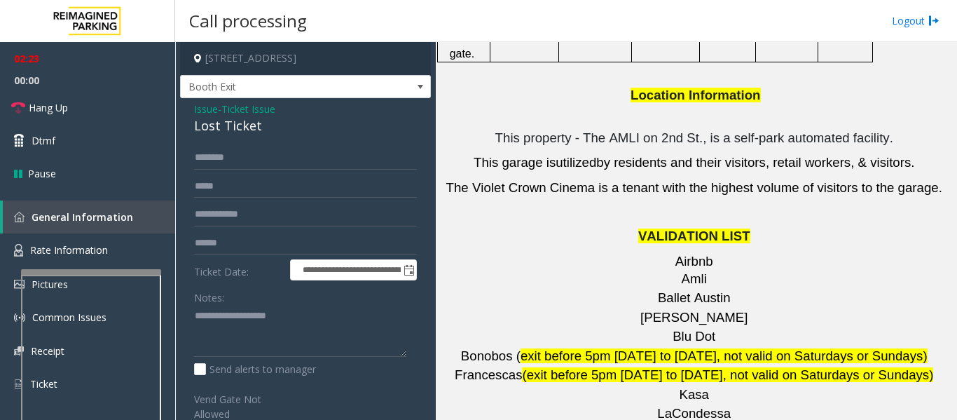
click at [247, 131] on div "Lost Ticket" at bounding box center [305, 125] width 223 height 19
click at [253, 320] on textarea at bounding box center [300, 331] width 212 height 53
paste textarea "**********"
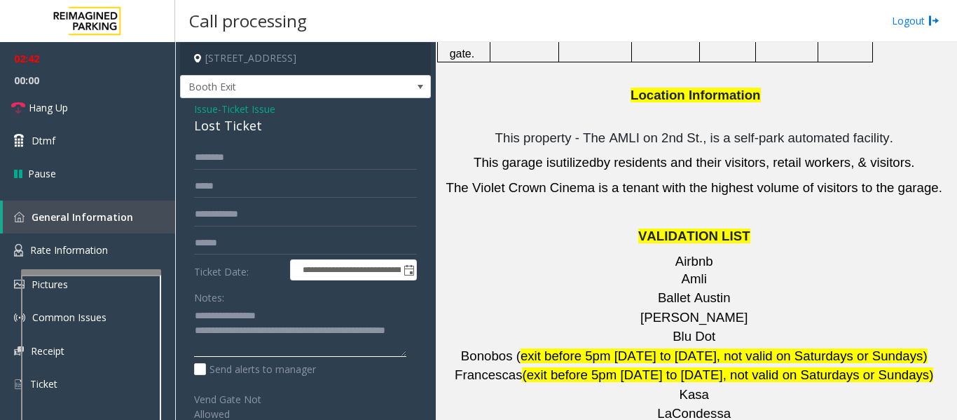
click at [346, 342] on textarea at bounding box center [300, 331] width 212 height 53
type textarea "**********"
click at [43, 114] on span "Hang Up" at bounding box center [48, 107] width 39 height 15
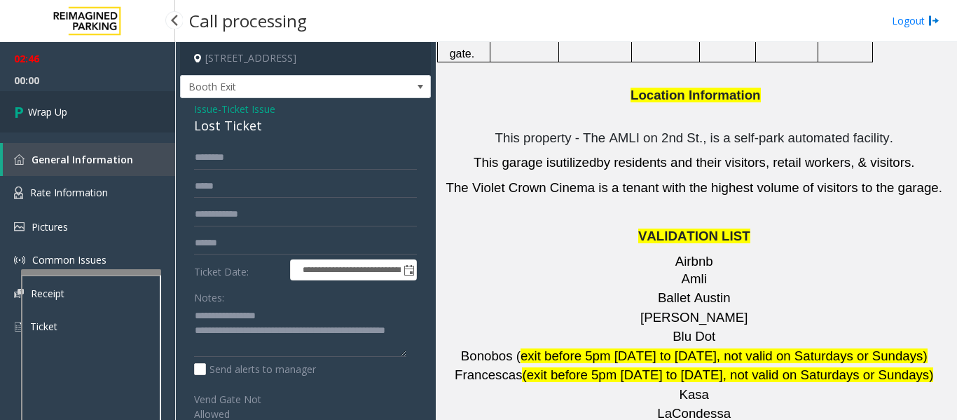
click at [7, 99] on link "Wrap Up" at bounding box center [87, 111] width 175 height 41
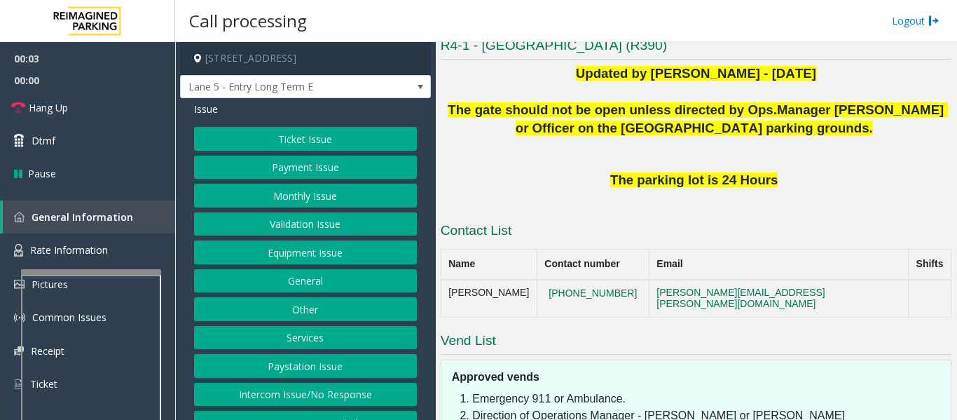
scroll to position [22, 0]
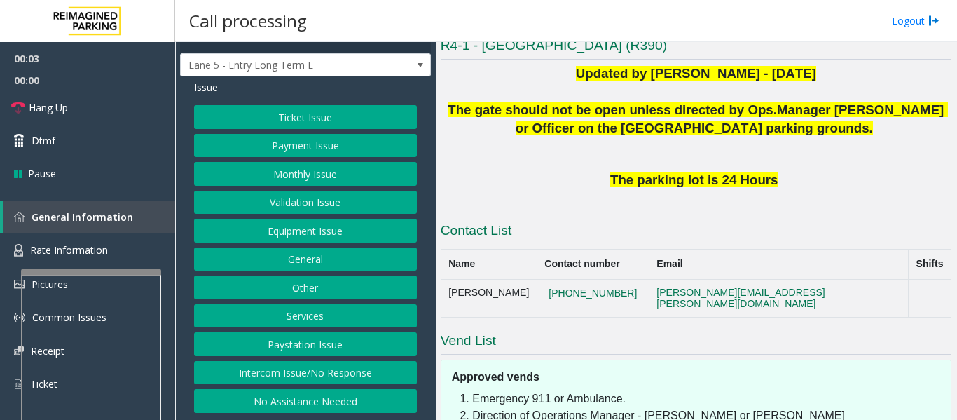
click at [315, 367] on button "Intercom Issue/No Response" at bounding box center [305, 373] width 223 height 24
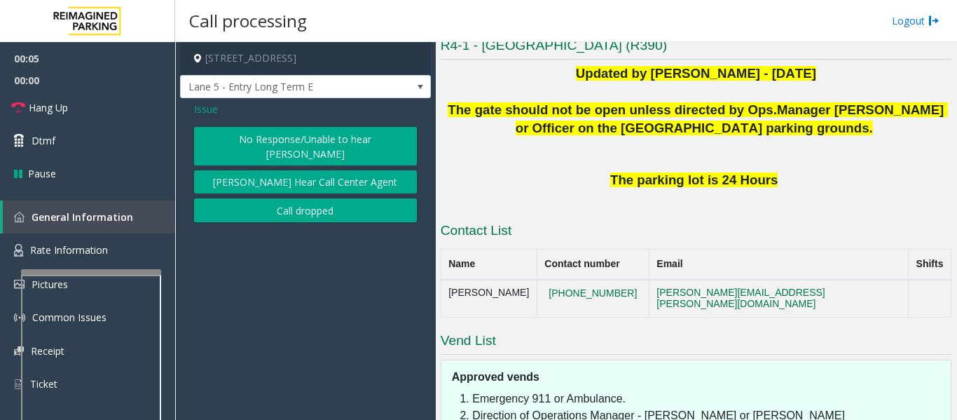
click at [266, 139] on button "No Response/Unable to hear [PERSON_NAME]" at bounding box center [305, 146] width 223 height 39
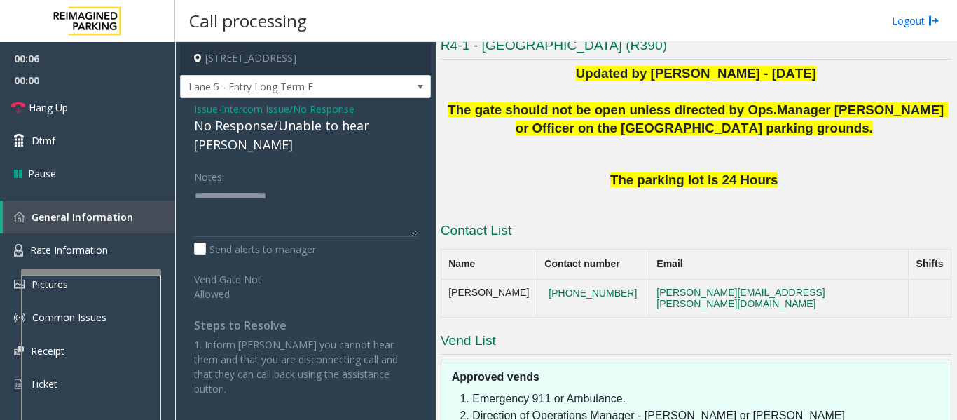
click at [370, 122] on div "No Response/Unable to hear [PERSON_NAME]" at bounding box center [305, 135] width 223 height 38
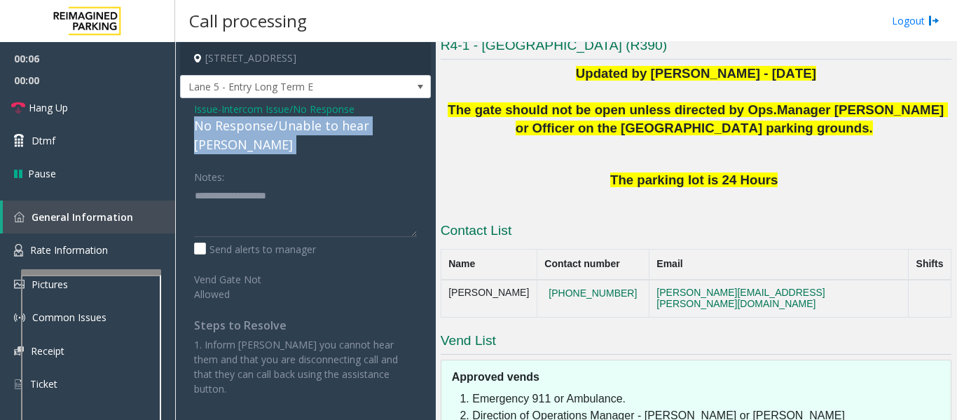
click at [370, 122] on div "No Response/Unable to hear [PERSON_NAME]" at bounding box center [305, 135] width 223 height 38
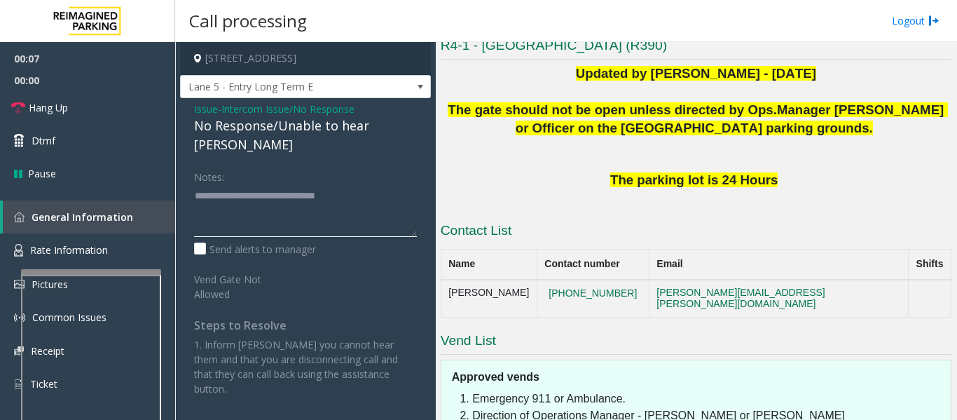
click at [385, 184] on textarea at bounding box center [305, 210] width 223 height 53
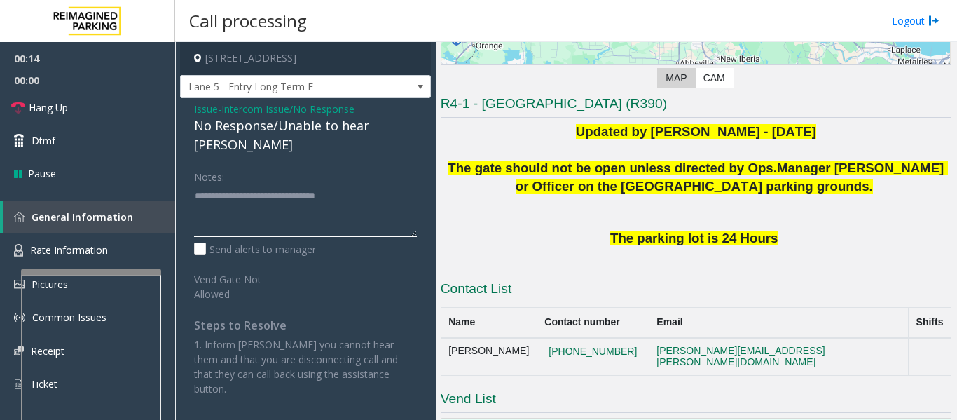
scroll to position [350, 0]
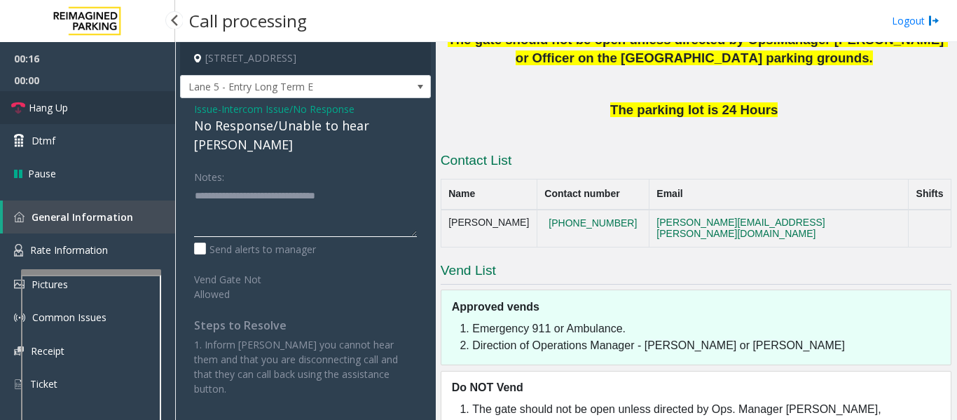
type textarea "**********"
click at [11, 105] on link "Hang Up" at bounding box center [87, 107] width 175 height 33
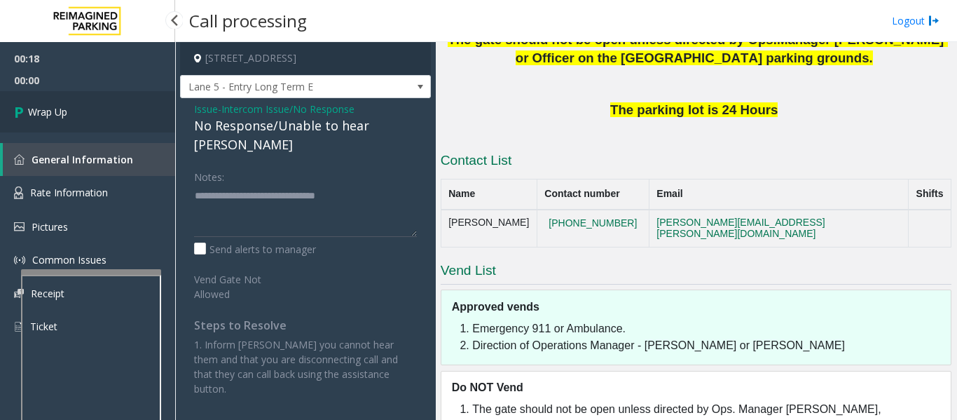
click at [33, 111] on span "Wrap Up" at bounding box center [47, 111] width 39 height 15
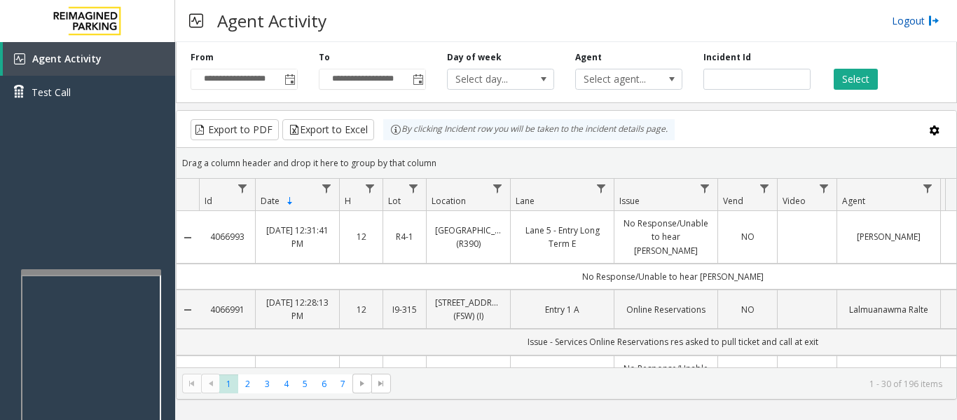
click at [910, 22] on link "Logout" at bounding box center [916, 20] width 48 height 15
